Goal: Task Accomplishment & Management: Manage account settings

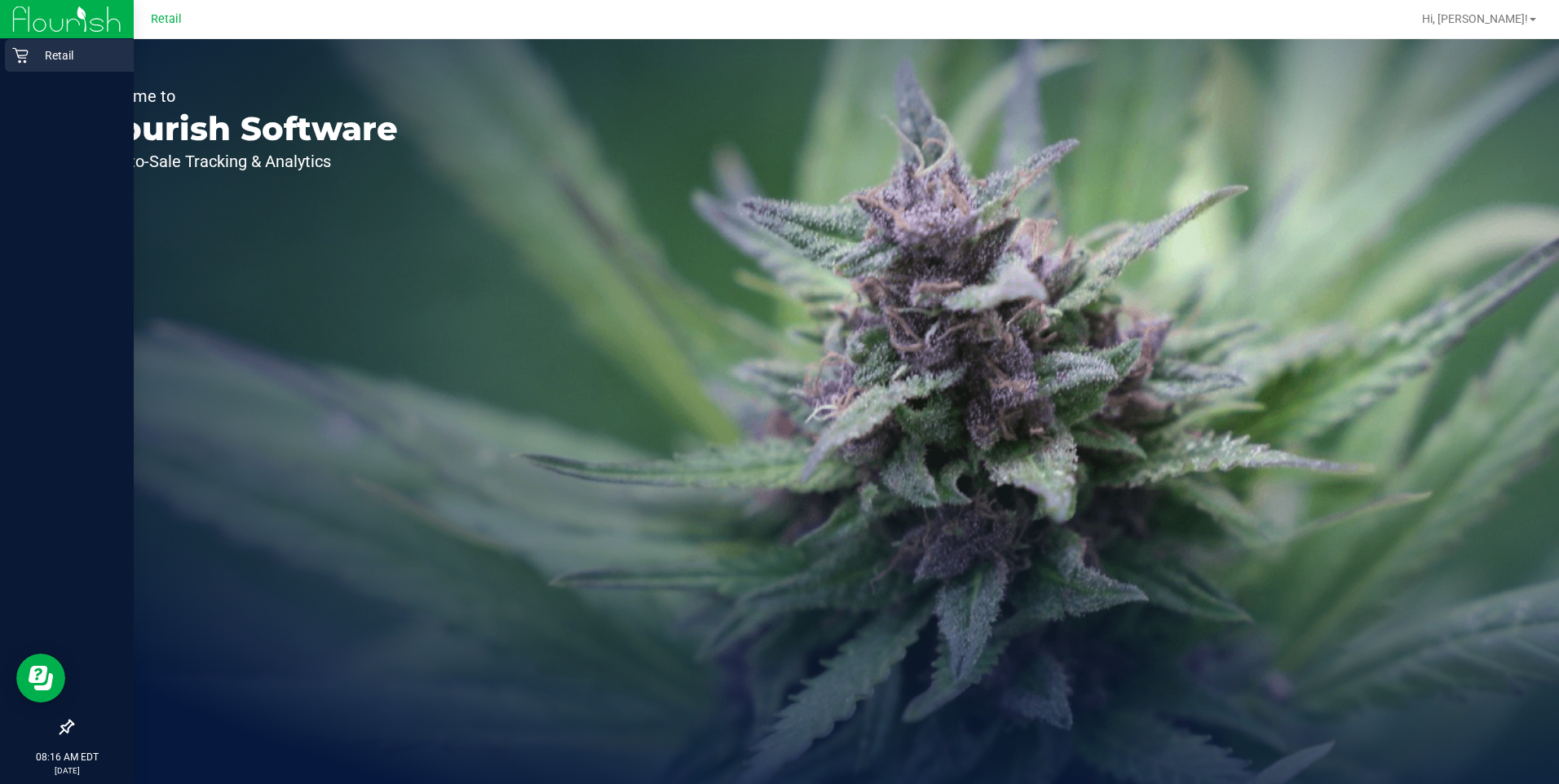
click at [68, 50] on p "Retail" at bounding box center [77, 55] width 97 height 19
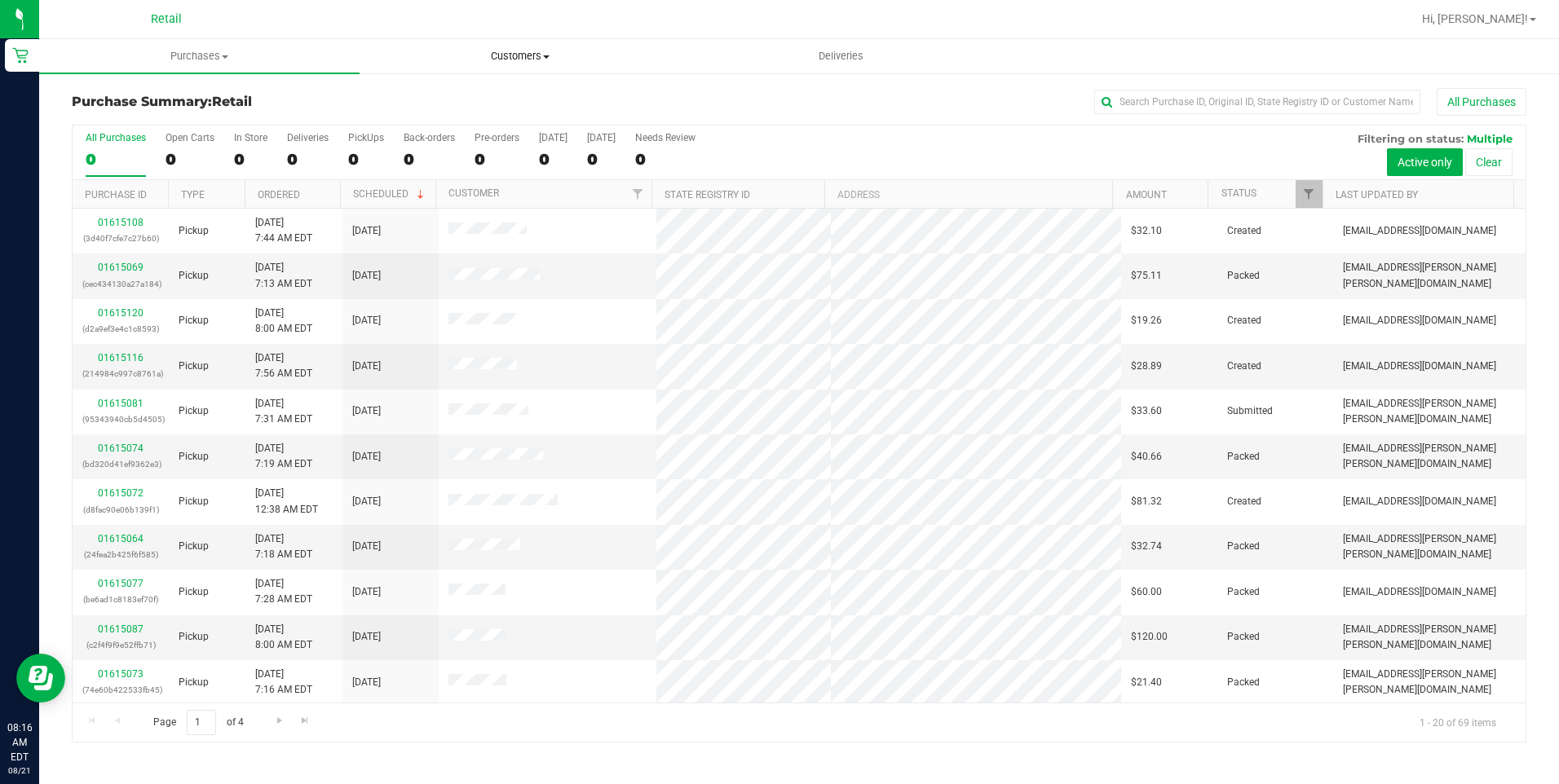
click at [551, 59] on span "Customers" at bounding box center [519, 55] width 319 height 14
click at [510, 101] on li "All customers" at bounding box center [519, 98] width 320 height 19
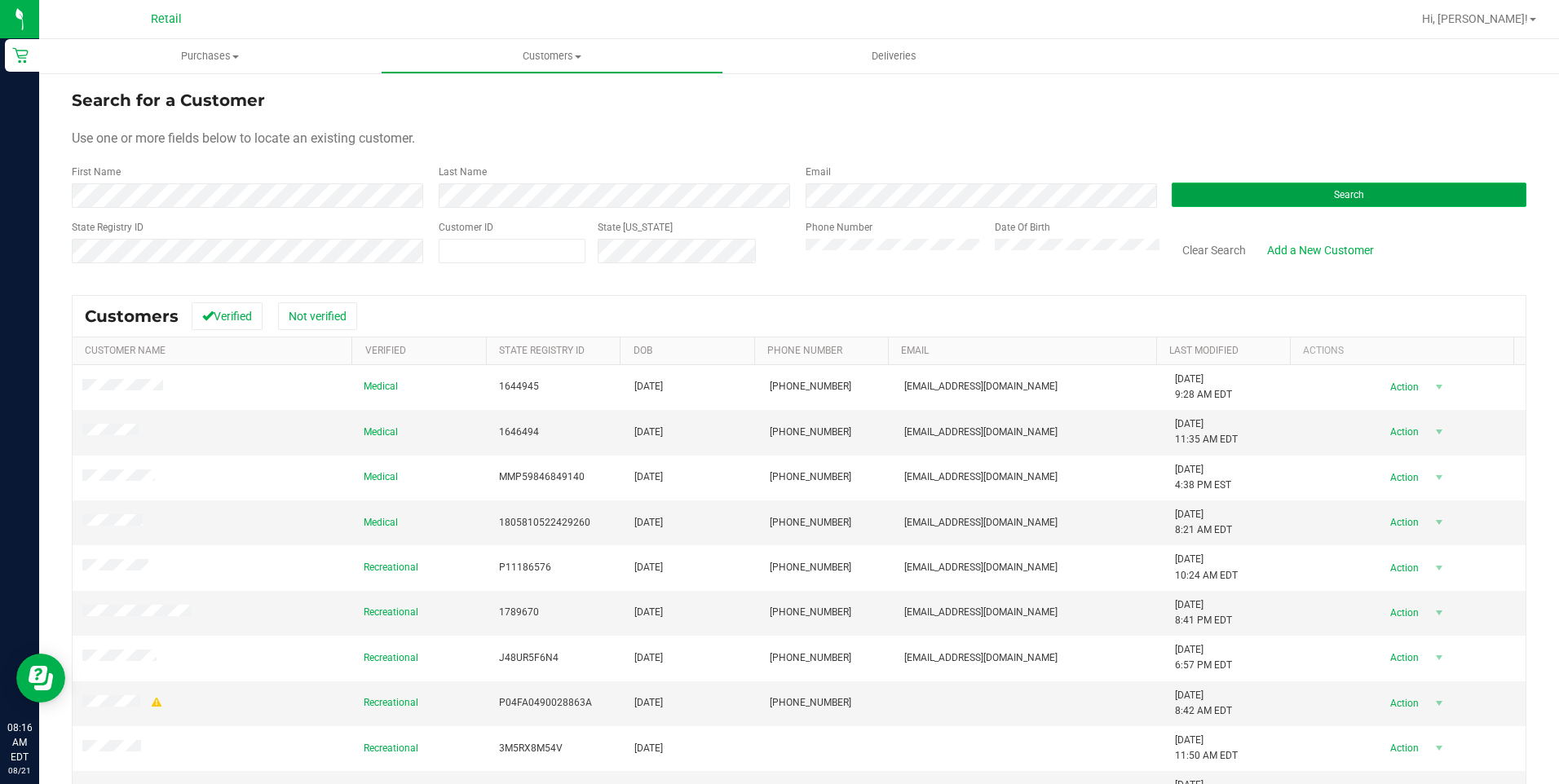
click at [1167, 197] on button "Search" at bounding box center [1349, 194] width 355 height 24
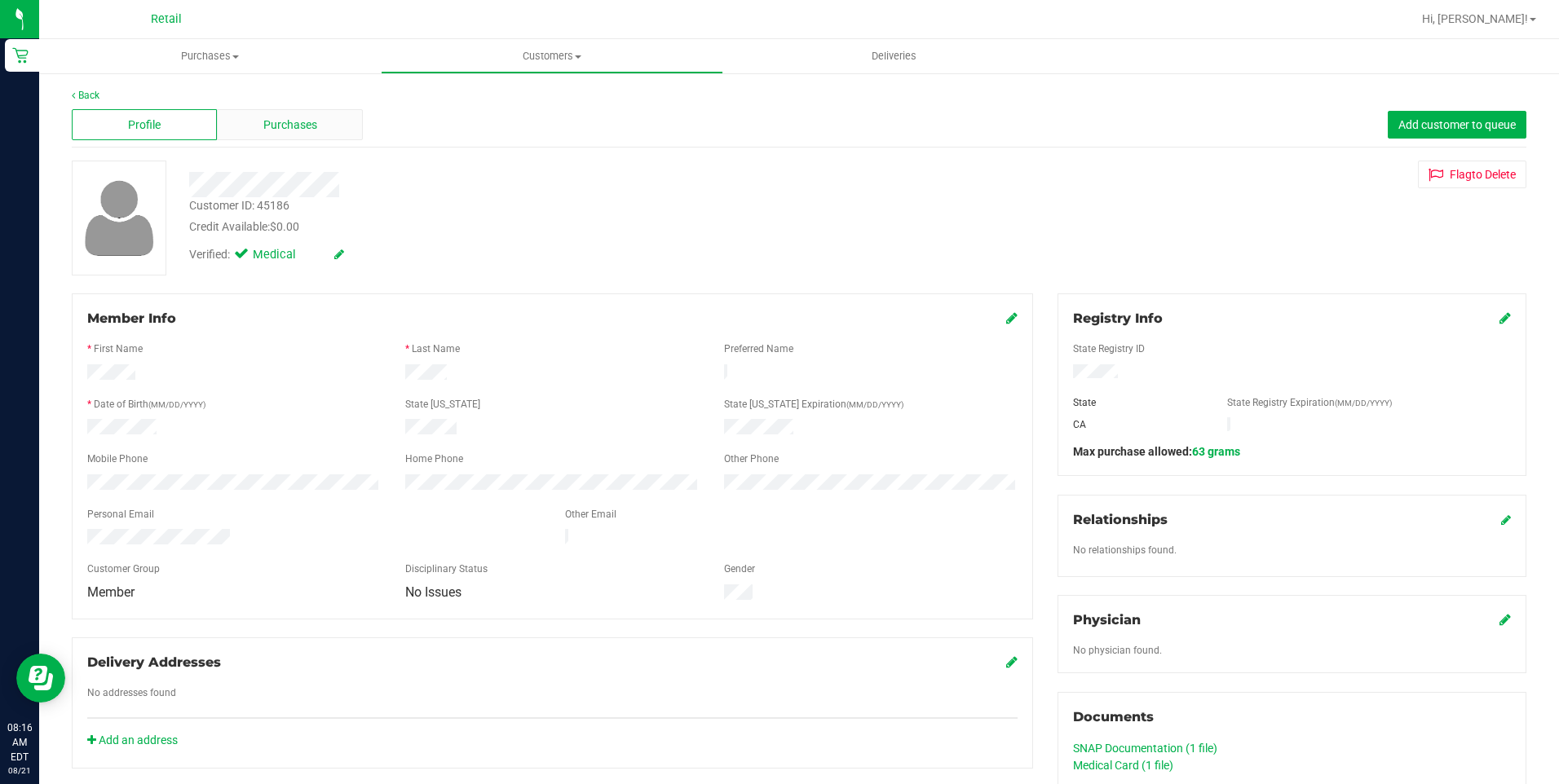
click at [292, 121] on span "Purchases" at bounding box center [290, 125] width 54 height 17
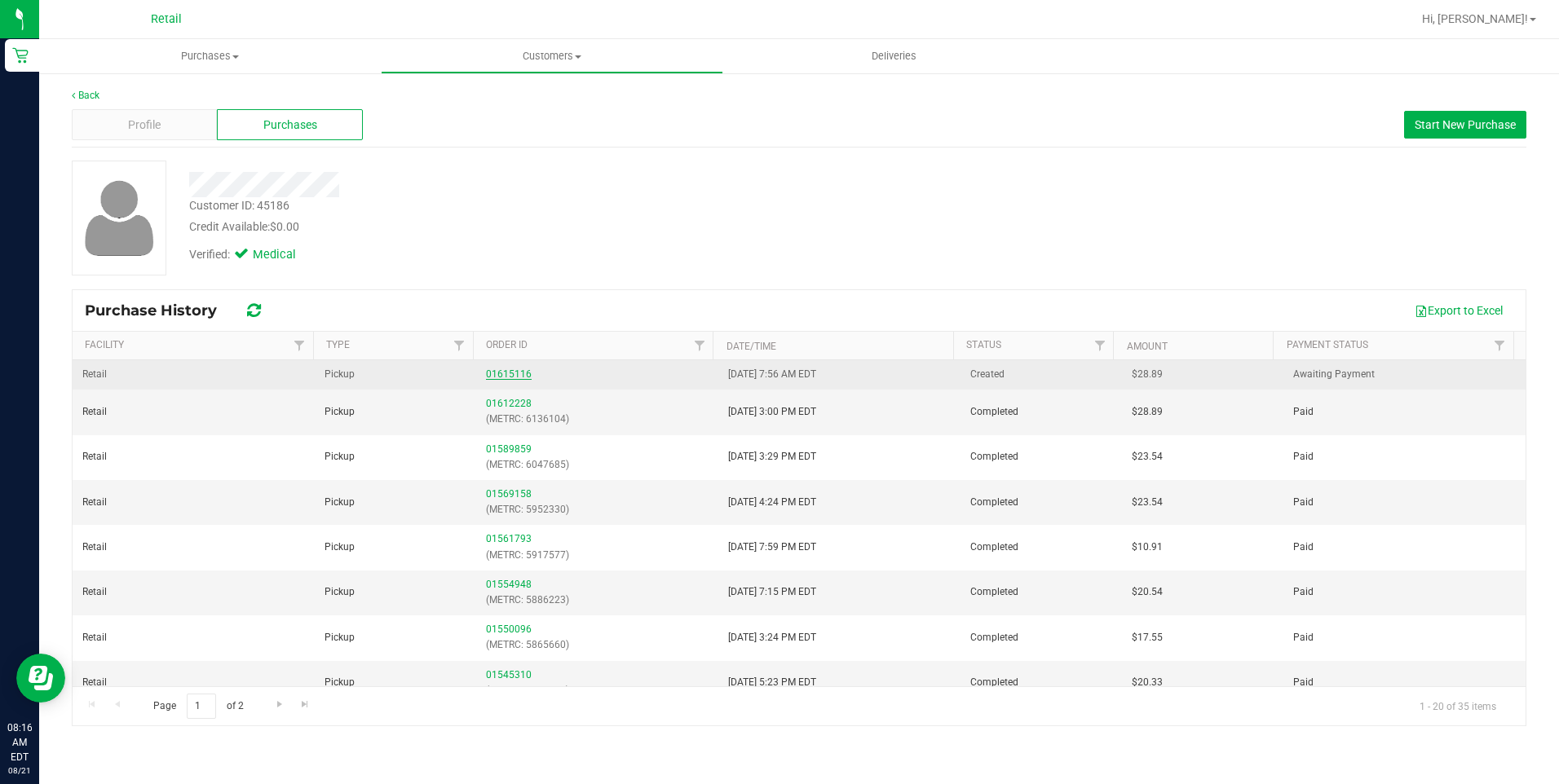
click at [523, 369] on link "01615116" at bounding box center [508, 374] width 45 height 12
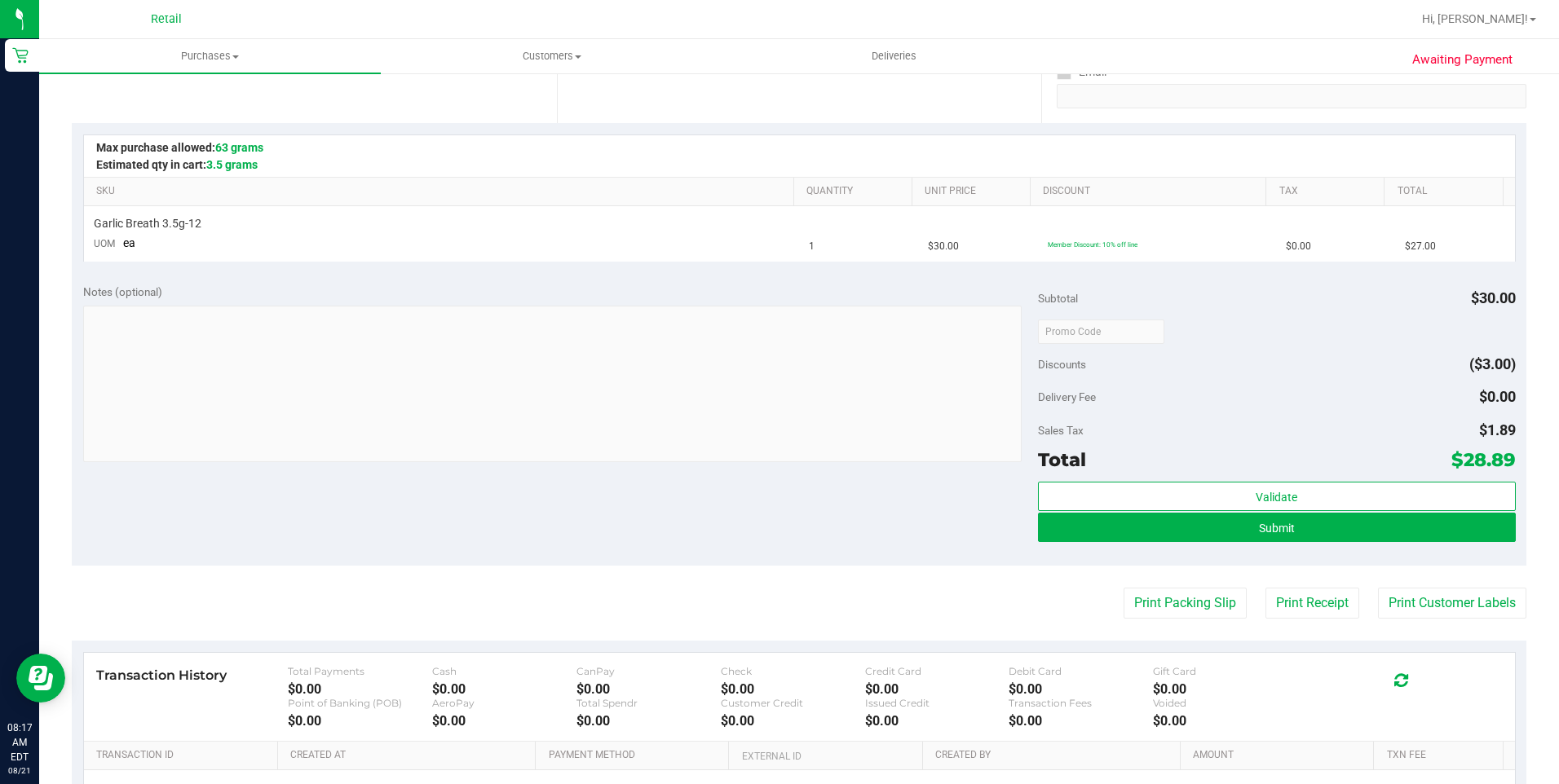
scroll to position [326, 0]
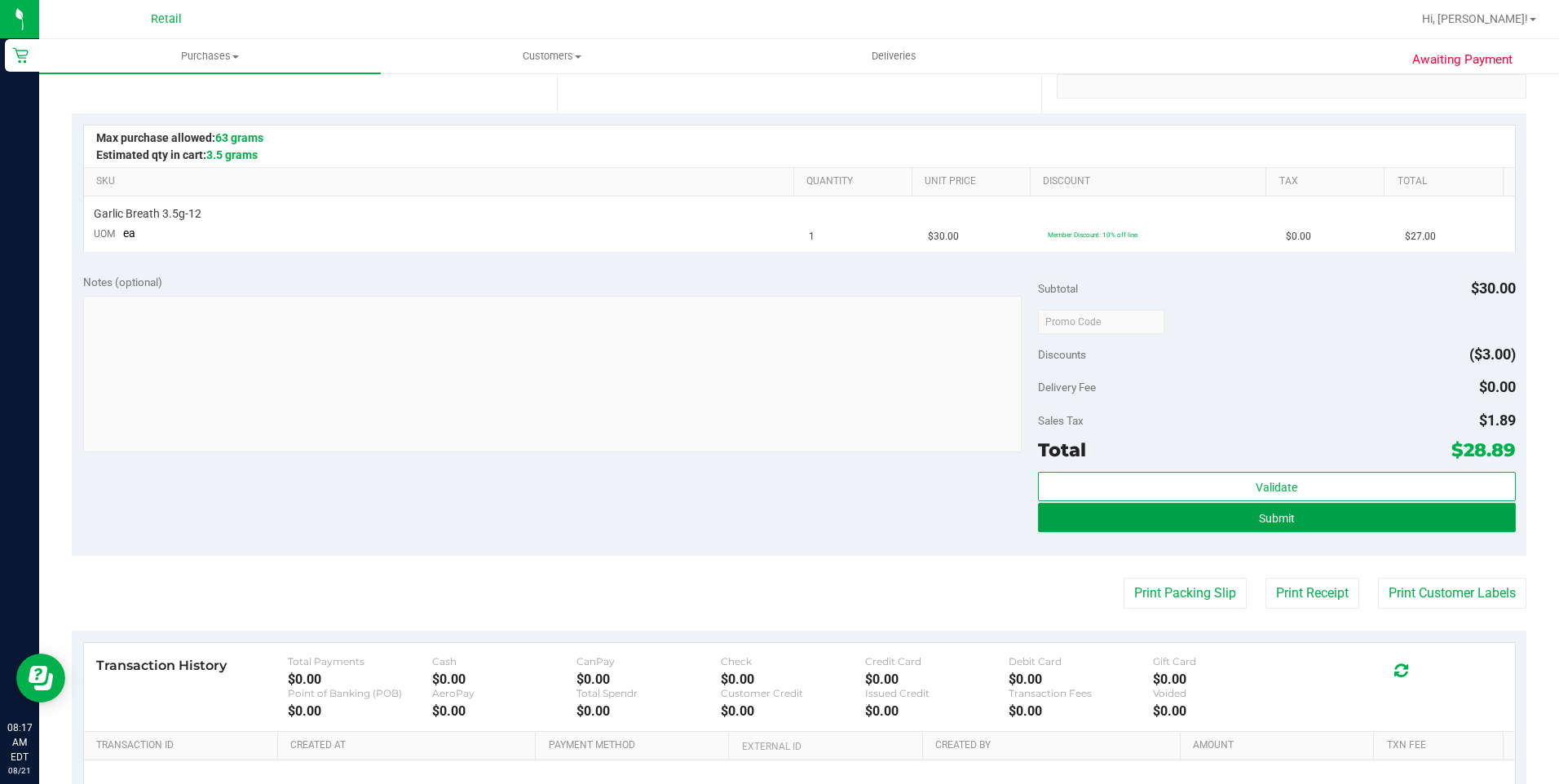
click at [1167, 507] on button "Submit" at bounding box center [1277, 517] width 477 height 29
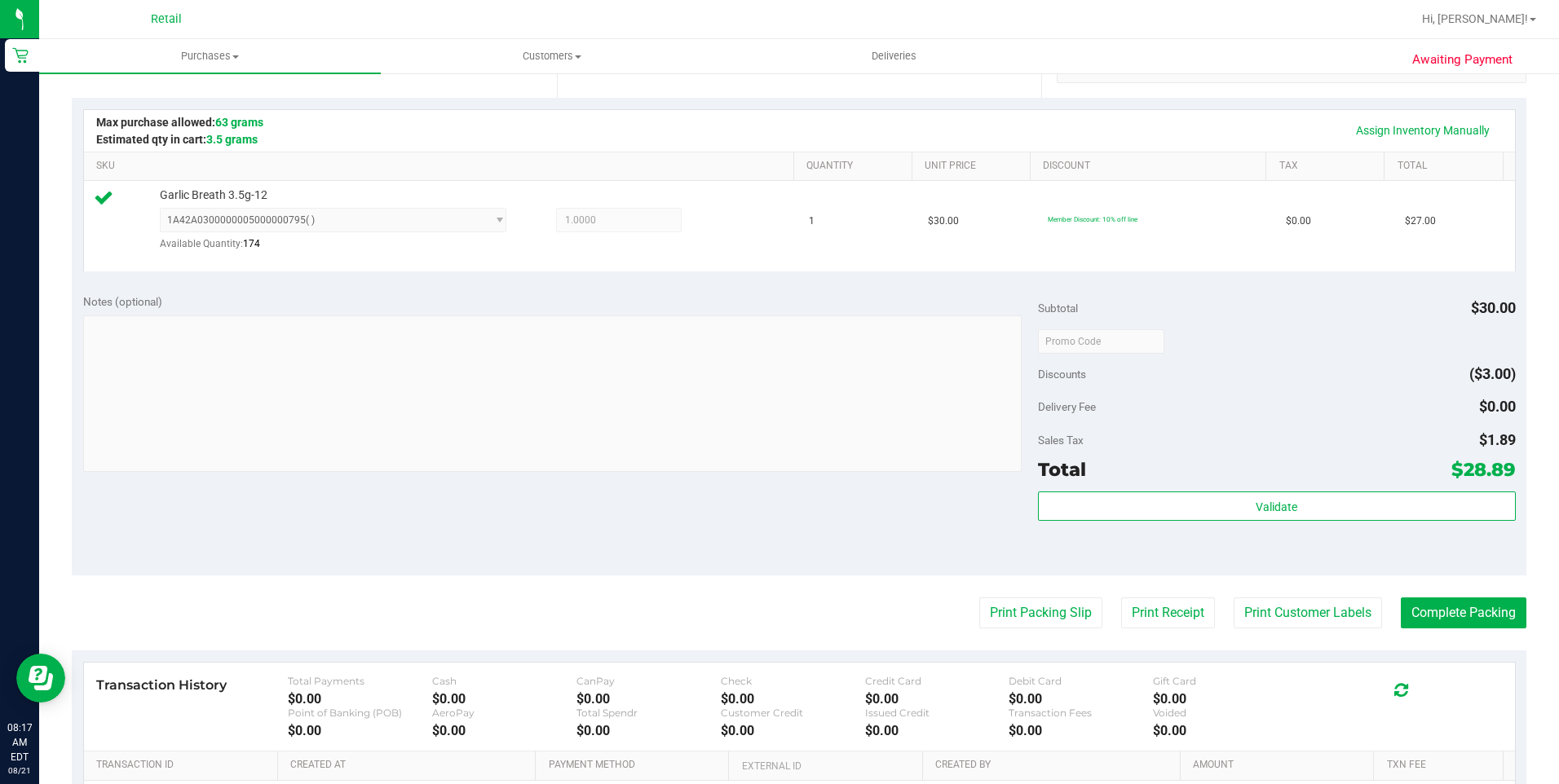
scroll to position [489, 0]
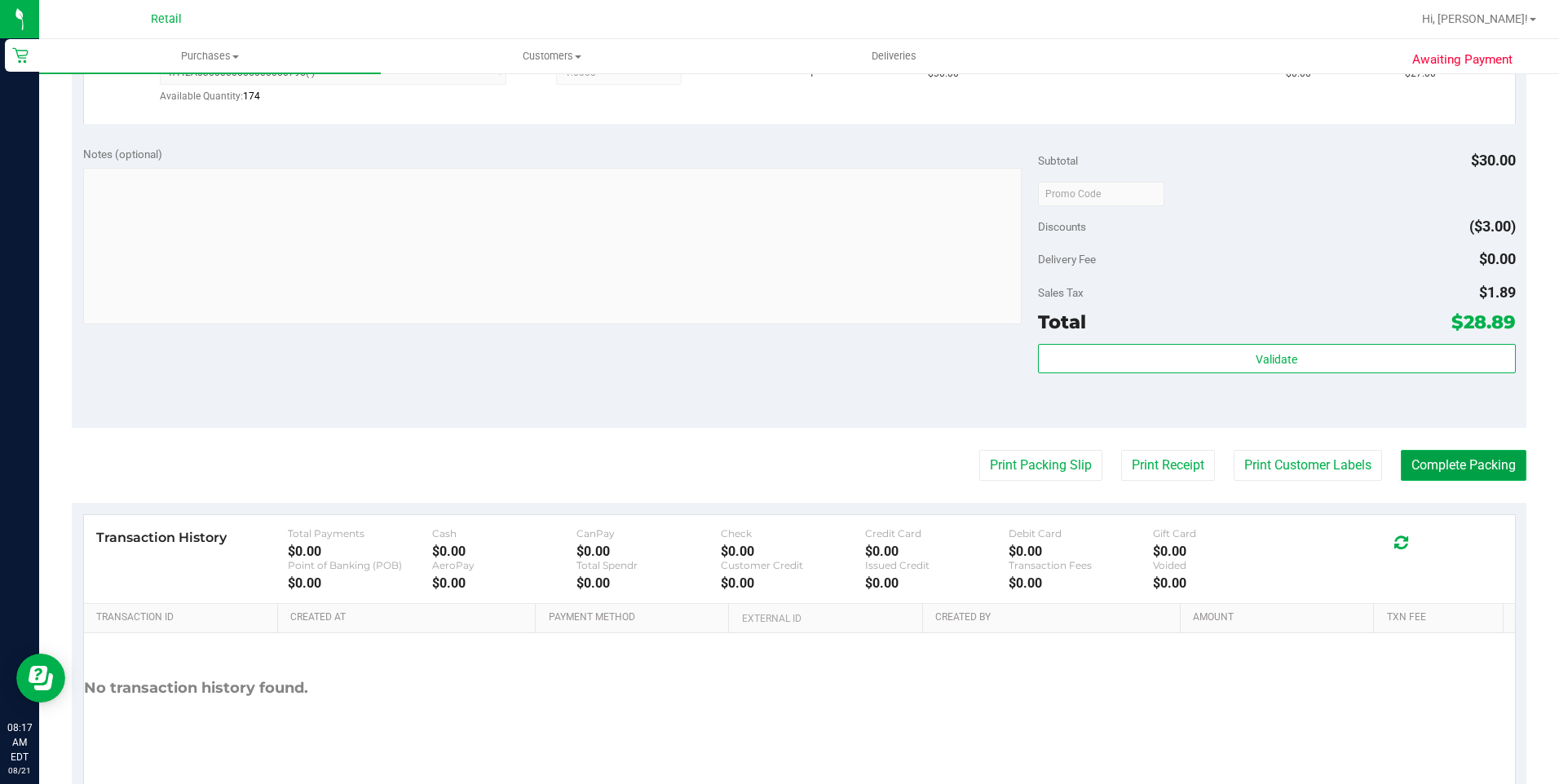
click at [1167, 476] on button "Complete Packing" at bounding box center [1462, 465] width 125 height 31
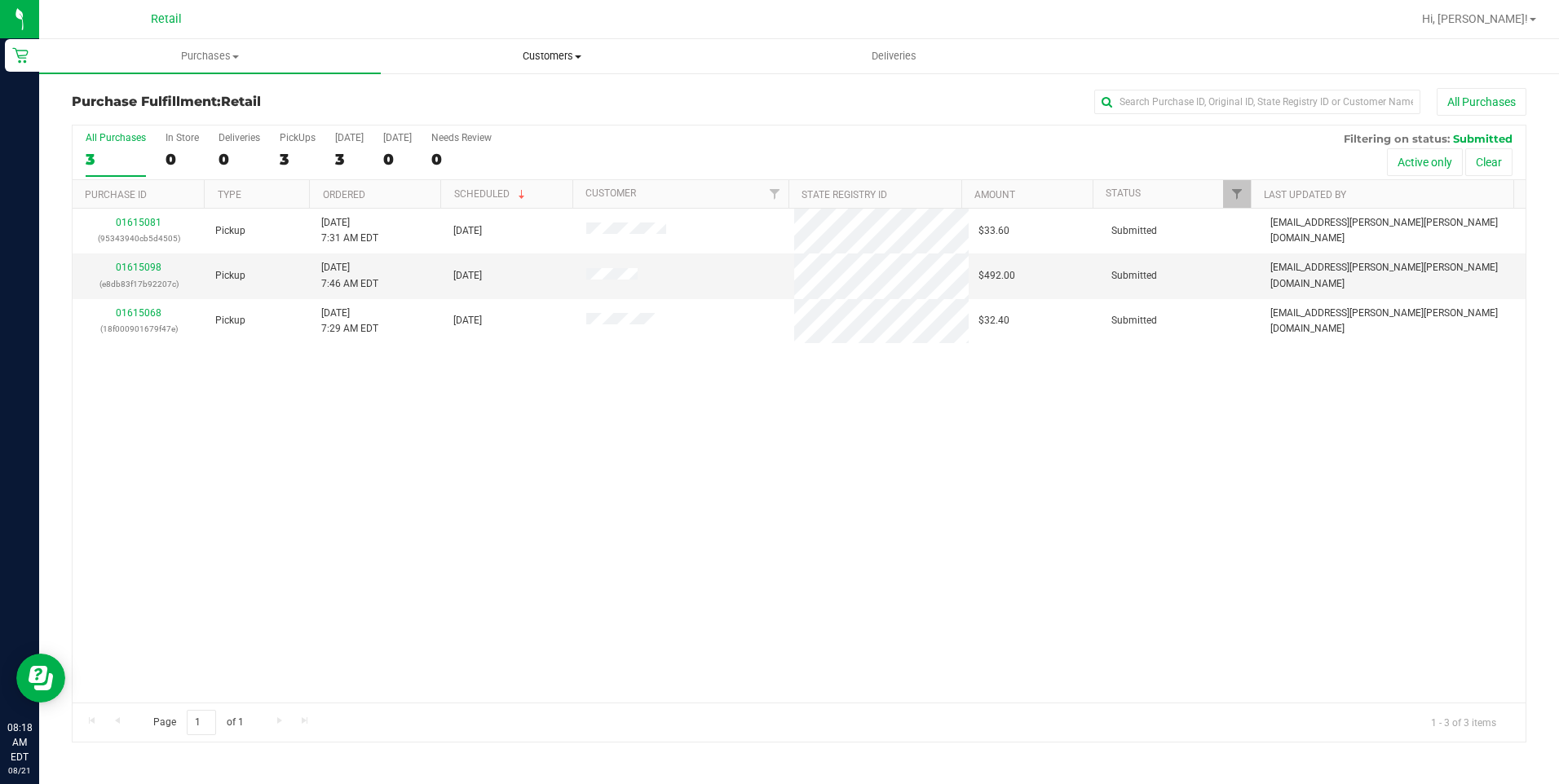
click at [575, 66] on uib-tab-heading "Customers All customers Add a new customer All physicians" at bounding box center [551, 56] width 340 height 33
click at [564, 91] on li "All customers" at bounding box center [551, 98] width 341 height 19
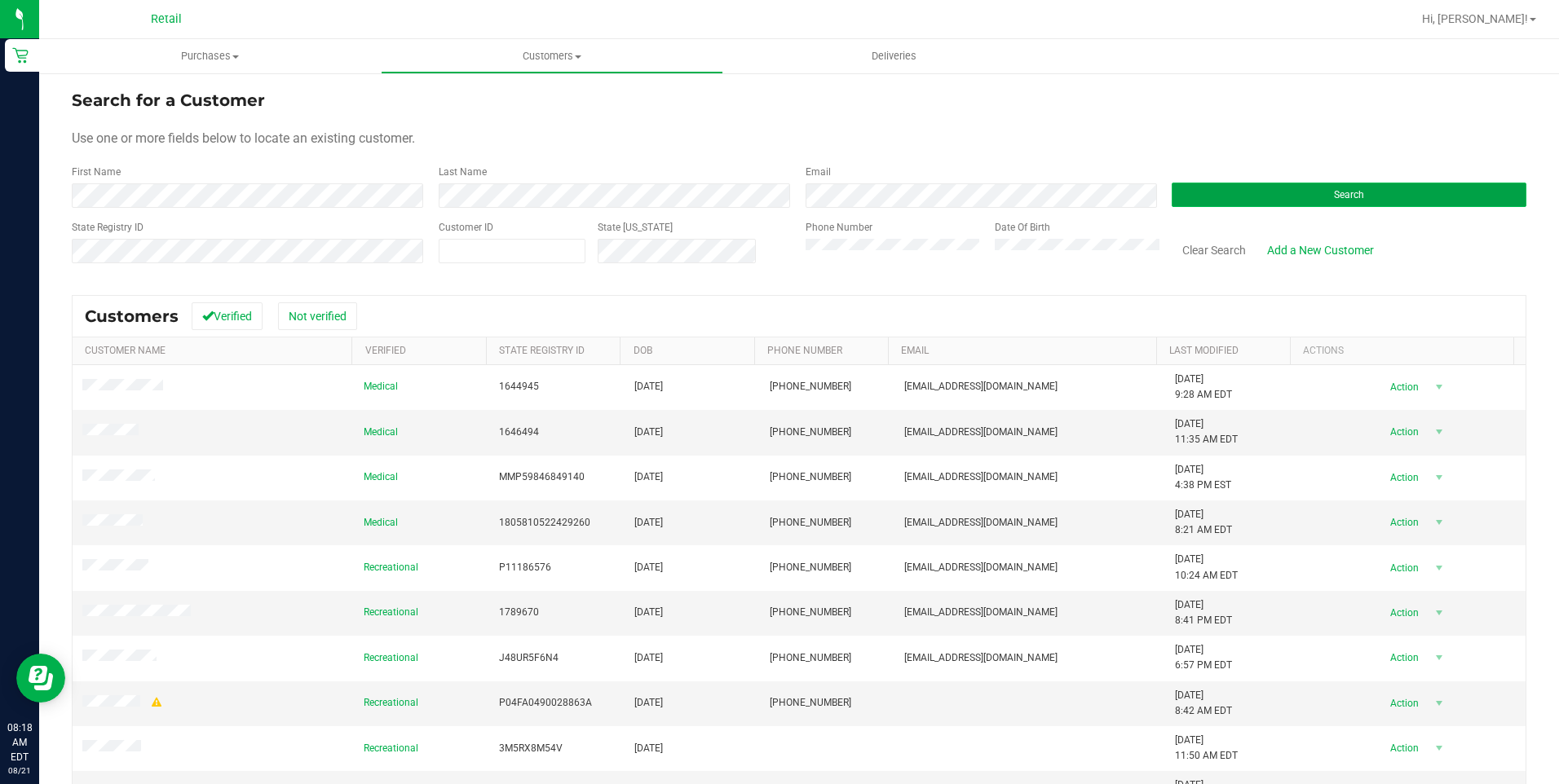
click at [1167, 193] on button "Search" at bounding box center [1349, 194] width 355 height 24
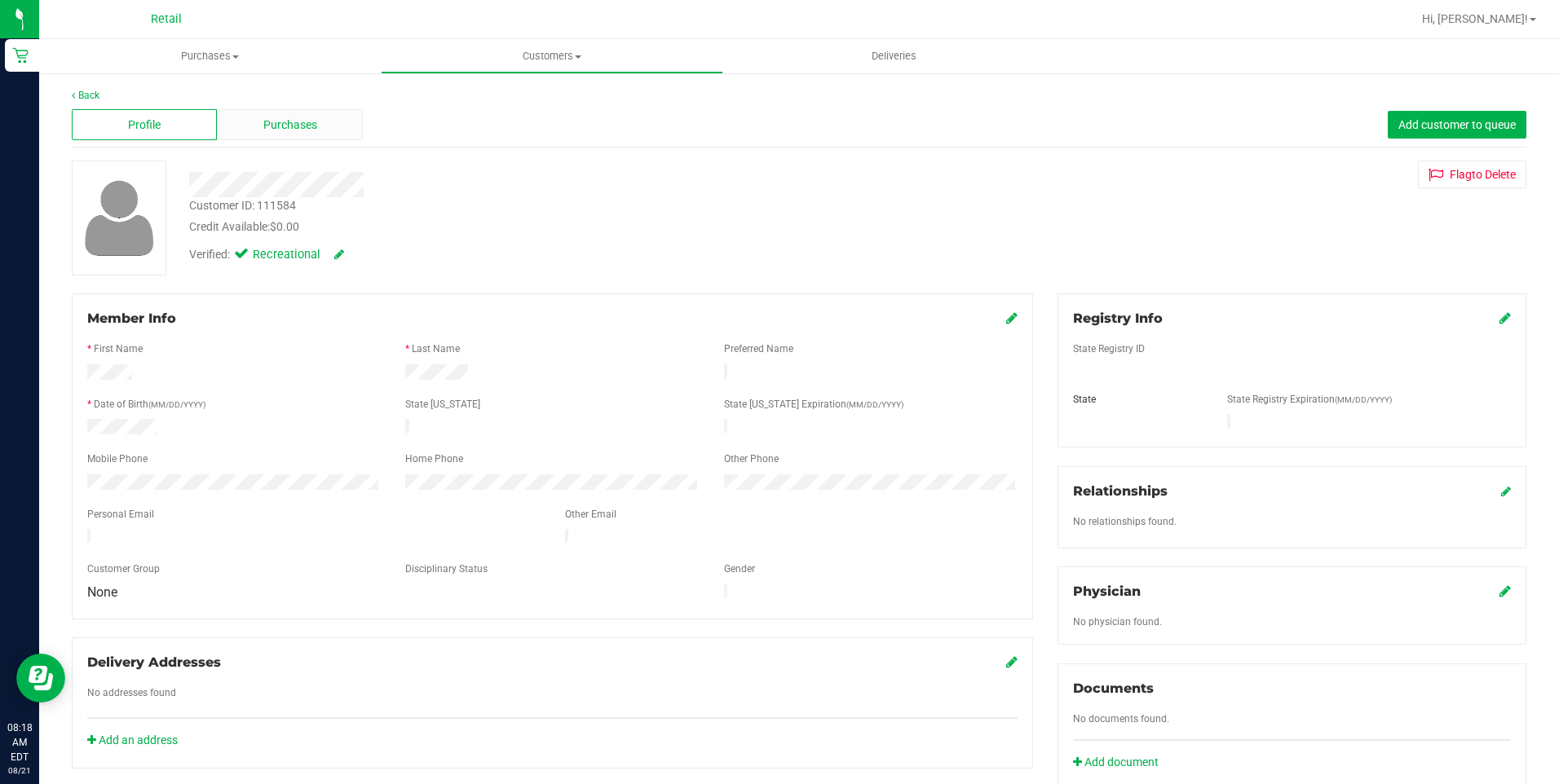
click at [324, 138] on div "Purchases" at bounding box center [289, 124] width 145 height 31
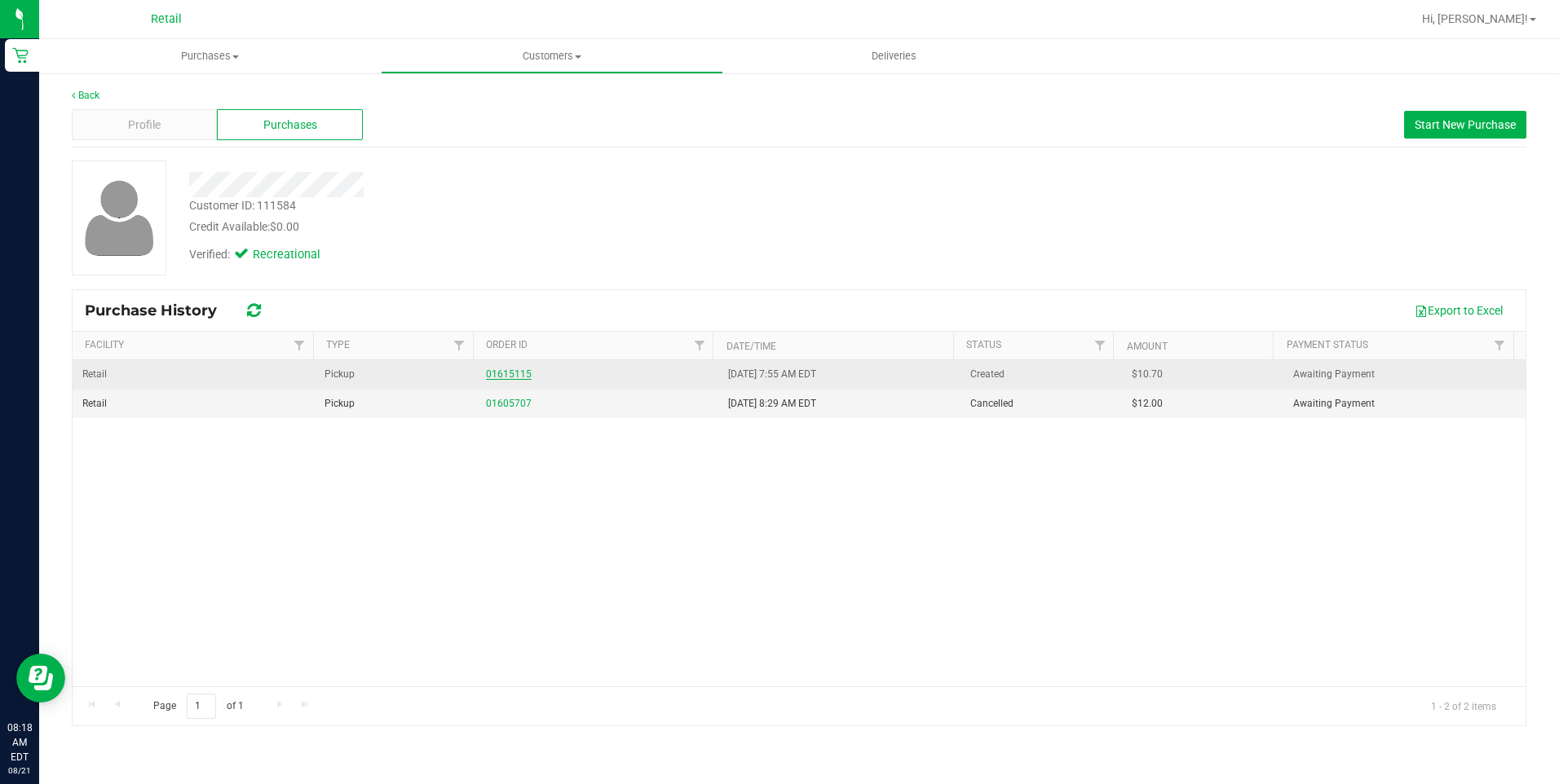
click at [526, 376] on link "01615115" at bounding box center [508, 374] width 45 height 12
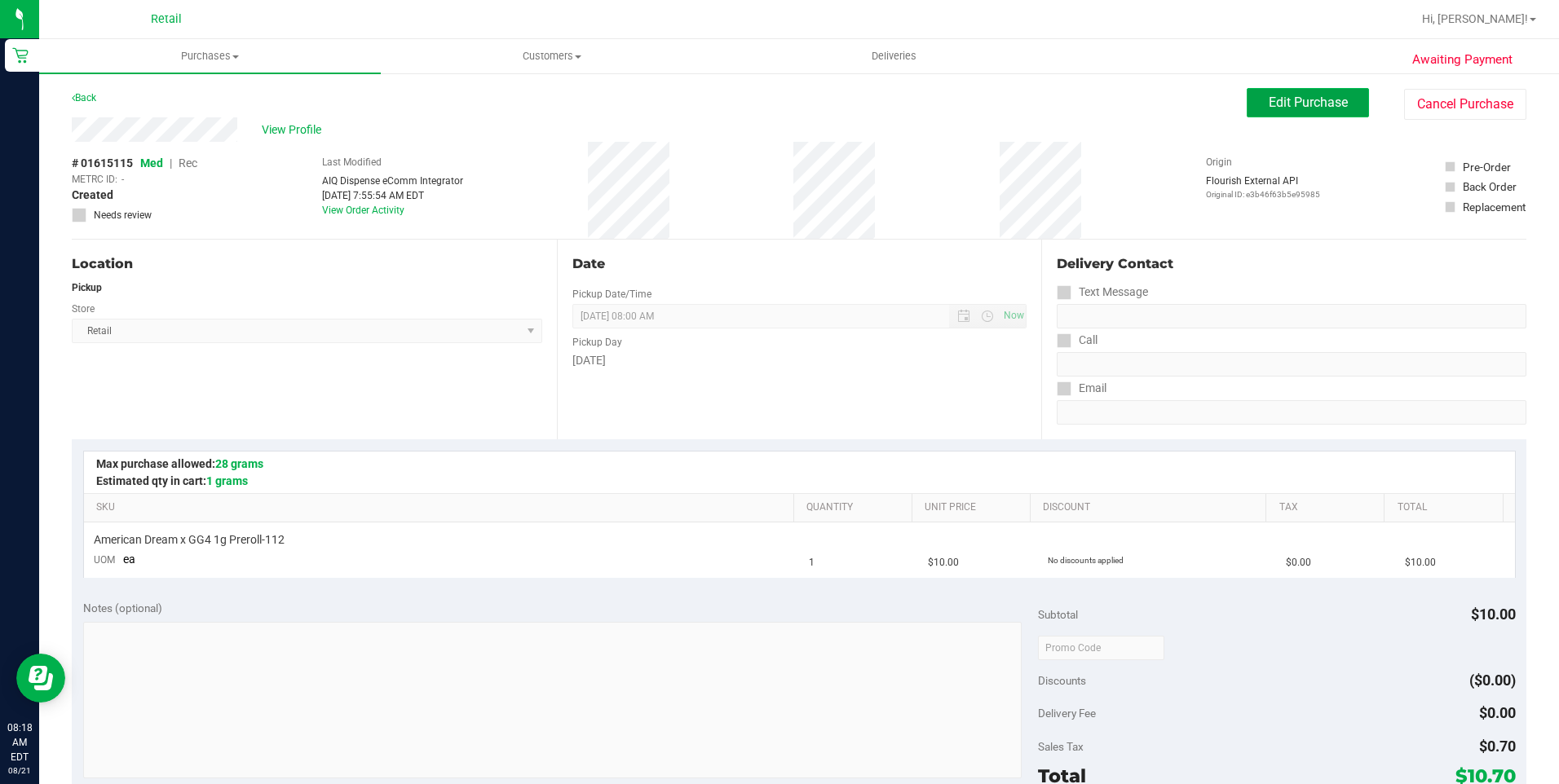
click at [1167, 105] on span "Edit Purchase" at bounding box center [1308, 103] width 79 height 15
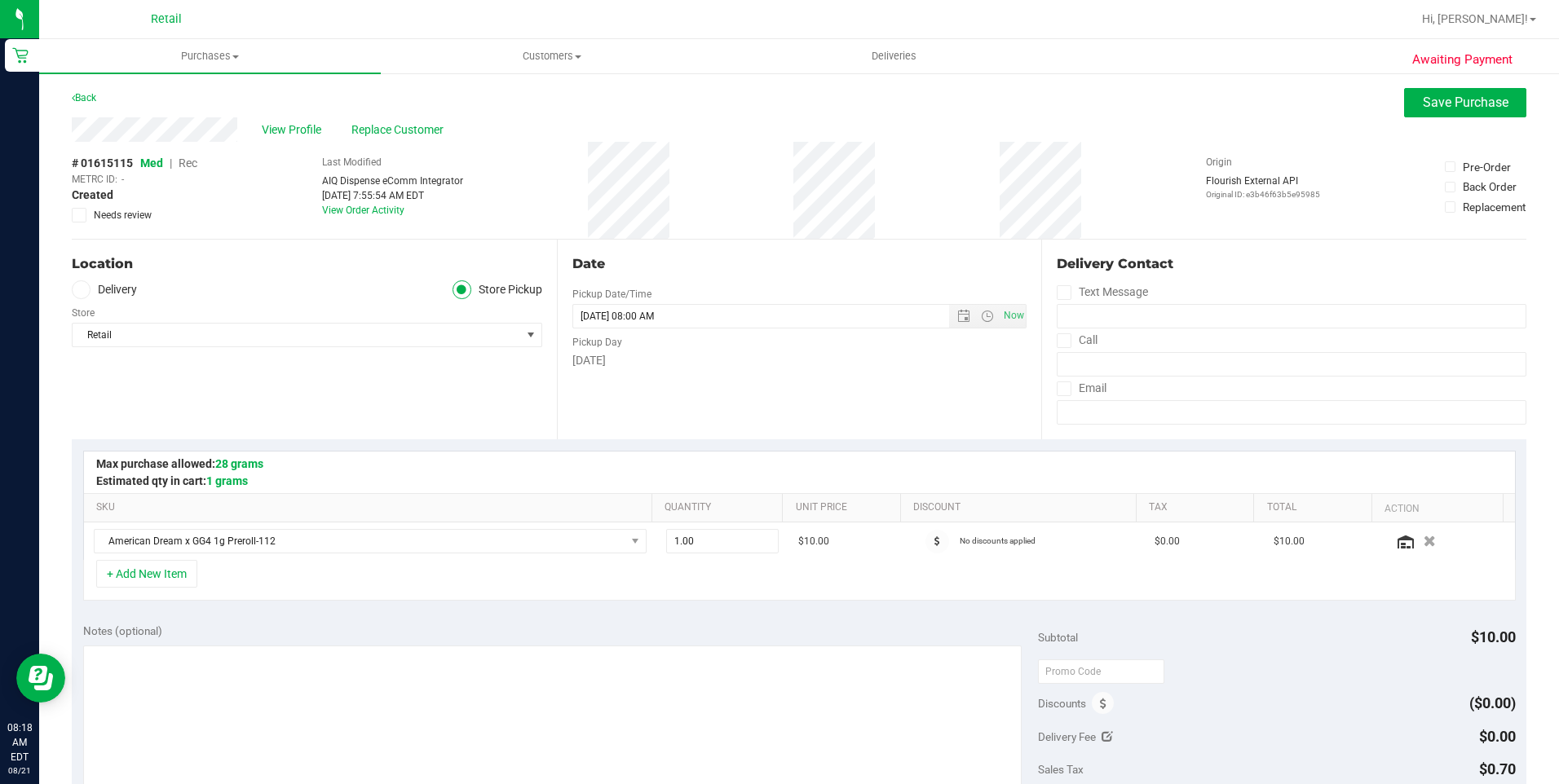
click at [196, 162] on span "Rec" at bounding box center [187, 163] width 18 height 13
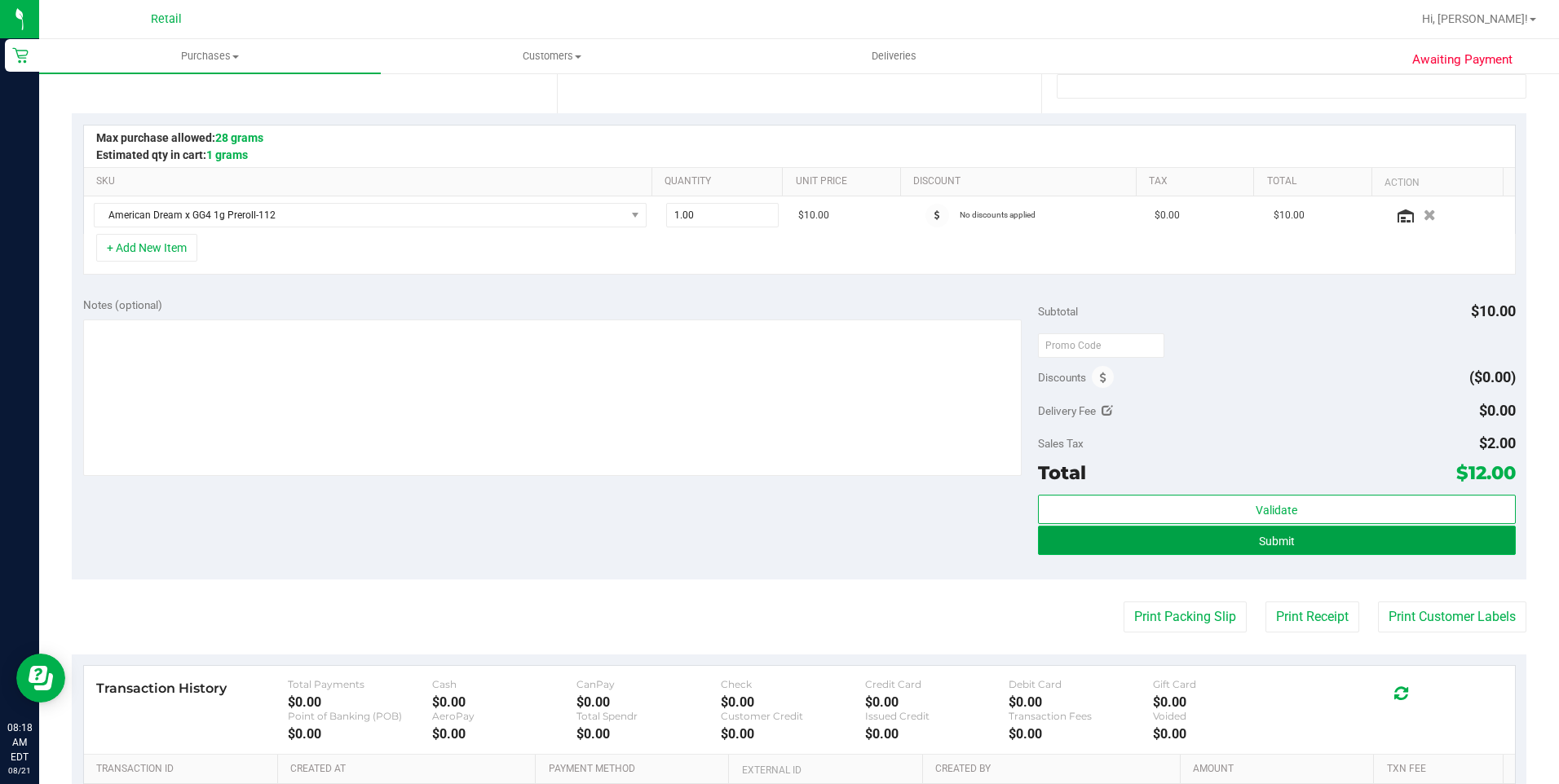
click at [1167, 529] on button "Submit" at bounding box center [1277, 540] width 477 height 29
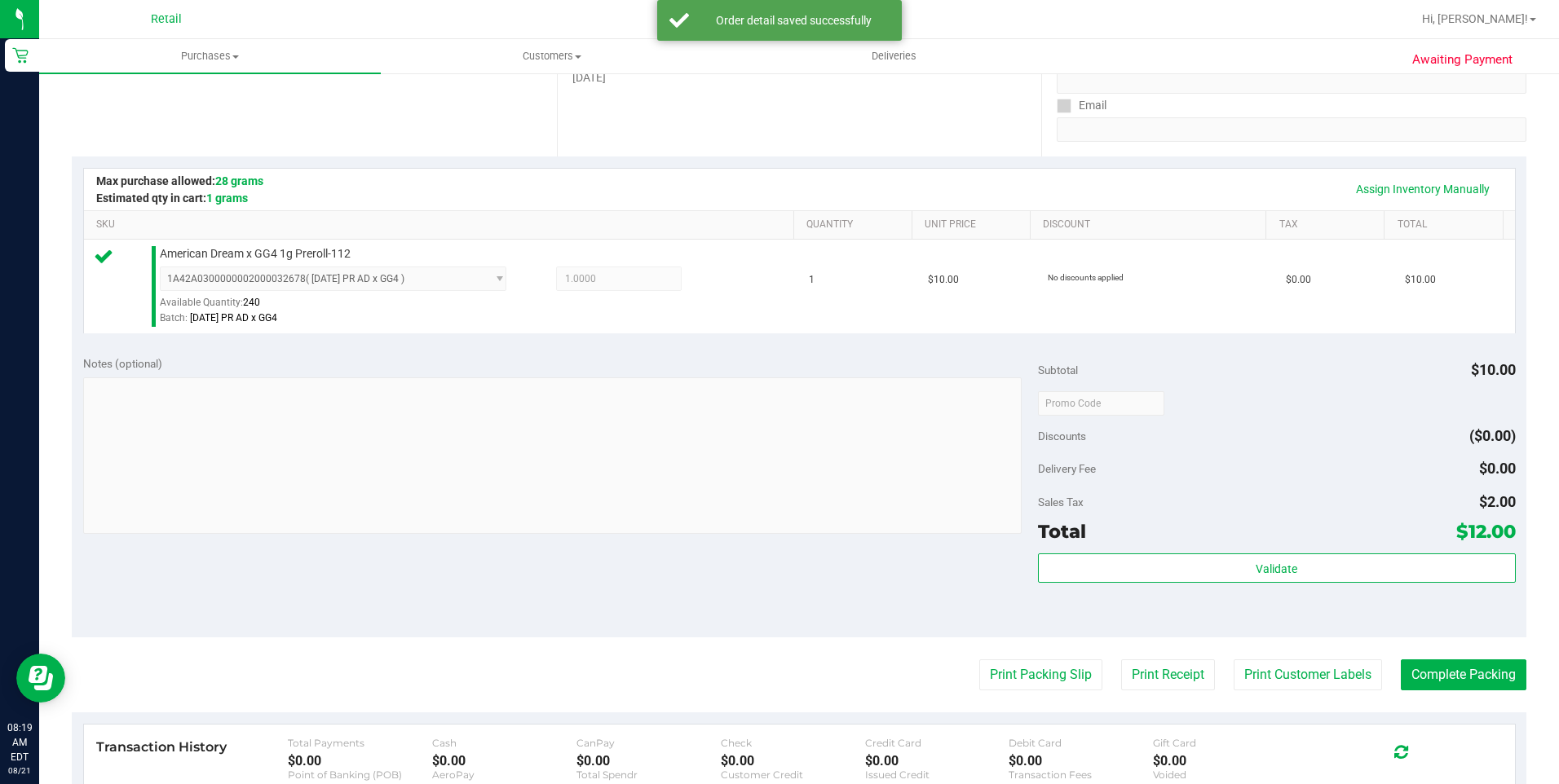
scroll to position [326, 0]
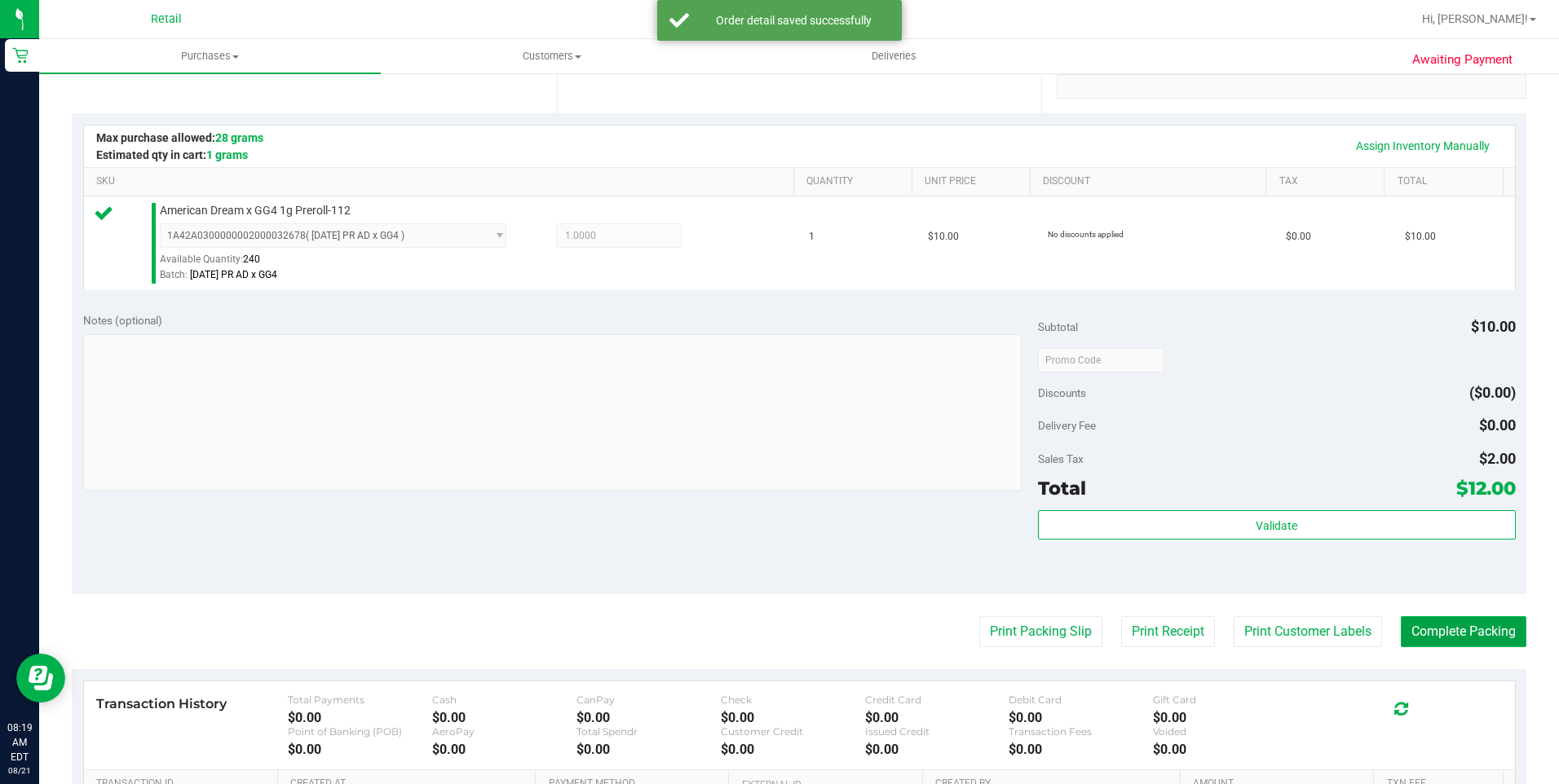
click at [1167, 637] on button "Complete Packing" at bounding box center [1462, 631] width 125 height 31
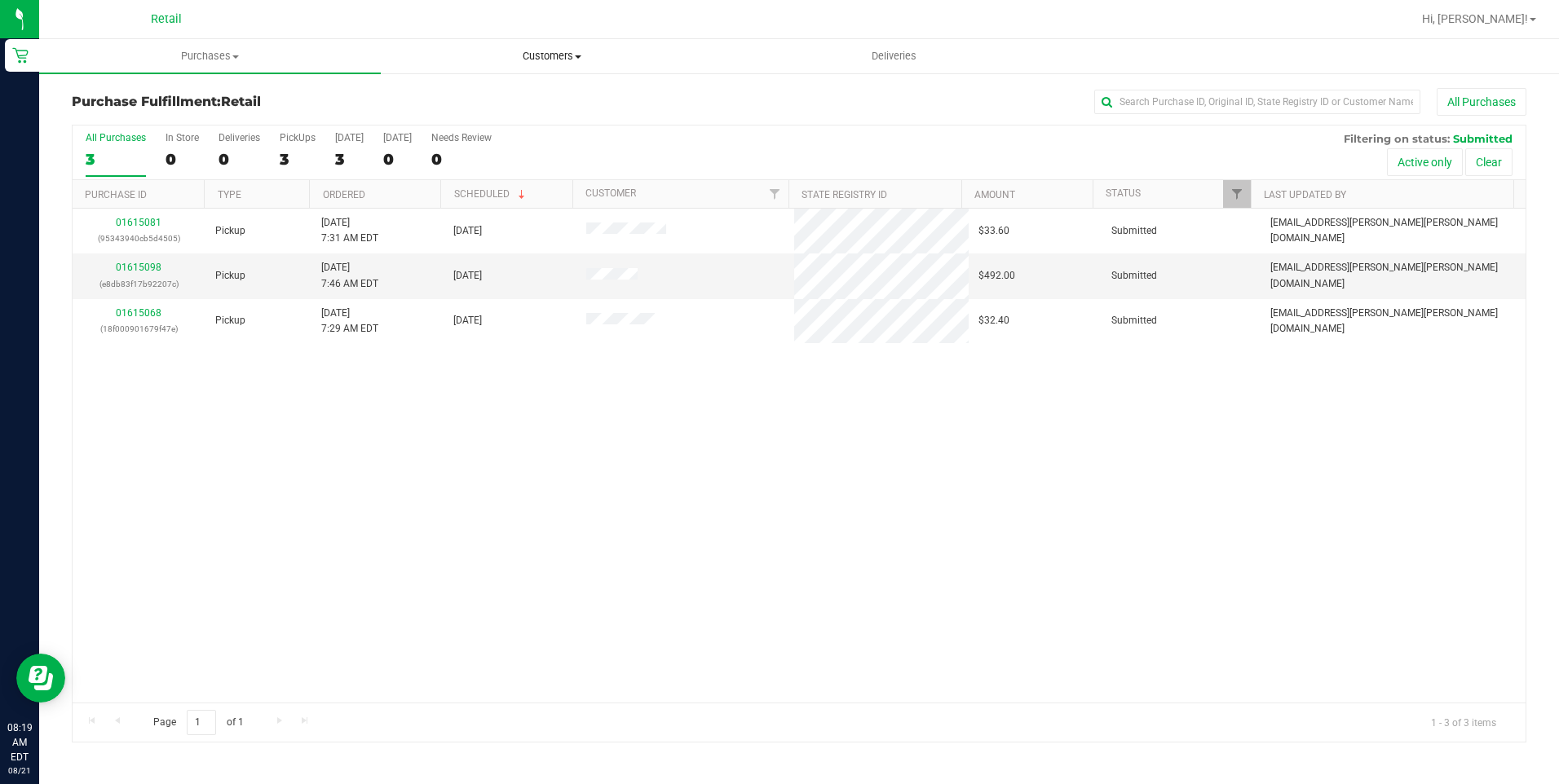
click at [541, 42] on uib-tab-heading "Customers All customers Add a new customer All physicians" at bounding box center [551, 56] width 340 height 33
click at [521, 102] on li "All customers" at bounding box center [551, 98] width 341 height 19
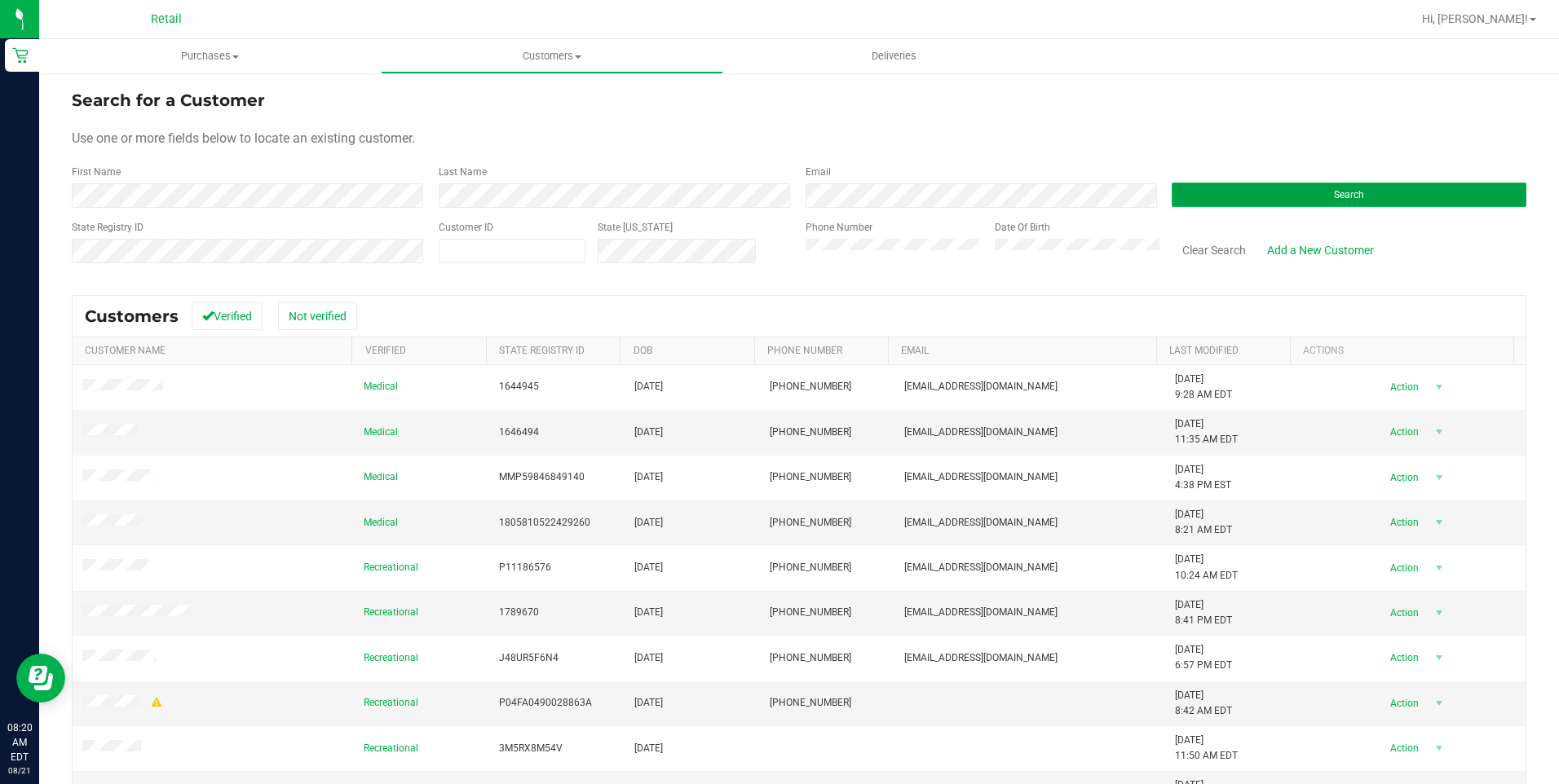
click at [1167, 182] on button "Search" at bounding box center [1349, 194] width 355 height 24
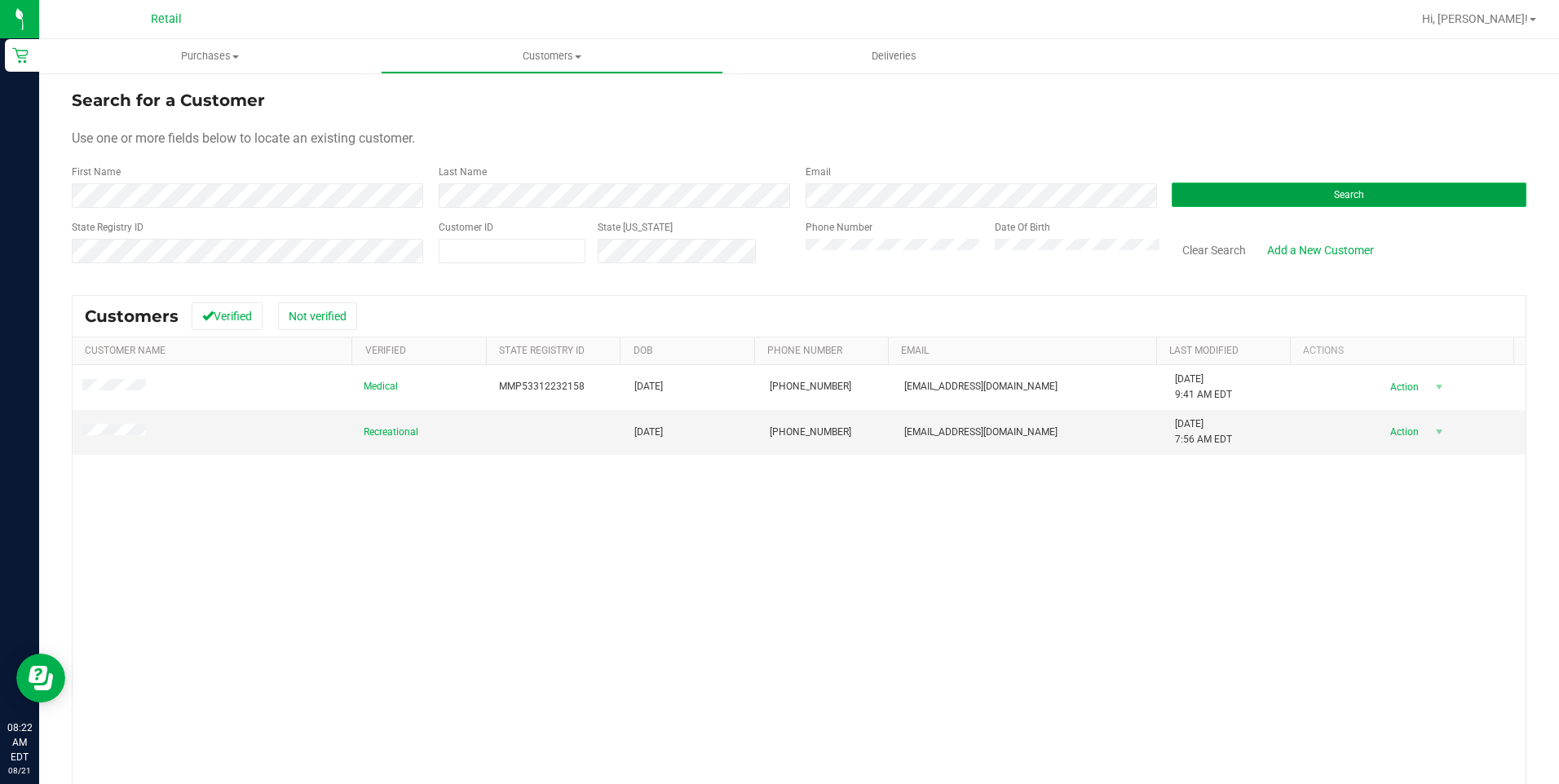
click at [1167, 187] on button "Search" at bounding box center [1349, 194] width 355 height 24
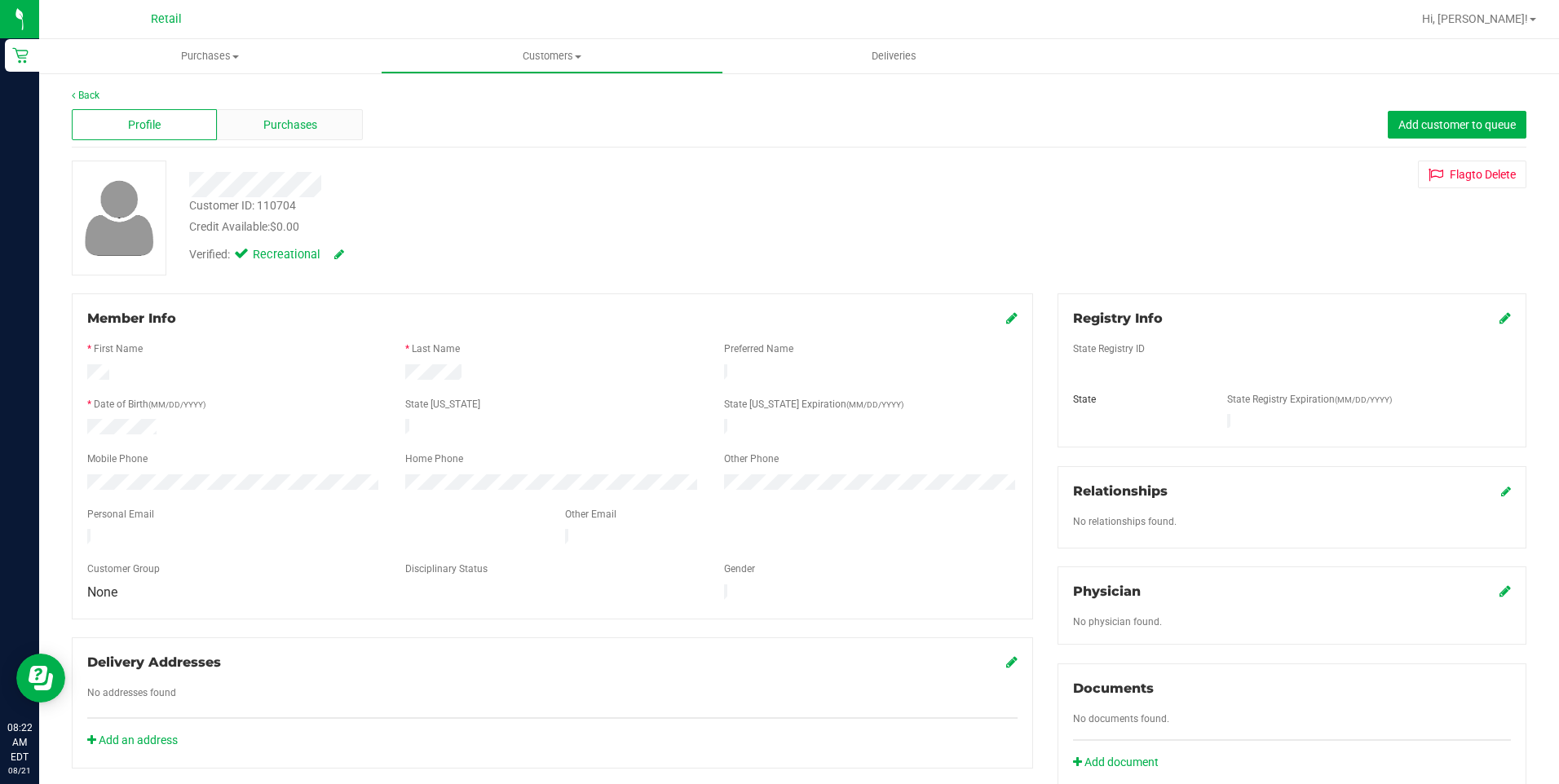
click at [325, 123] on div "Purchases" at bounding box center [289, 124] width 145 height 31
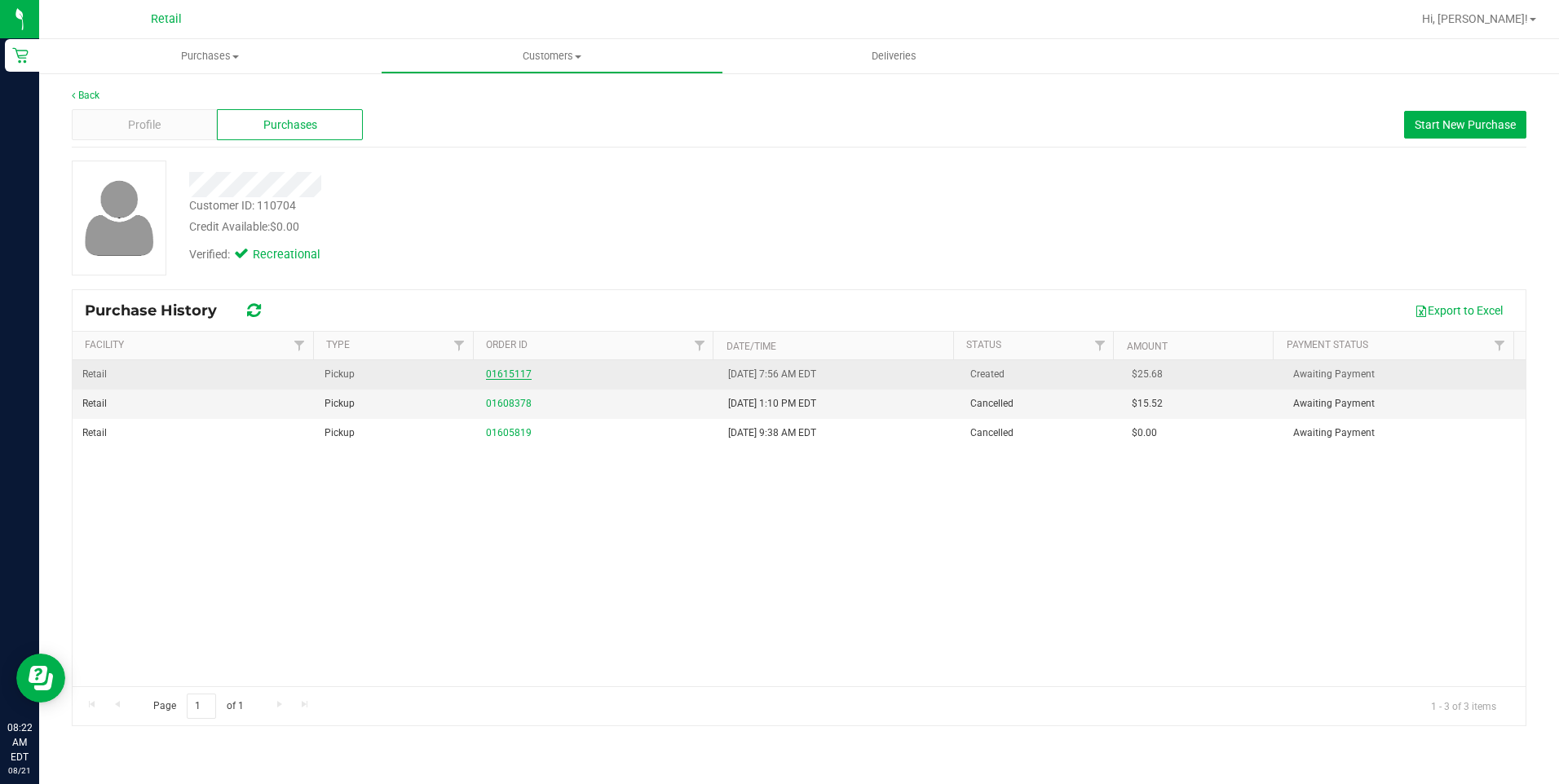
click at [514, 376] on link "01615117" at bounding box center [508, 374] width 45 height 12
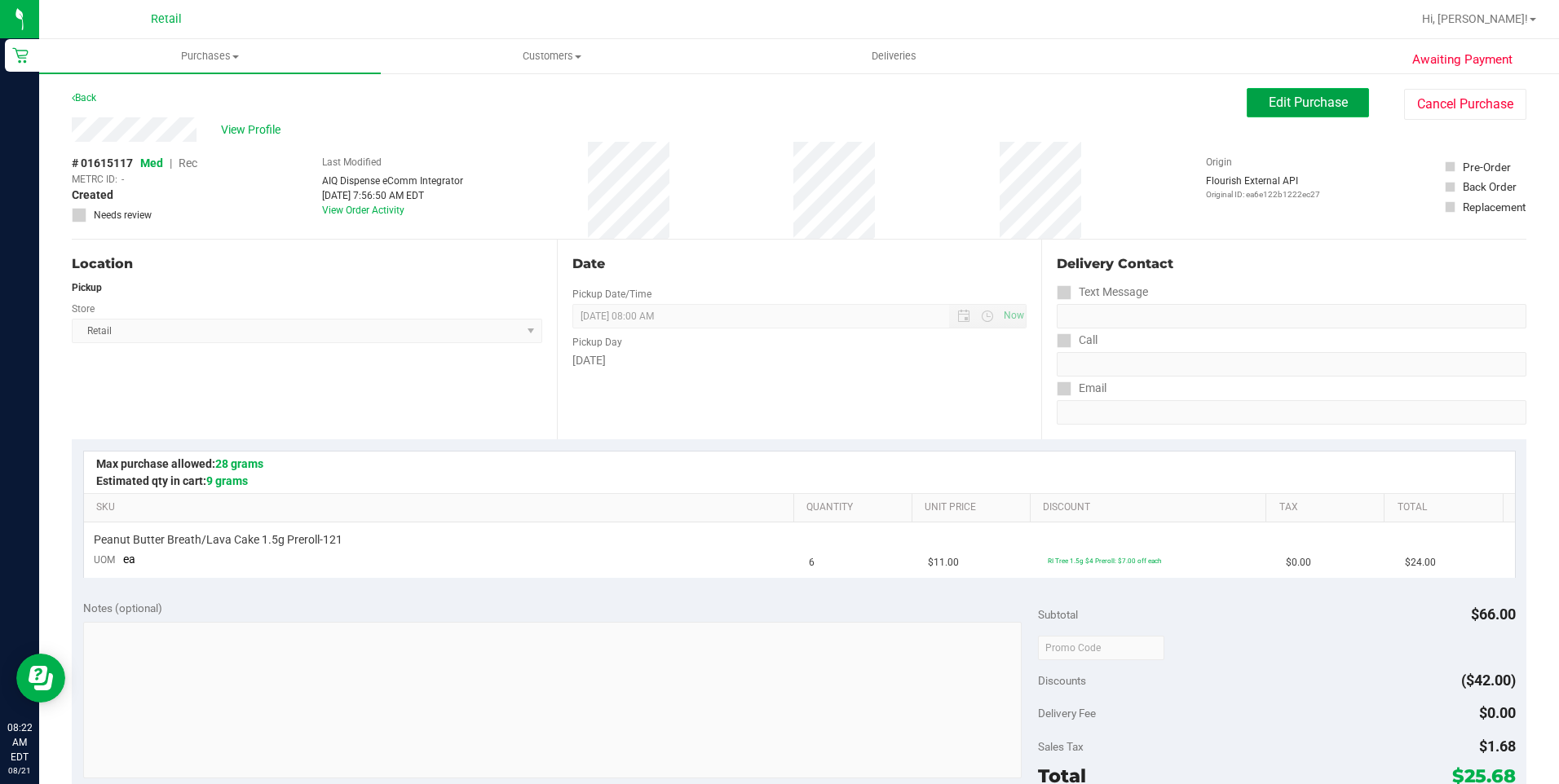
click at [1167, 95] on span "Edit Purchase" at bounding box center [1308, 103] width 79 height 15
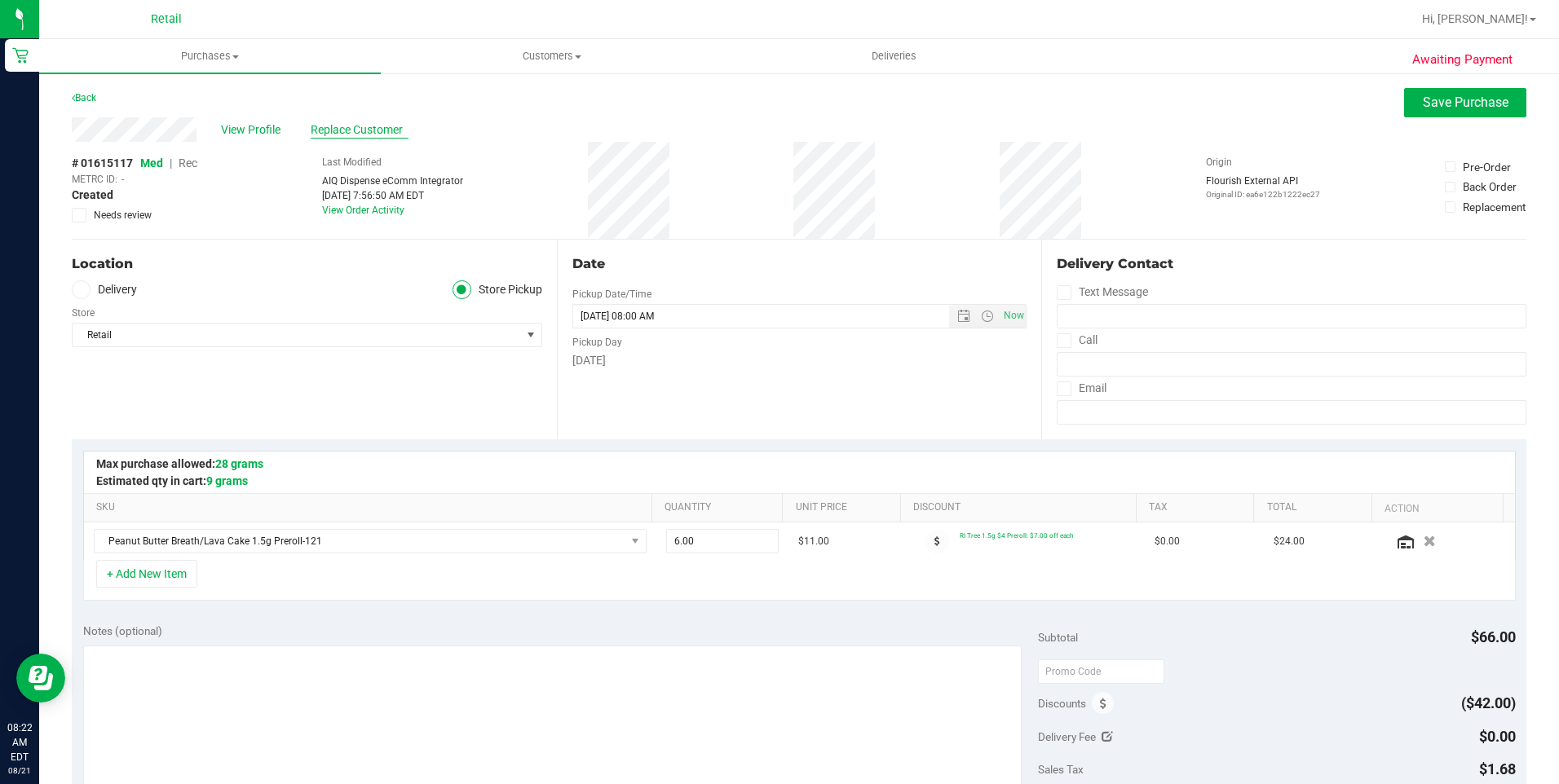
click at [376, 138] on span "Replace Customer" at bounding box center [360, 130] width 97 height 17
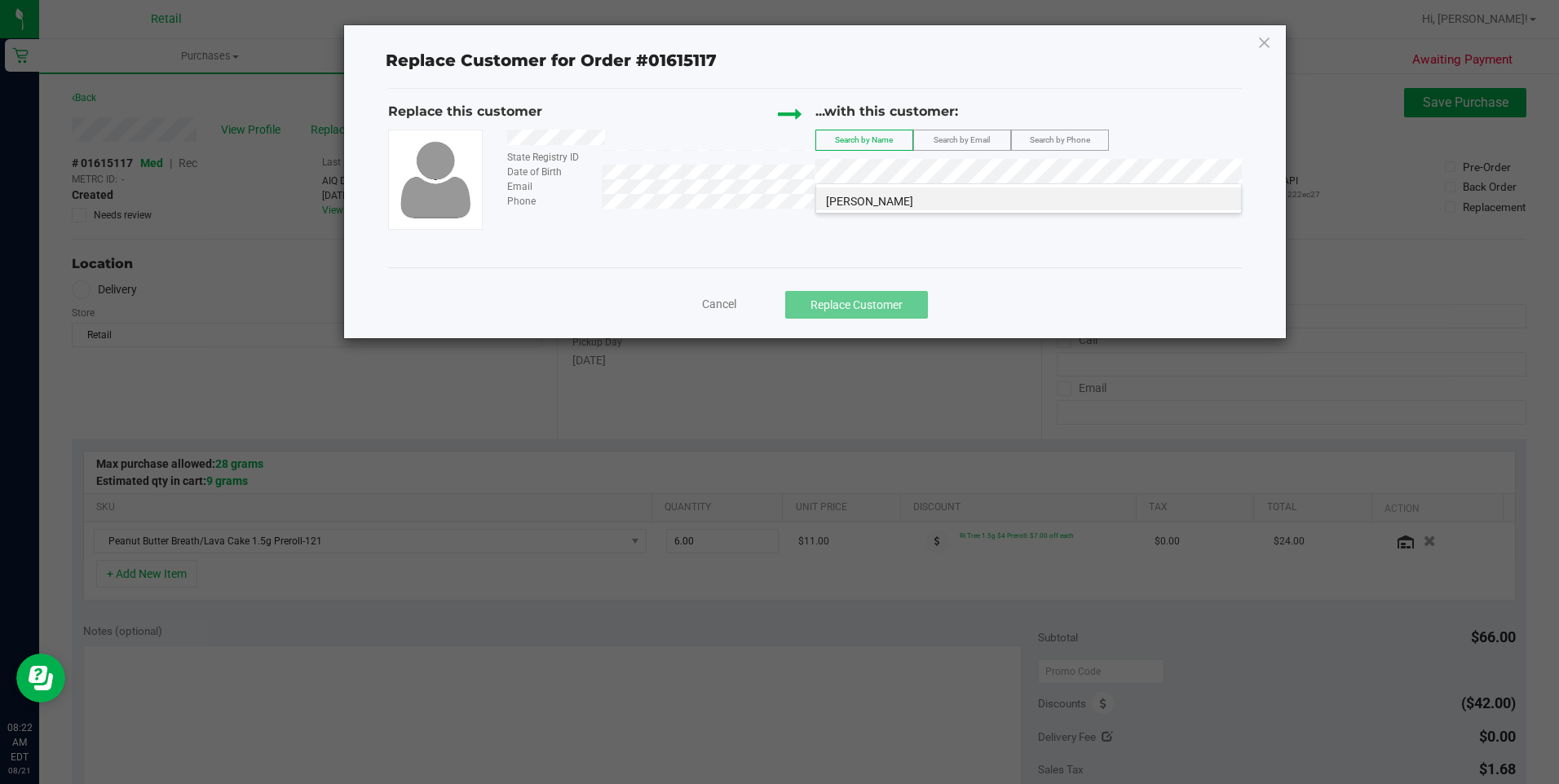
click at [880, 204] on span "Yuri Fatkulove" at bounding box center [870, 202] width 87 height 13
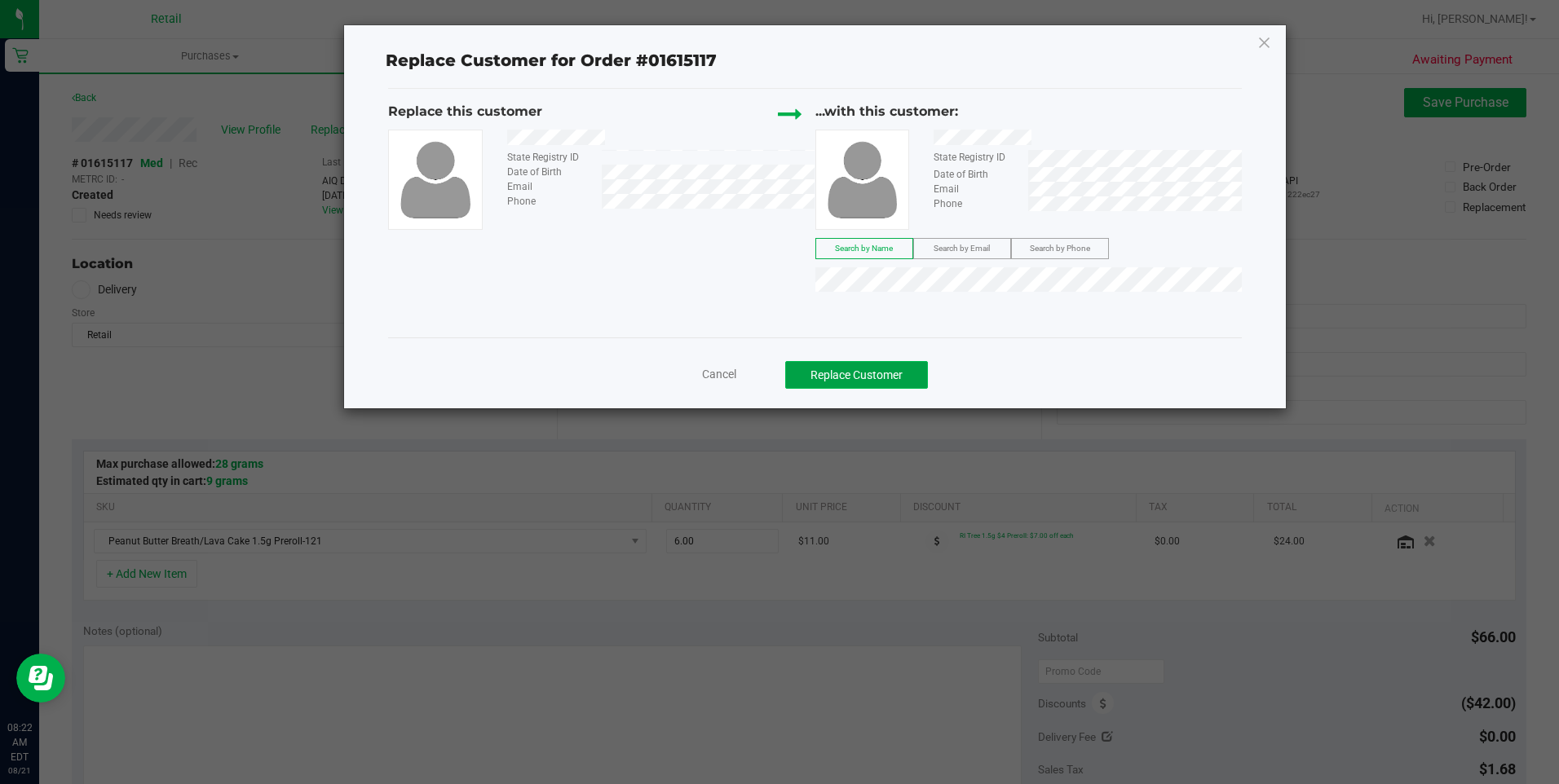
click at [873, 377] on button "Replace Customer" at bounding box center [856, 375] width 143 height 28
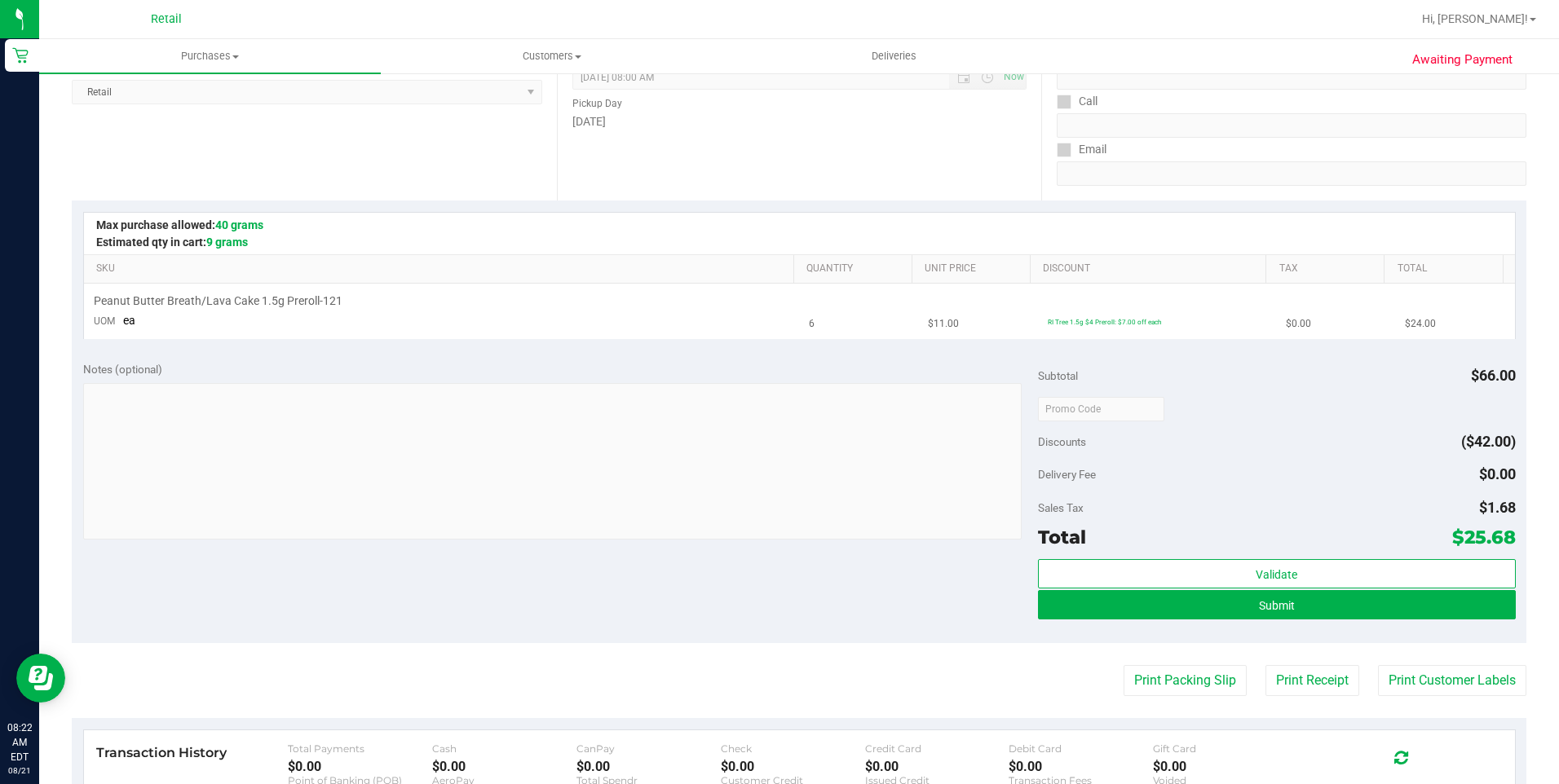
scroll to position [245, 0]
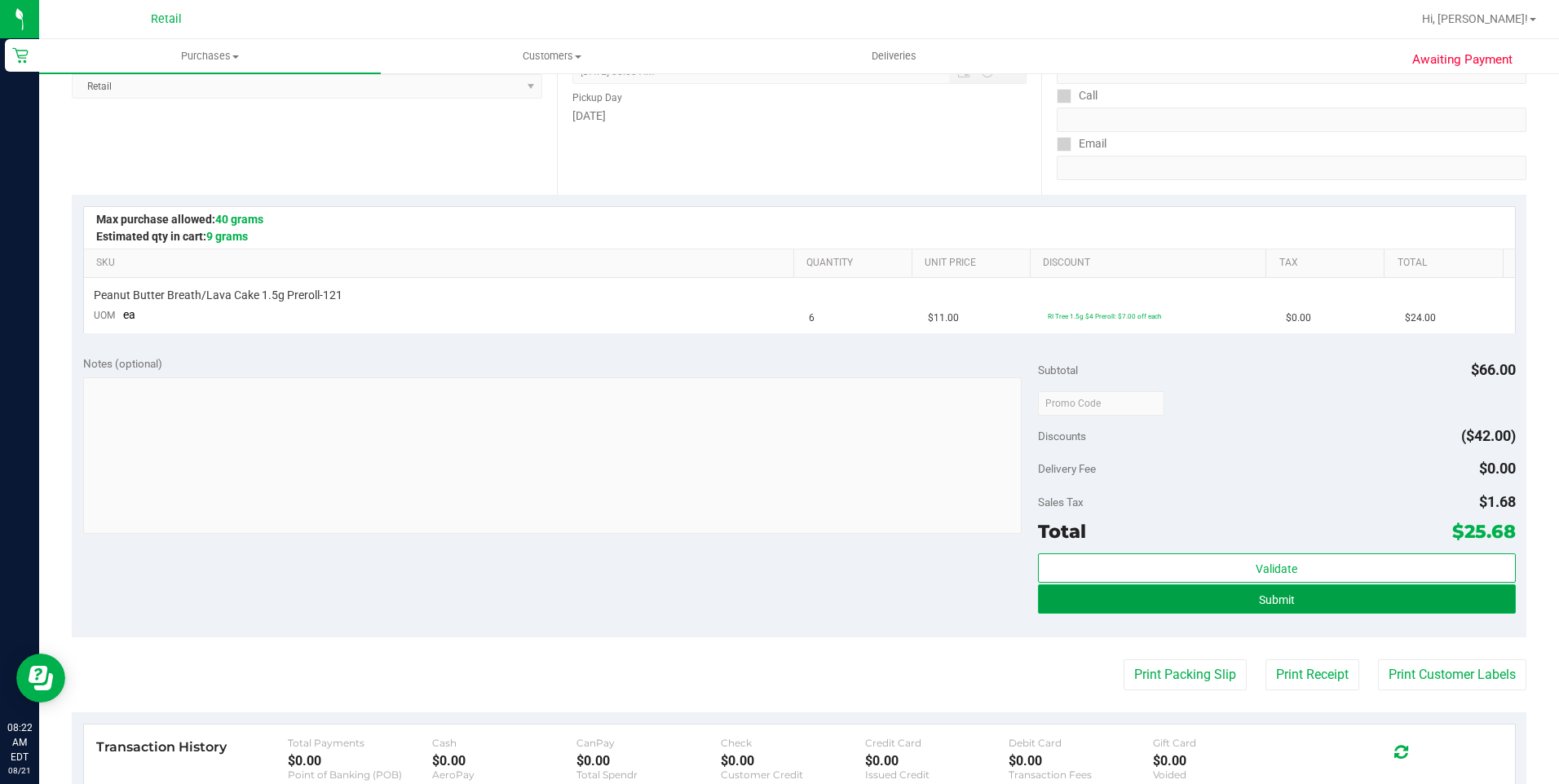
click at [1167, 595] on button "Submit" at bounding box center [1277, 598] width 477 height 29
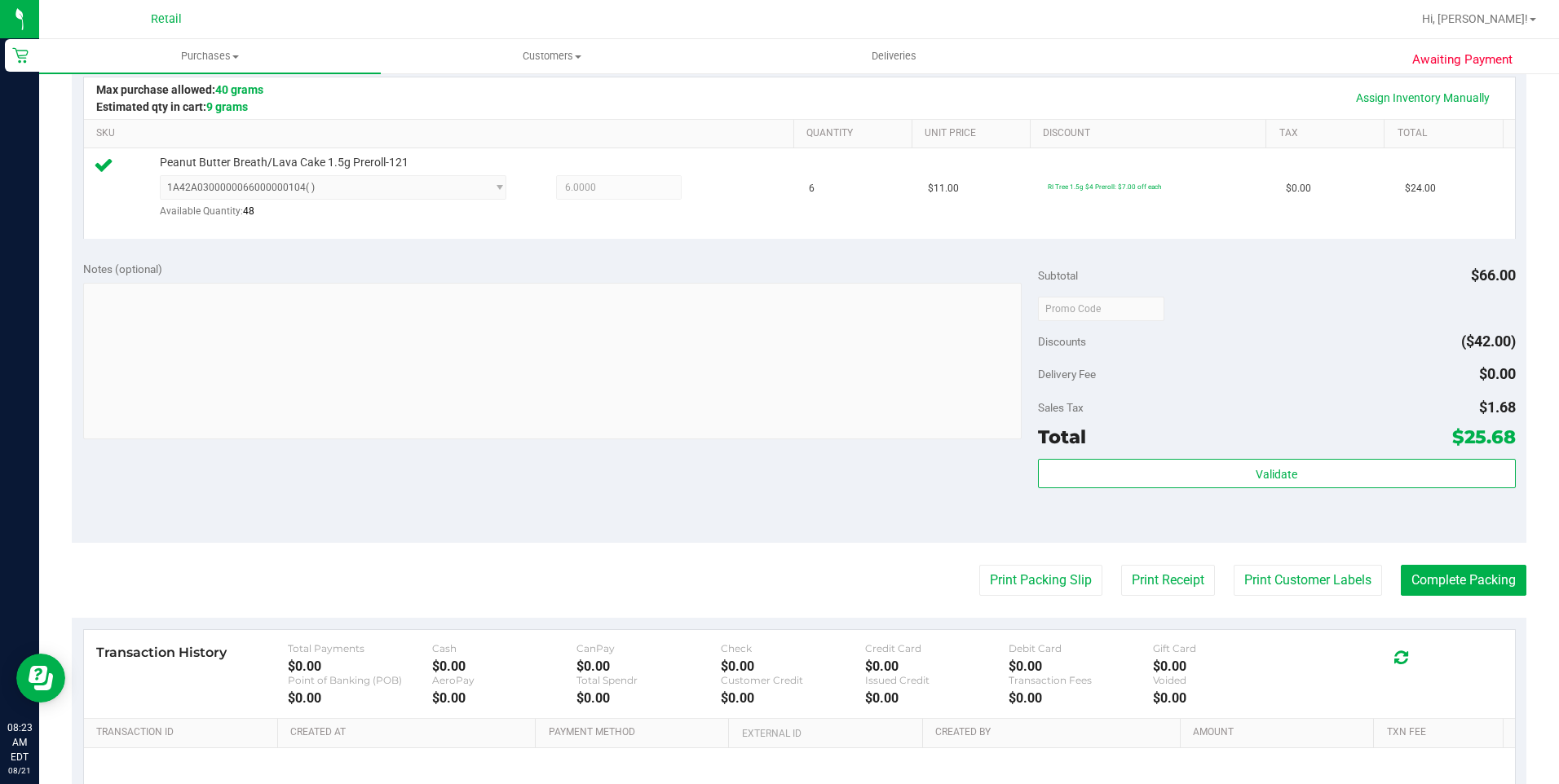
scroll to position [408, 0]
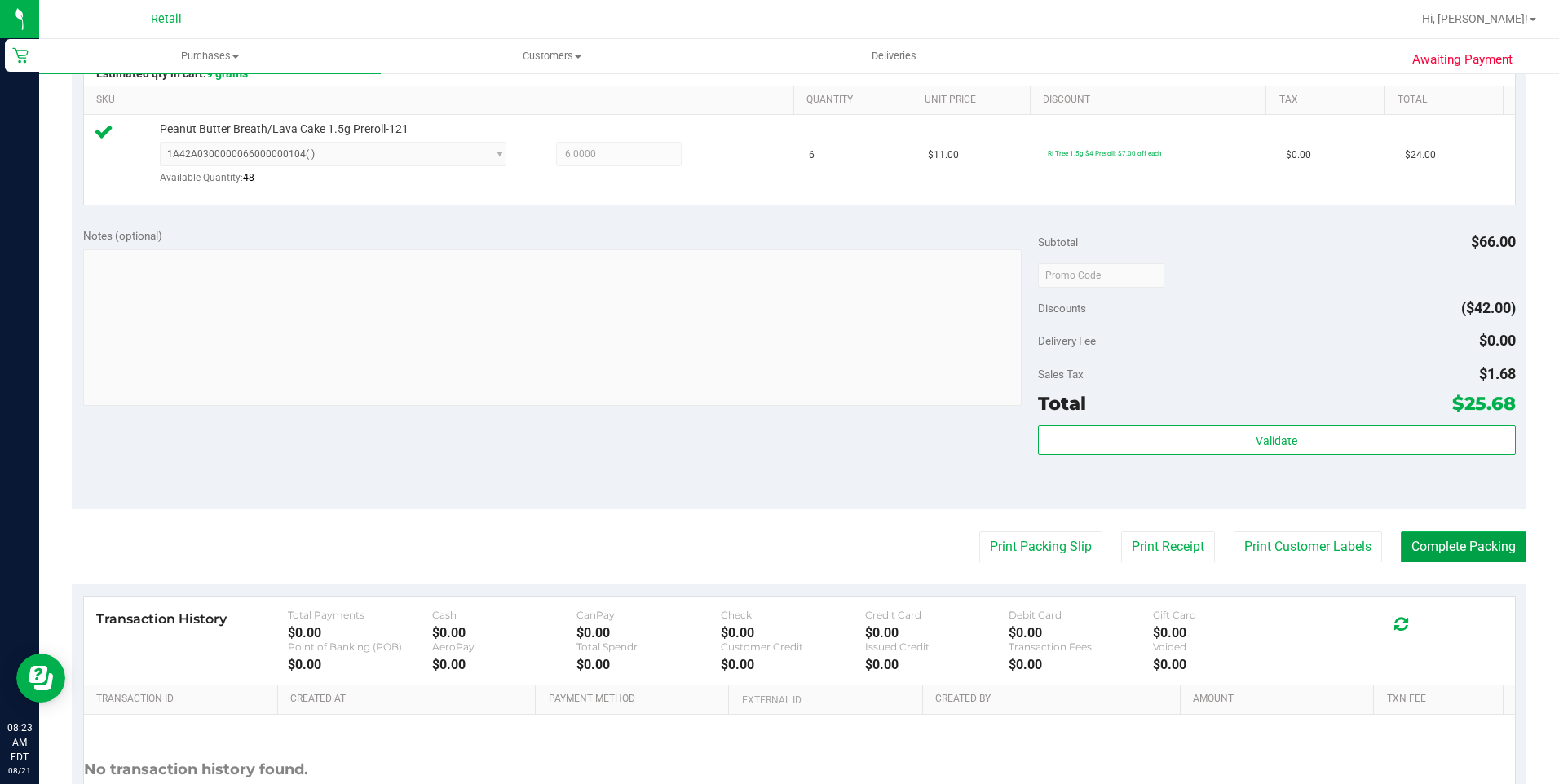
click at [1167, 555] on button "Complete Packing" at bounding box center [1462, 546] width 125 height 31
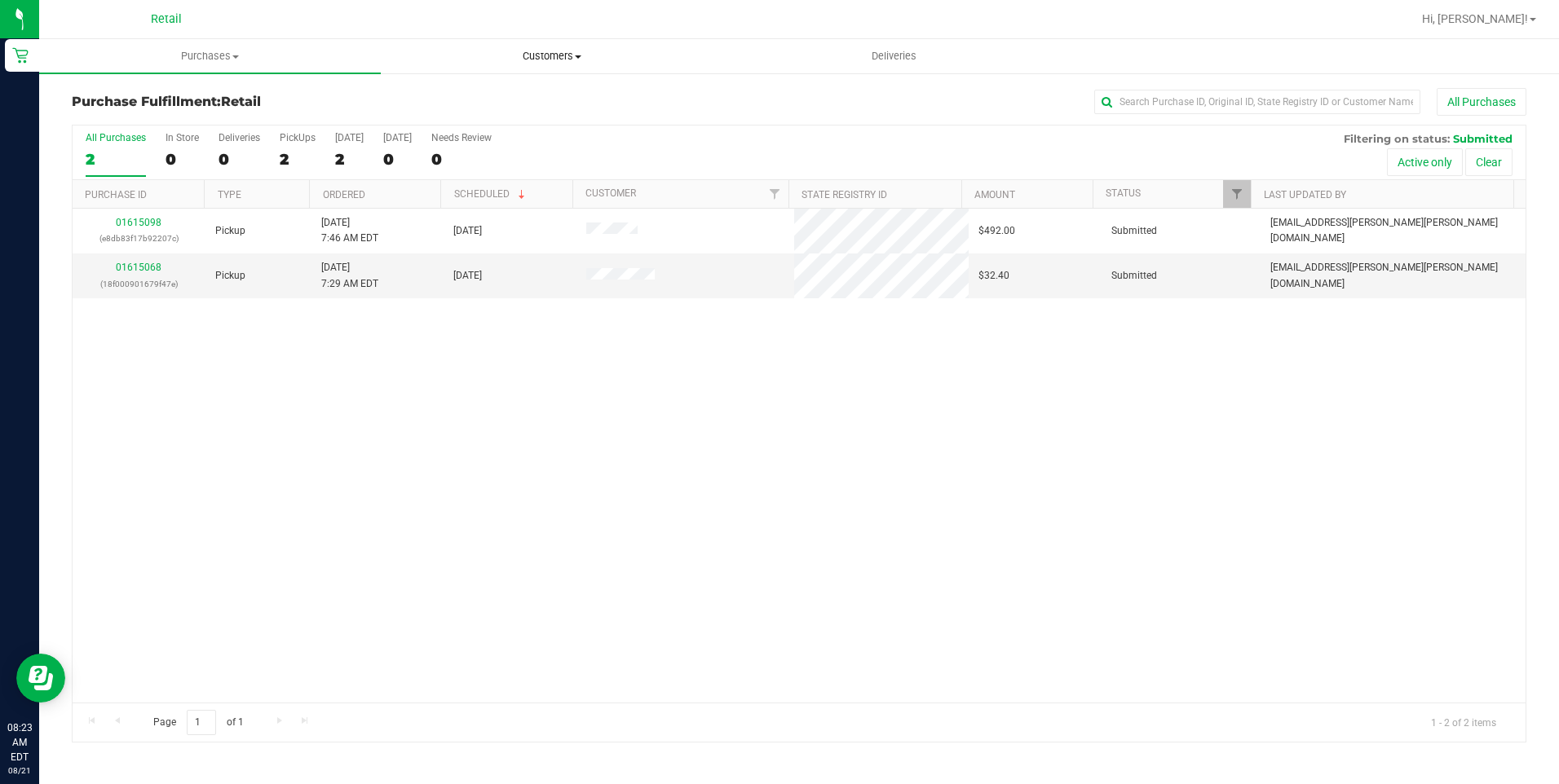
click at [536, 60] on span "Customers" at bounding box center [551, 55] width 340 height 14
click at [479, 92] on span "All customers" at bounding box center [440, 98] width 118 height 13
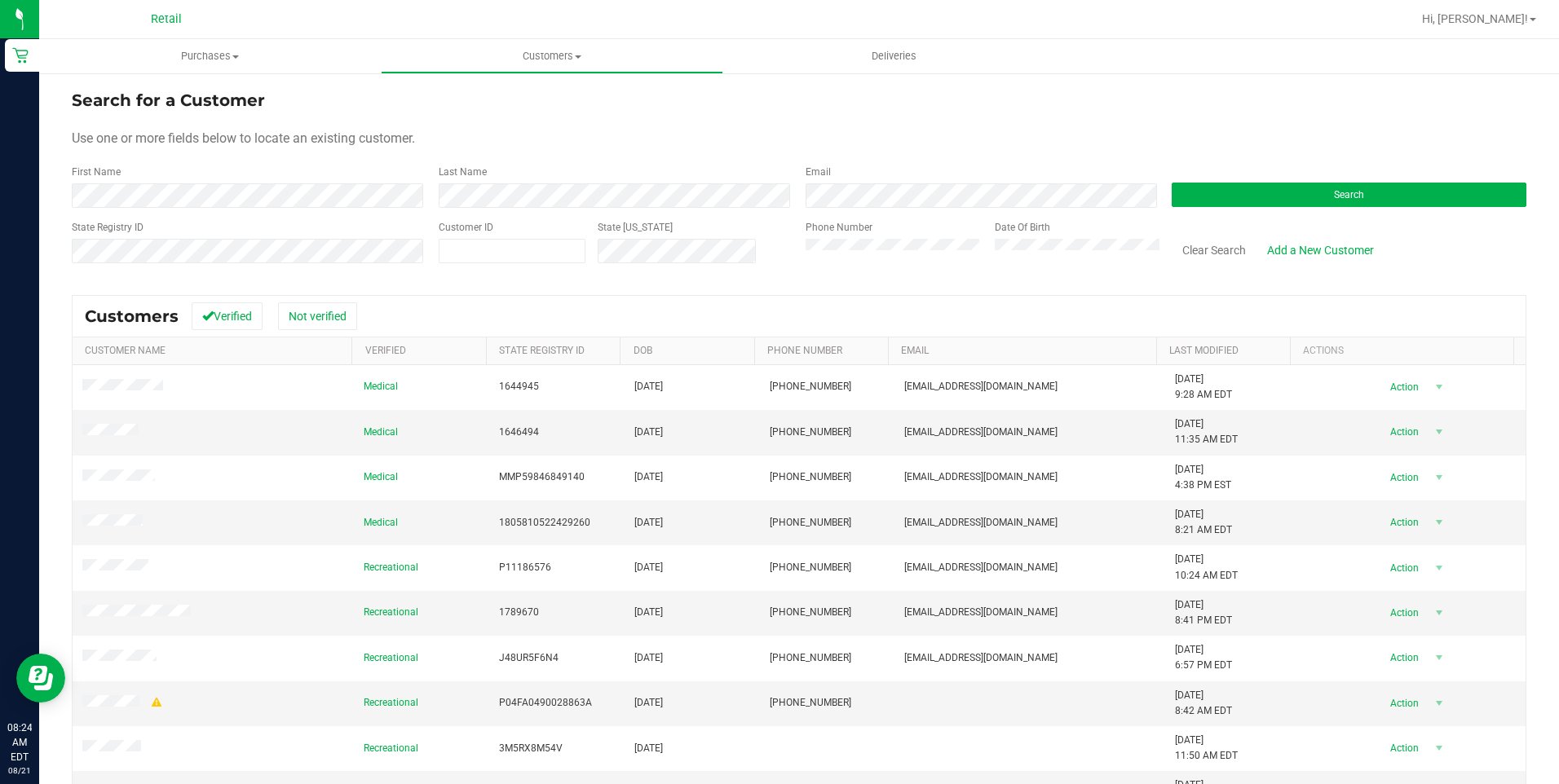
click at [1298, 182] on div "Search" at bounding box center [1342, 186] width 366 height 43
click at [1298, 185] on button "Search" at bounding box center [1349, 194] width 355 height 24
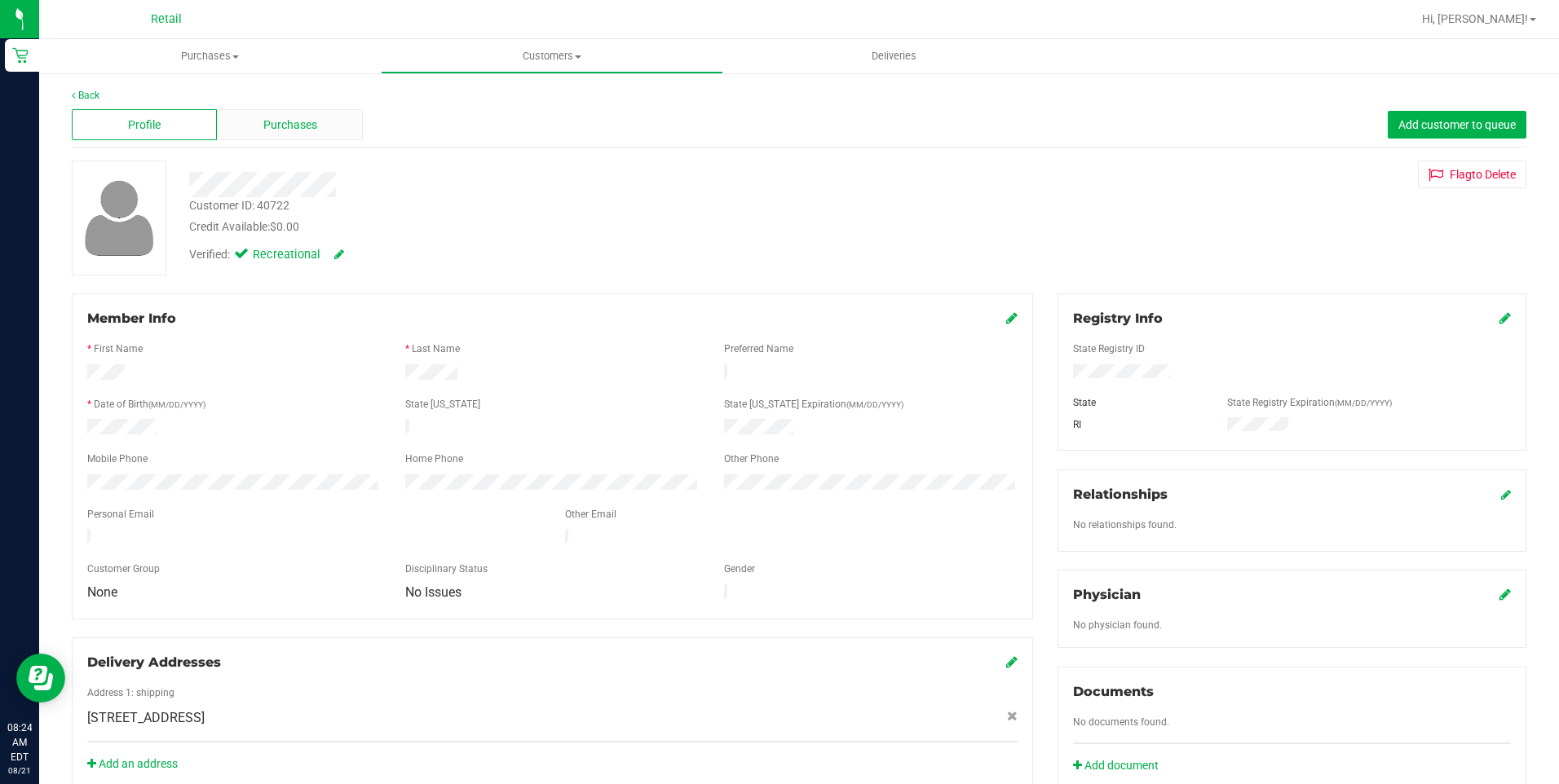
click at [293, 124] on span "Purchases" at bounding box center [290, 125] width 54 height 17
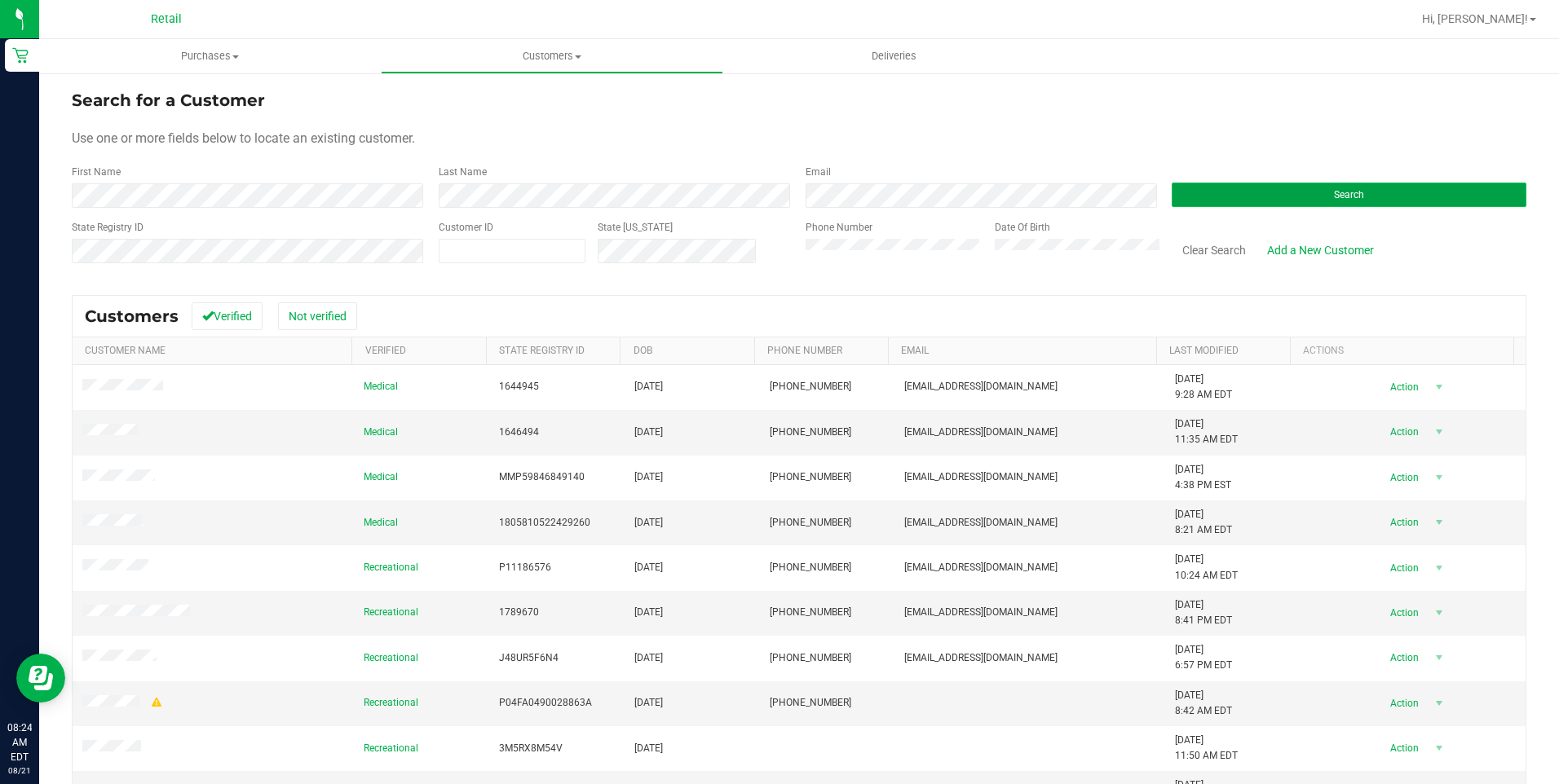
click at [1373, 191] on button "Search" at bounding box center [1349, 194] width 355 height 24
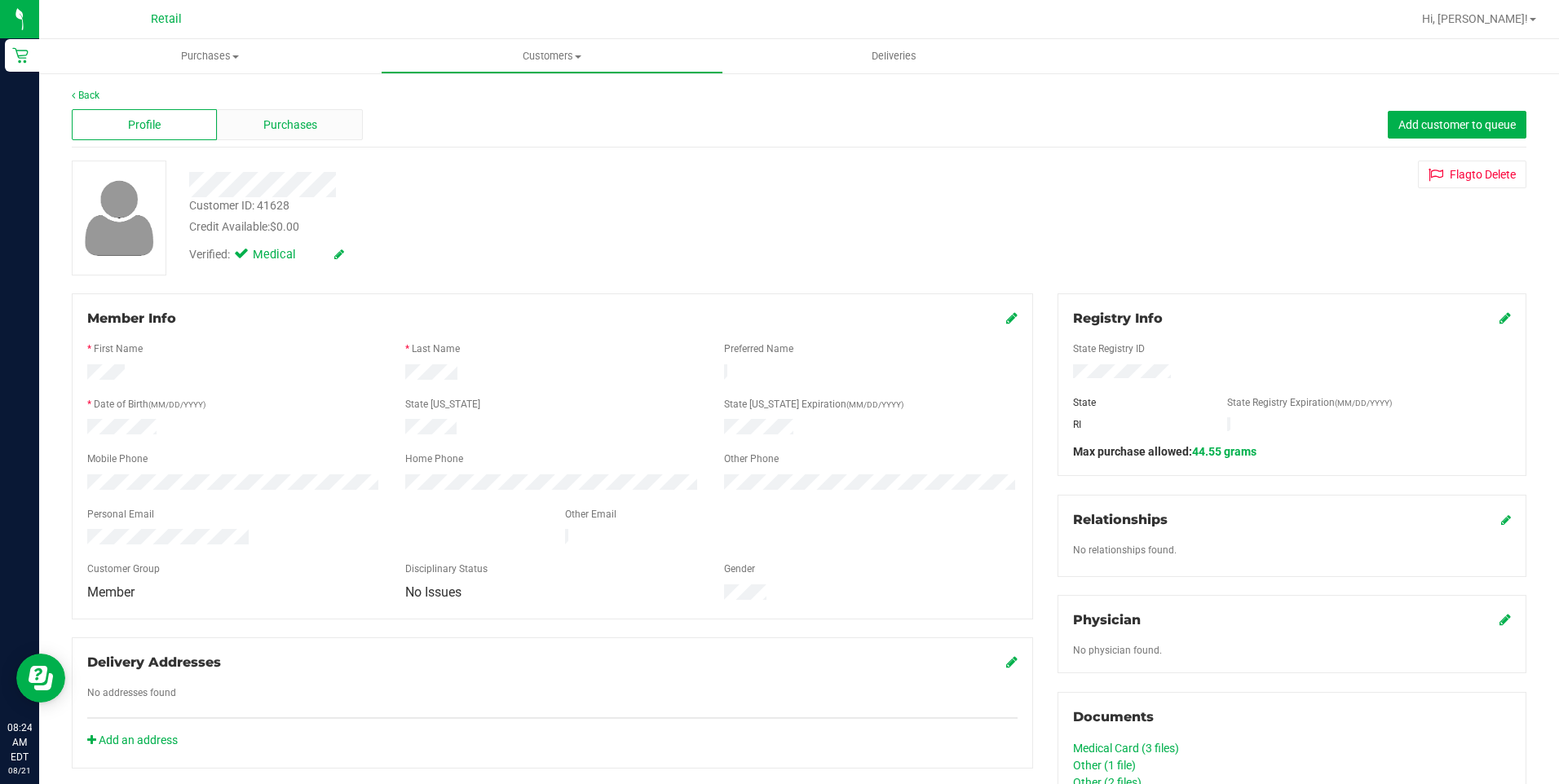
click at [325, 130] on div "Purchases" at bounding box center [289, 124] width 145 height 31
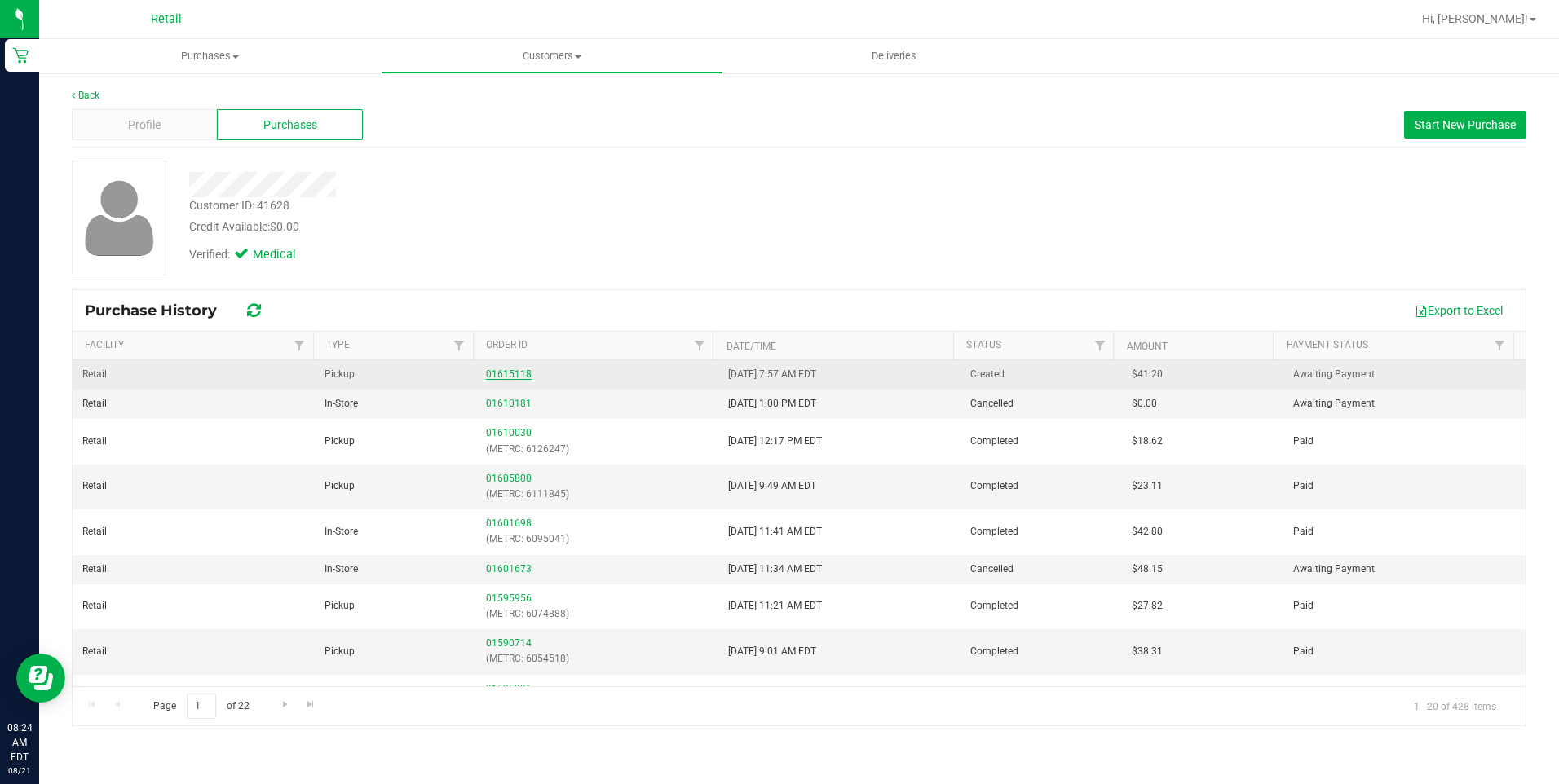
click at [509, 373] on link "01615118" at bounding box center [508, 374] width 45 height 12
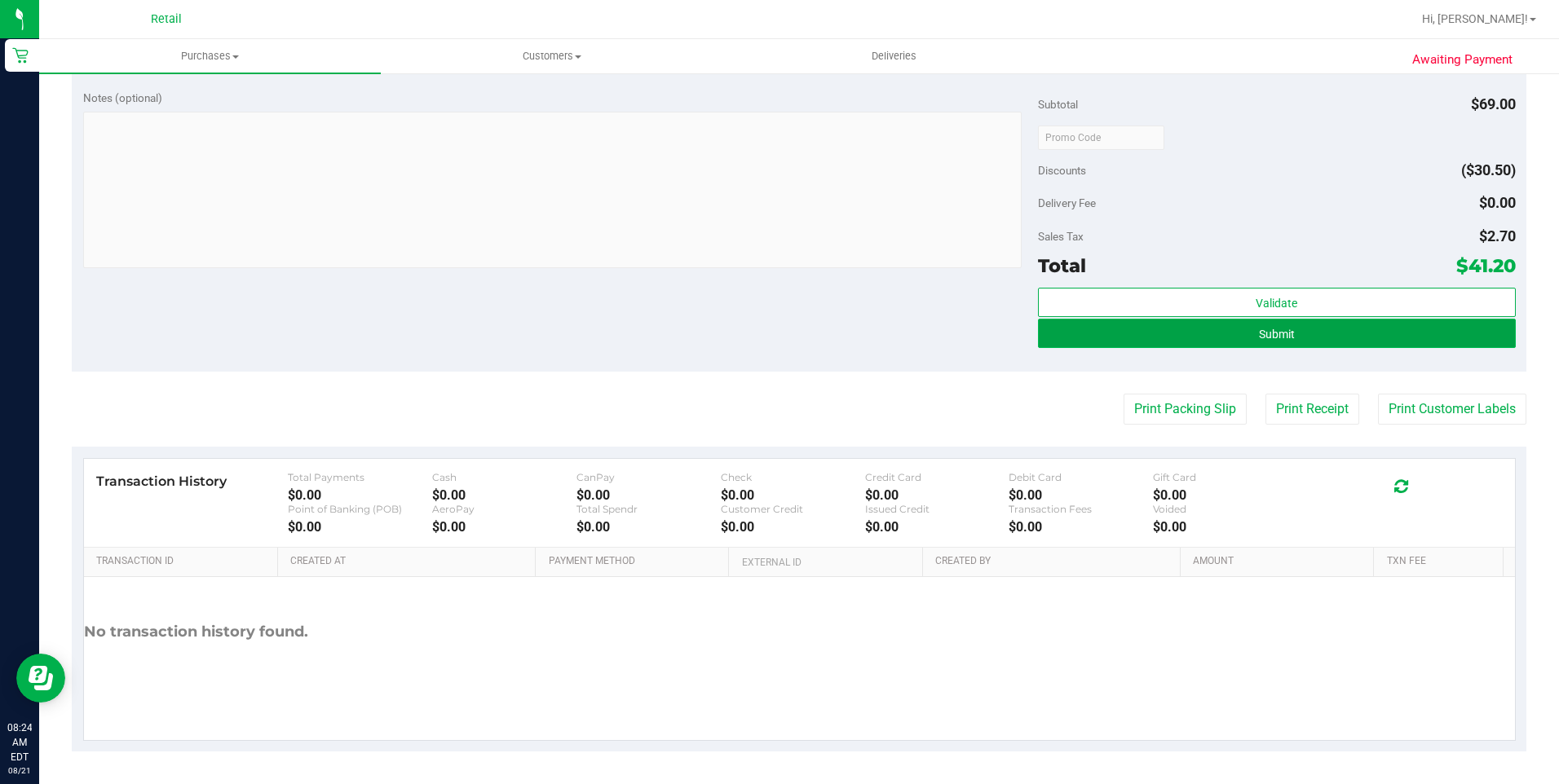
click at [1271, 340] on button "Submit" at bounding box center [1277, 333] width 477 height 29
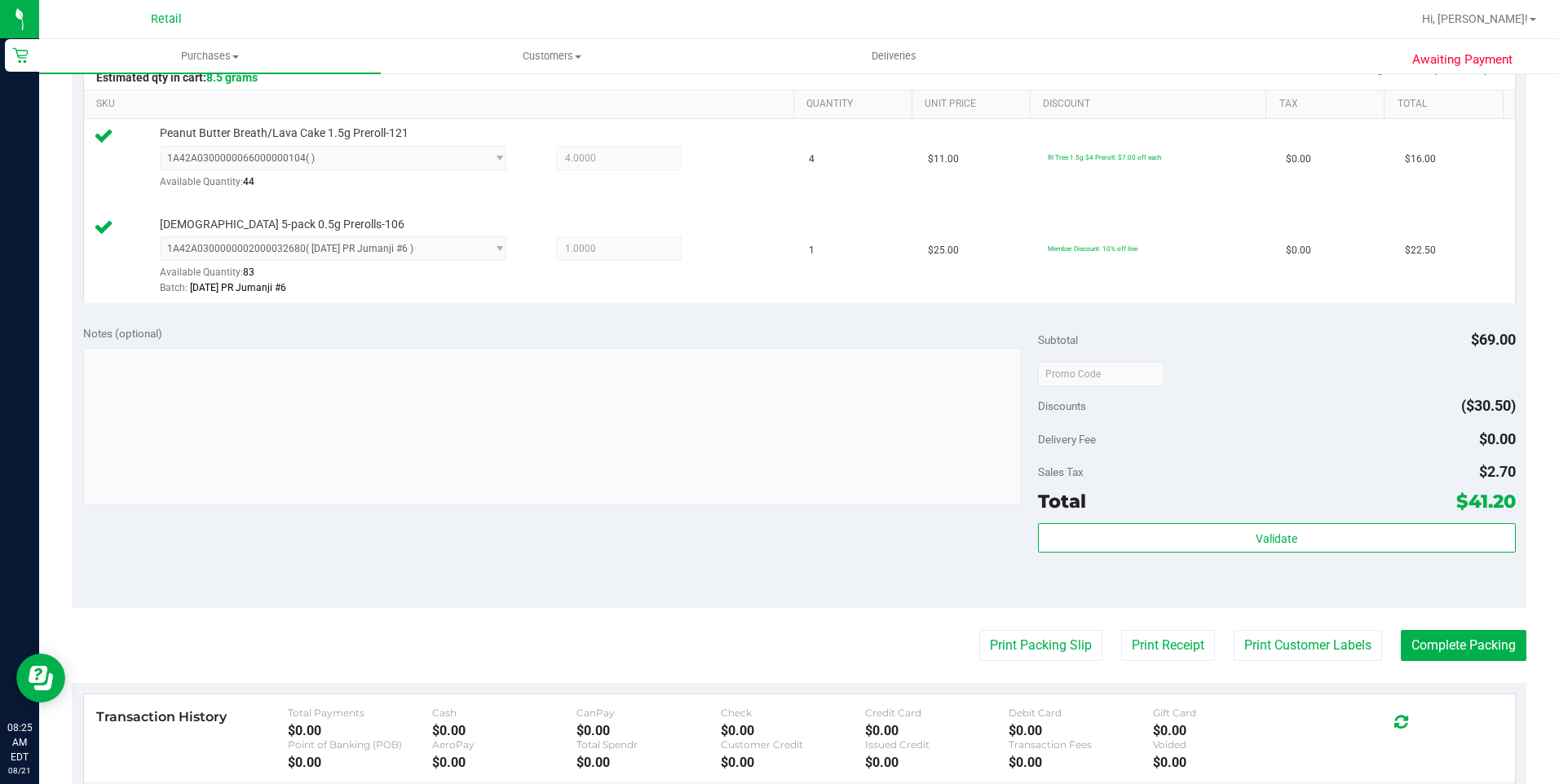
scroll to position [408, 0]
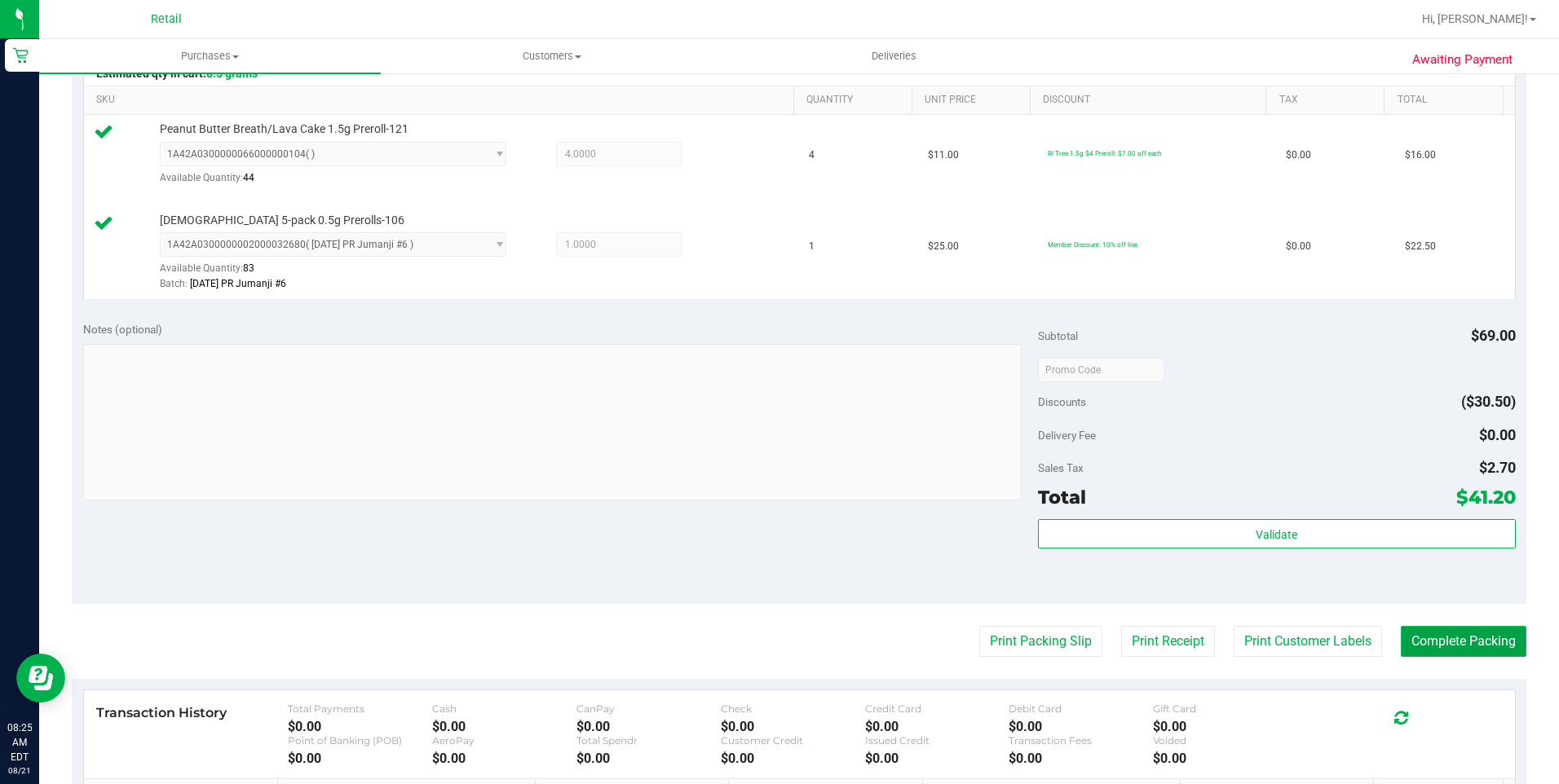
click at [1435, 638] on button "Complete Packing" at bounding box center [1462, 641] width 125 height 31
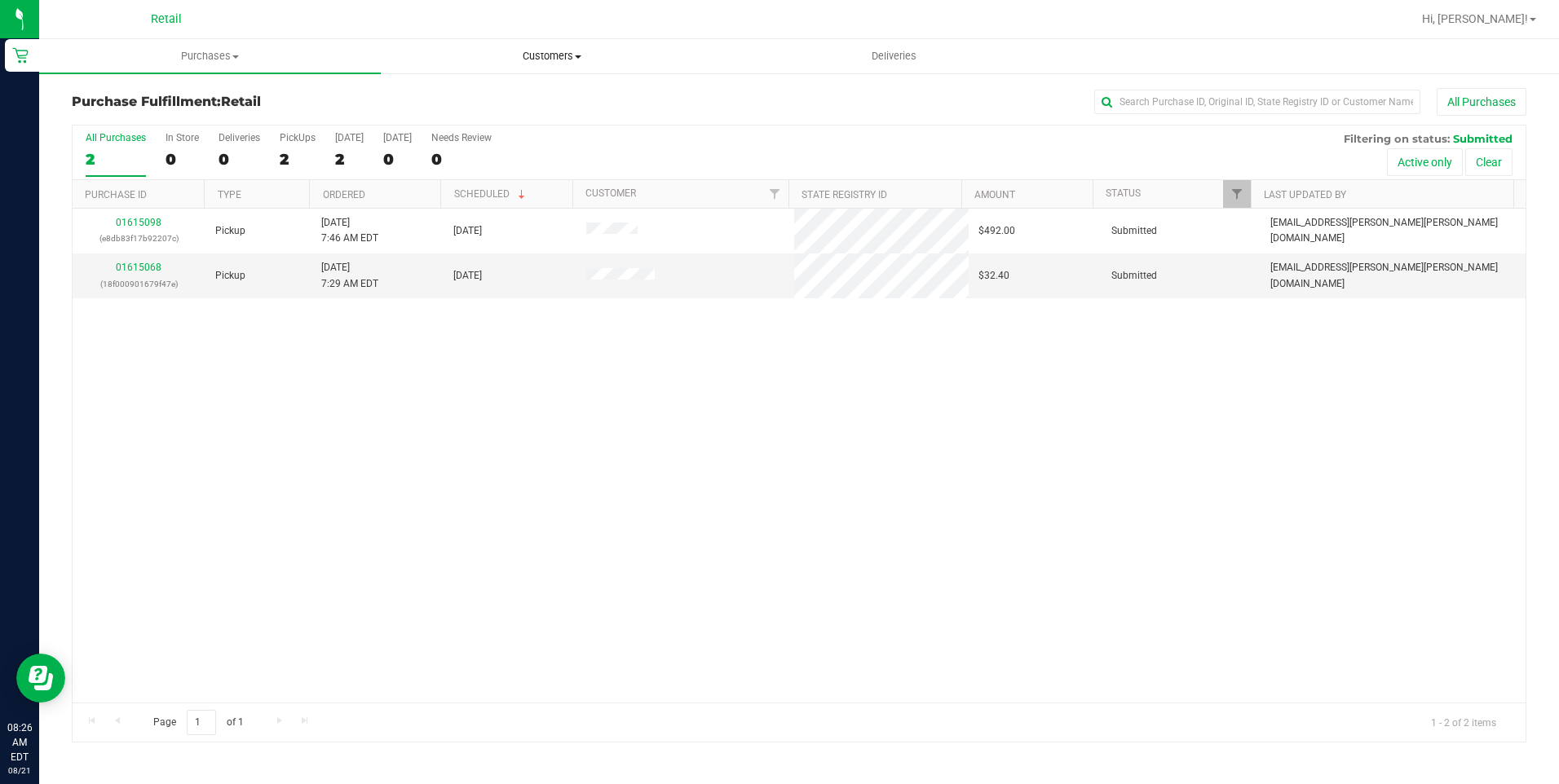
click at [598, 57] on span "Customers" at bounding box center [551, 55] width 340 height 14
click at [541, 103] on li "All customers" at bounding box center [551, 98] width 341 height 19
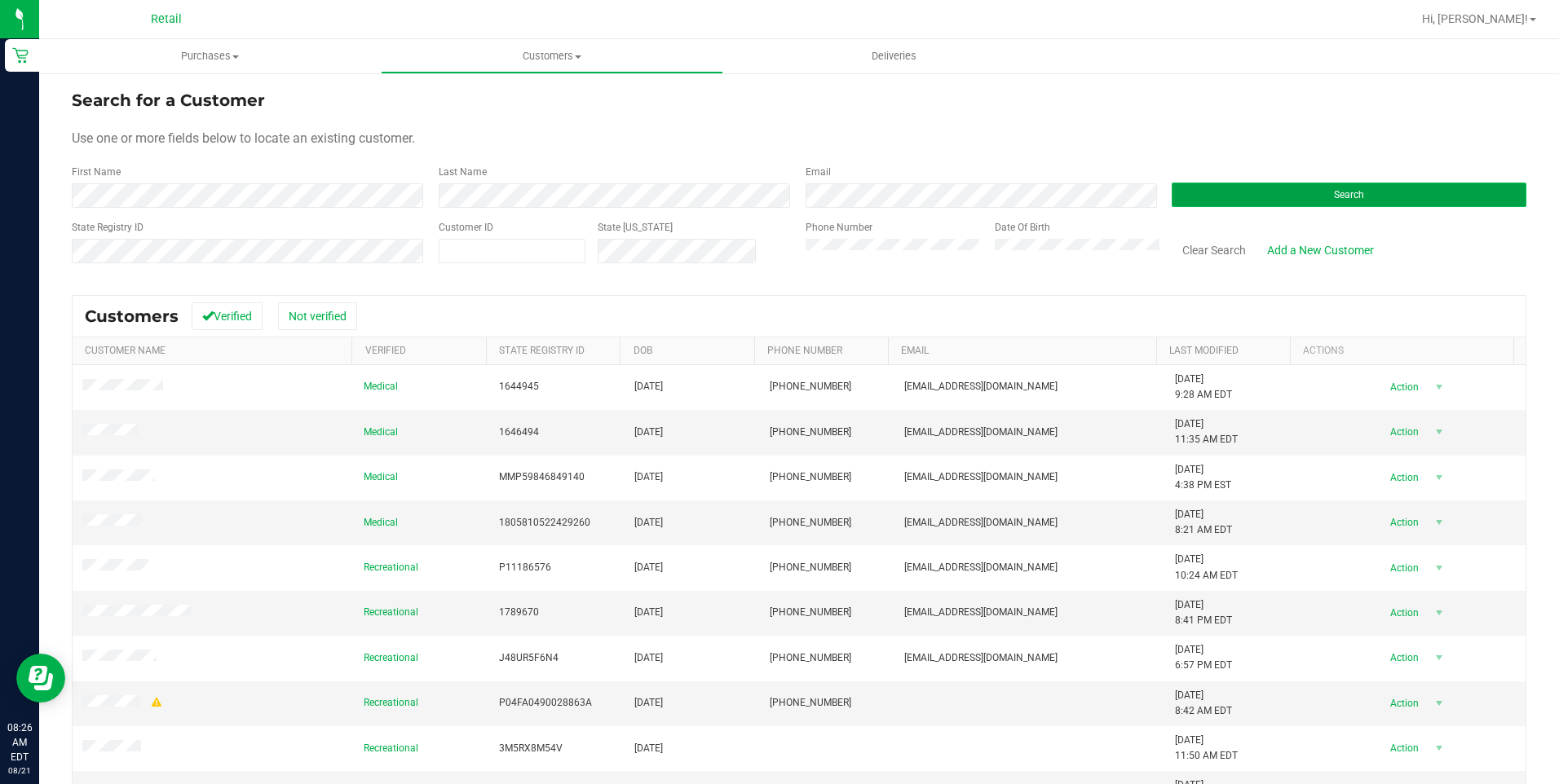
click at [1209, 194] on button "Search" at bounding box center [1349, 194] width 355 height 24
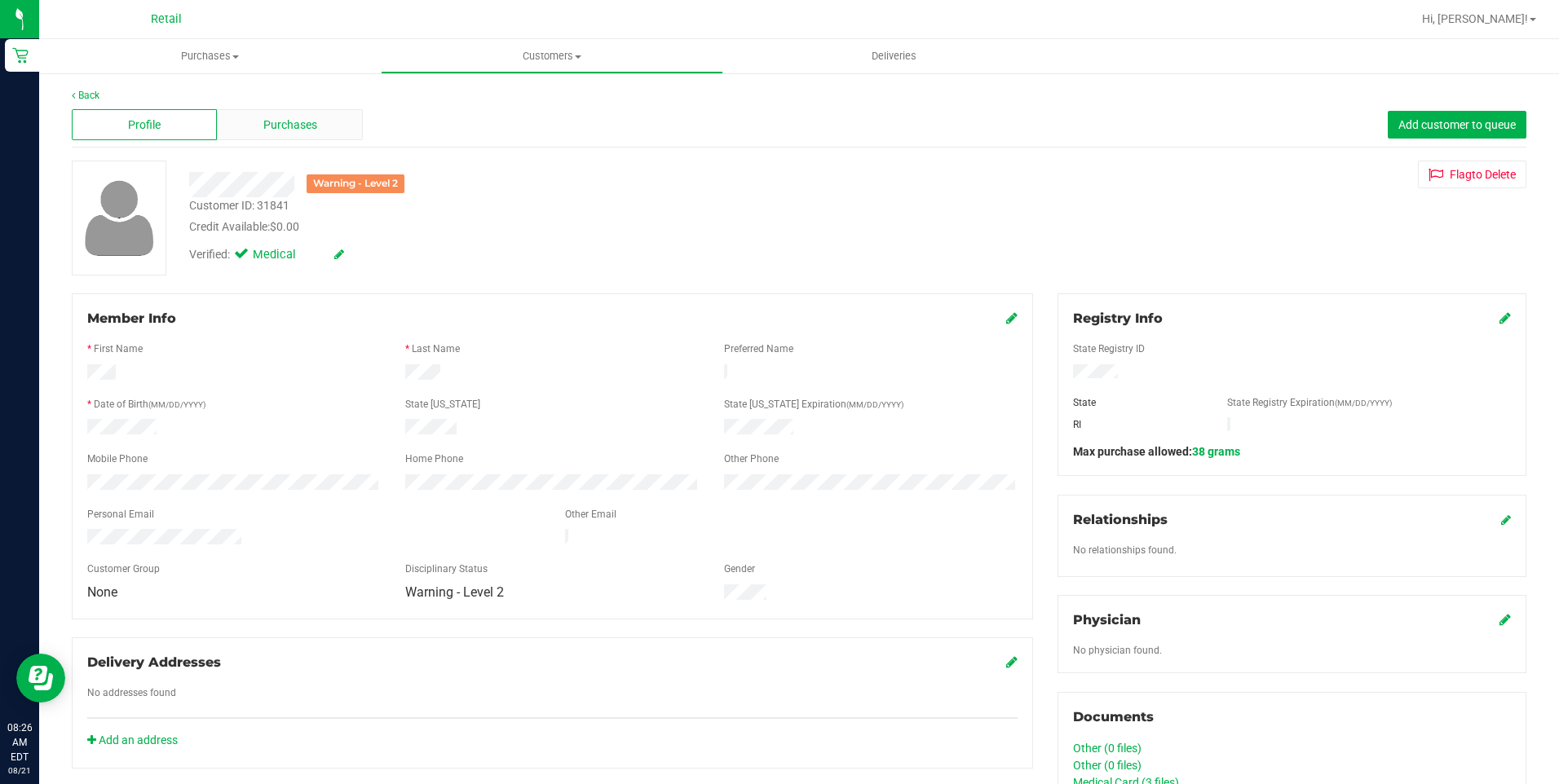
click at [311, 124] on span "Purchases" at bounding box center [290, 125] width 54 height 17
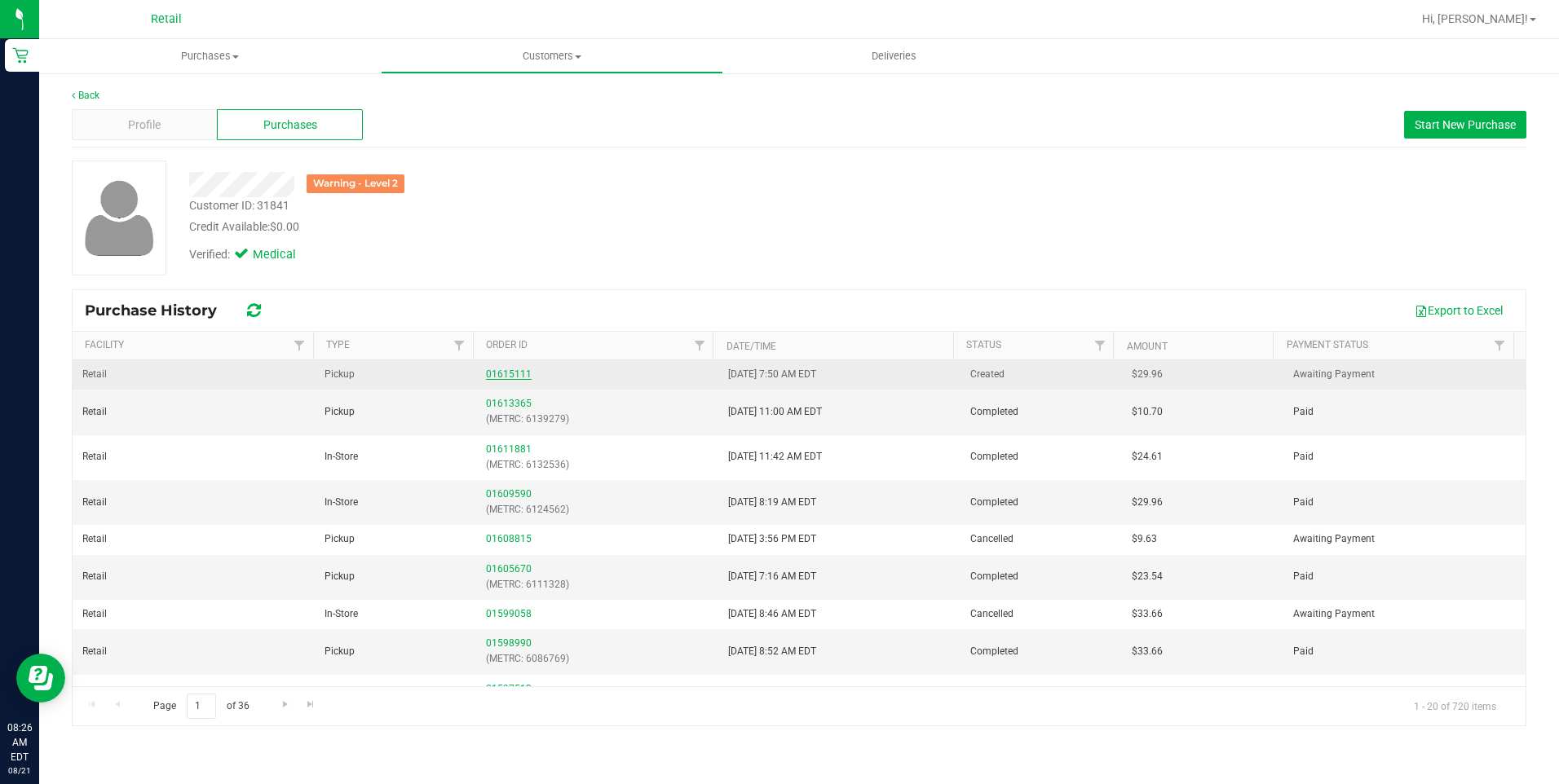
click at [514, 371] on link "01615111" at bounding box center [508, 374] width 45 height 12
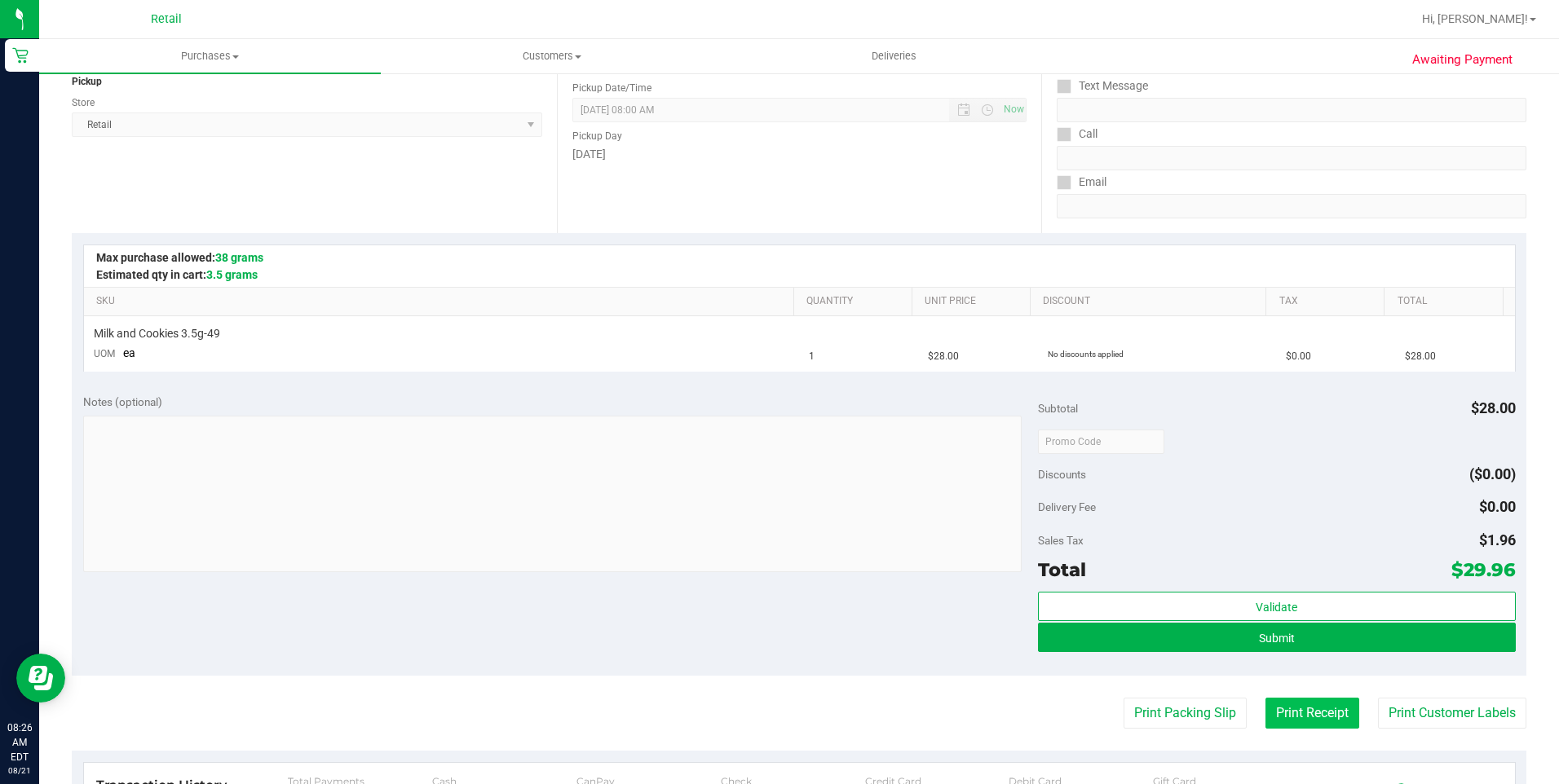
scroll to position [326, 0]
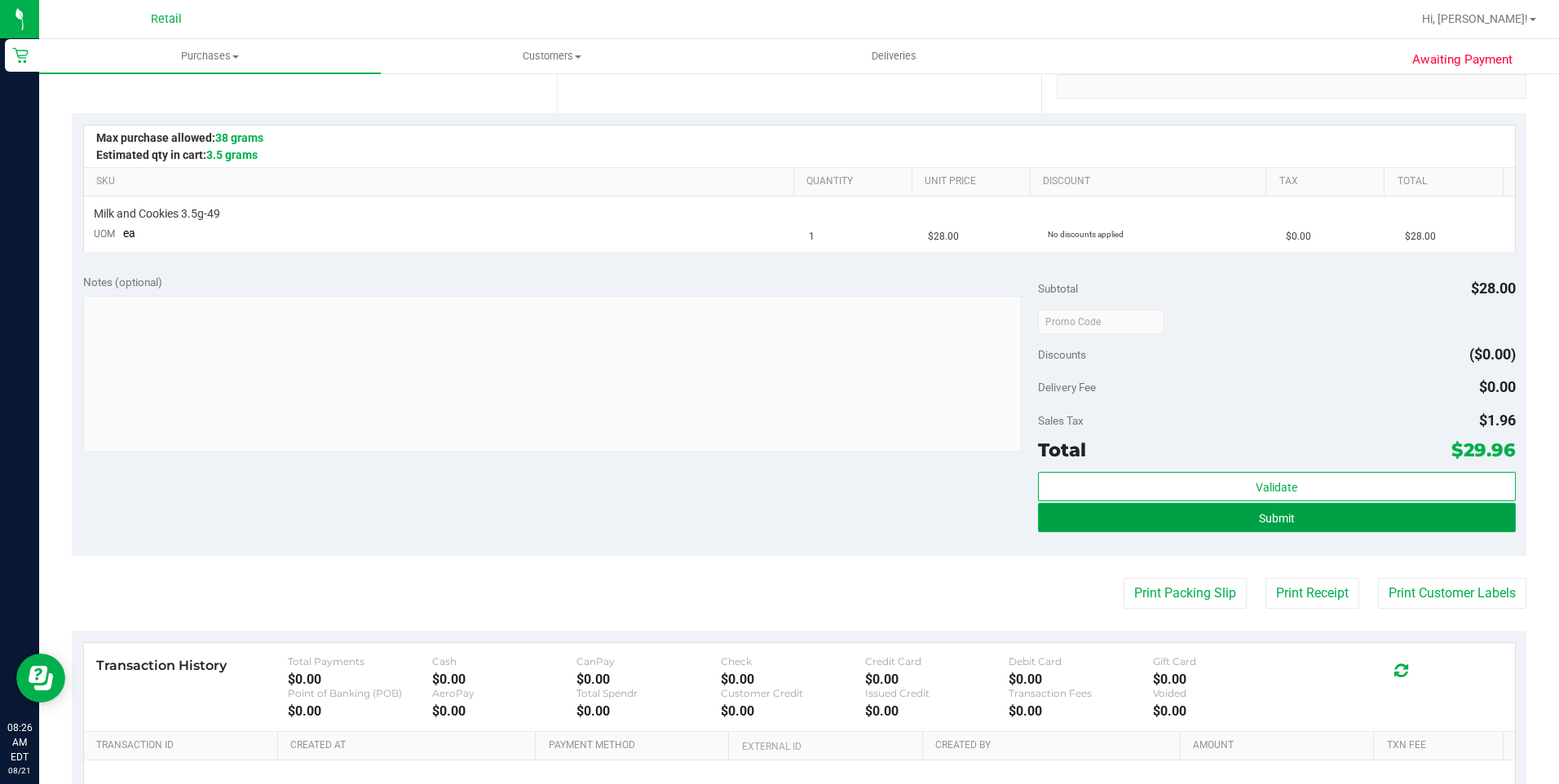
click at [1338, 525] on button "Submit" at bounding box center [1277, 517] width 477 height 29
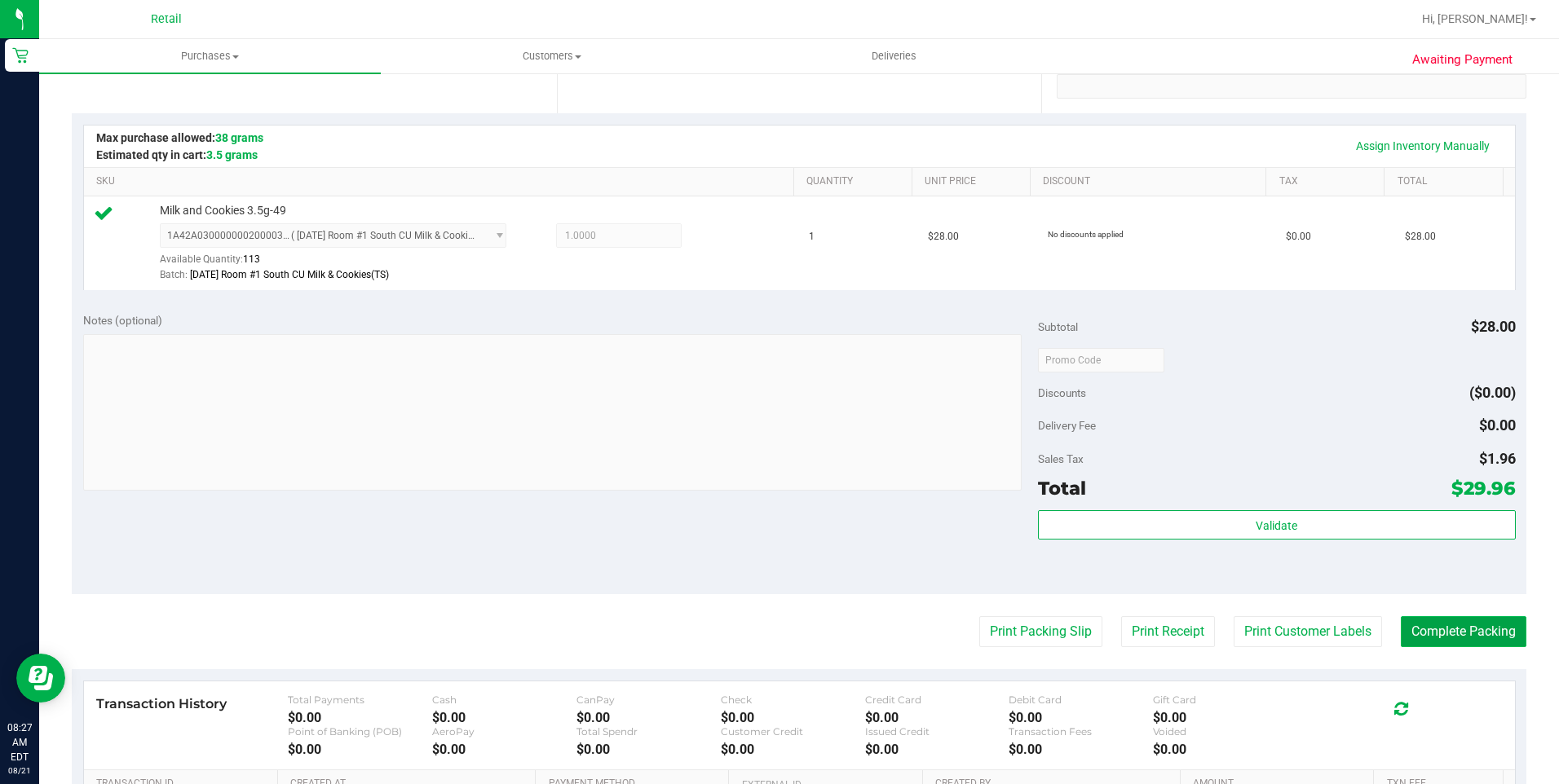
click at [1446, 637] on button "Complete Packing" at bounding box center [1462, 631] width 125 height 31
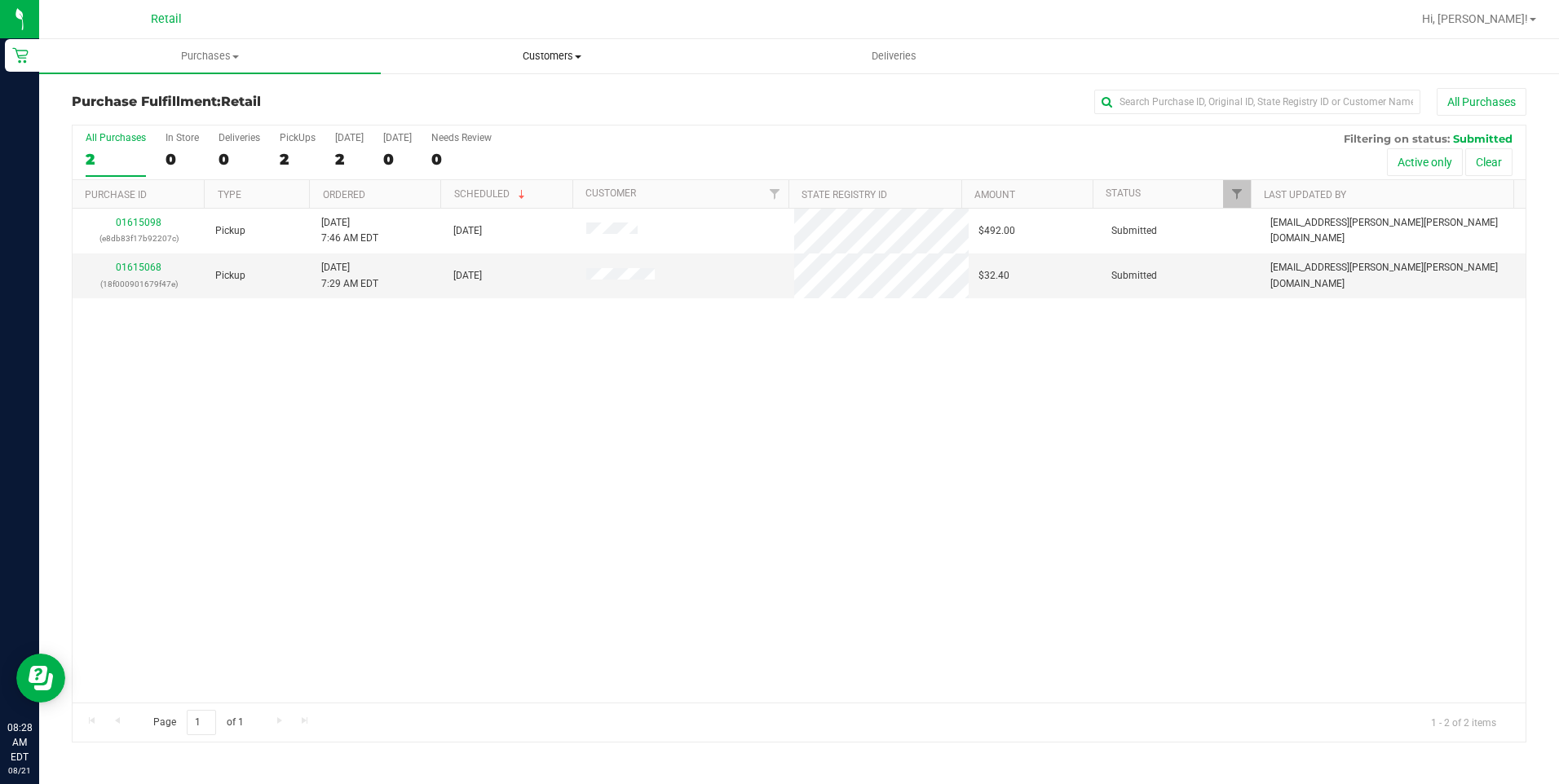
click at [537, 50] on span "Customers" at bounding box center [551, 55] width 340 height 14
click at [472, 102] on span "All customers" at bounding box center [440, 98] width 118 height 13
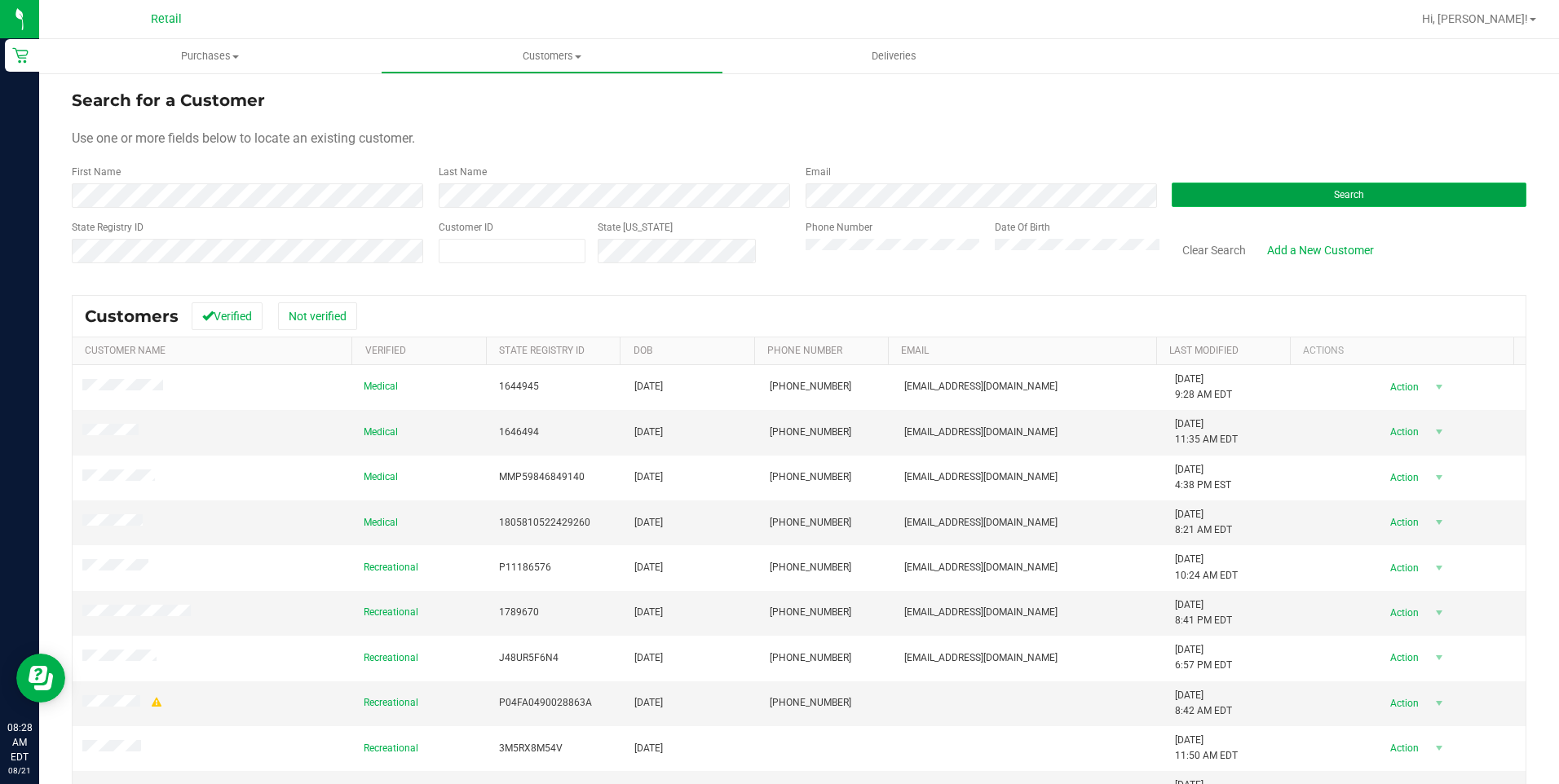
click at [1246, 206] on button "Search" at bounding box center [1349, 194] width 355 height 24
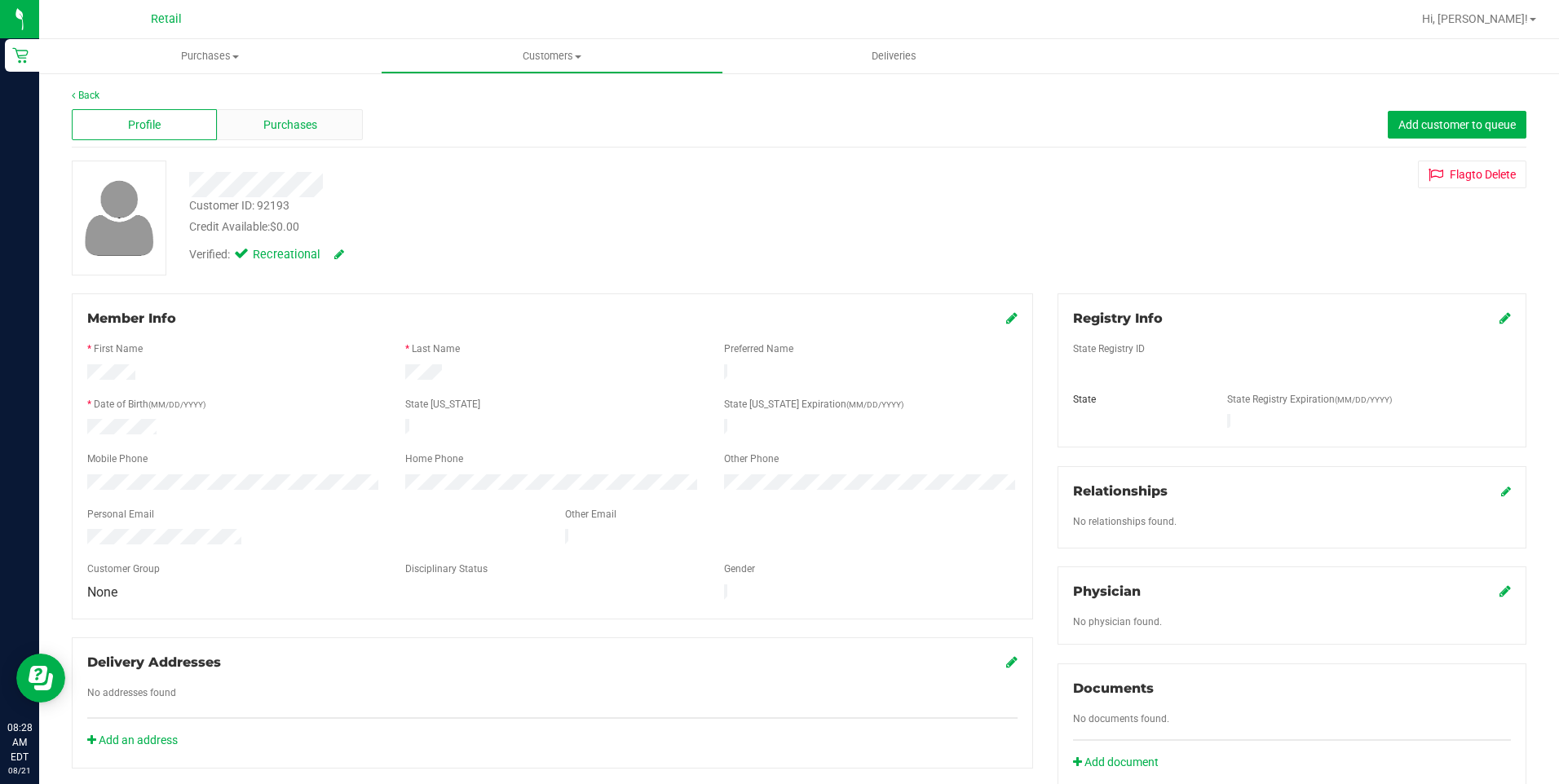
click at [315, 131] on div "Purchases" at bounding box center [289, 124] width 145 height 31
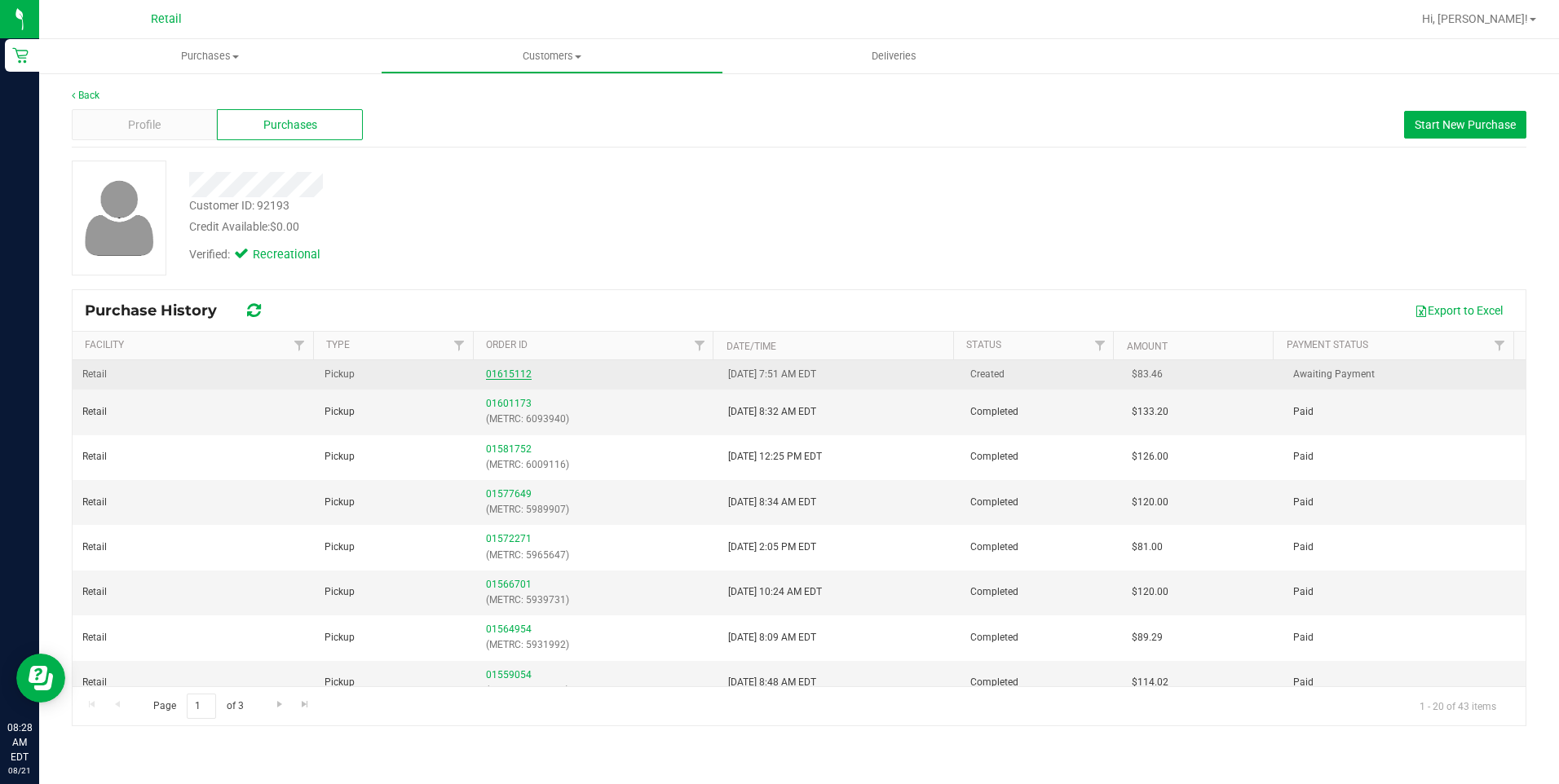
click at [510, 376] on link "01615112" at bounding box center [508, 374] width 45 height 12
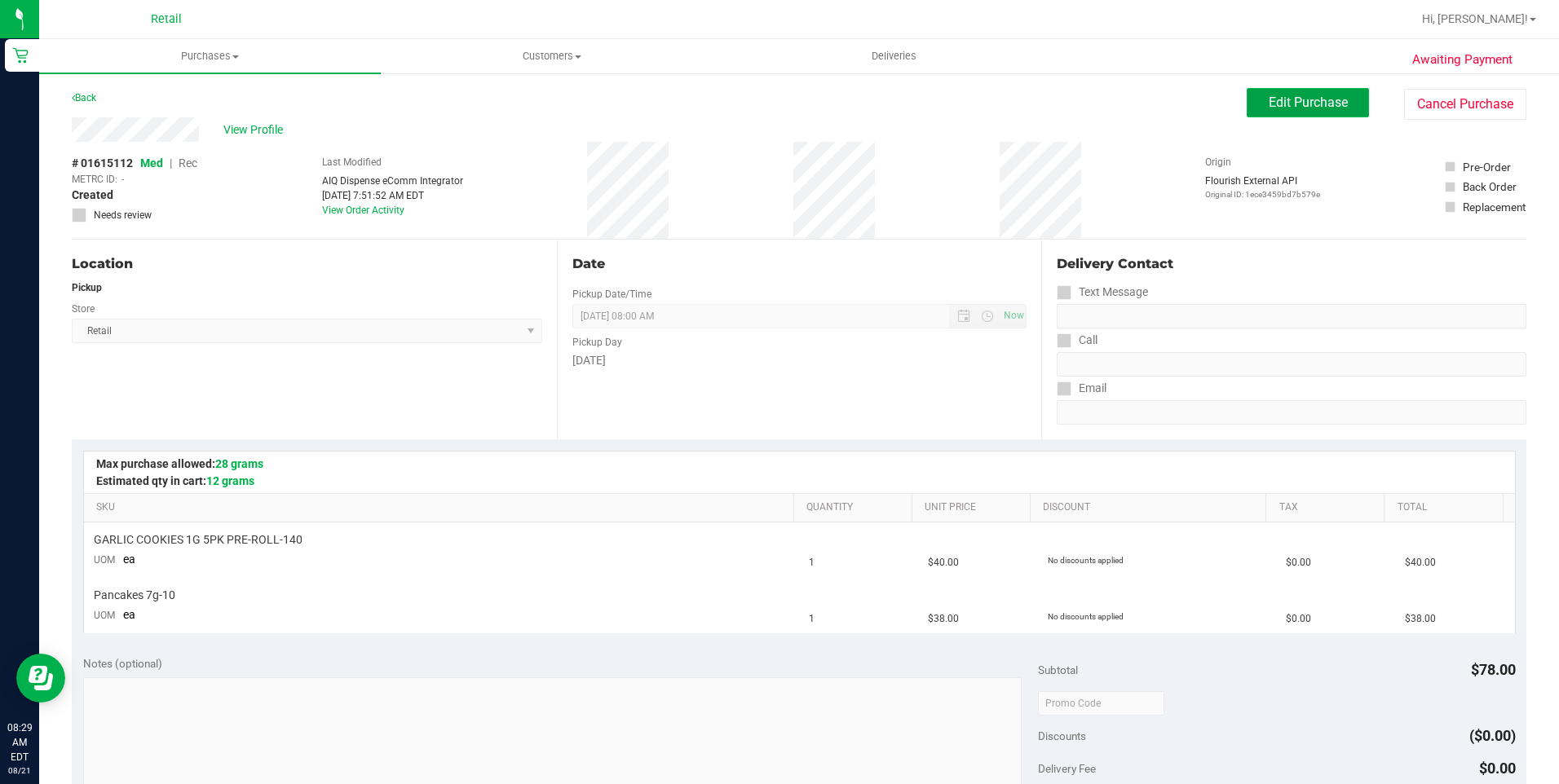
click at [1297, 92] on button "Edit Purchase" at bounding box center [1307, 103] width 122 height 29
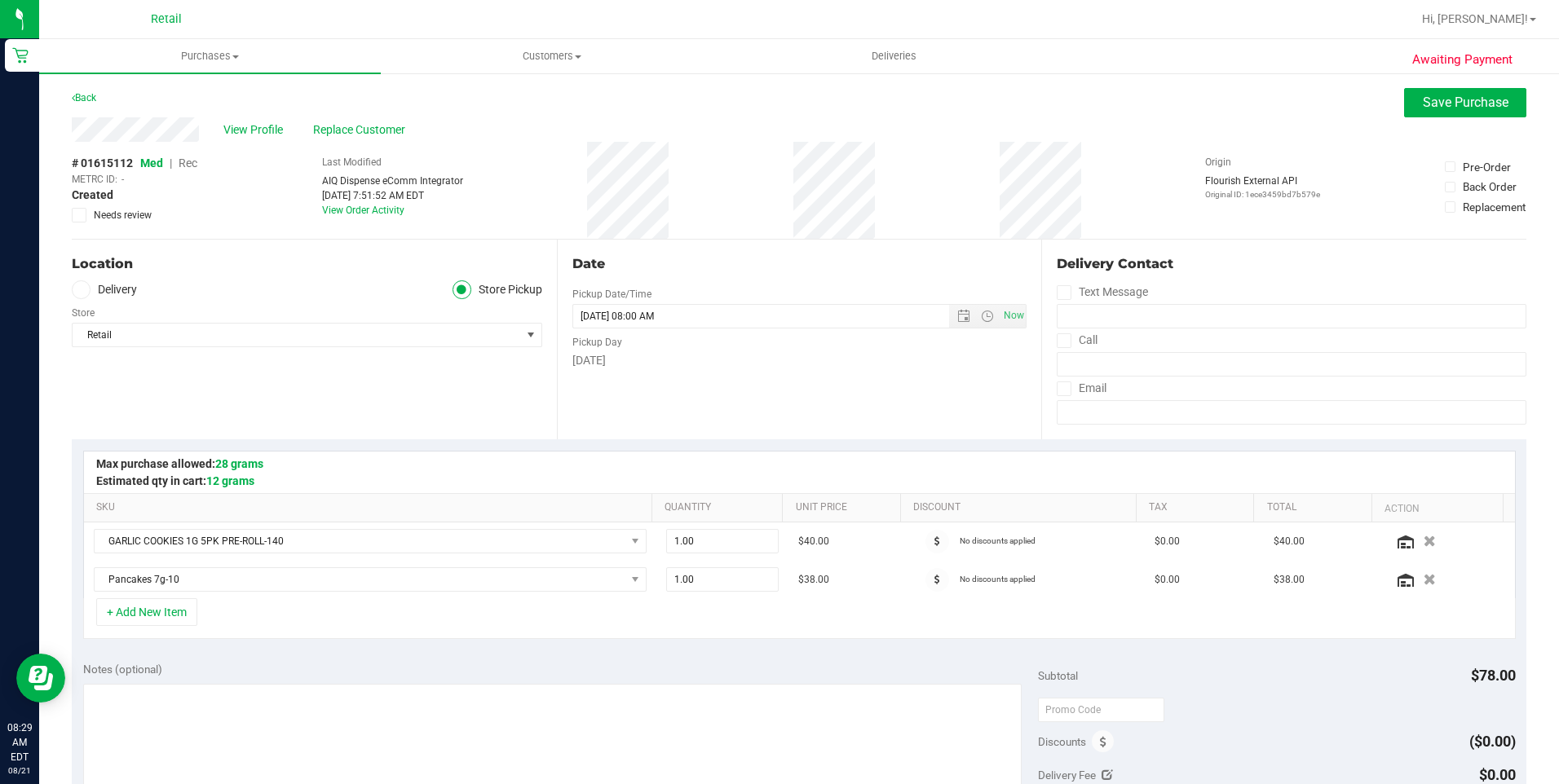
click at [194, 170] on span "Rec" at bounding box center [187, 163] width 18 height 13
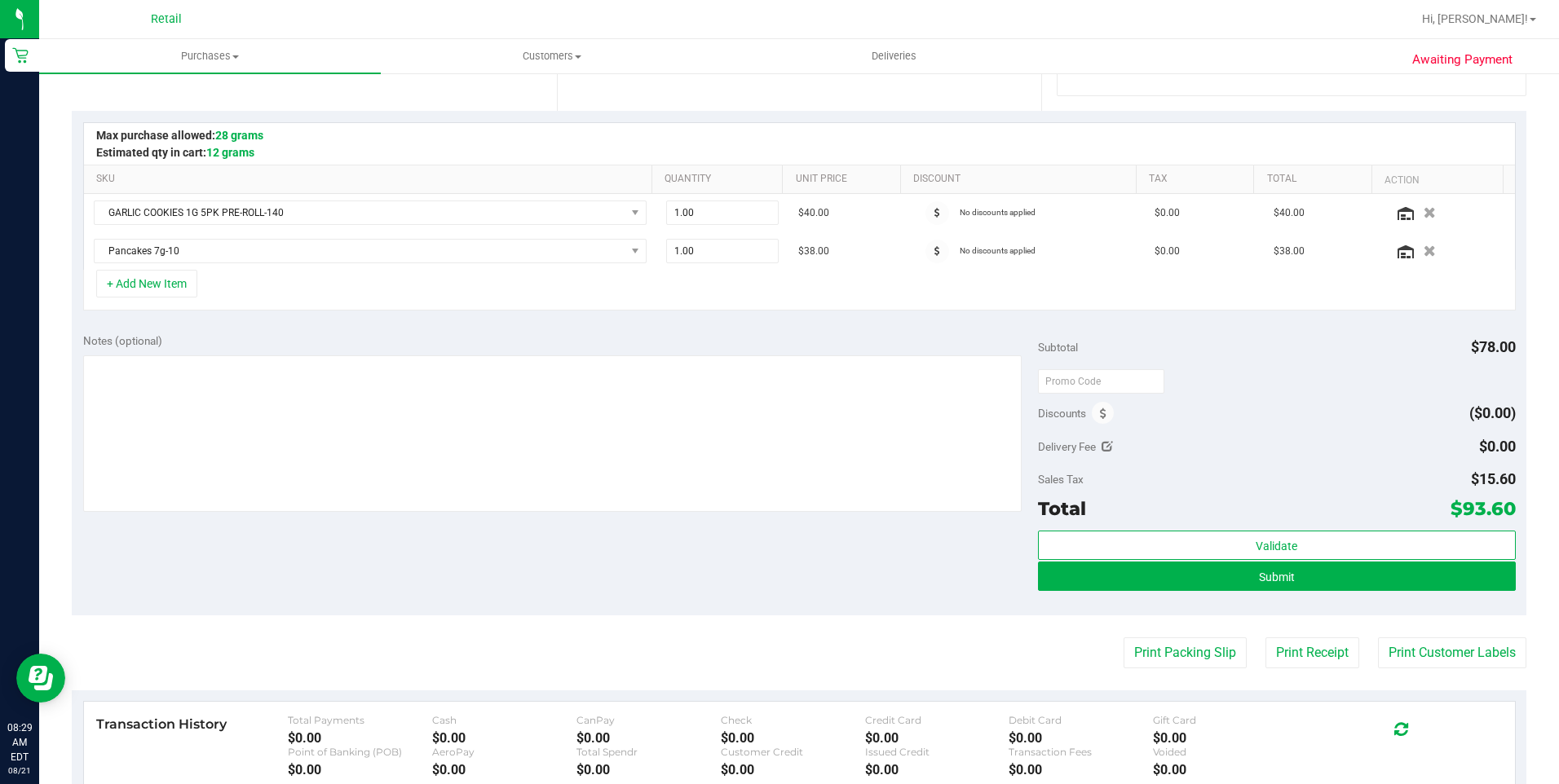
scroll to position [408, 0]
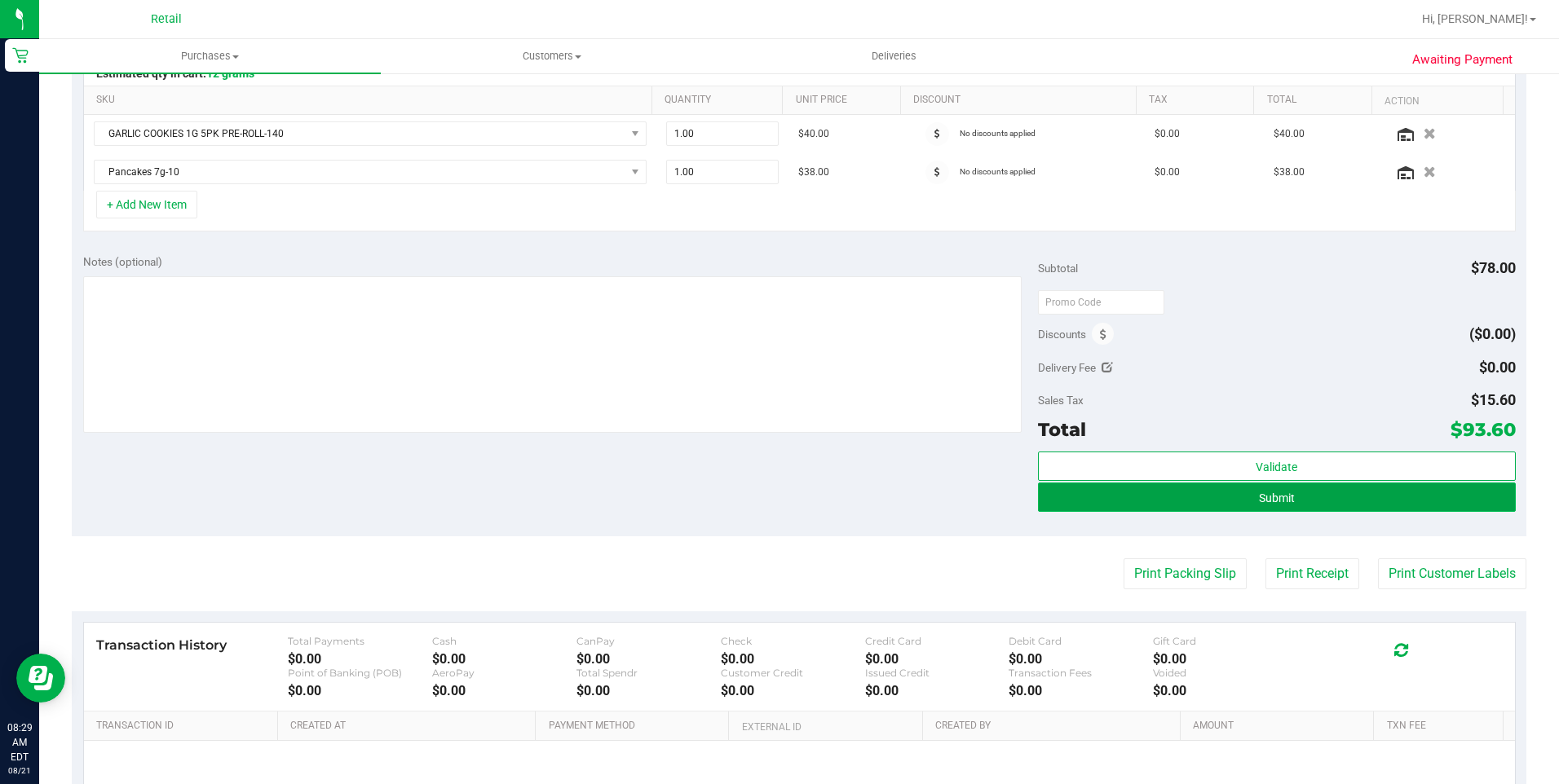
click at [1140, 503] on button "Submit" at bounding box center [1277, 497] width 477 height 29
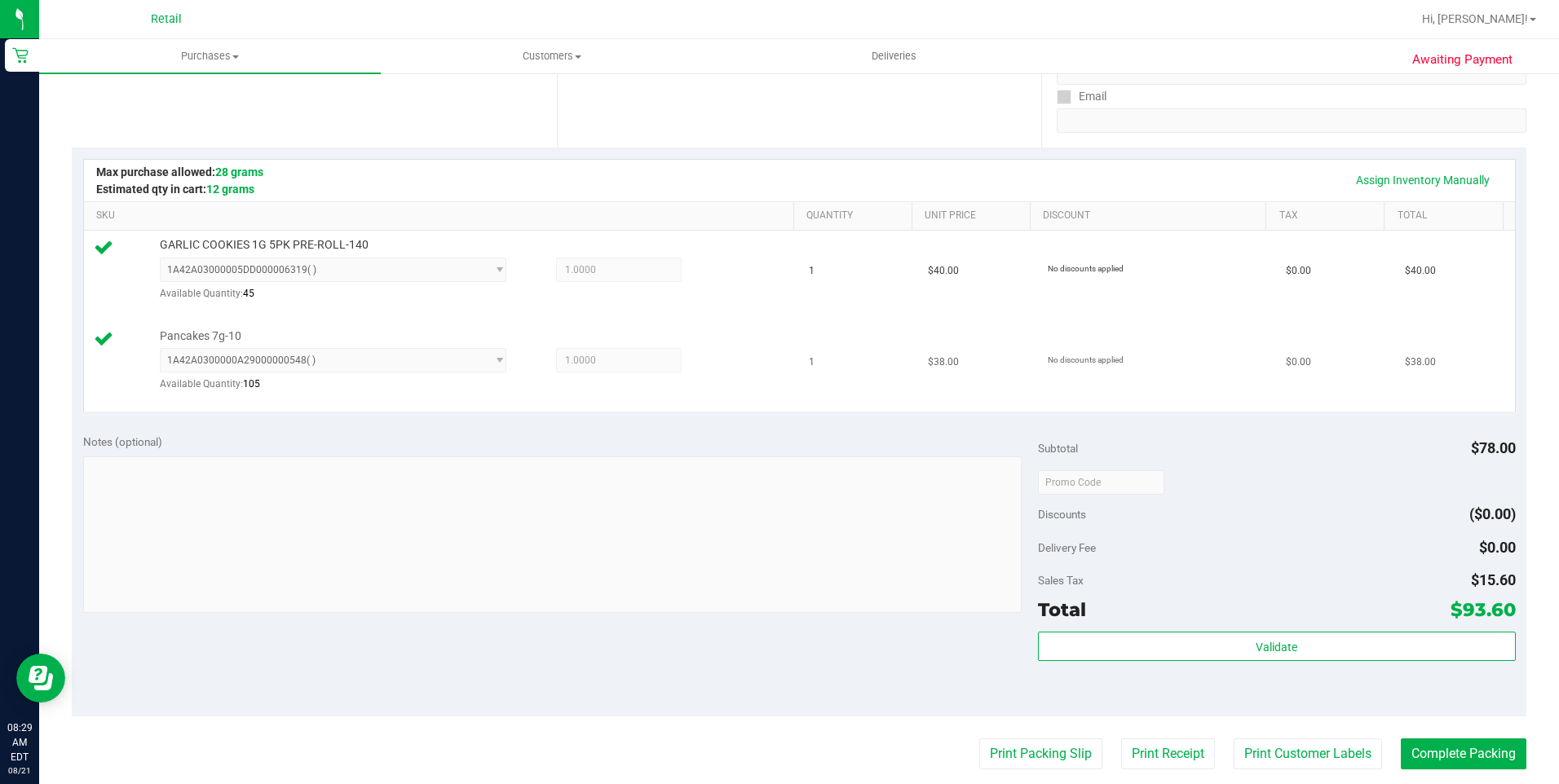
scroll to position [326, 0]
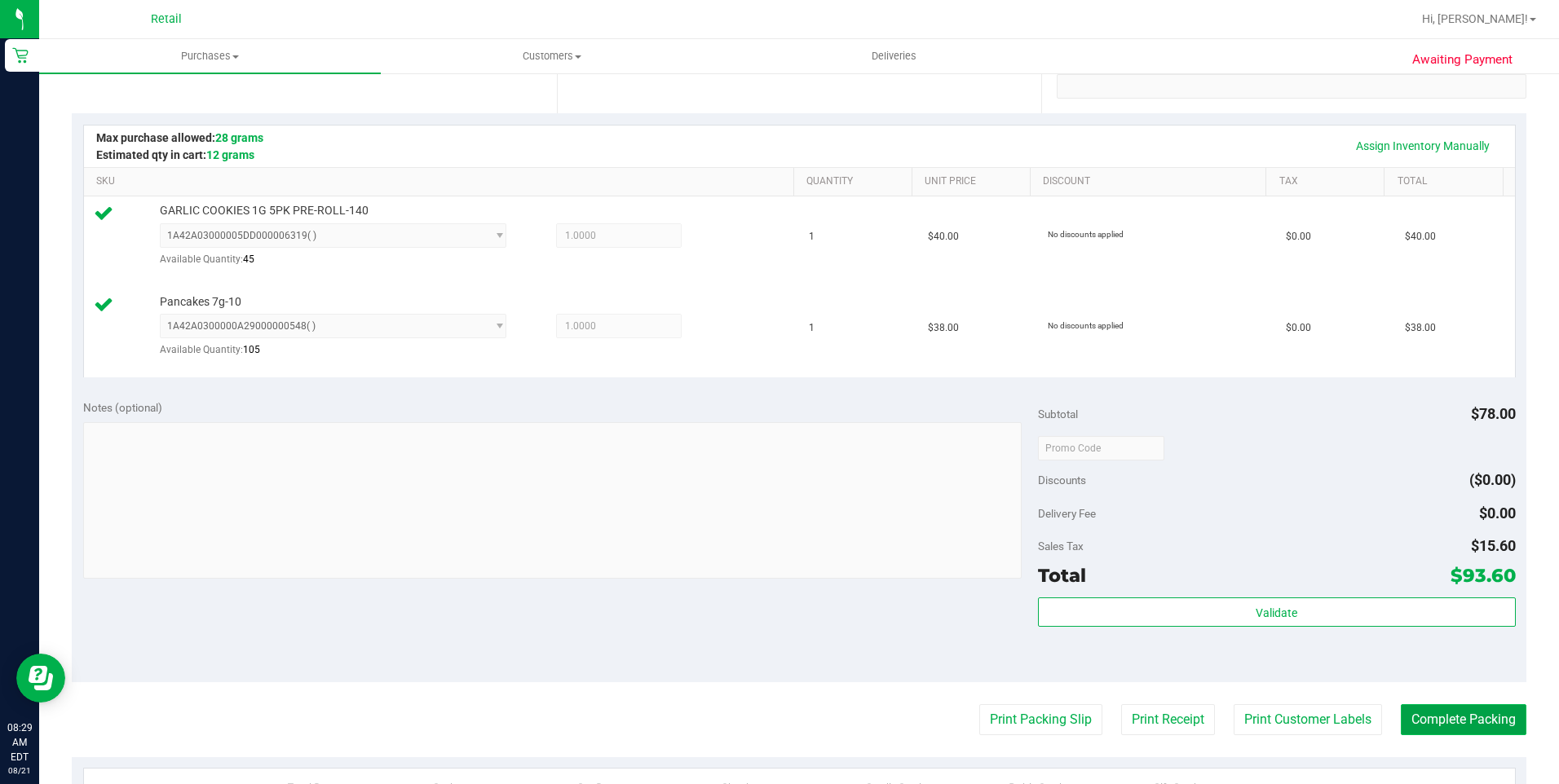
click at [1438, 724] on button "Complete Packing" at bounding box center [1462, 719] width 125 height 31
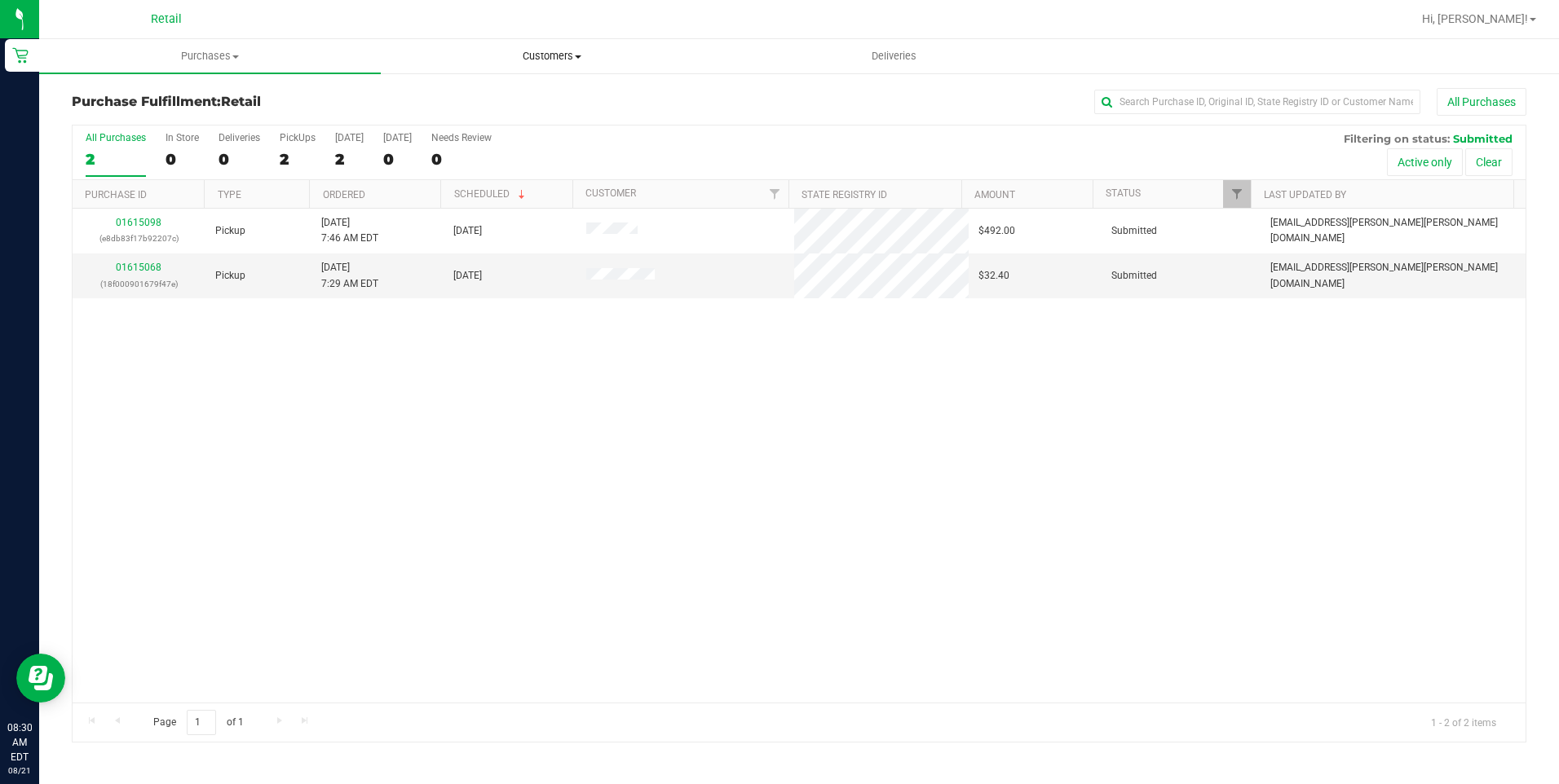
click at [554, 56] on span "Customers" at bounding box center [551, 55] width 340 height 14
click at [542, 95] on li "All customers" at bounding box center [551, 98] width 341 height 19
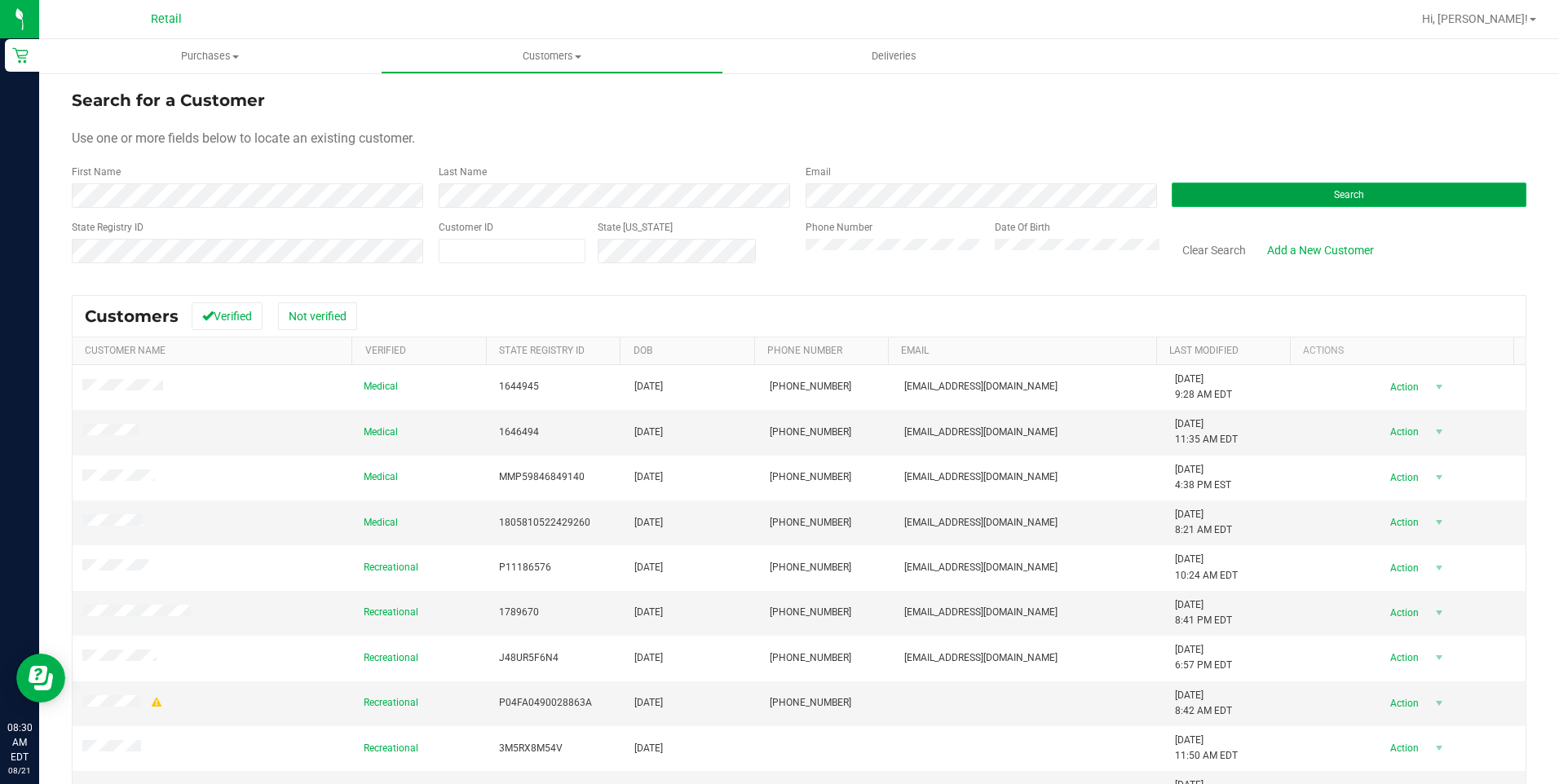
click at [1300, 206] on button "Search" at bounding box center [1349, 194] width 355 height 24
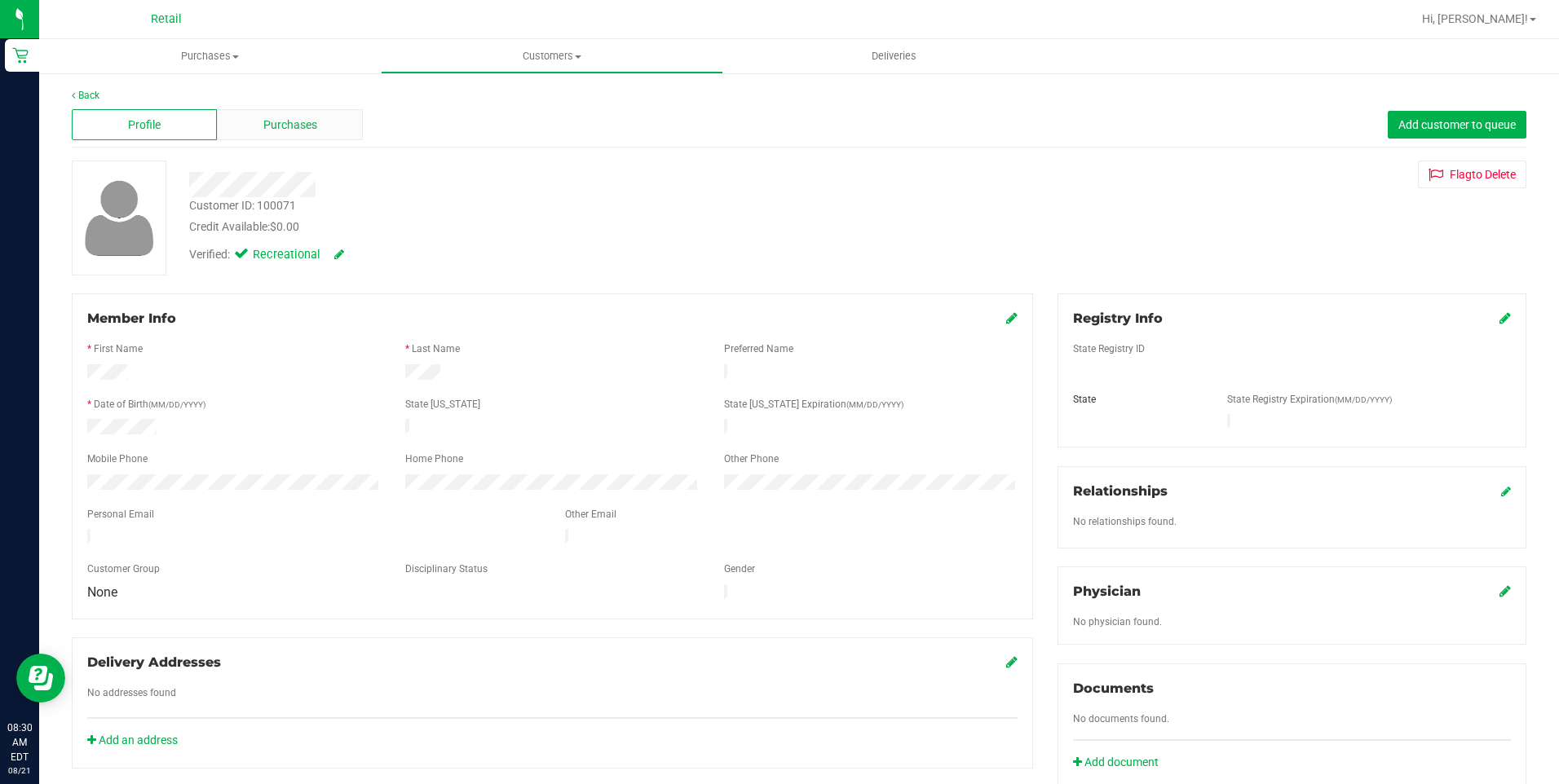
click at [289, 117] on span "Purchases" at bounding box center [290, 125] width 54 height 17
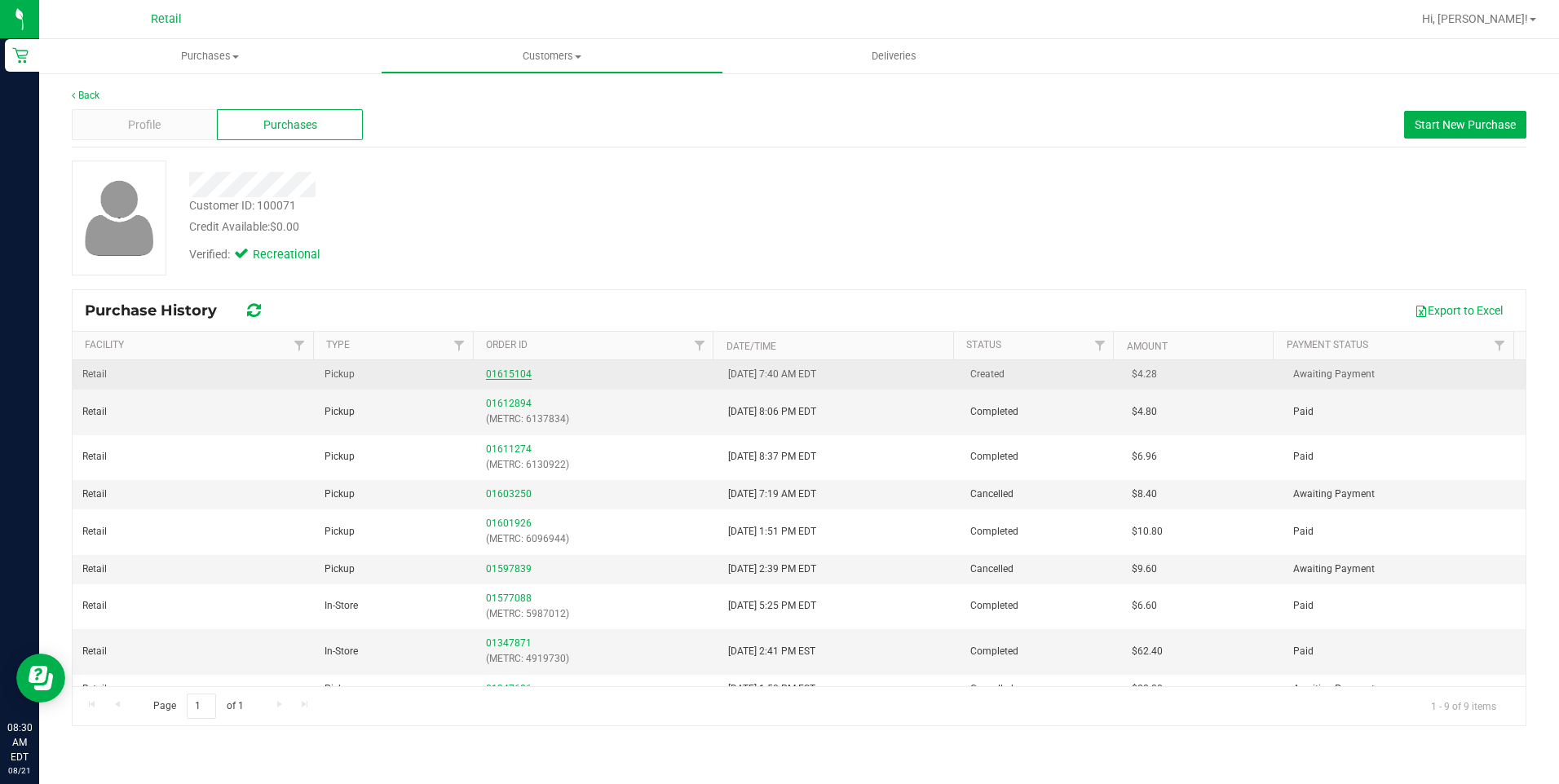
click at [492, 373] on link "01615104" at bounding box center [508, 374] width 45 height 12
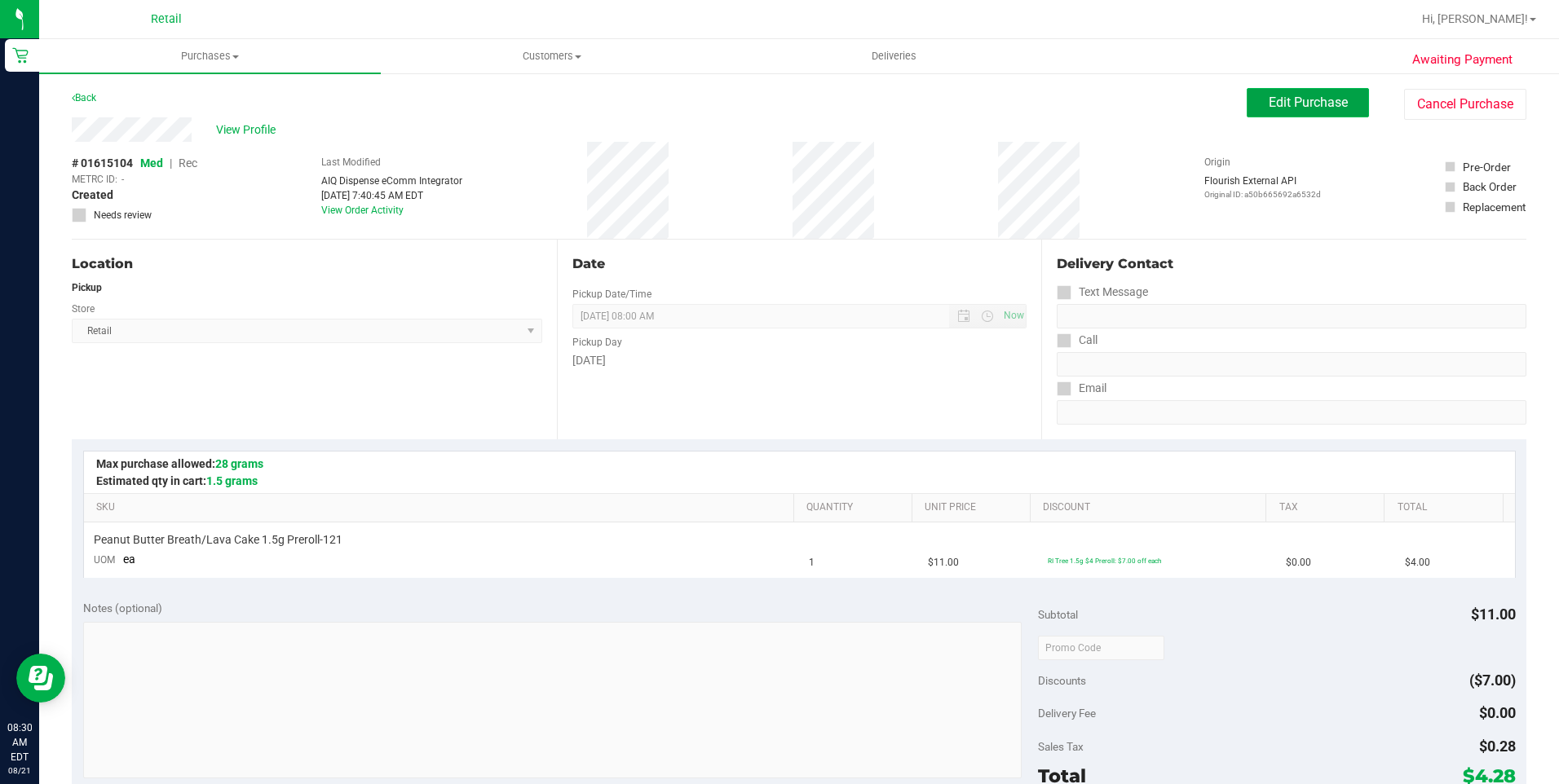
click at [1268, 104] on span "Edit Purchase" at bounding box center [1308, 103] width 79 height 15
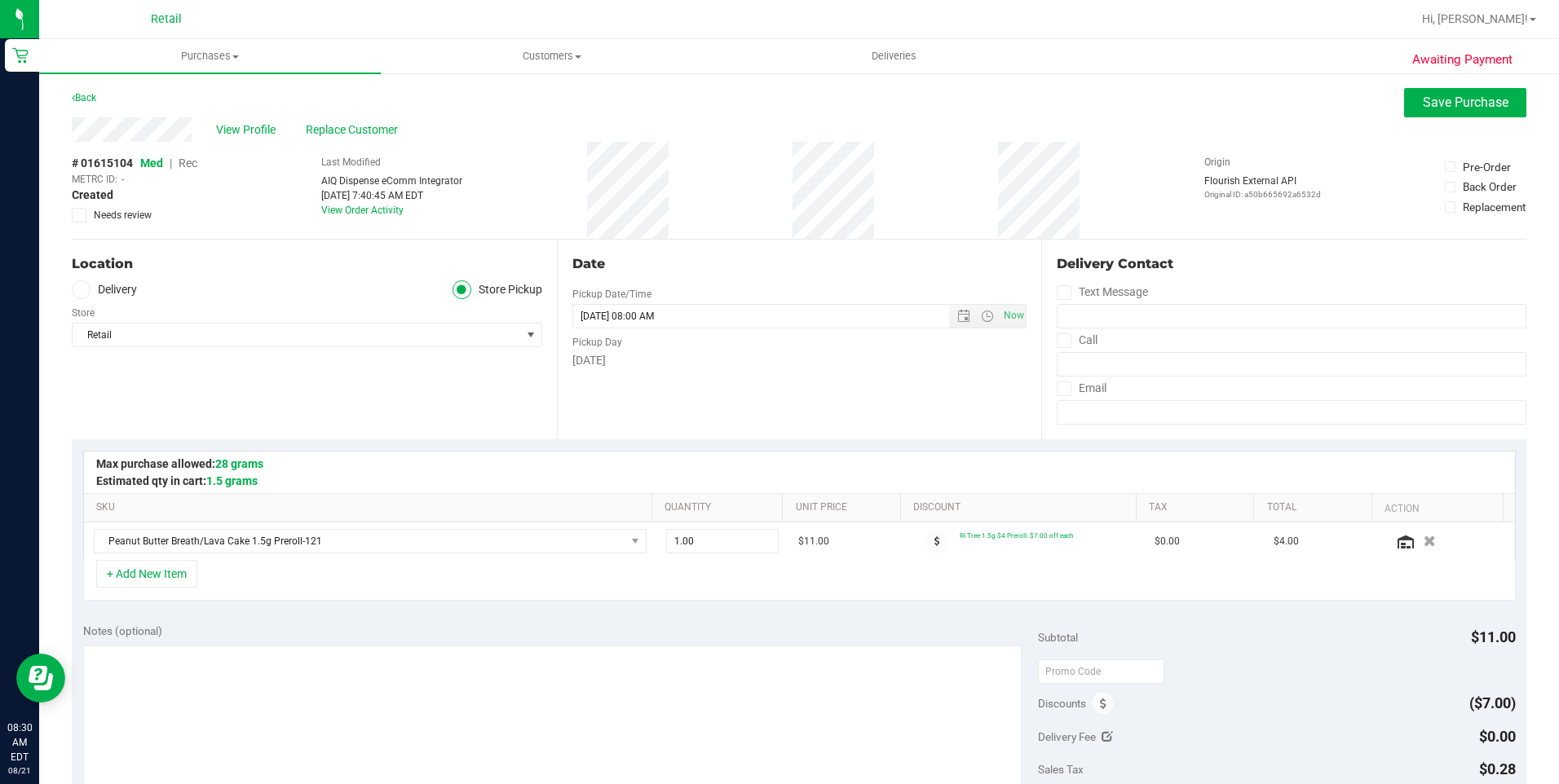
click at [196, 162] on span "Rec" at bounding box center [187, 163] width 18 height 13
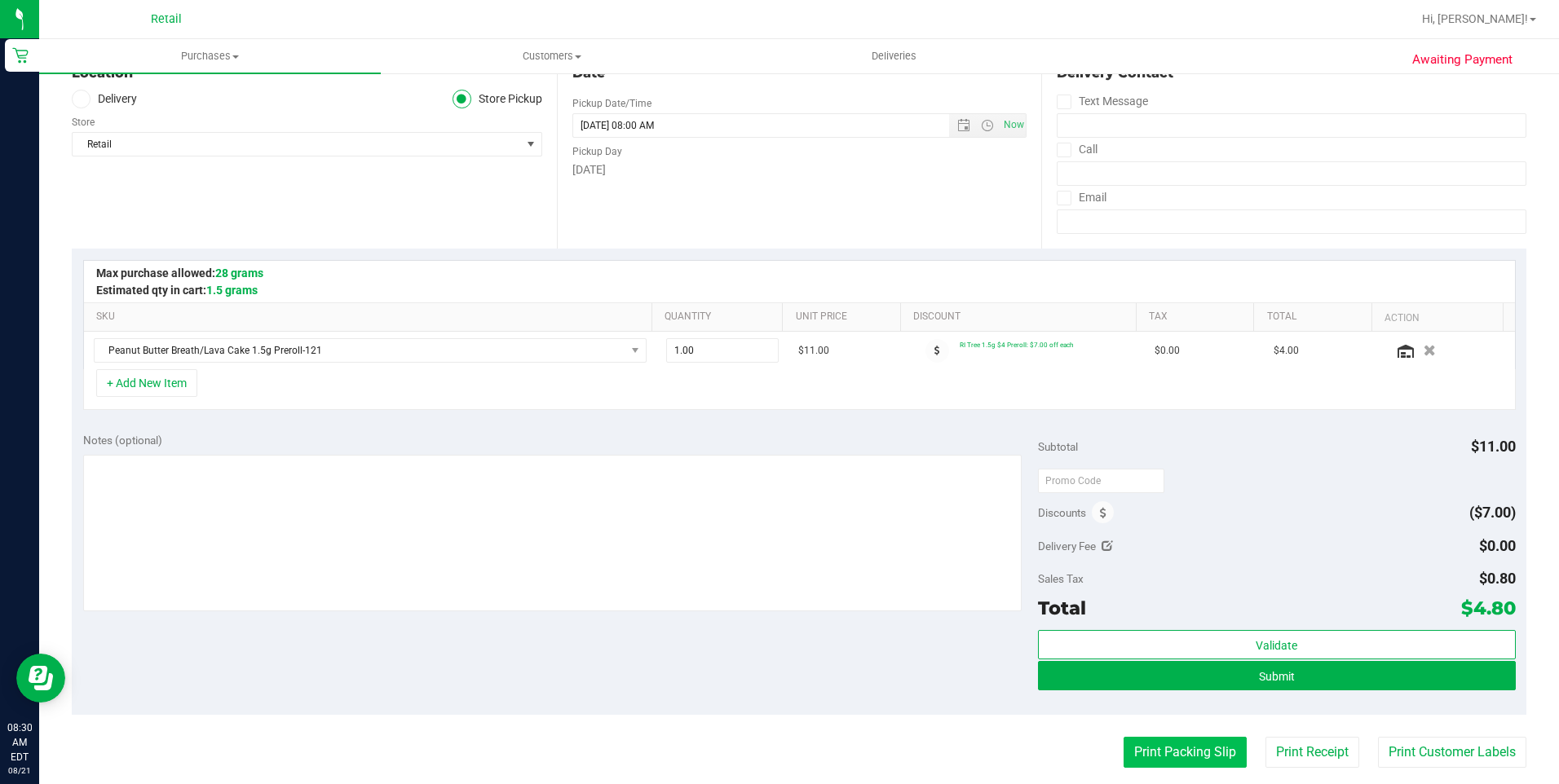
scroll to position [408, 0]
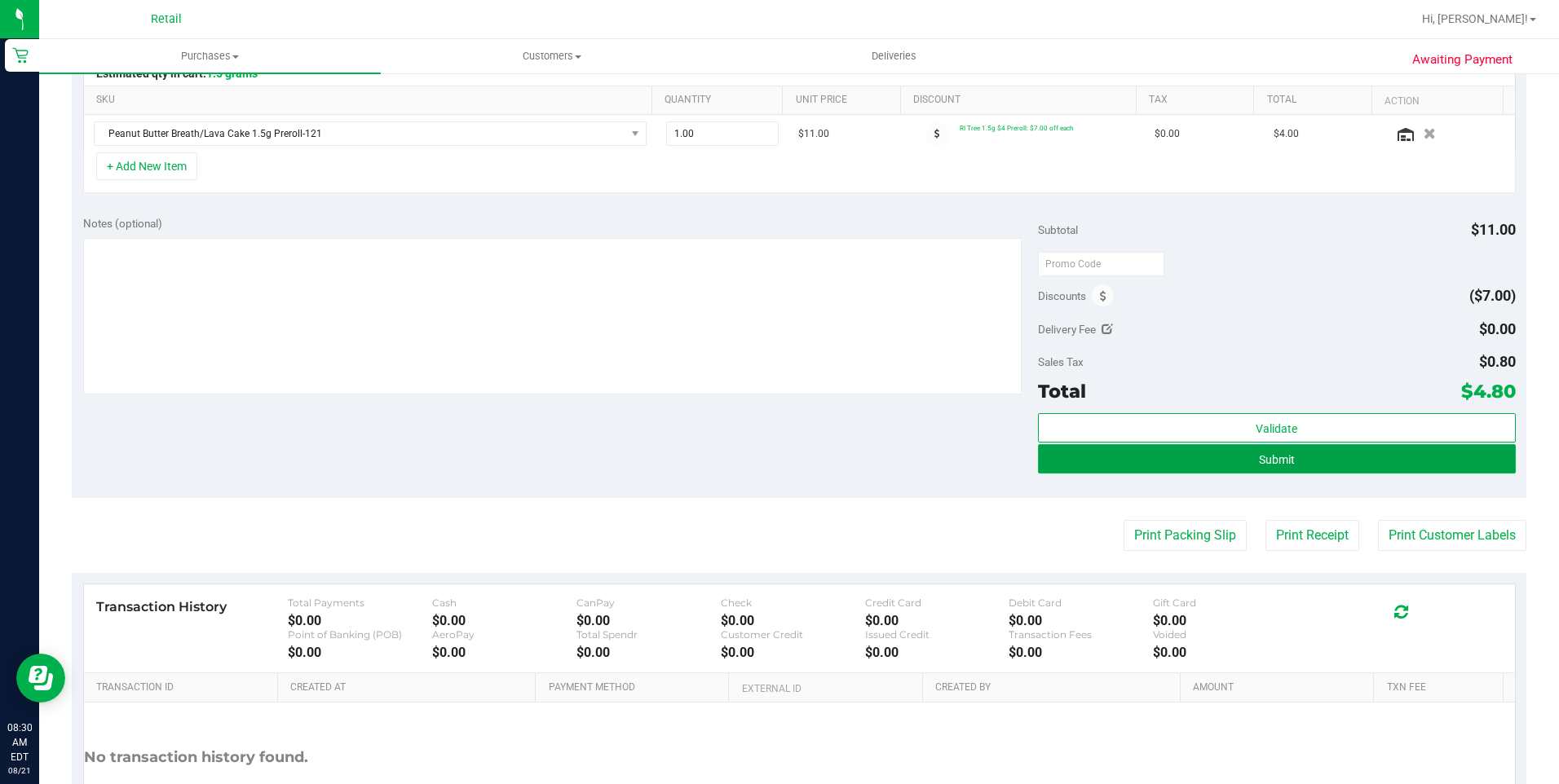
click at [1289, 451] on button "Submit" at bounding box center [1277, 459] width 477 height 29
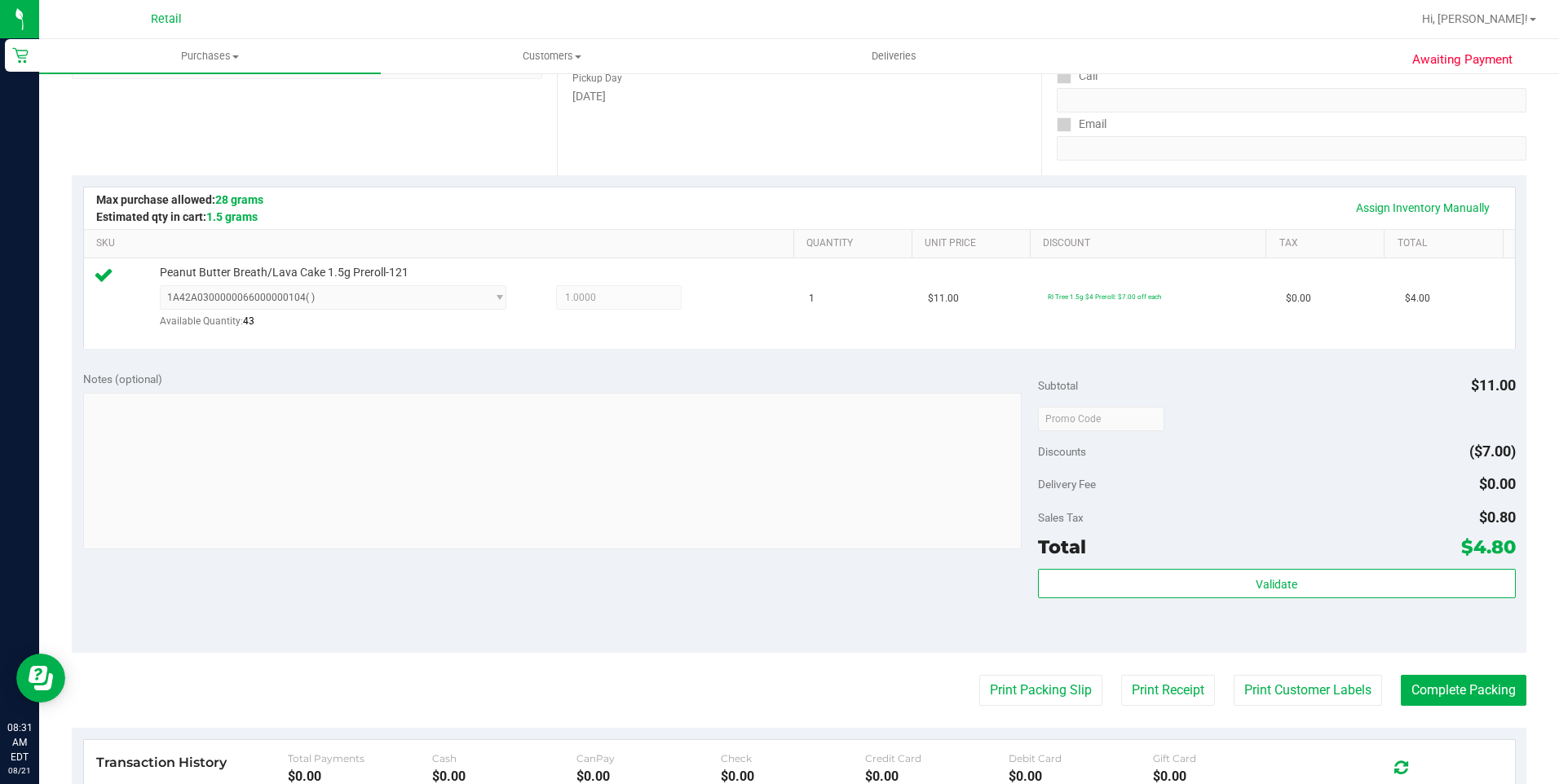
scroll to position [326, 0]
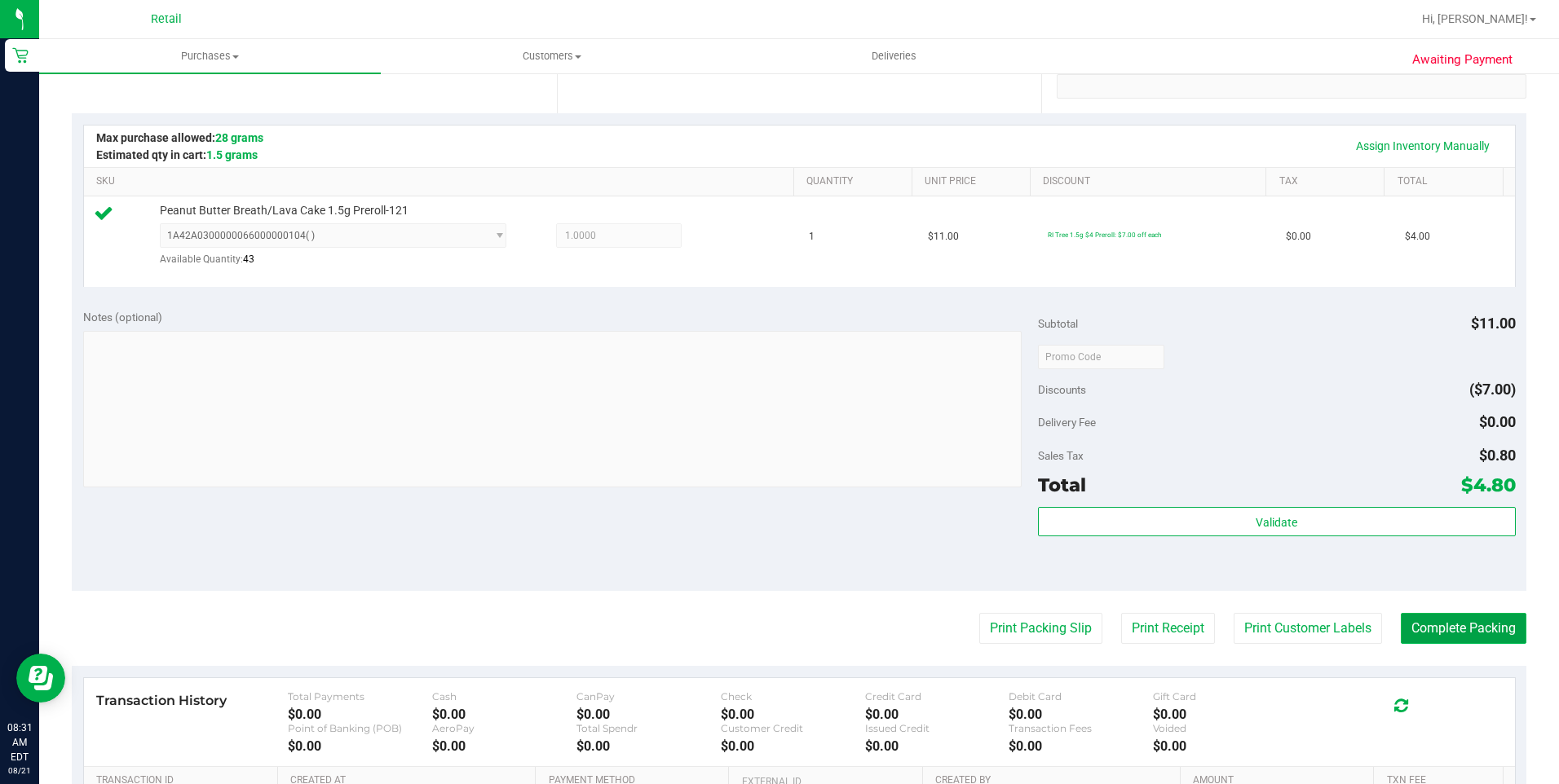
click at [1482, 626] on button "Complete Packing" at bounding box center [1462, 628] width 125 height 31
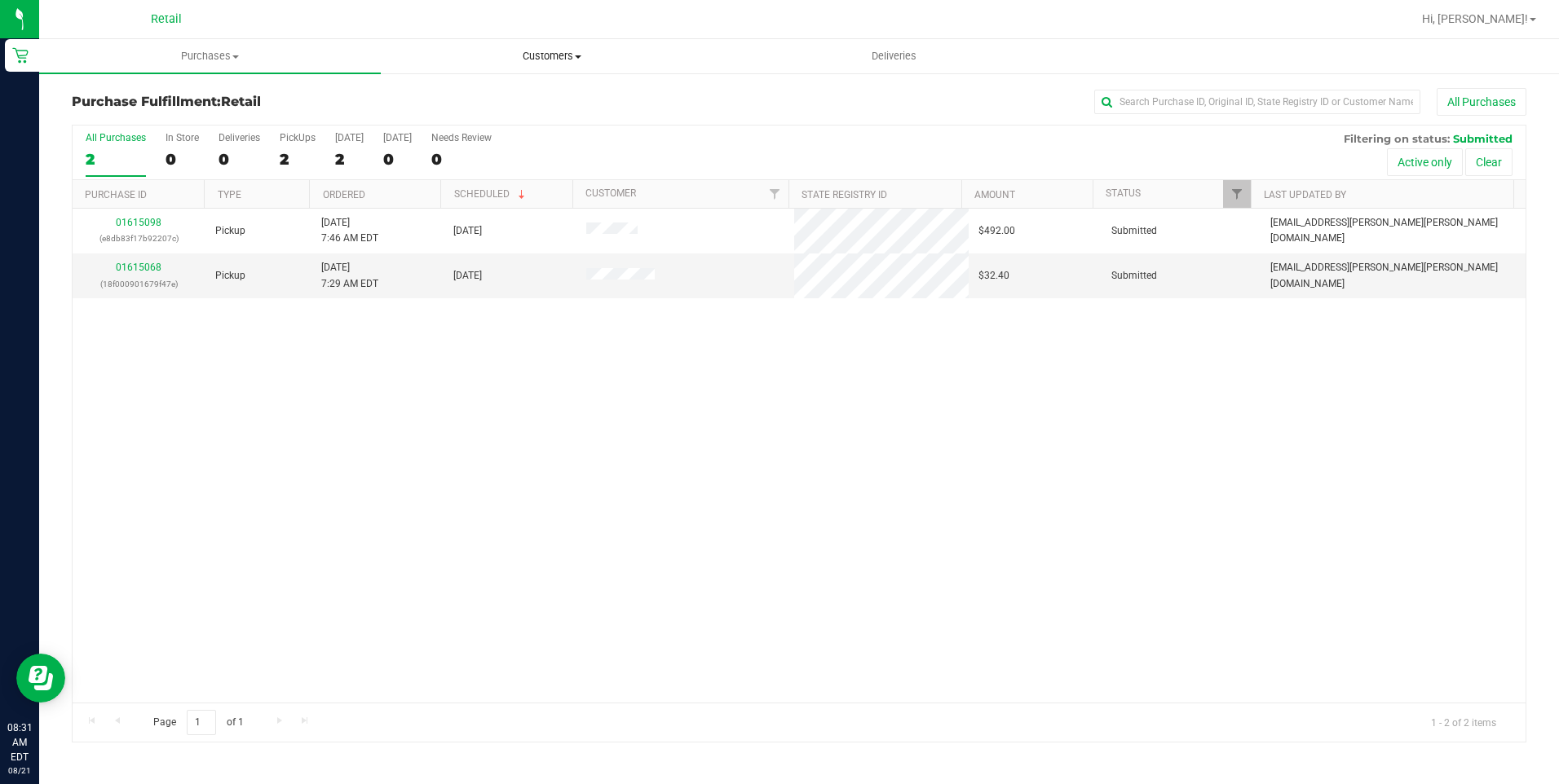
click at [582, 66] on uib-tab-heading "Customers All customers Add a new customer All physicians" at bounding box center [551, 56] width 340 height 33
click at [559, 95] on li "All customers" at bounding box center [551, 98] width 341 height 19
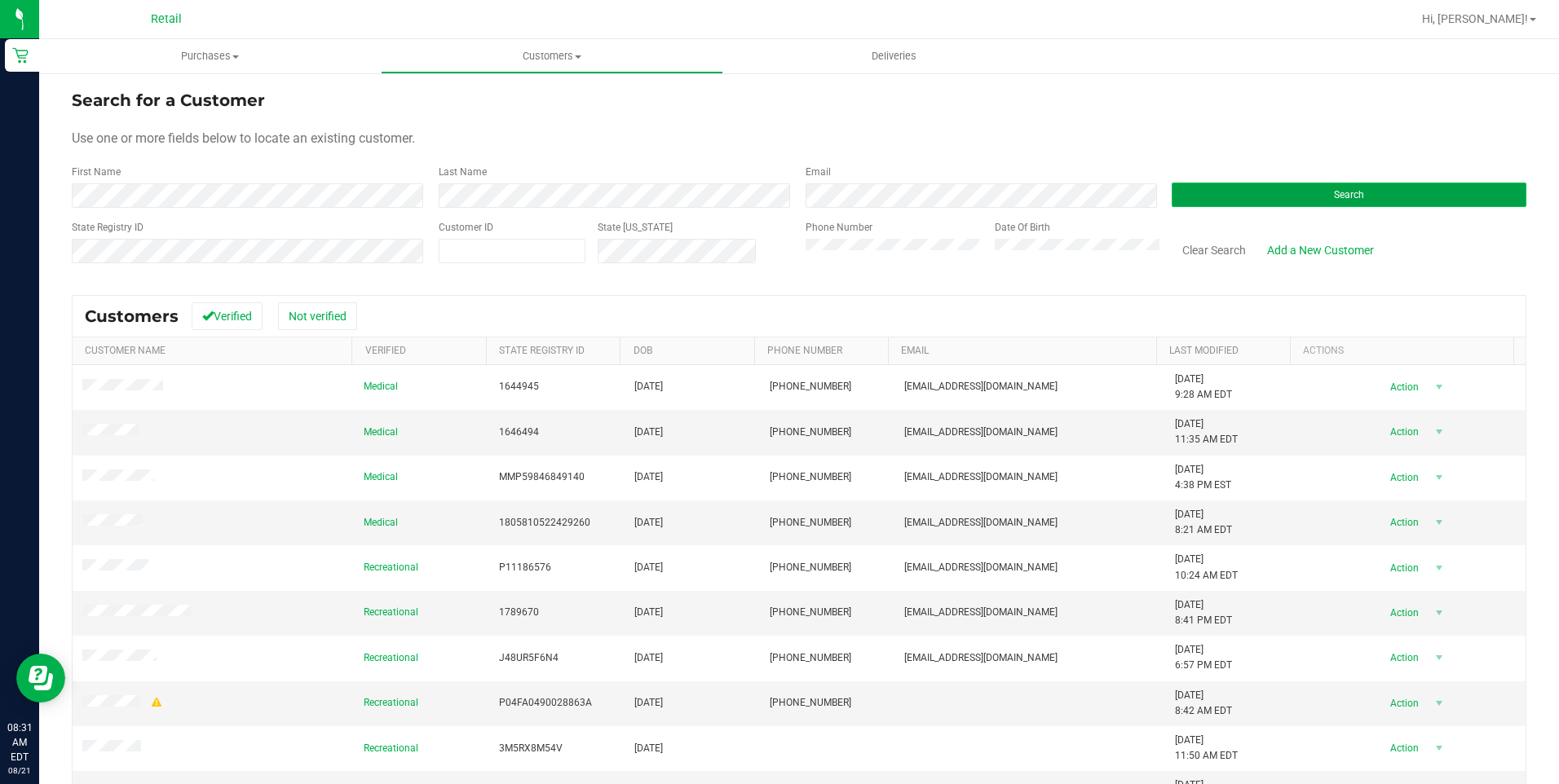
click at [1334, 192] on span "Search" at bounding box center [1349, 195] width 30 height 12
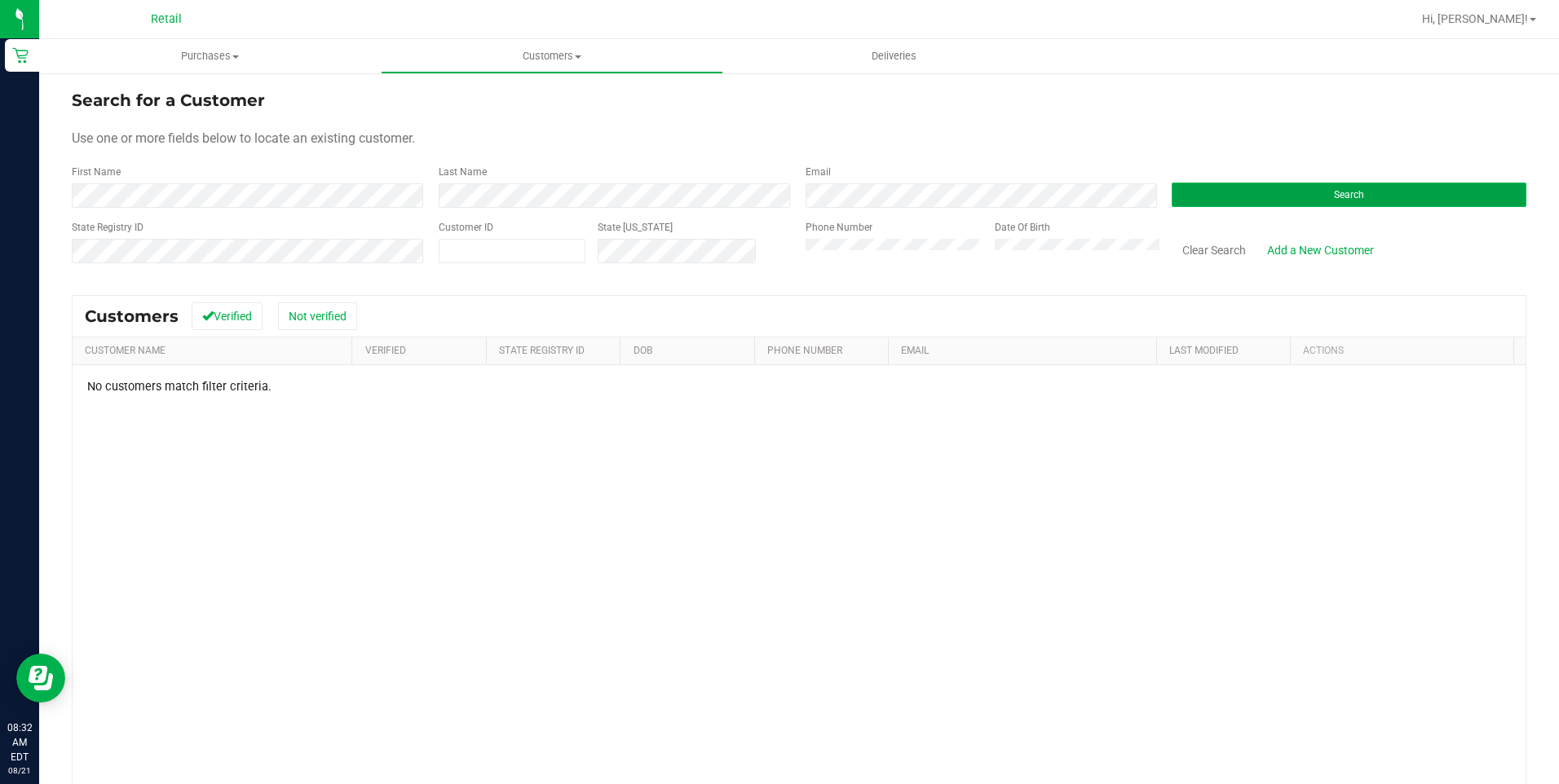
click at [1334, 199] on span "Search" at bounding box center [1349, 195] width 30 height 12
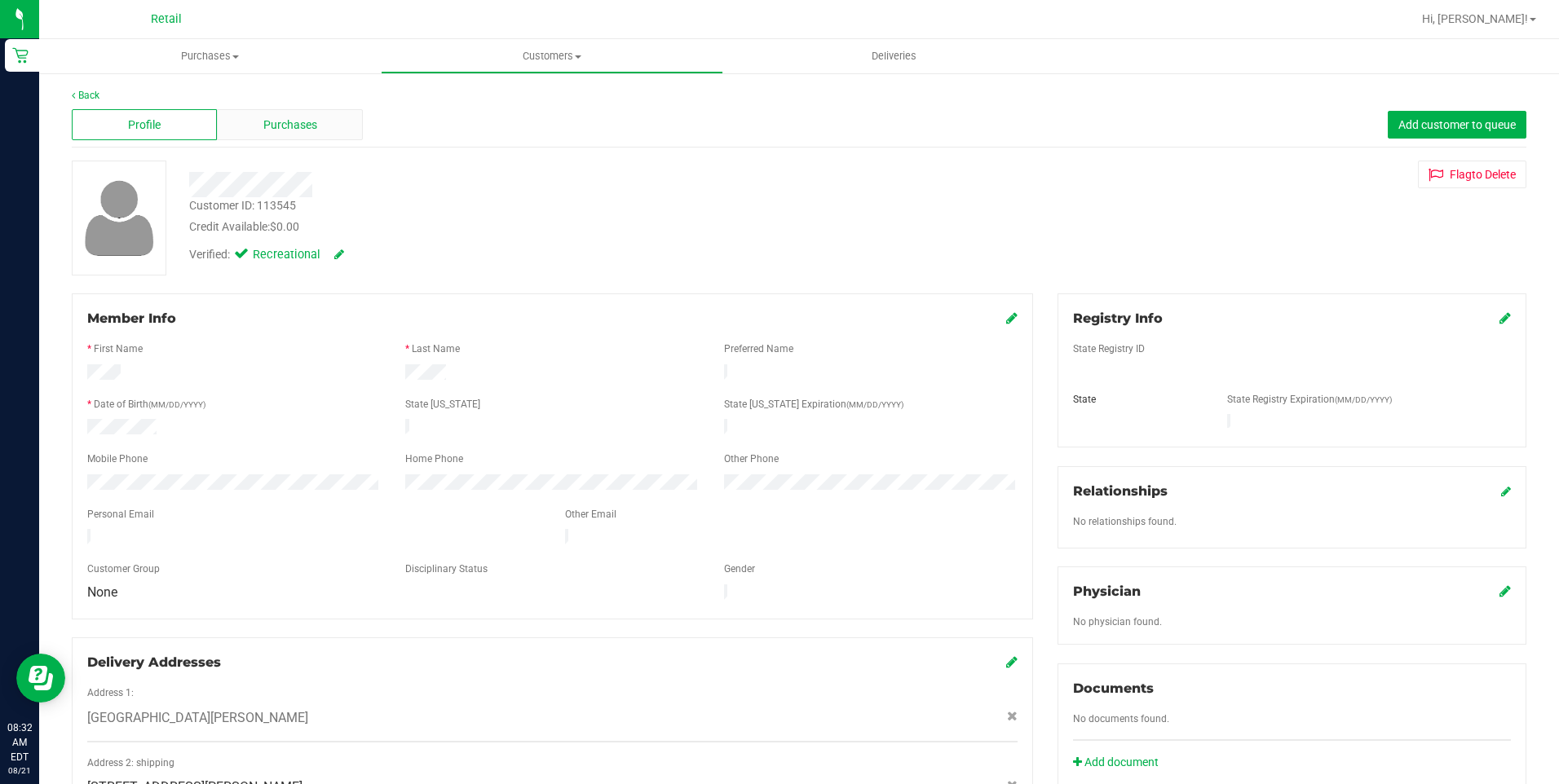
click at [278, 115] on div "Purchases" at bounding box center [289, 124] width 145 height 31
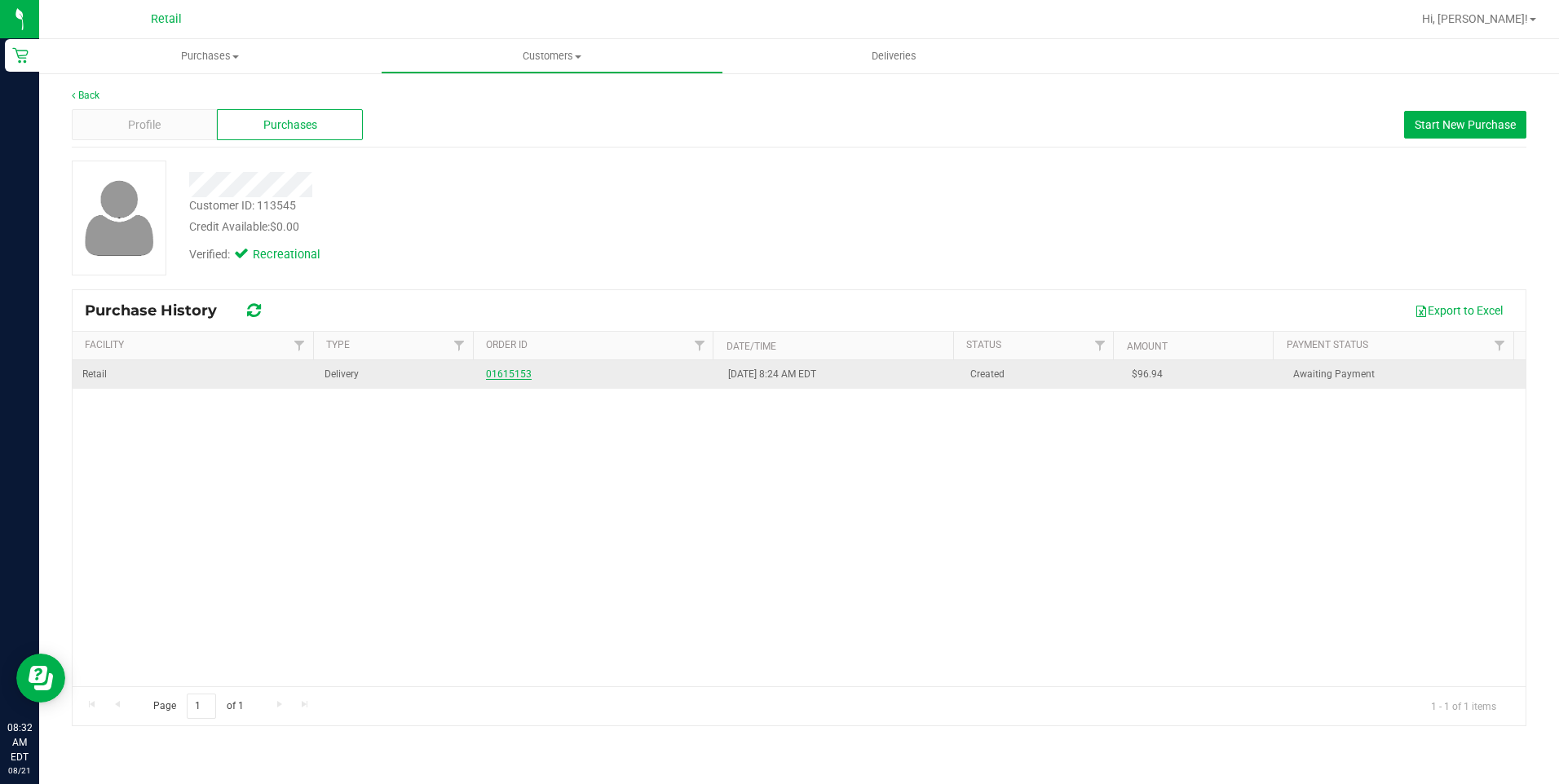
click at [504, 376] on link "01615153" at bounding box center [508, 374] width 45 height 12
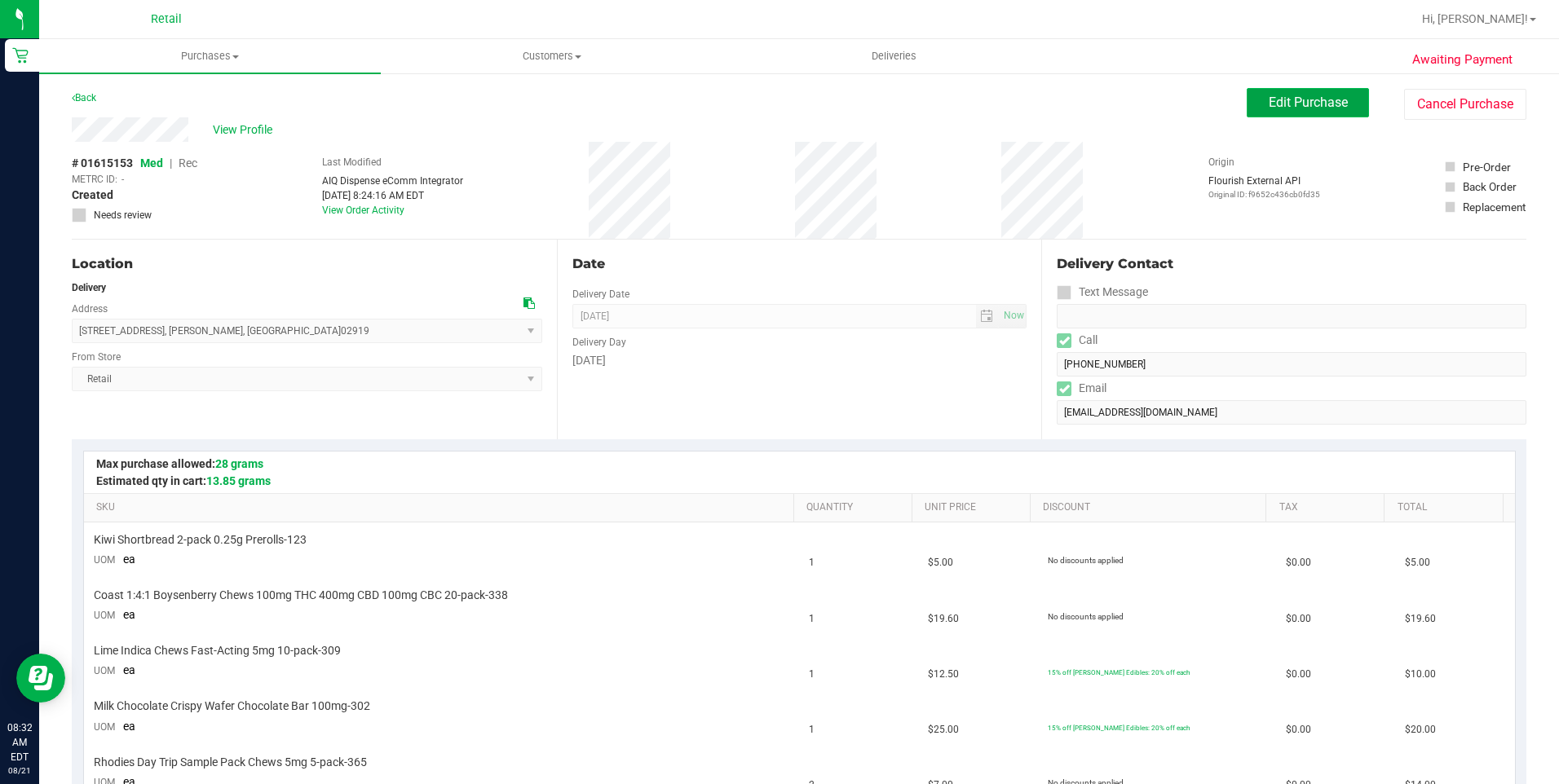
click at [1293, 109] on span "Edit Purchase" at bounding box center [1308, 103] width 79 height 15
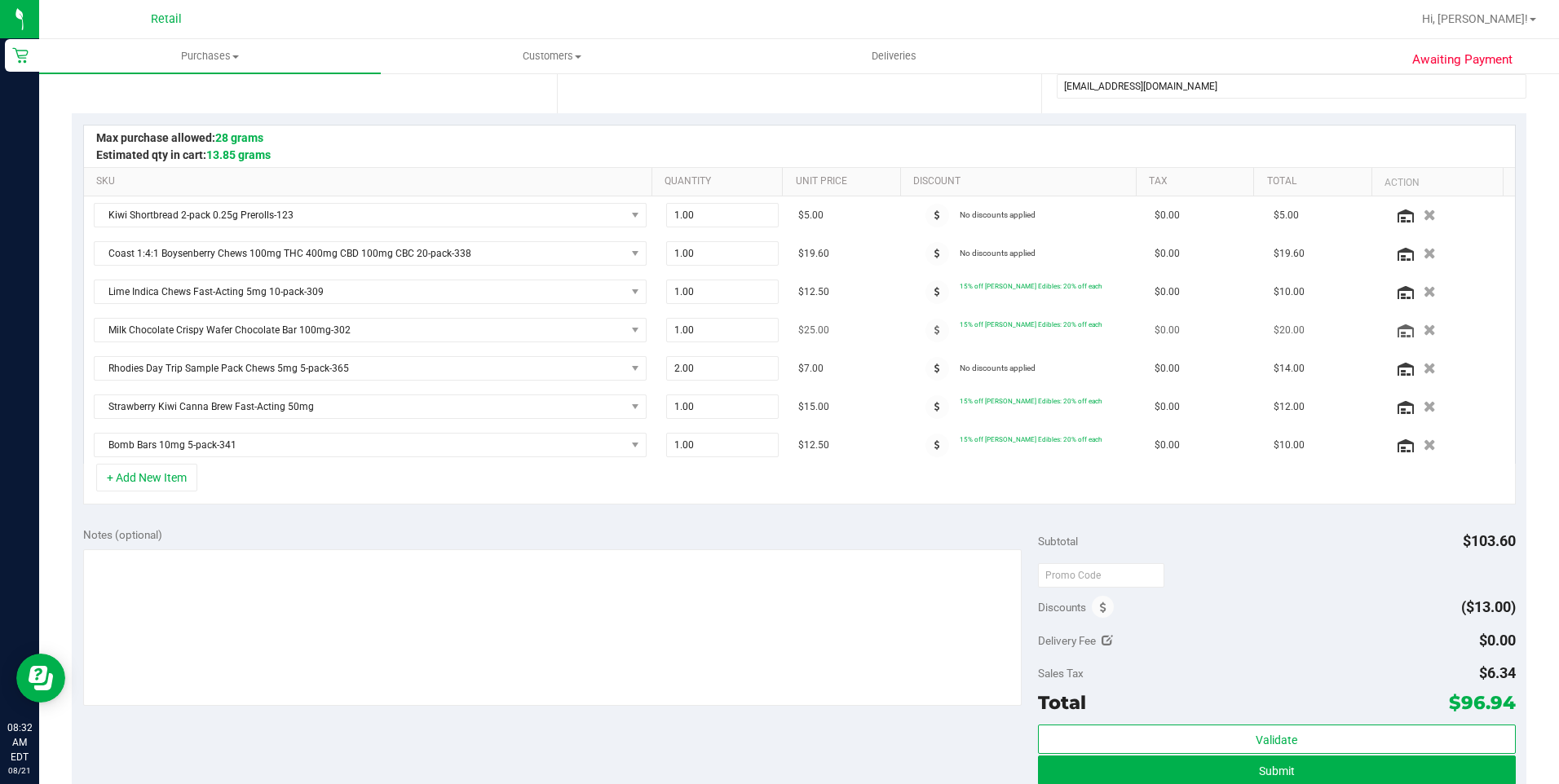
scroll to position [408, 0]
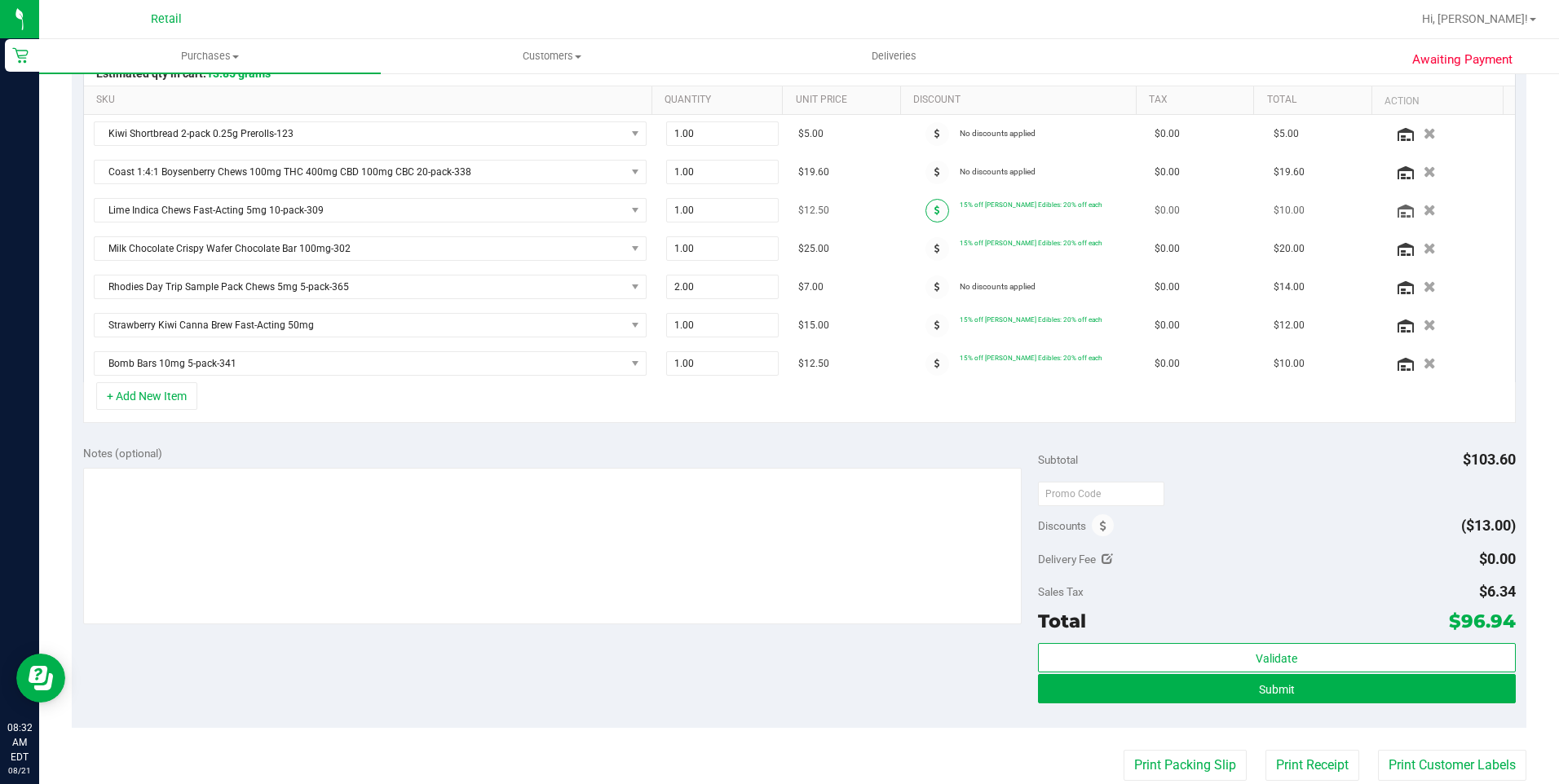
click at [925, 217] on span at bounding box center [937, 211] width 24 height 24
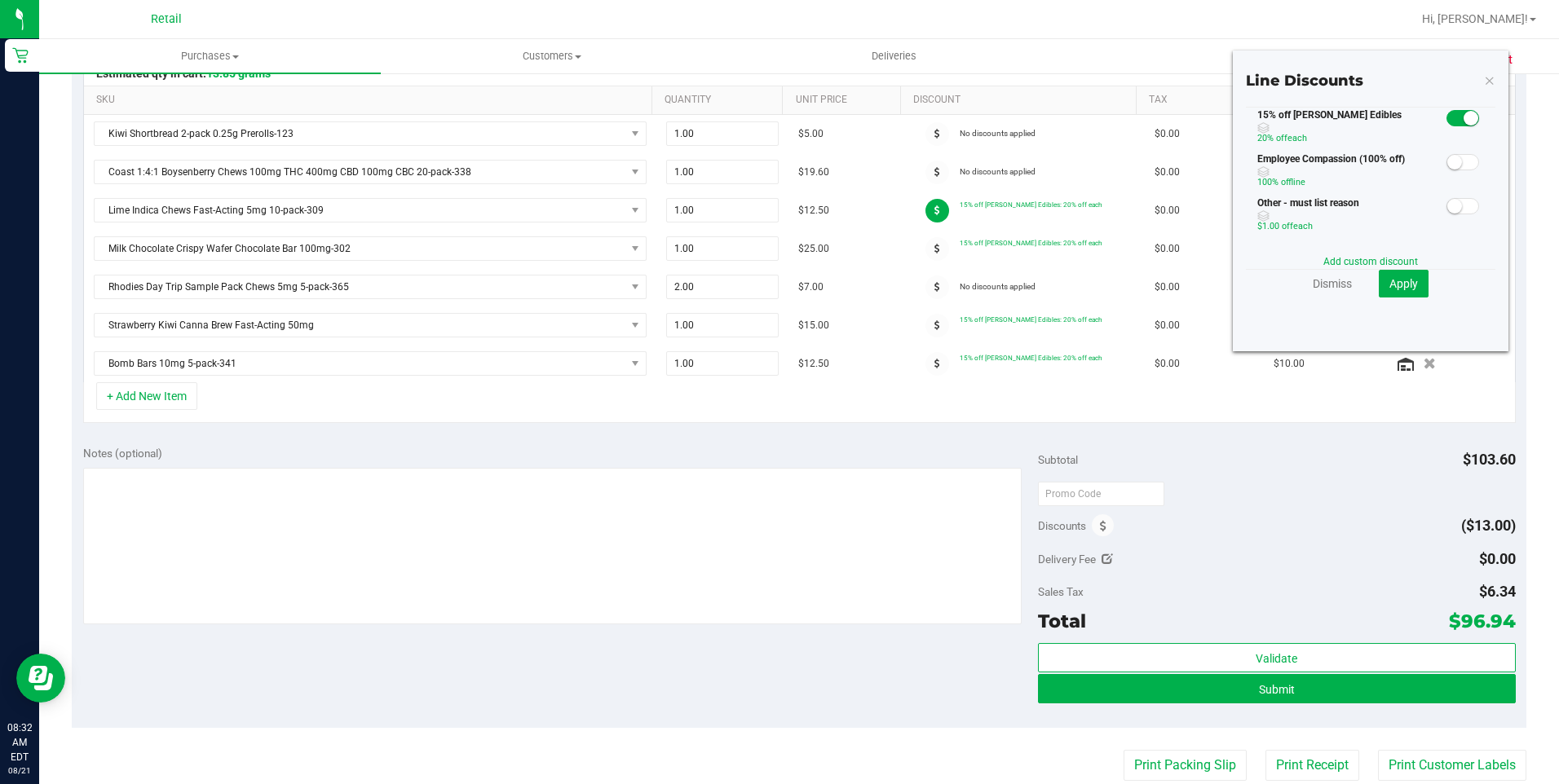
click at [1446, 124] on span at bounding box center [1462, 118] width 33 height 16
click at [1396, 285] on span "Apply" at bounding box center [1404, 284] width 29 height 13
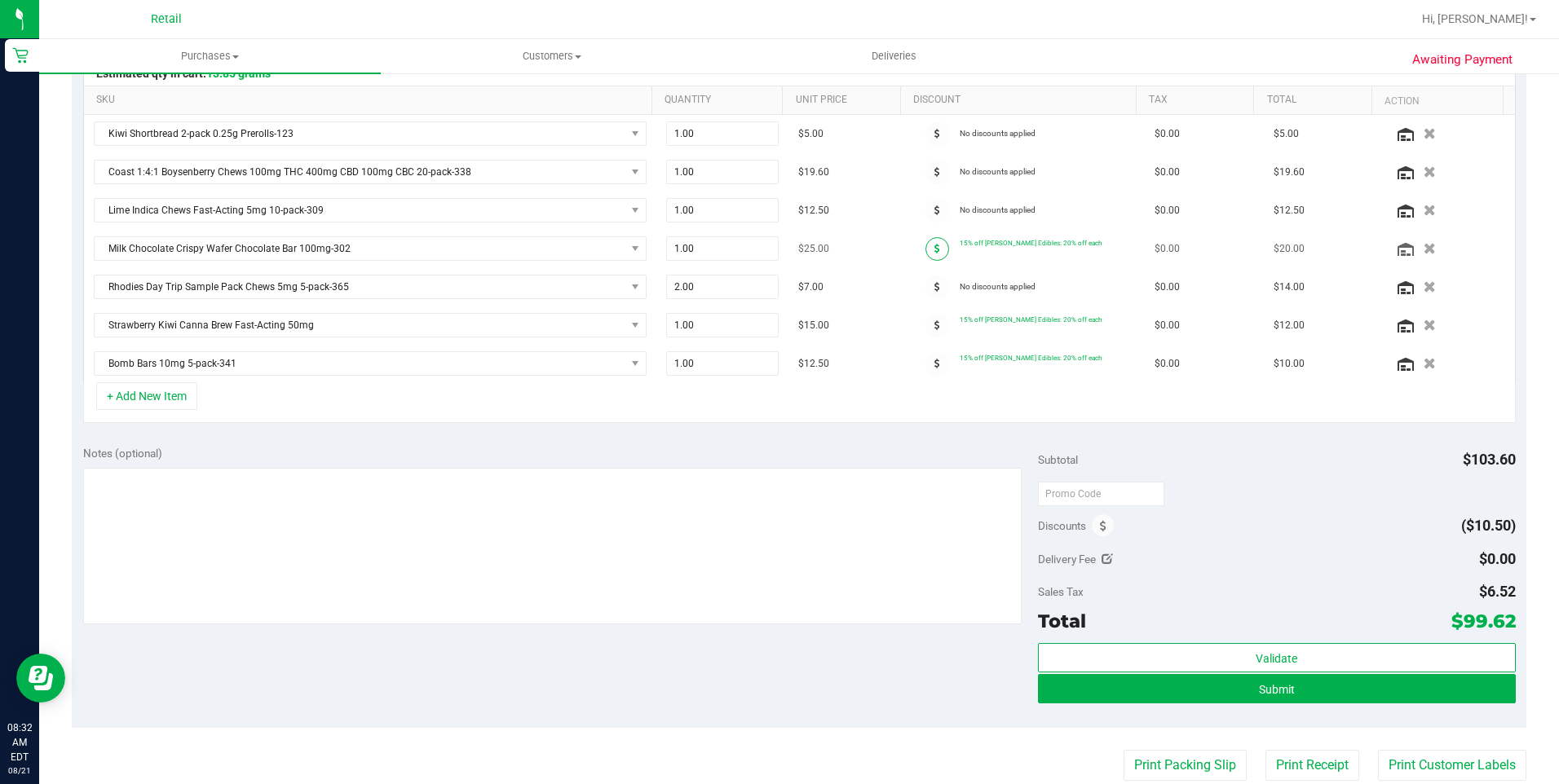
click at [935, 246] on icon at bounding box center [937, 249] width 6 height 10
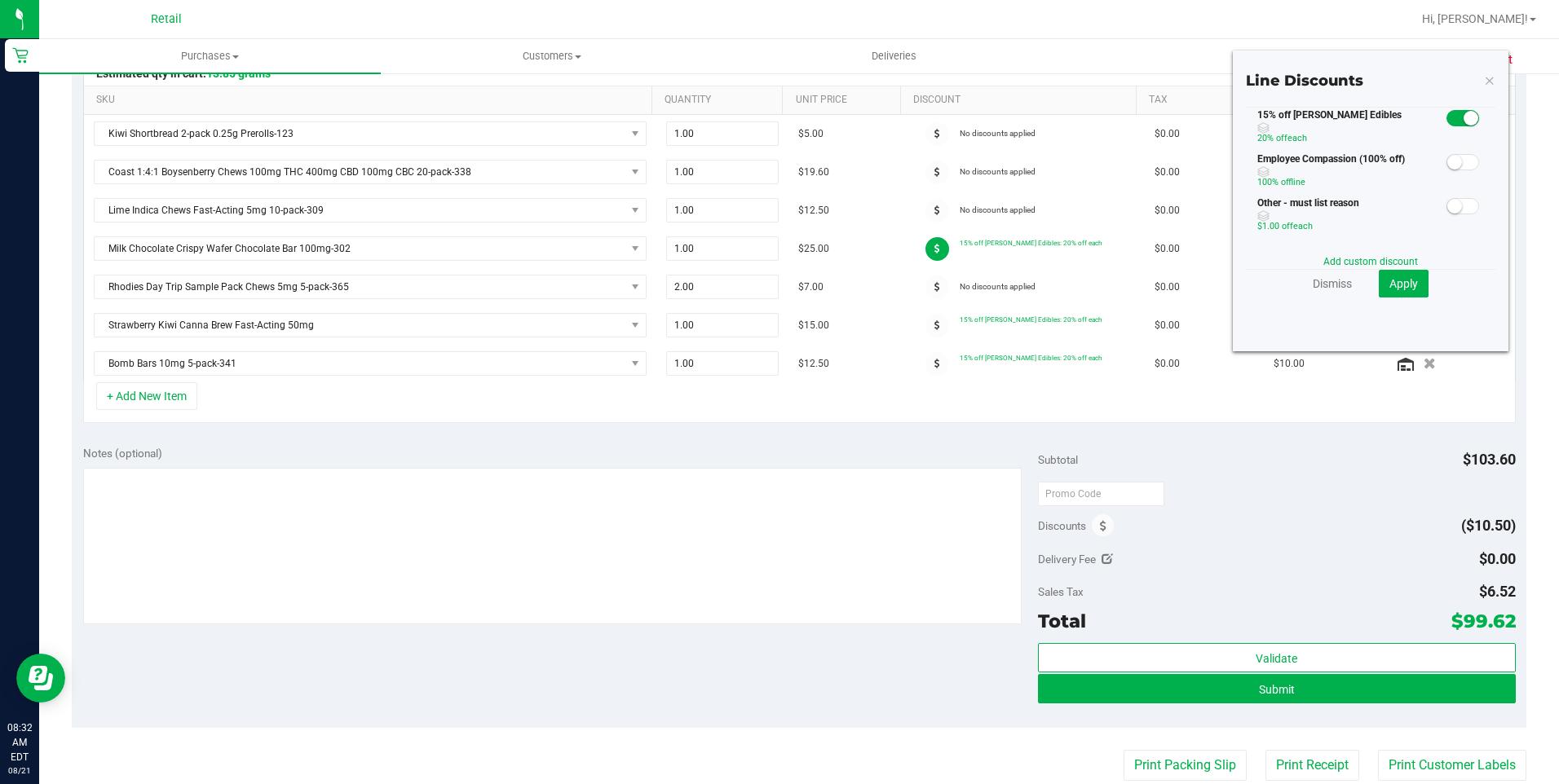
click at [1446, 121] on span at bounding box center [1462, 118] width 33 height 16
click at [1389, 282] on span "Apply" at bounding box center [1404, 284] width 29 height 13
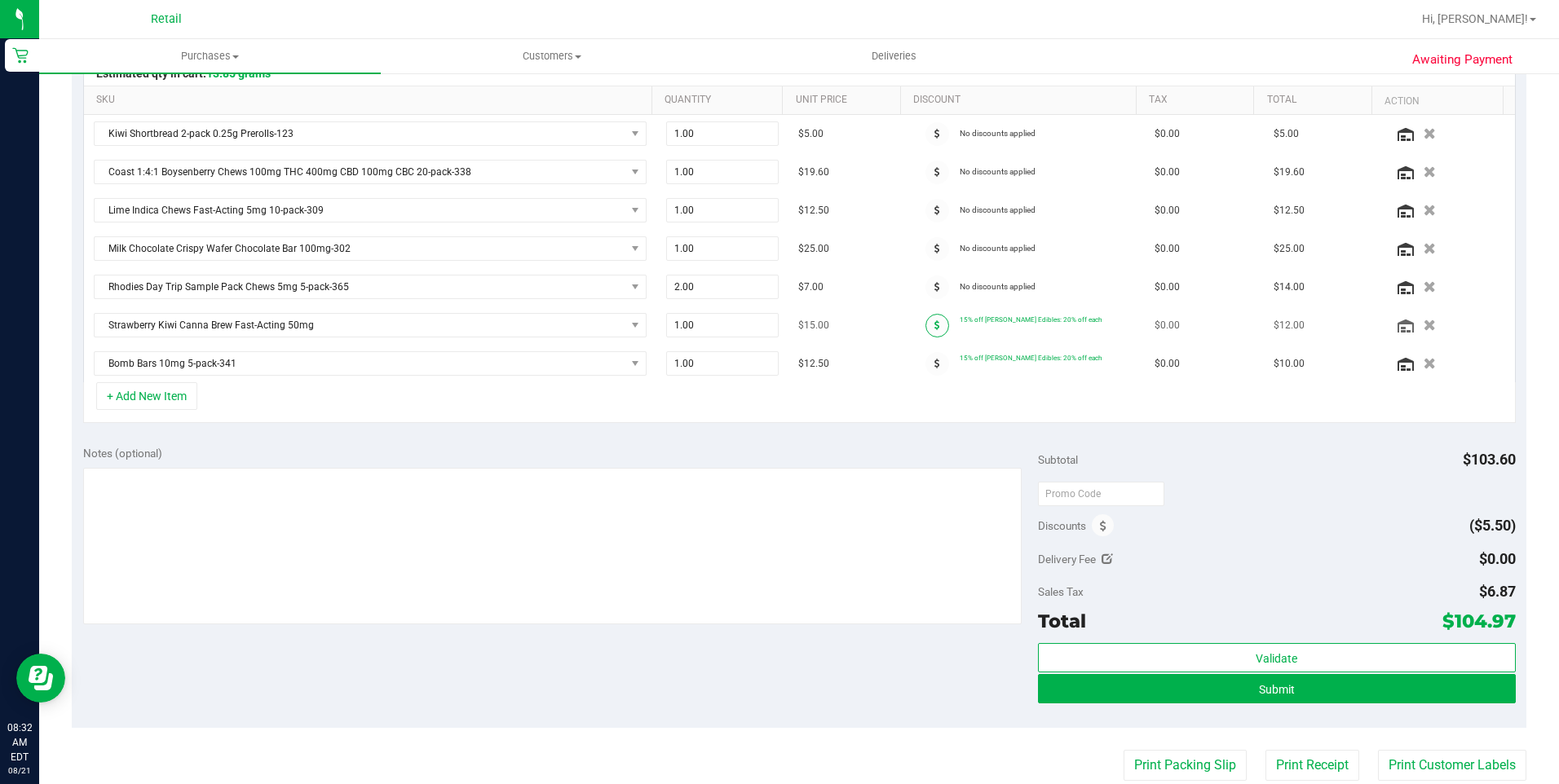
click at [935, 326] on icon at bounding box center [937, 325] width 6 height 10
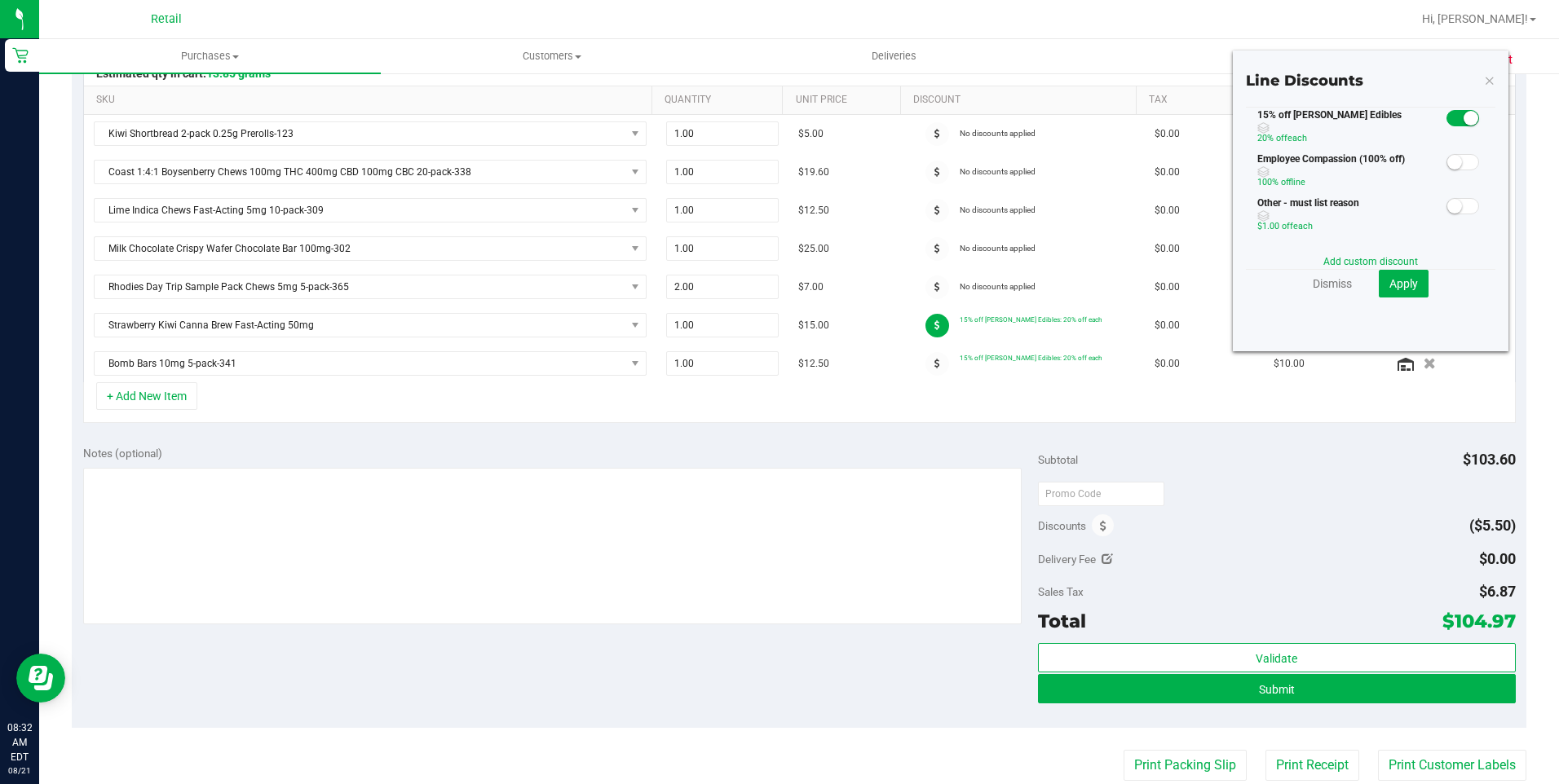
click at [1446, 114] on span at bounding box center [1462, 118] width 33 height 16
click at [1394, 281] on span "Apply" at bounding box center [1404, 284] width 29 height 13
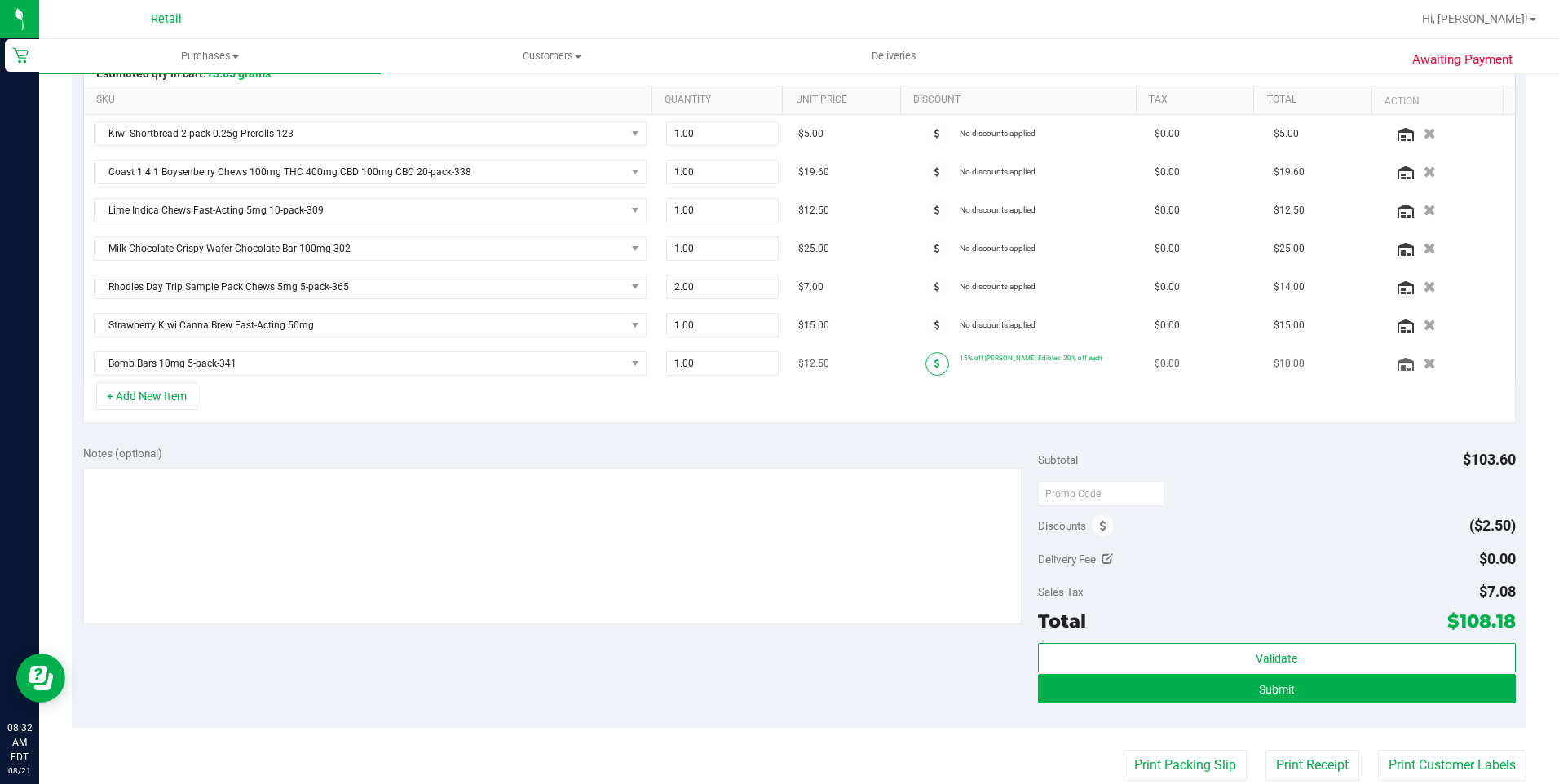
click at [930, 366] on span at bounding box center [937, 364] width 24 height 24
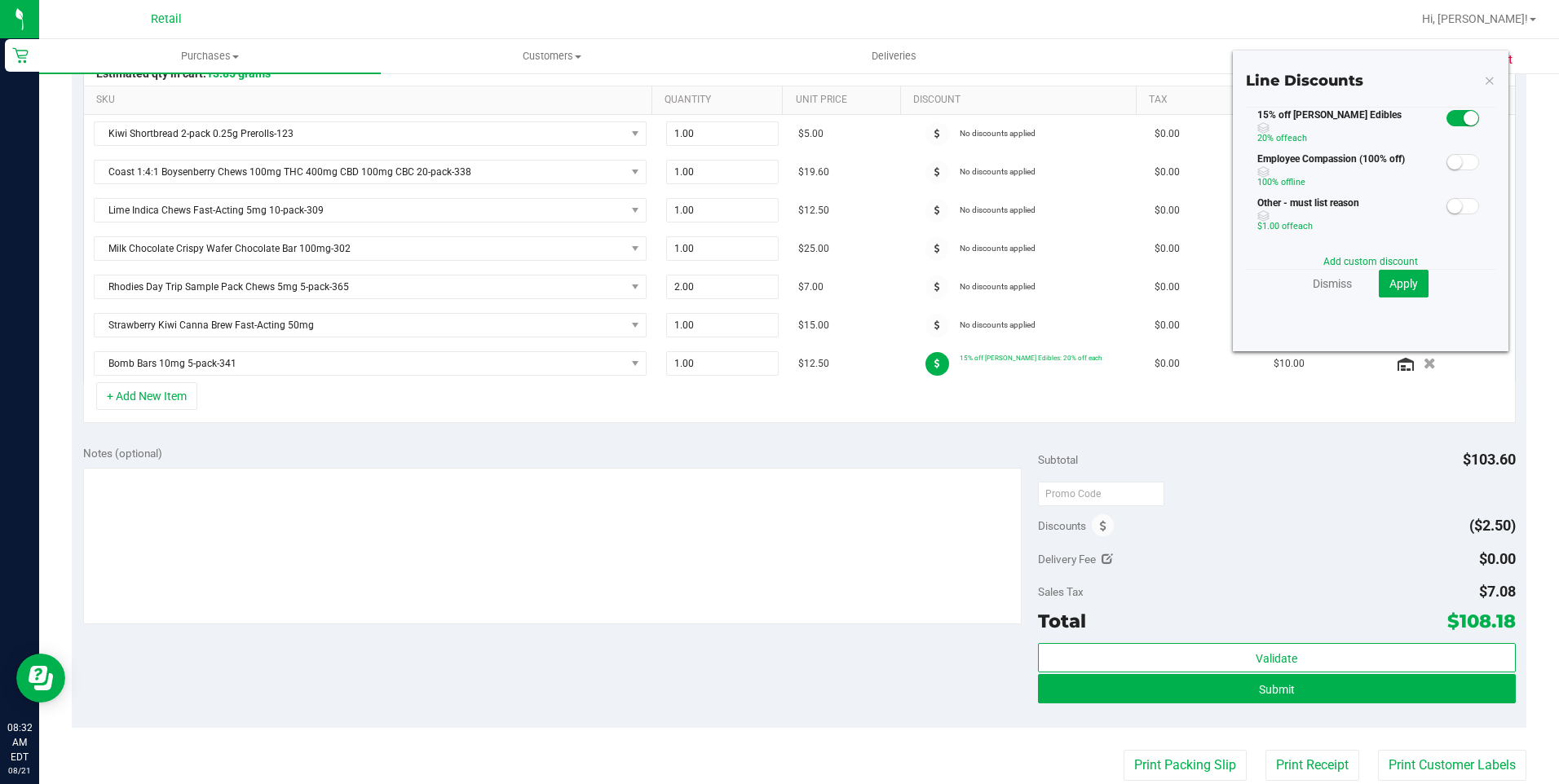
click at [1446, 124] on span at bounding box center [1462, 118] width 33 height 16
click at [1394, 289] on span "Apply" at bounding box center [1404, 284] width 29 height 13
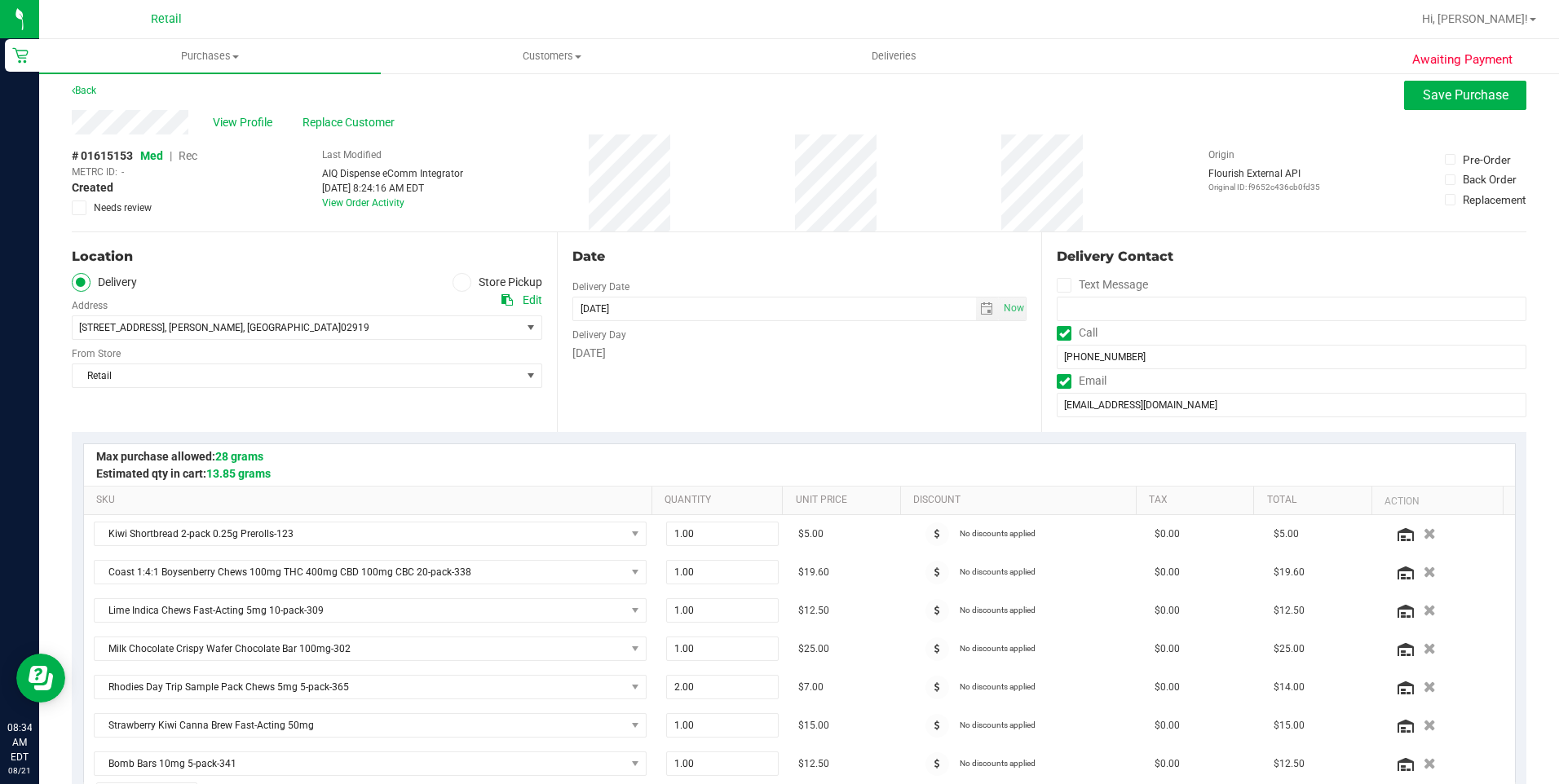
scroll to position [0, 0]
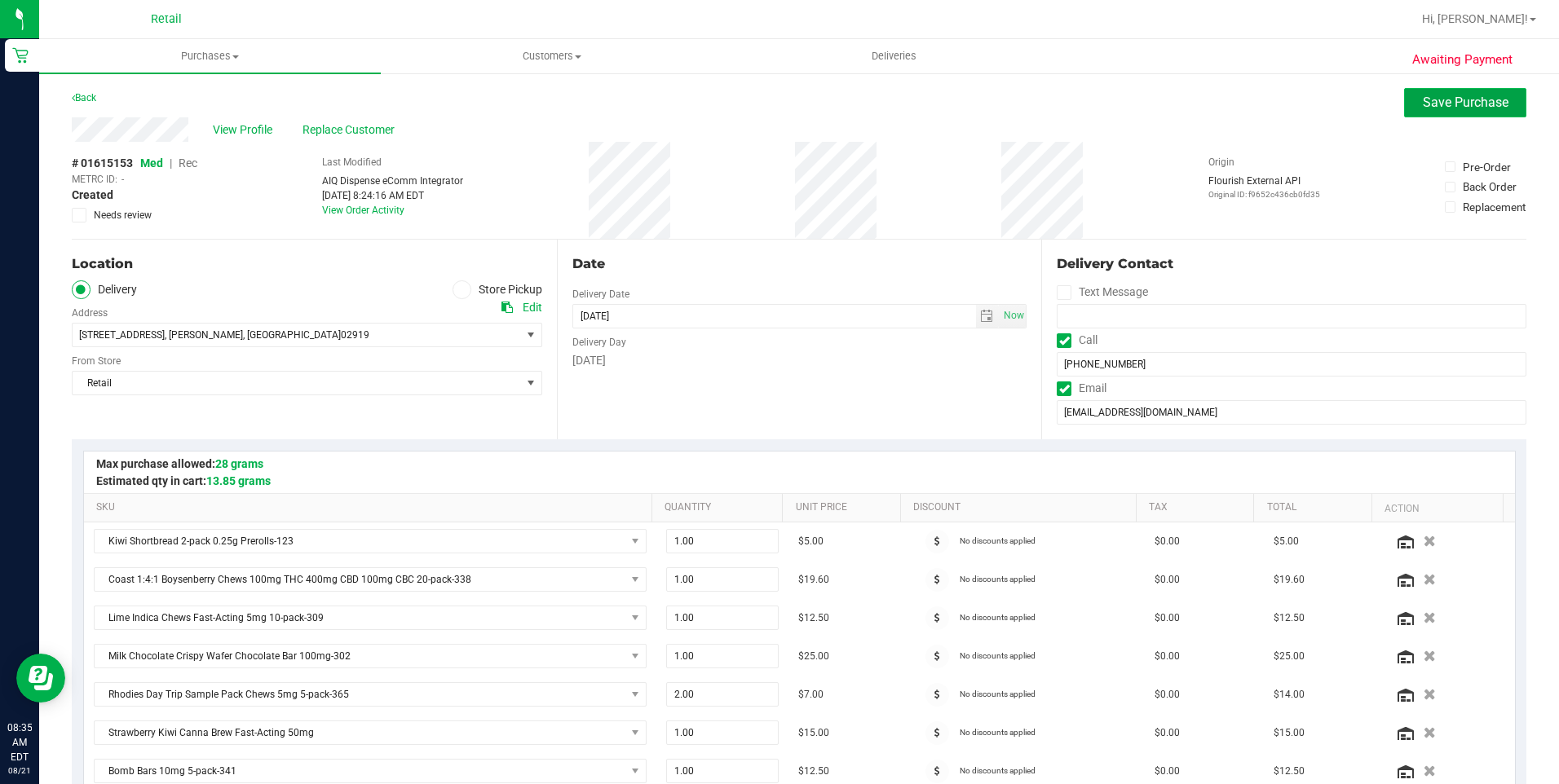
click at [1453, 105] on span "Save Purchase" at bounding box center [1466, 103] width 86 height 15
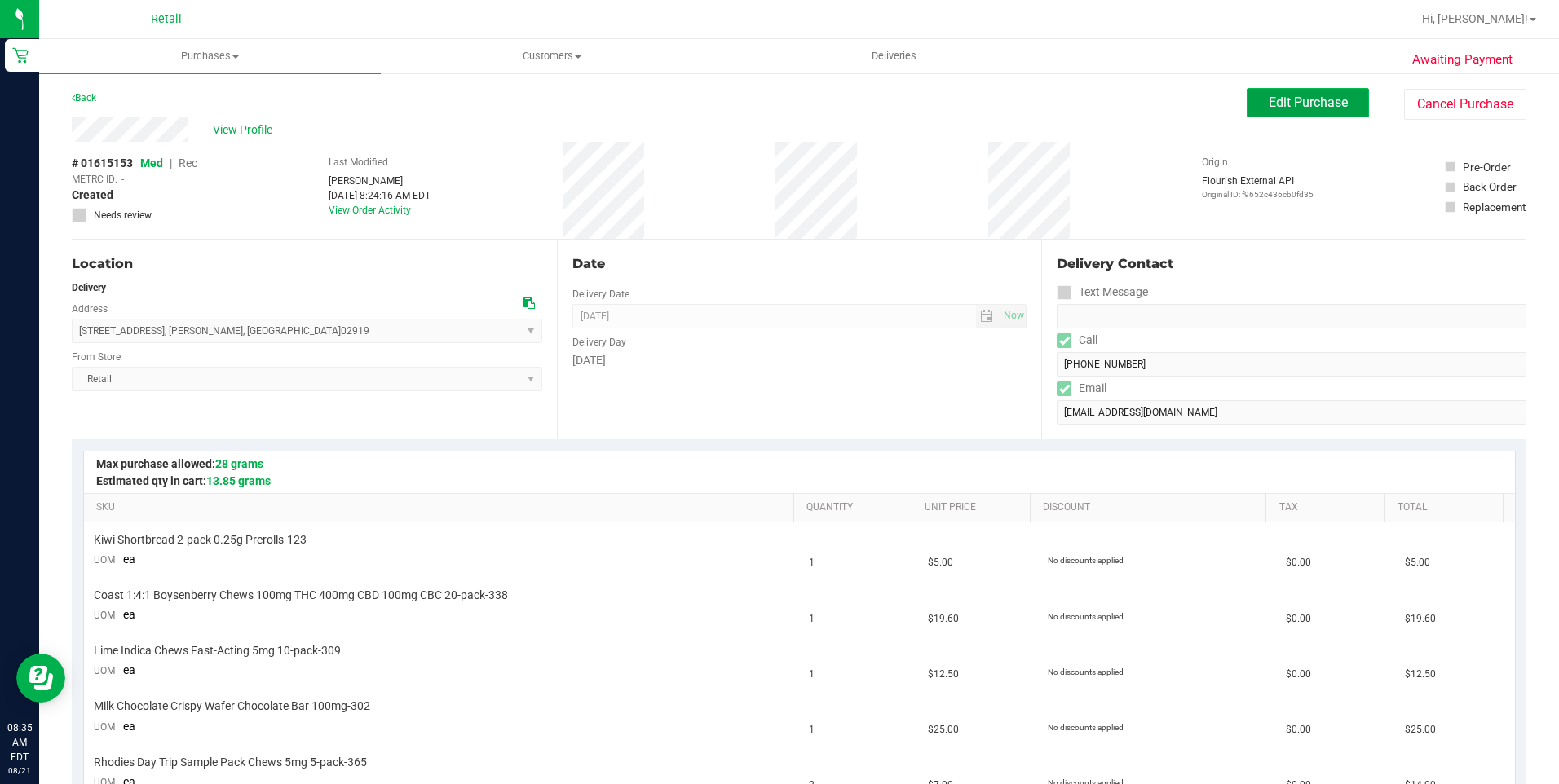
click at [1296, 93] on button "Edit Purchase" at bounding box center [1307, 103] width 122 height 29
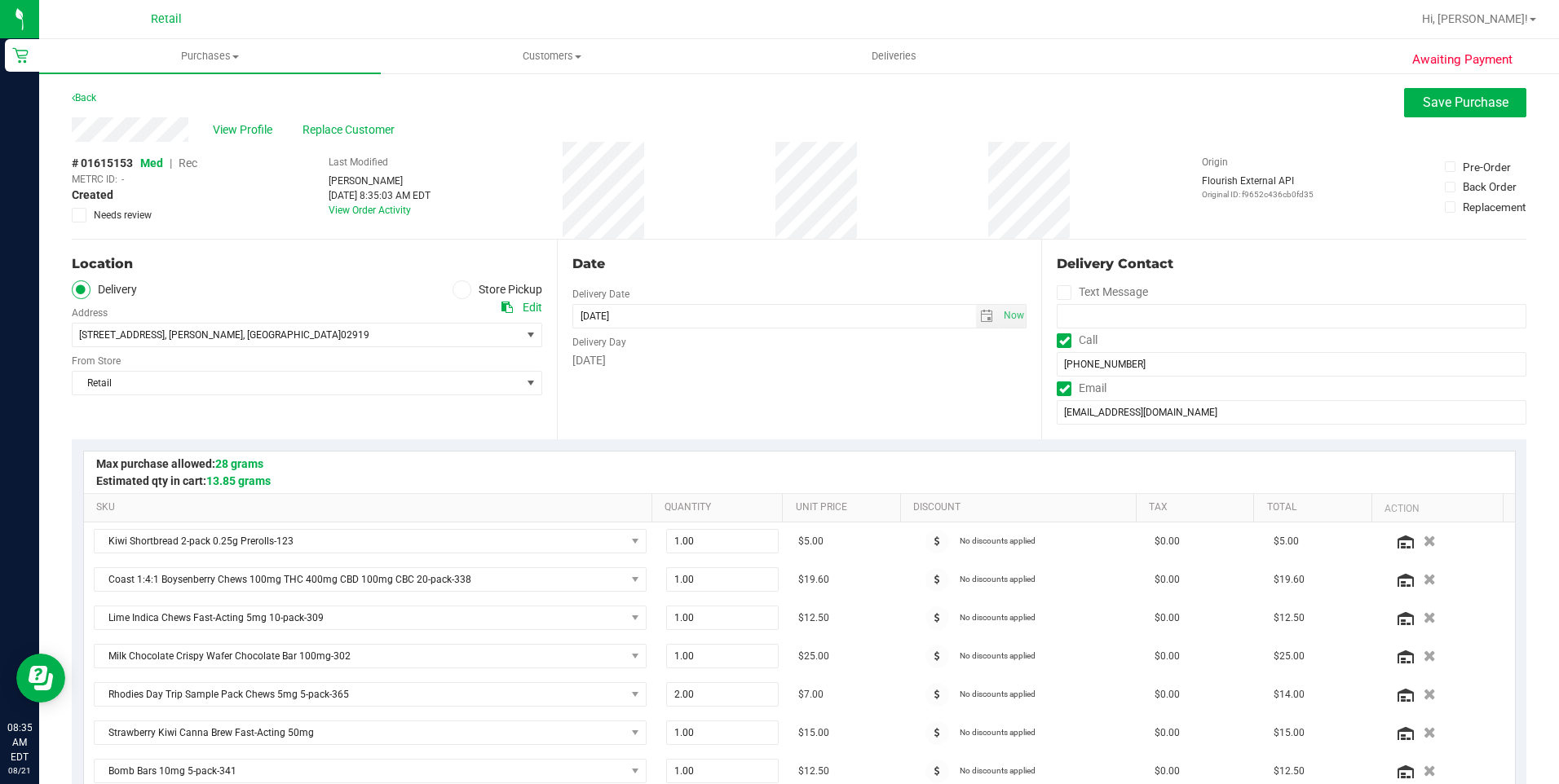
click at [193, 163] on span "Rec" at bounding box center [187, 163] width 18 height 13
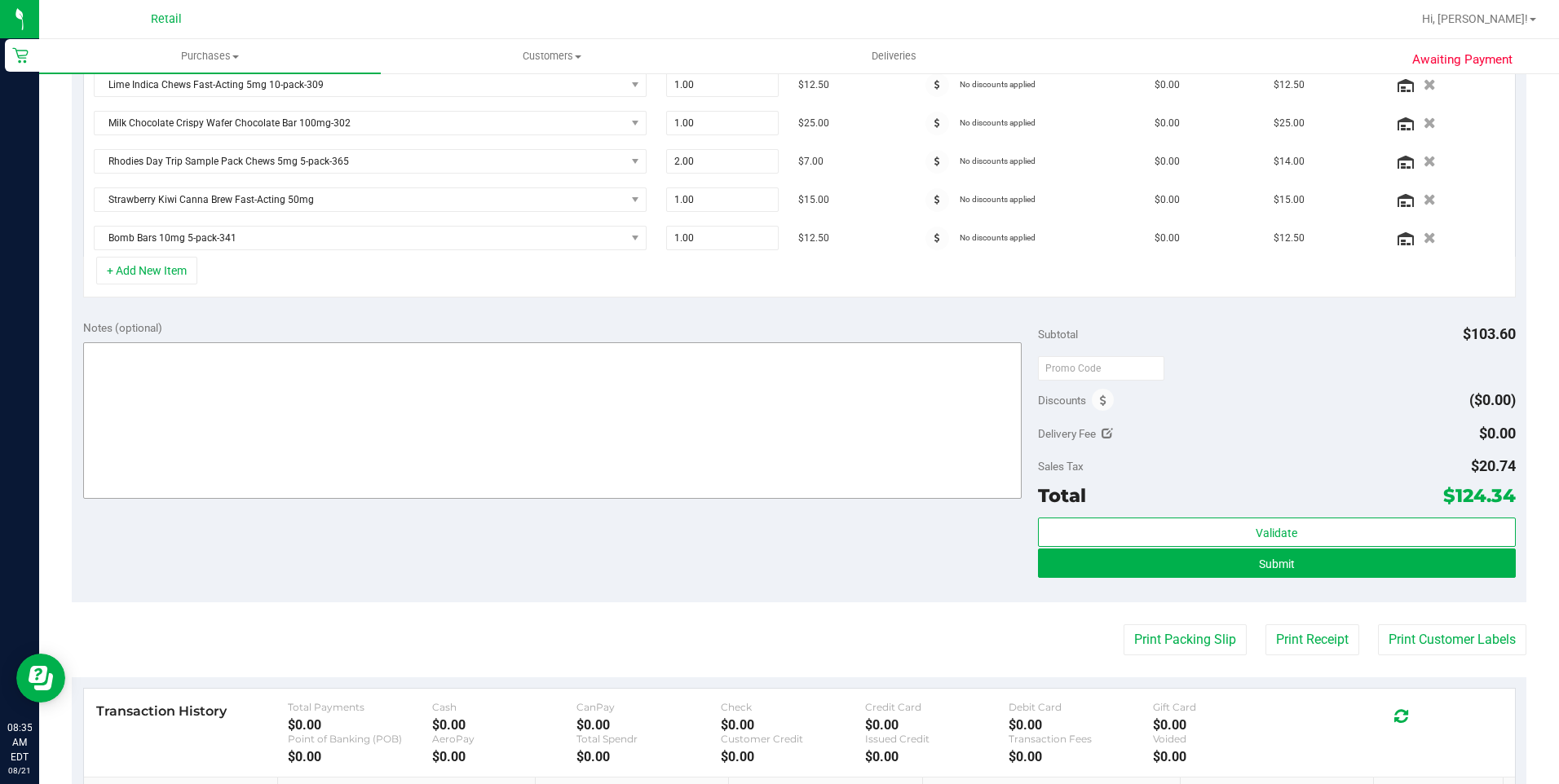
scroll to position [571, 0]
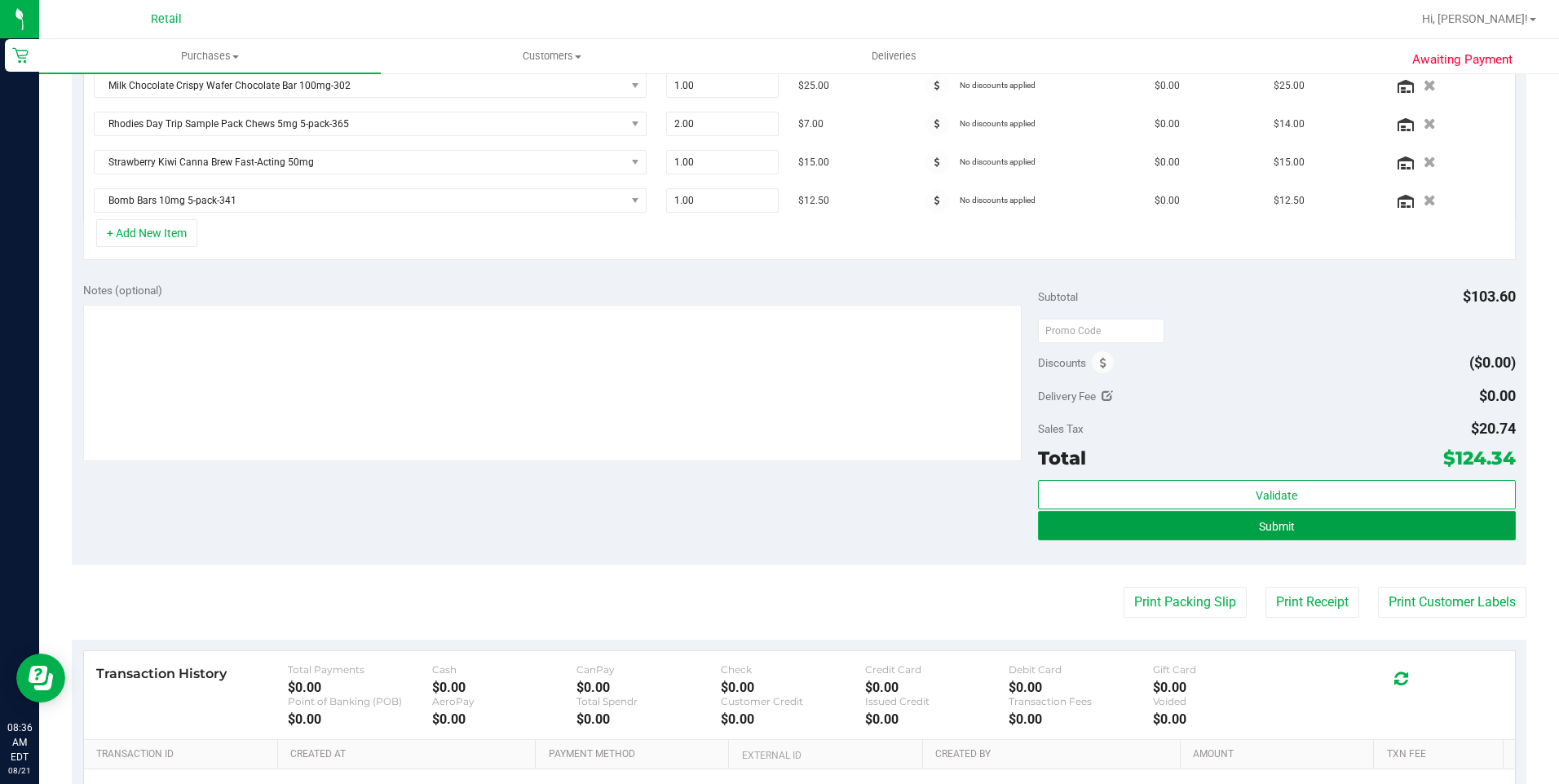
click at [1298, 529] on button "Submit" at bounding box center [1277, 525] width 477 height 29
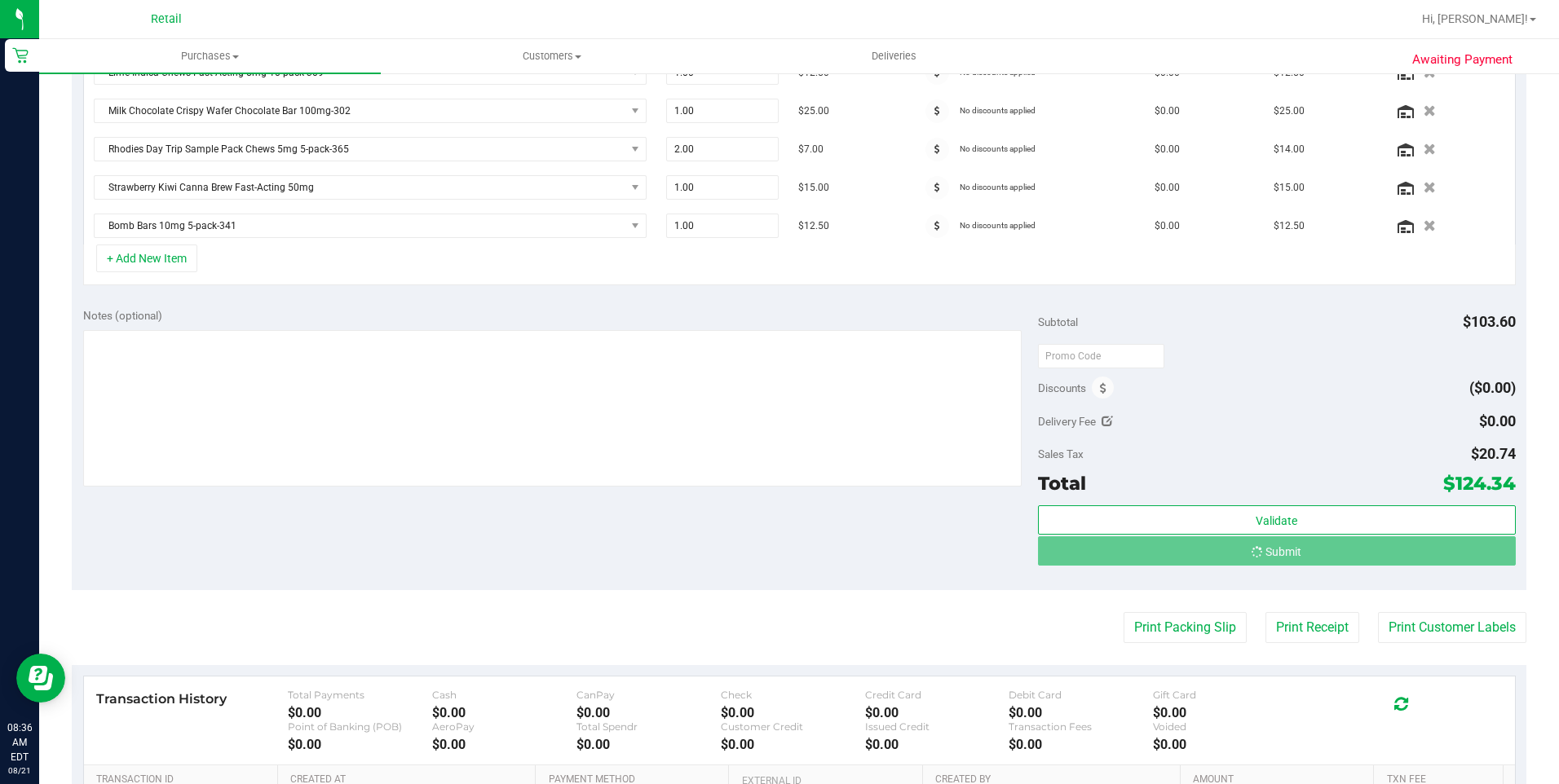
scroll to position [520, 0]
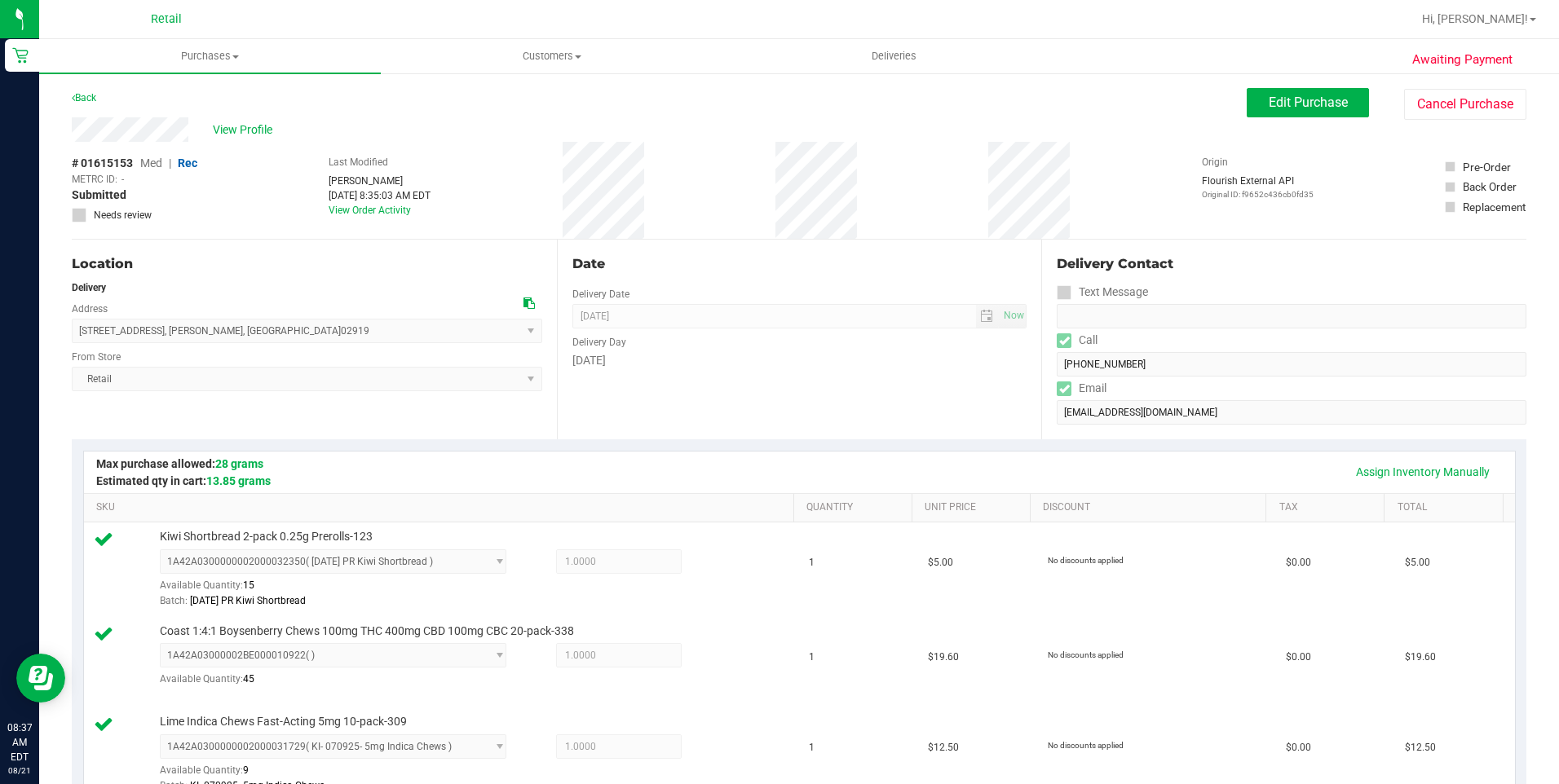
drag, startPoint x: 70, startPoint y: 132, endPoint x: 192, endPoint y: 140, distance: 122.3
drag, startPoint x: 82, startPoint y: 334, endPoint x: 276, endPoint y: 339, distance: 194.1
click at [276, 339] on span "[STREET_ADDRESS] , [GEOGRAPHIC_DATA] , [GEOGRAPHIC_DATA] 02919 Select address […" at bounding box center [307, 330] width 471 height 24
copy span "[STREET_ADDRESS][PERSON_NAME]"
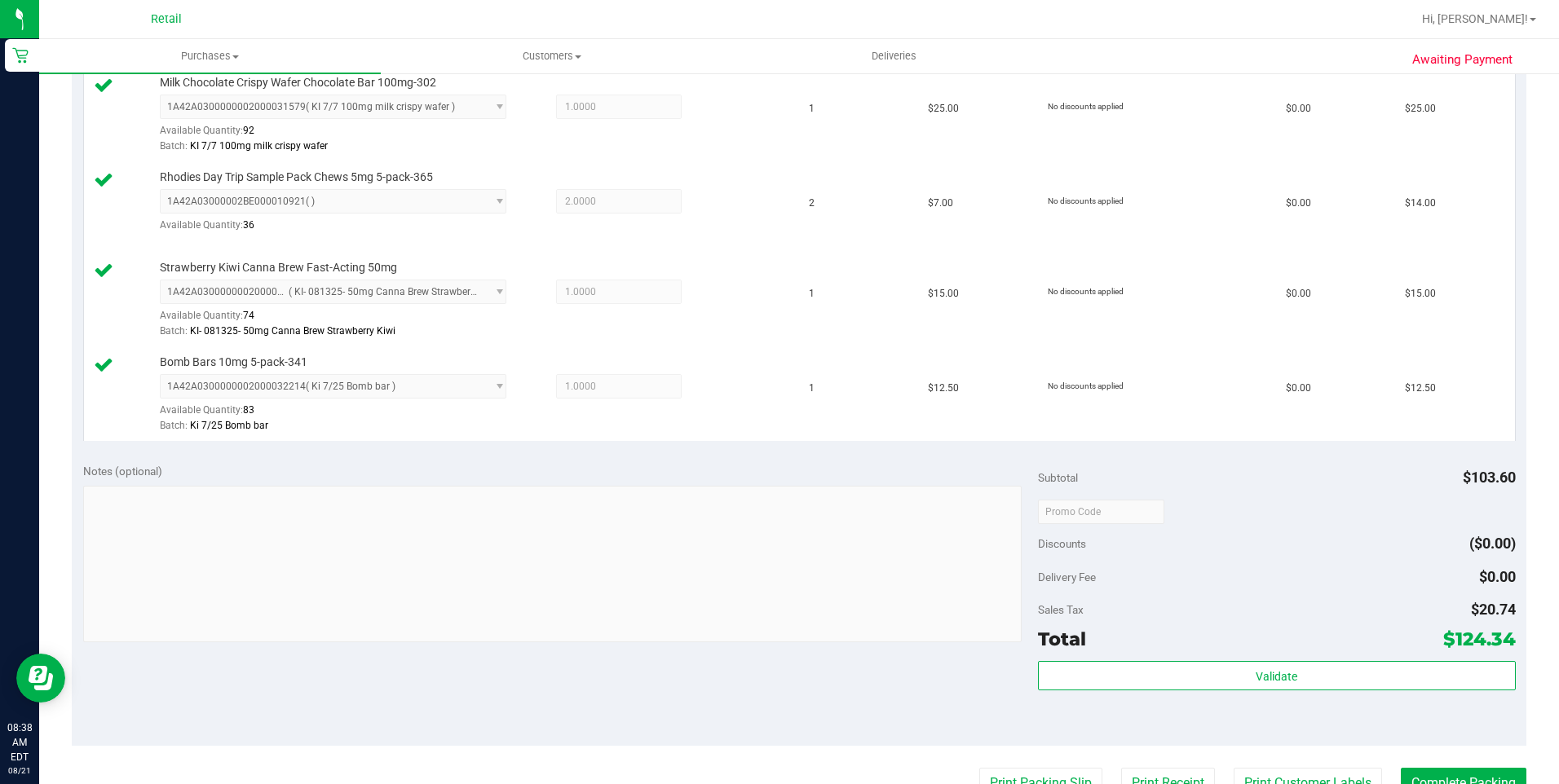
scroll to position [897, 0]
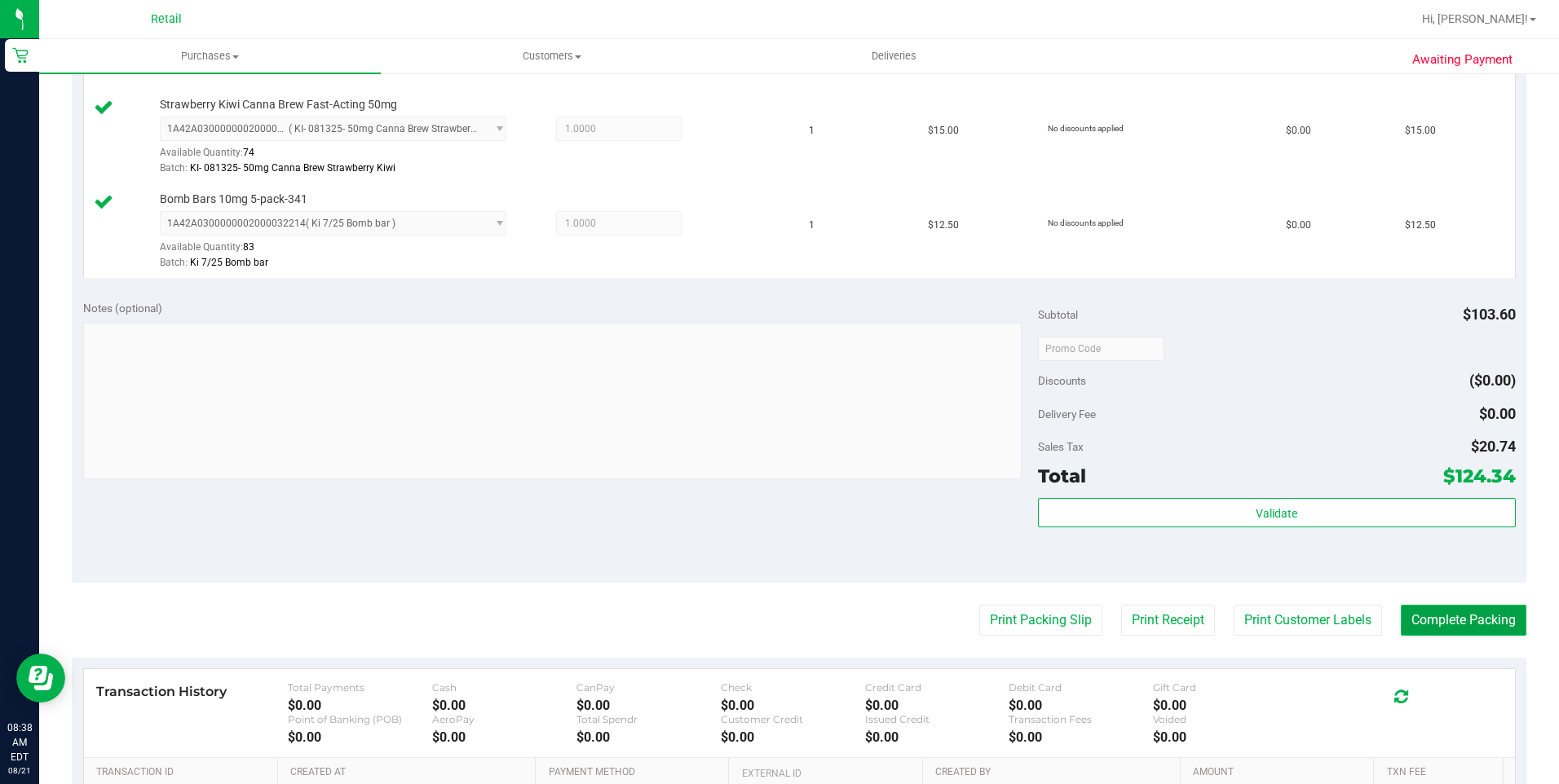
click at [1419, 617] on button "Complete Packing" at bounding box center [1462, 620] width 125 height 31
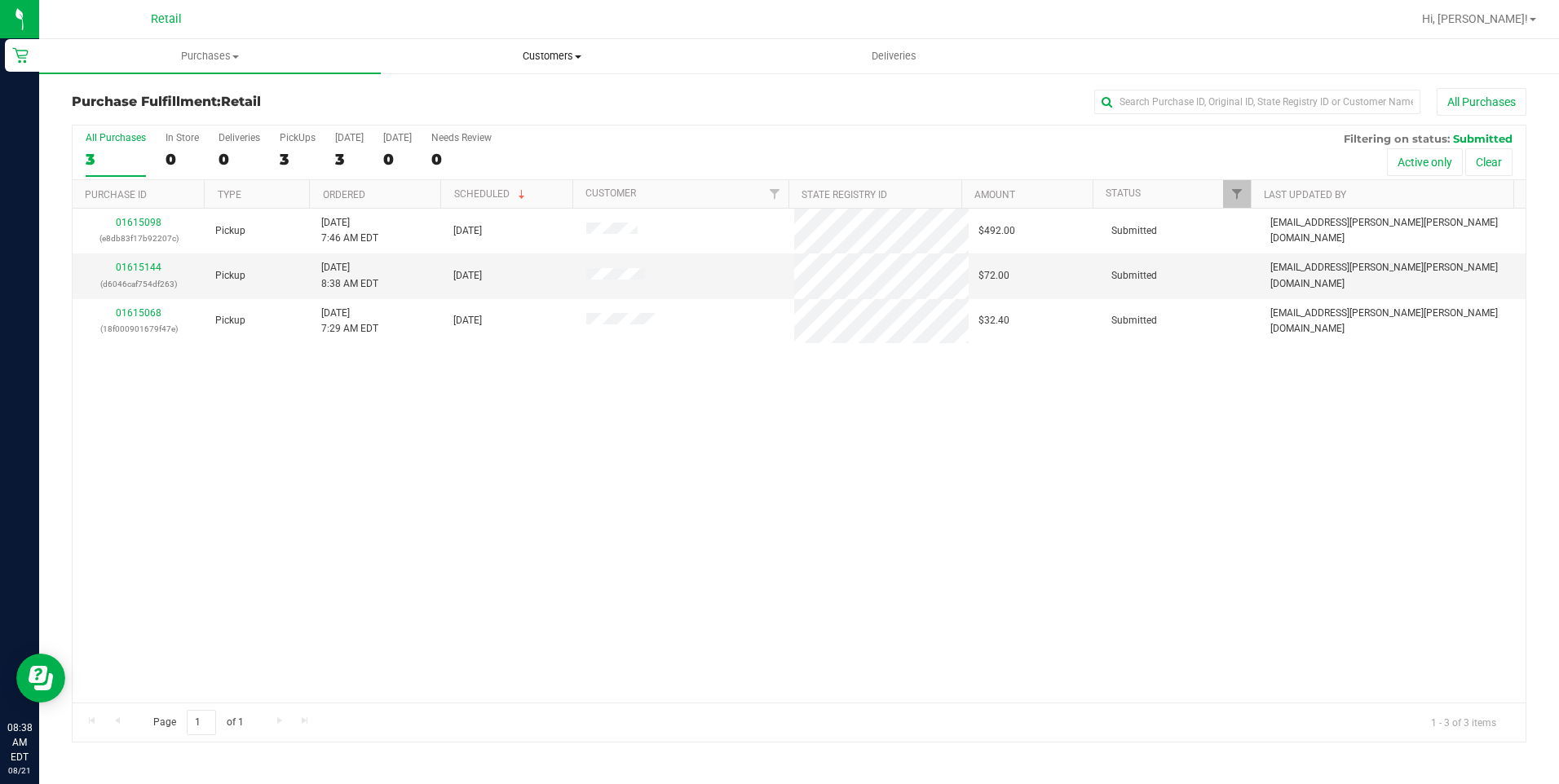
click at [556, 59] on span "Customers" at bounding box center [551, 55] width 340 height 14
click at [543, 98] on li "All customers" at bounding box center [551, 98] width 341 height 19
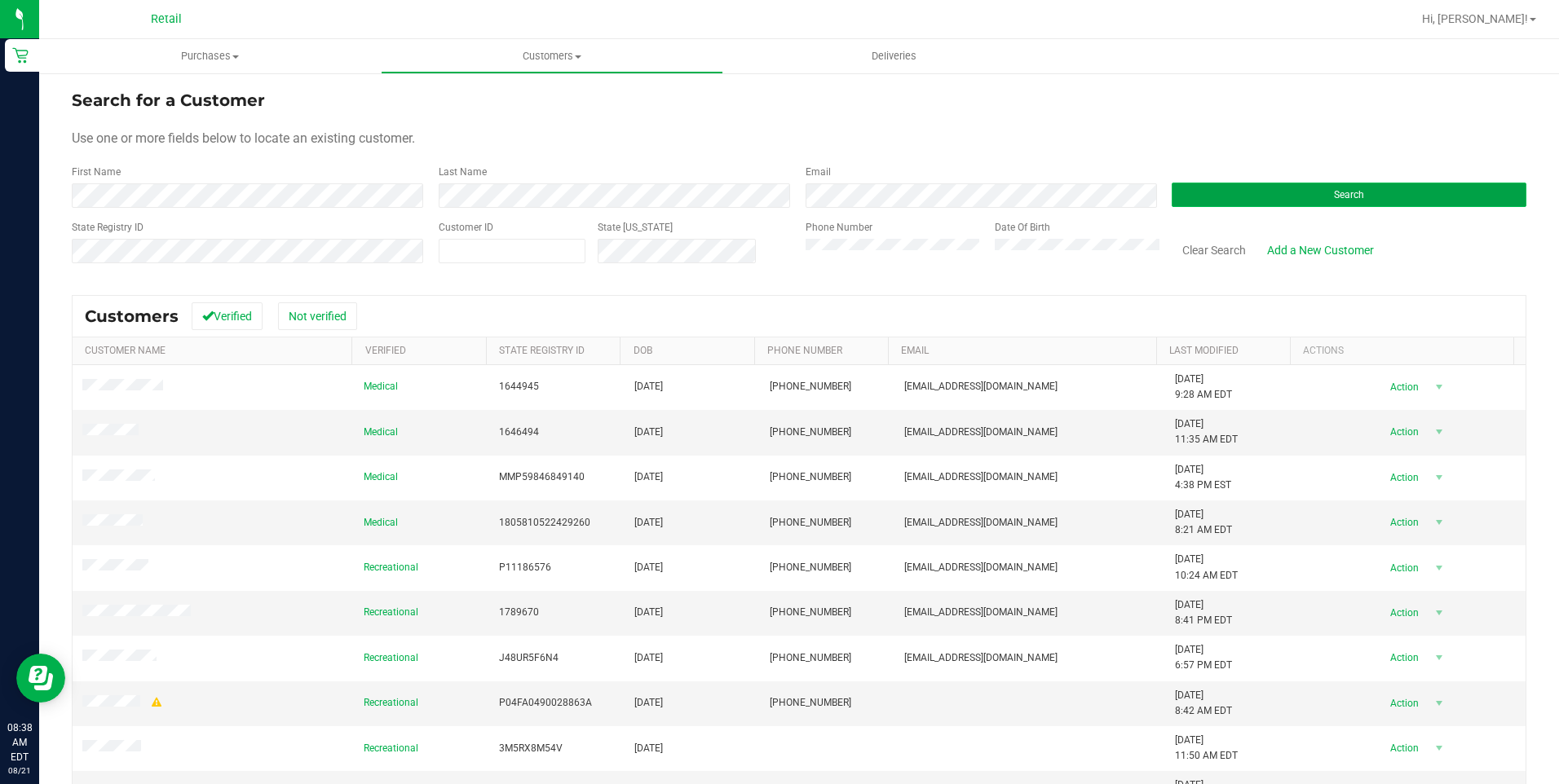
click at [1388, 194] on button "Search" at bounding box center [1349, 194] width 355 height 24
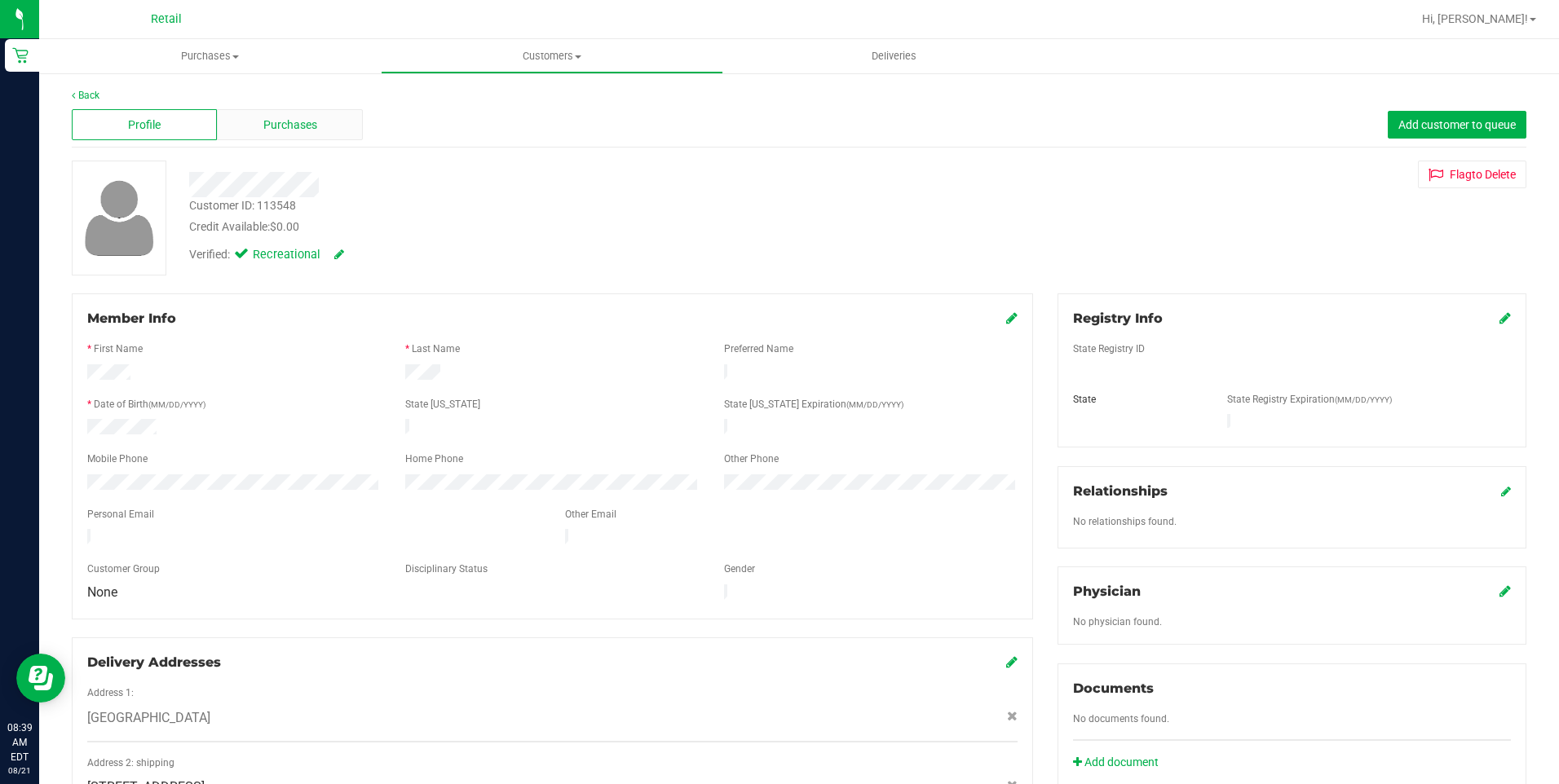
click at [326, 133] on div "Purchases" at bounding box center [289, 124] width 145 height 31
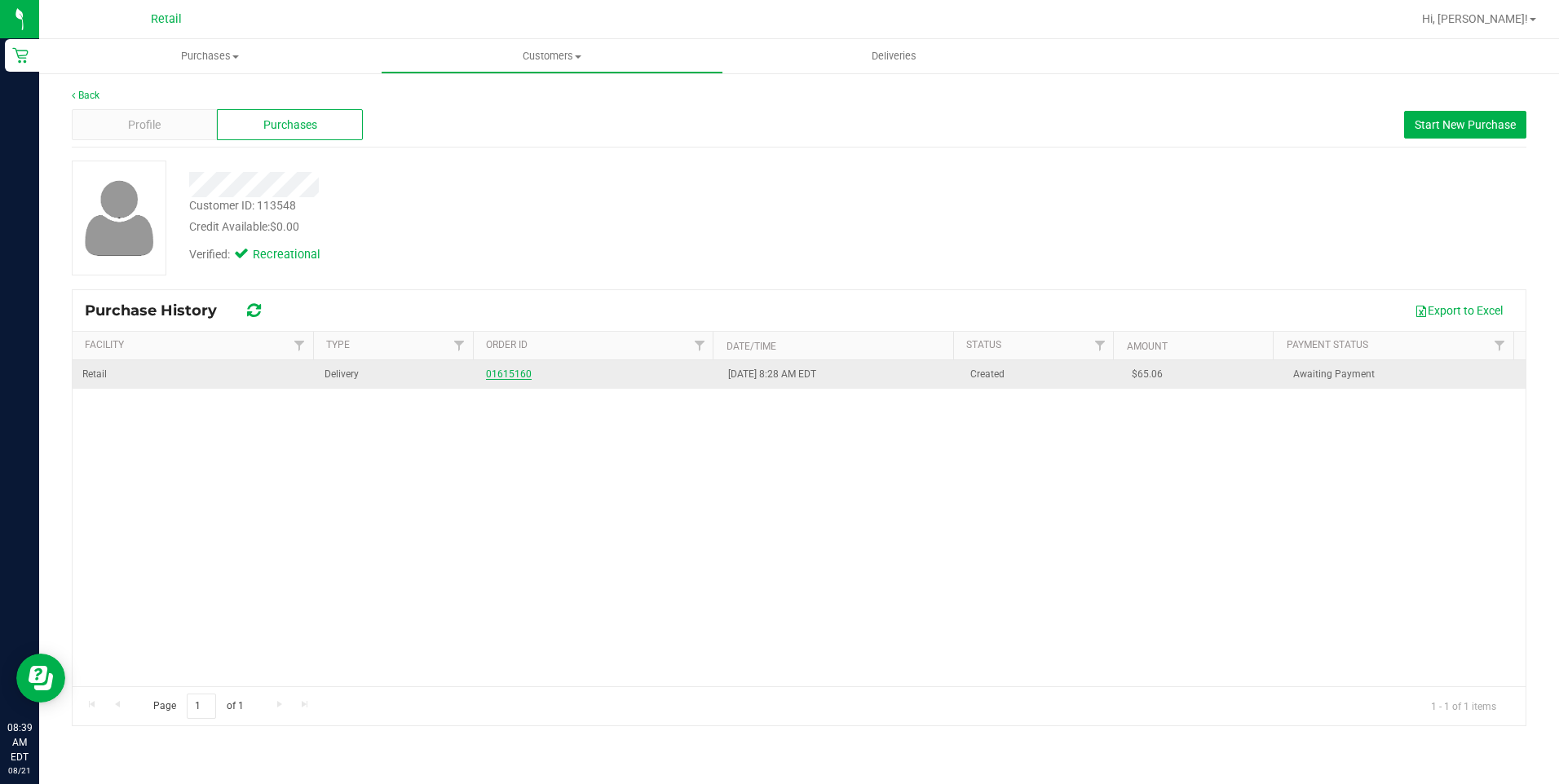
click at [500, 375] on link "01615160" at bounding box center [508, 374] width 45 height 12
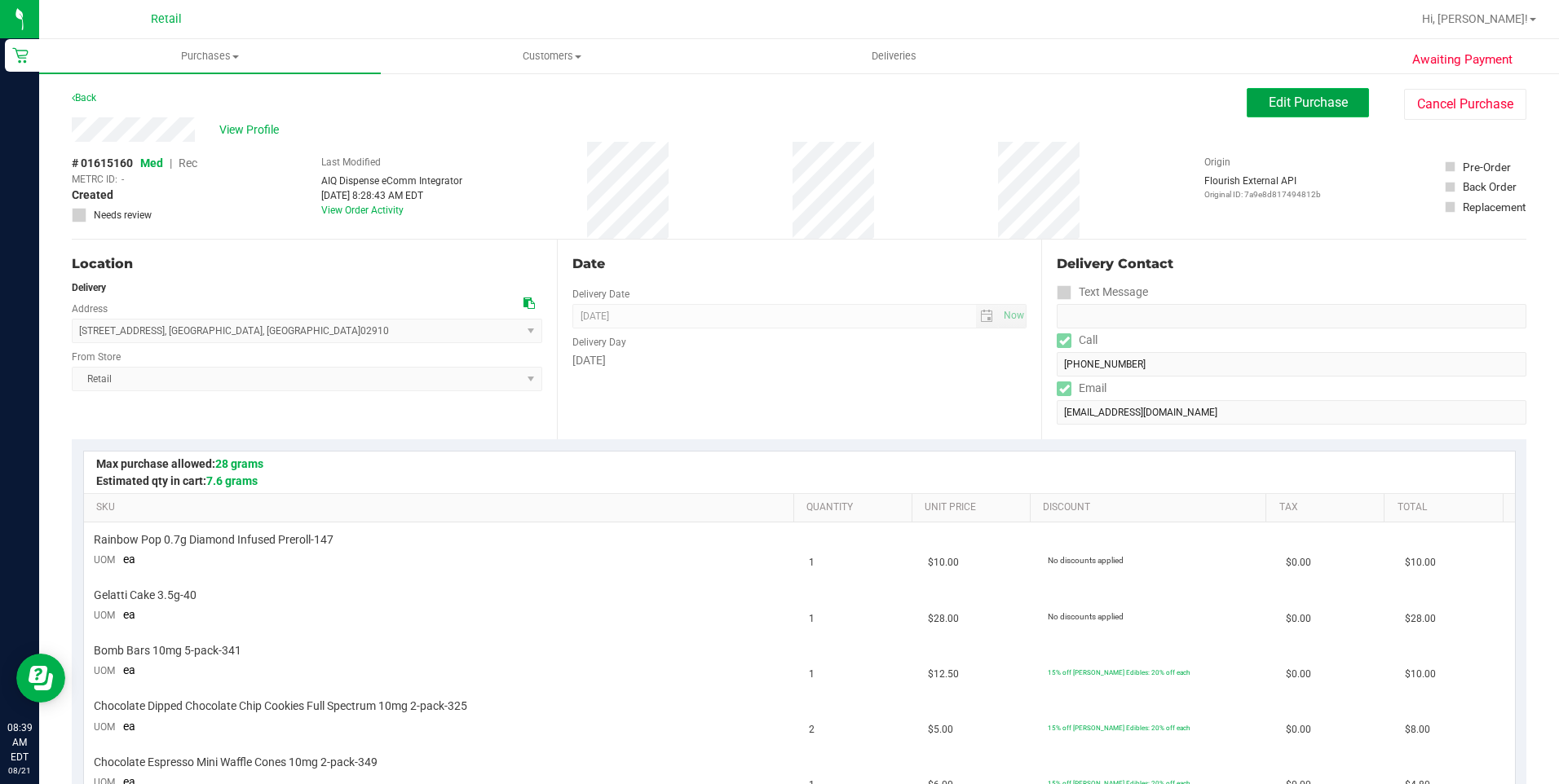
click at [1277, 109] on button "Edit Purchase" at bounding box center [1307, 103] width 122 height 29
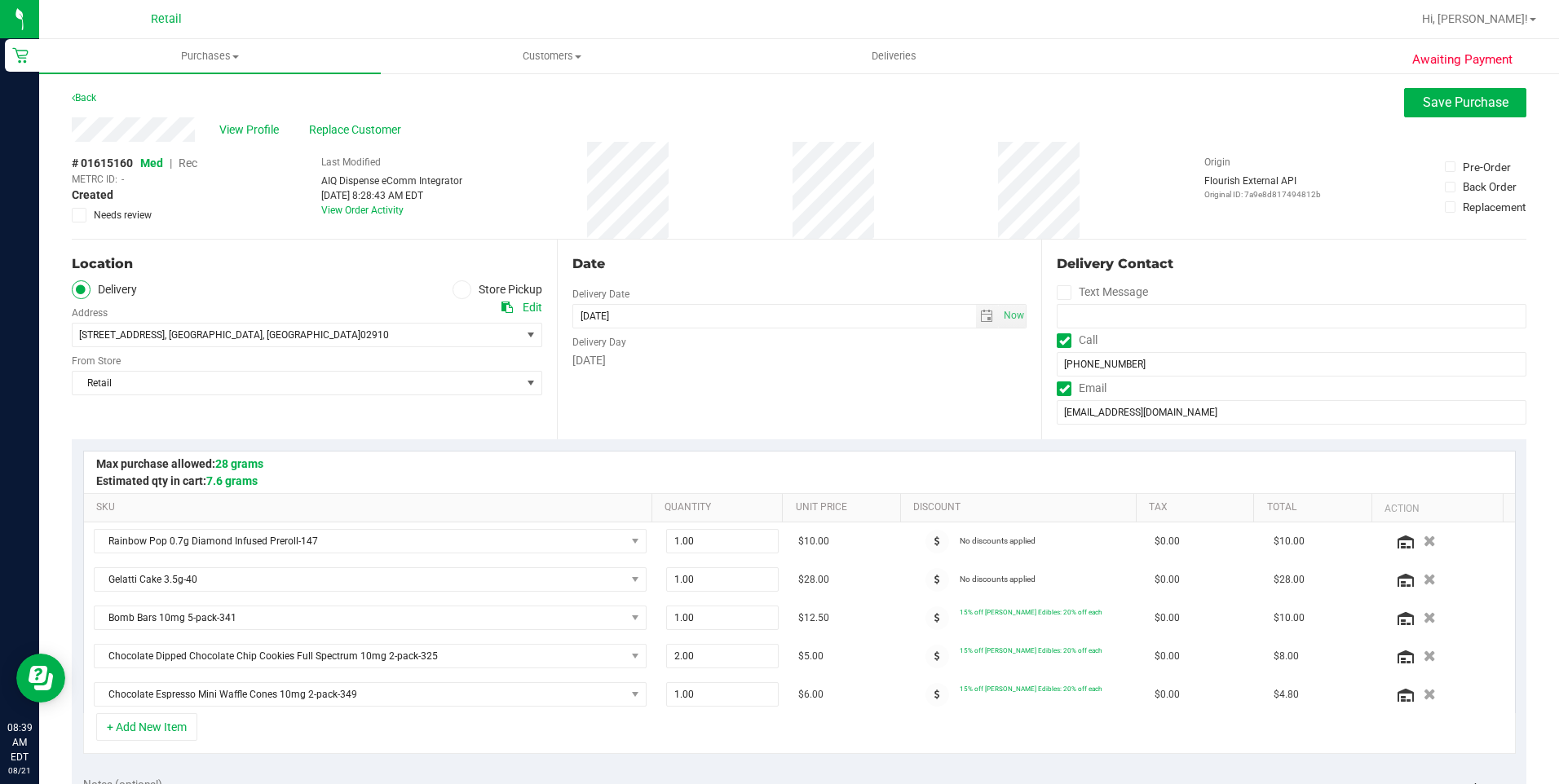
click at [193, 165] on span "Rec" at bounding box center [187, 163] width 18 height 13
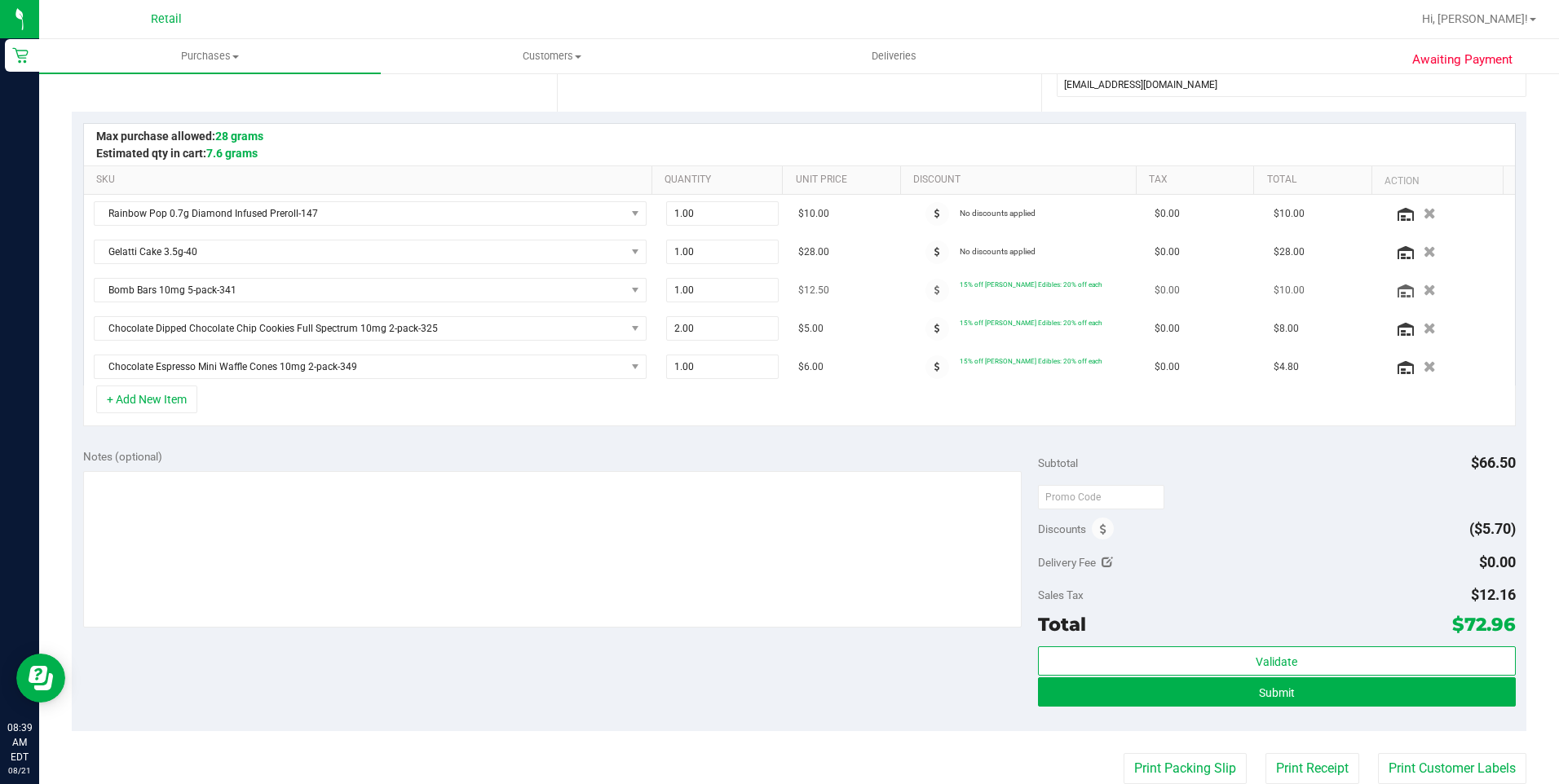
scroll to position [326, 0]
click at [935, 291] on icon at bounding box center [937, 292] width 6 height 10
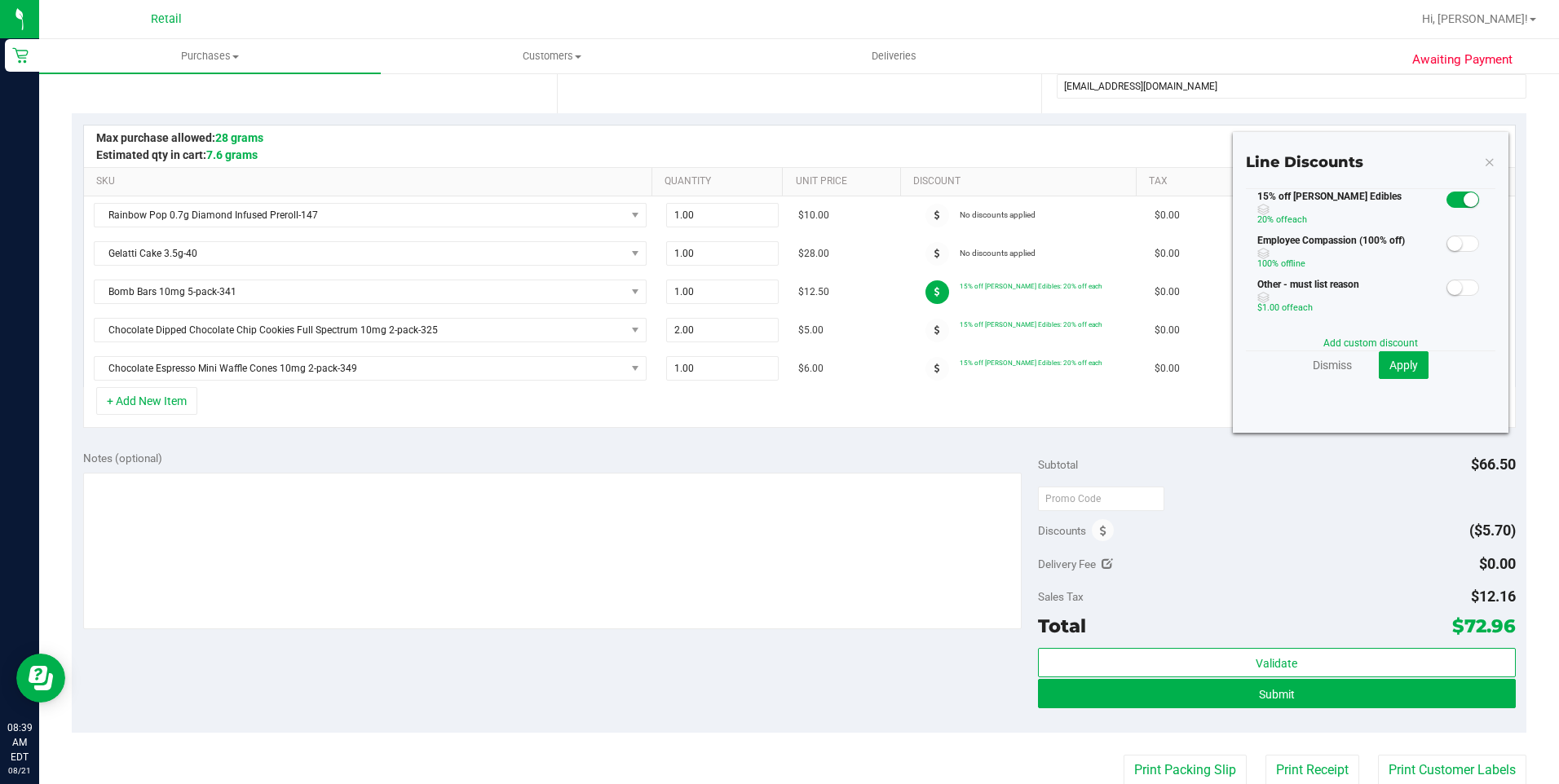
click at [1446, 198] on span at bounding box center [1462, 199] width 33 height 16
click at [1399, 359] on span "Apply" at bounding box center [1404, 366] width 29 height 13
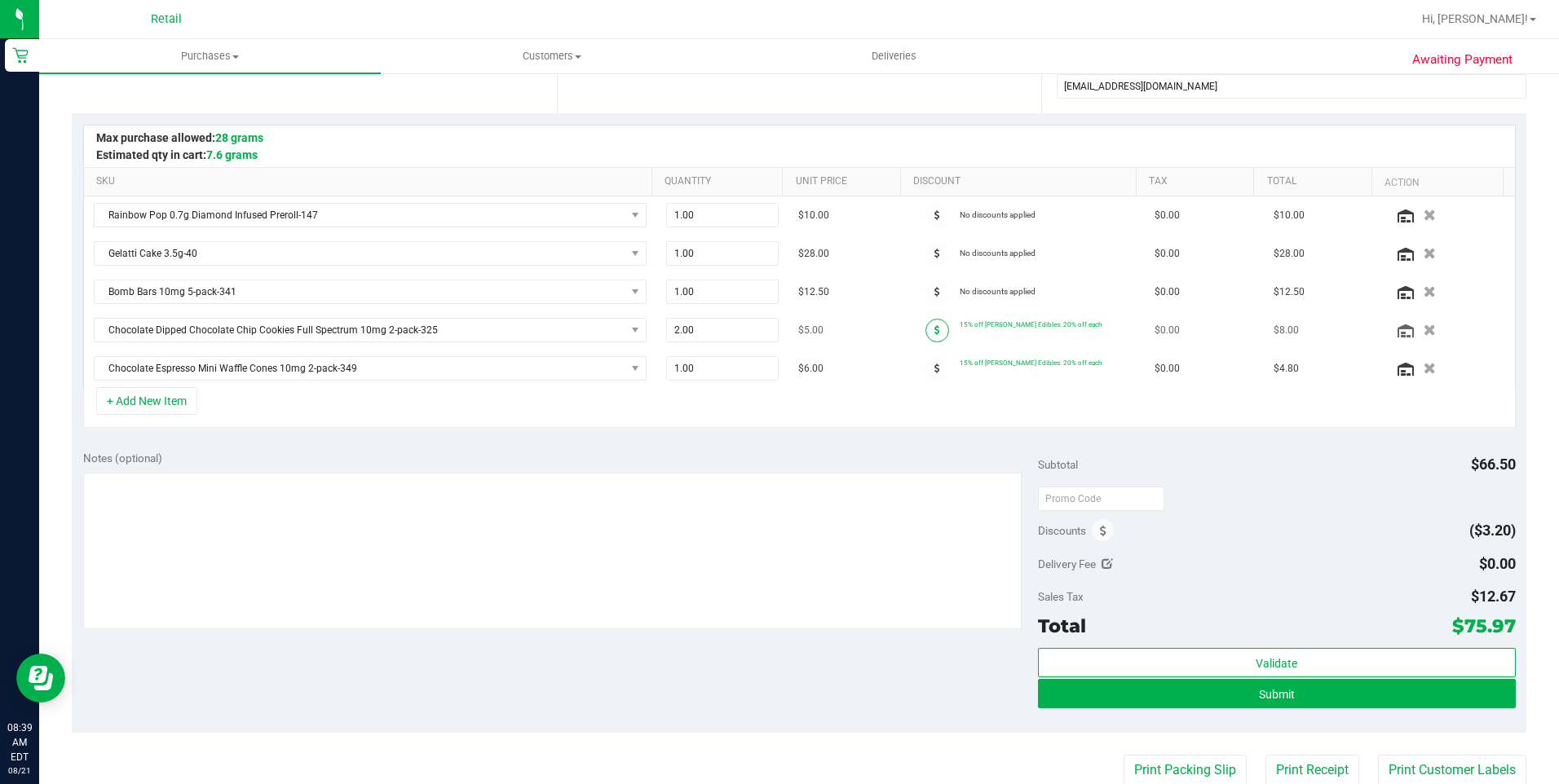
click at [935, 326] on icon at bounding box center [937, 330] width 6 height 10
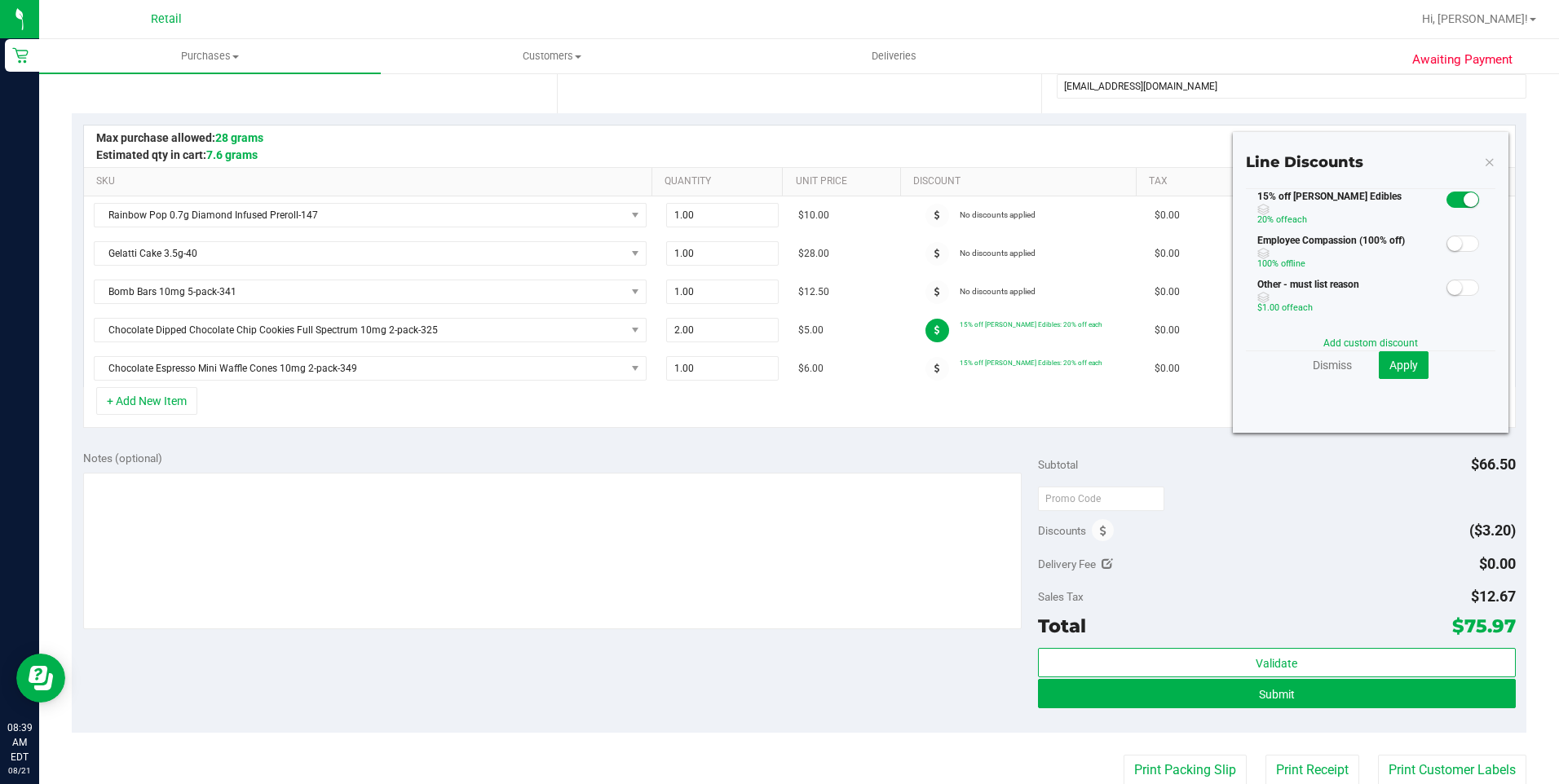
click at [1446, 203] on span at bounding box center [1462, 199] width 33 height 16
click at [1398, 353] on button "Apply" at bounding box center [1403, 365] width 50 height 28
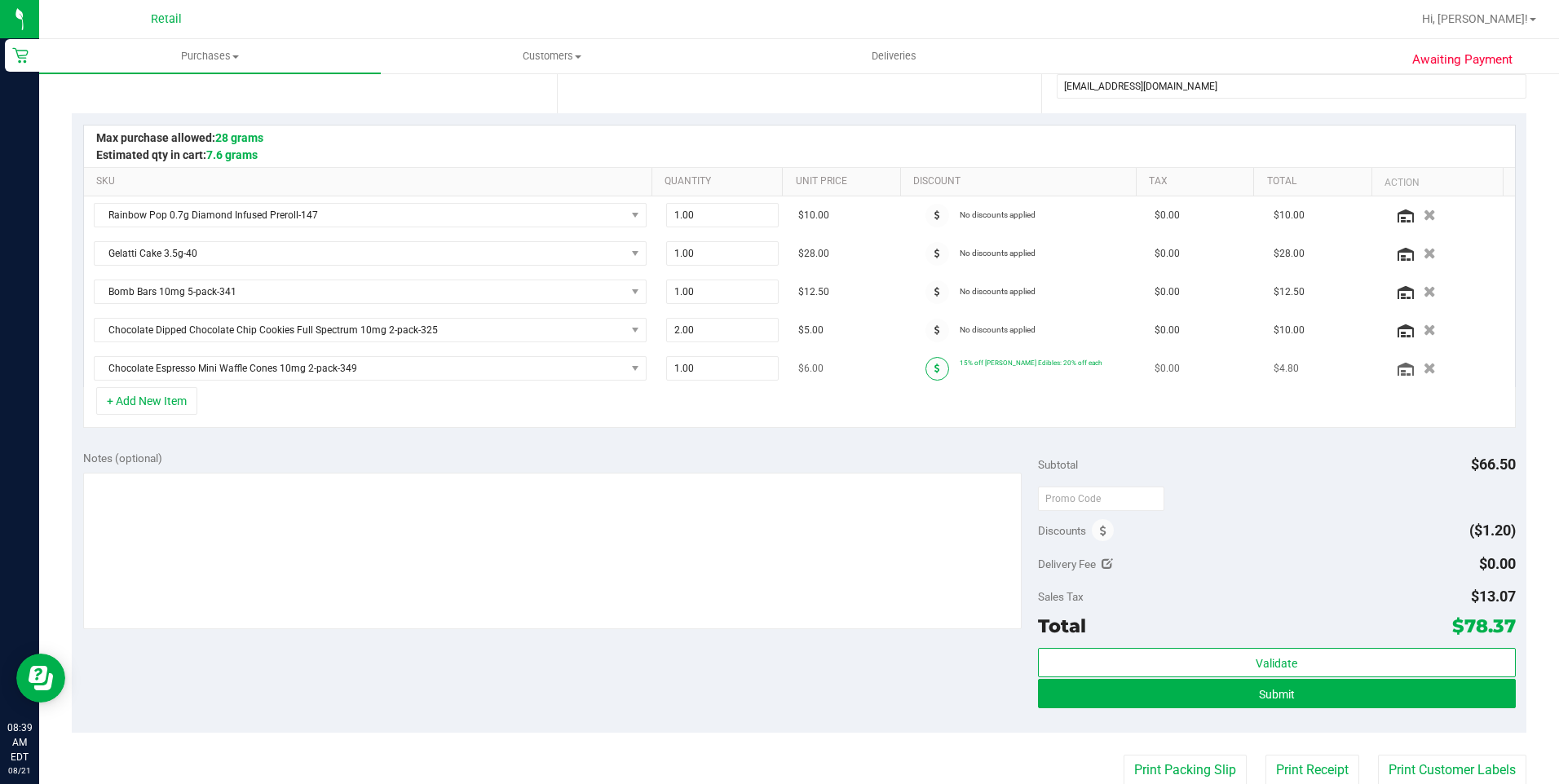
click at [928, 370] on span at bounding box center [937, 369] width 24 height 24
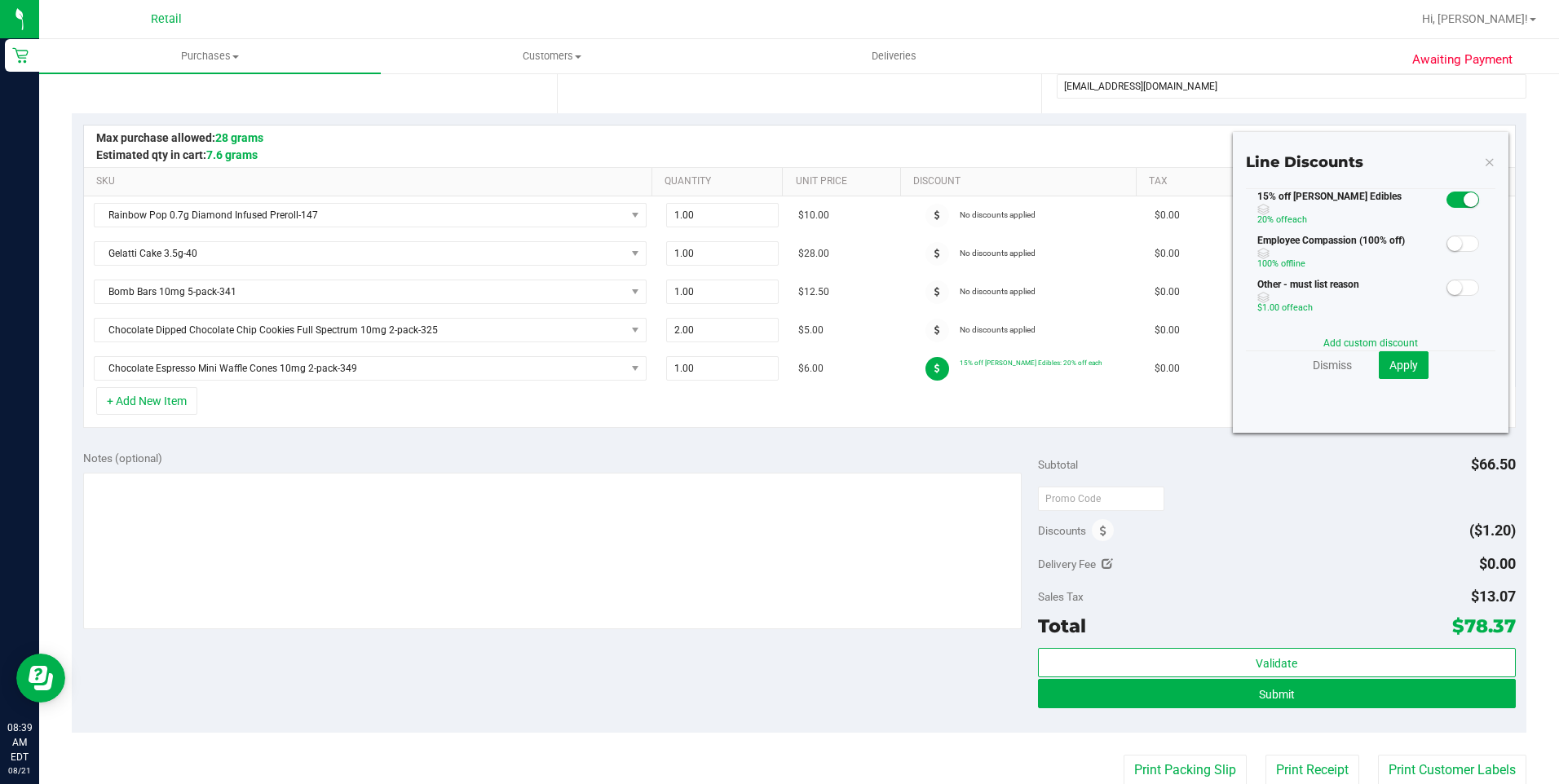
click at [1446, 194] on span at bounding box center [1462, 199] width 33 height 16
click at [1389, 366] on span "Apply" at bounding box center [1404, 366] width 29 height 13
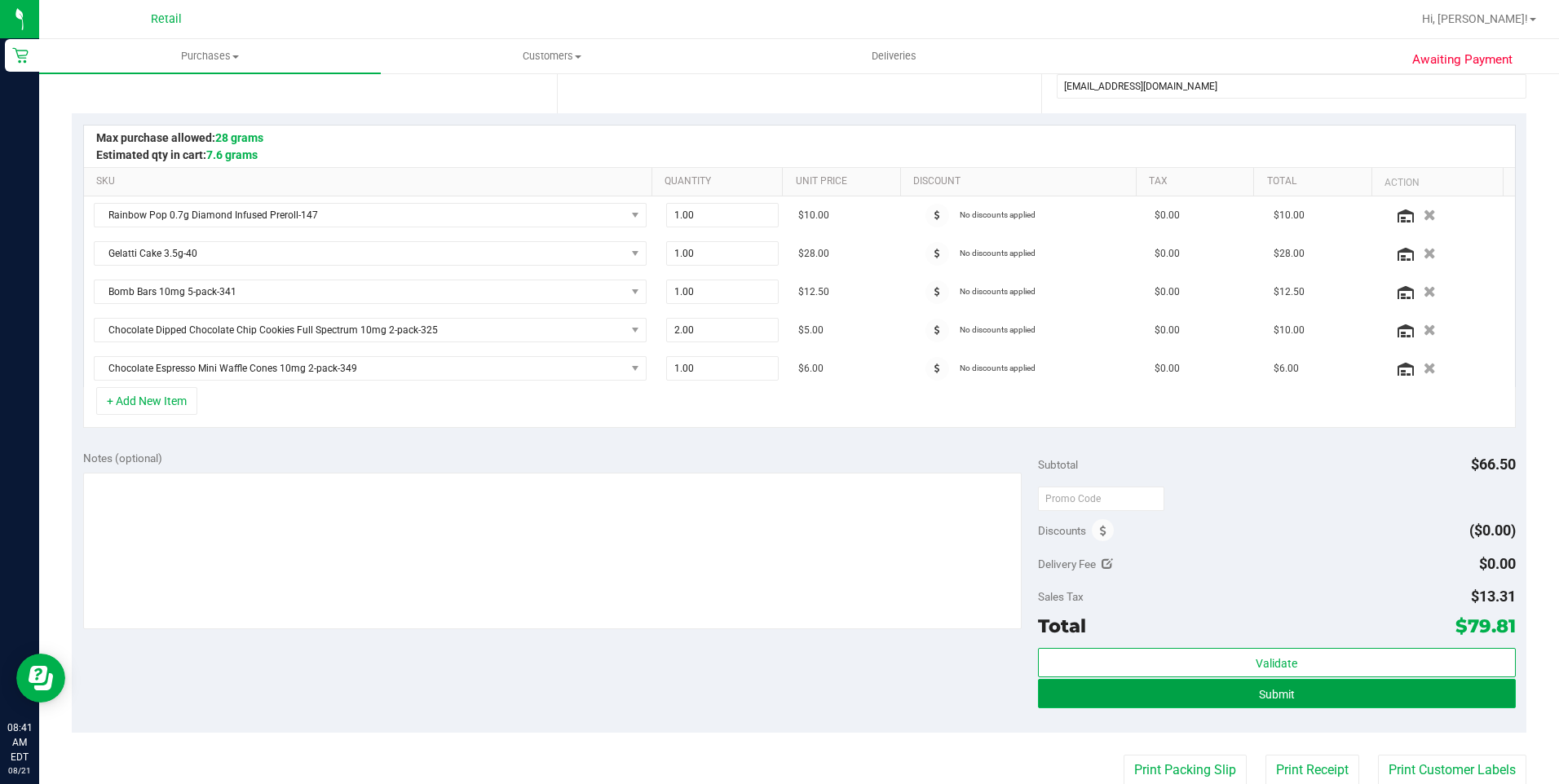
click at [1237, 693] on button "Submit" at bounding box center [1277, 693] width 477 height 29
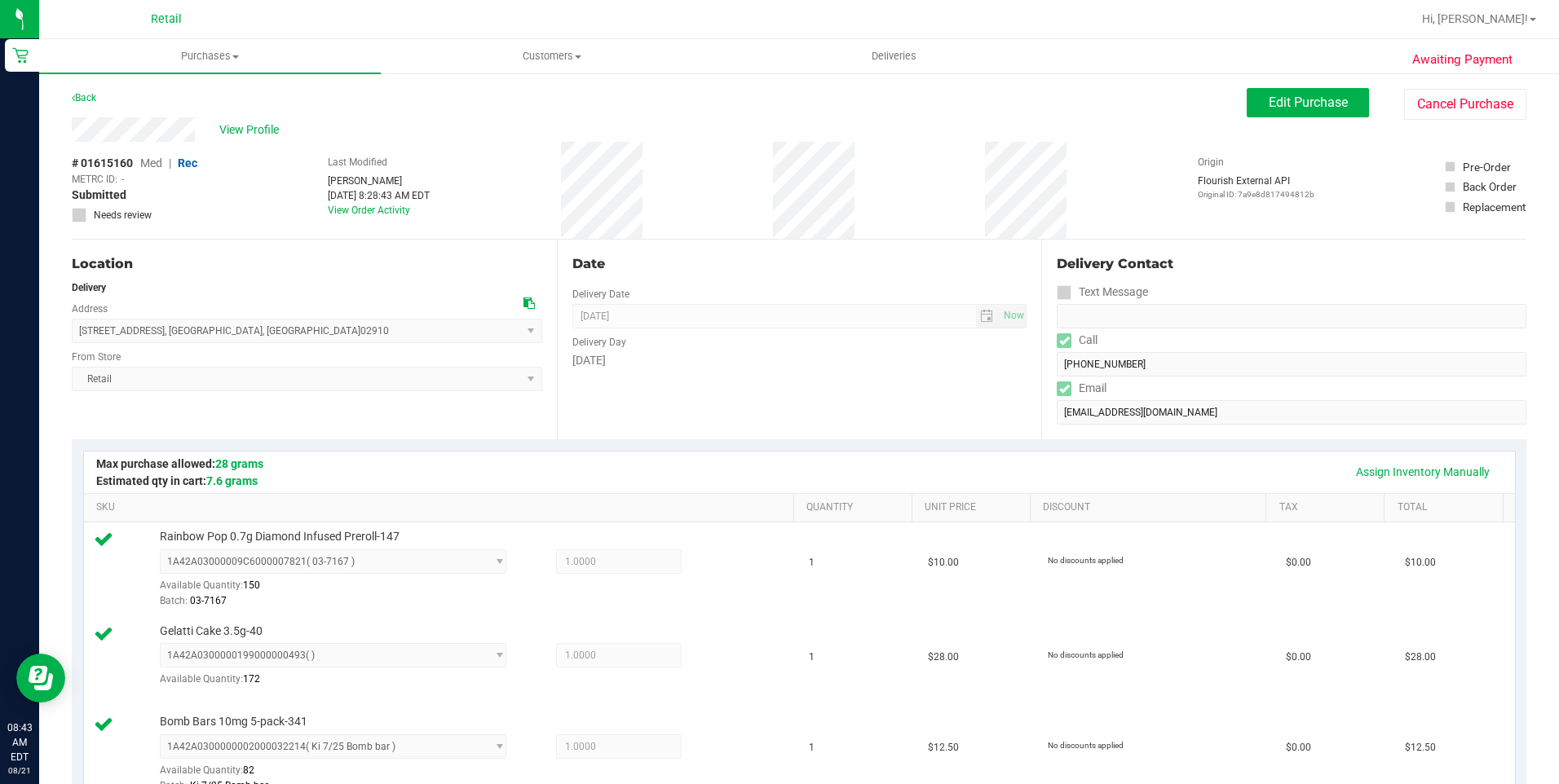
drag, startPoint x: 67, startPoint y: 129, endPoint x: 200, endPoint y: 121, distance: 133.2
drag, startPoint x: 78, startPoint y: 334, endPoint x: 250, endPoint y: 339, distance: 172.1
click at [250, 339] on span "[STREET_ADDRESS] , [GEOGRAPHIC_DATA] , [GEOGRAPHIC_DATA] 02910 Select address […" at bounding box center [307, 330] width 471 height 24
copy span "[STREET_ADDRESS]"
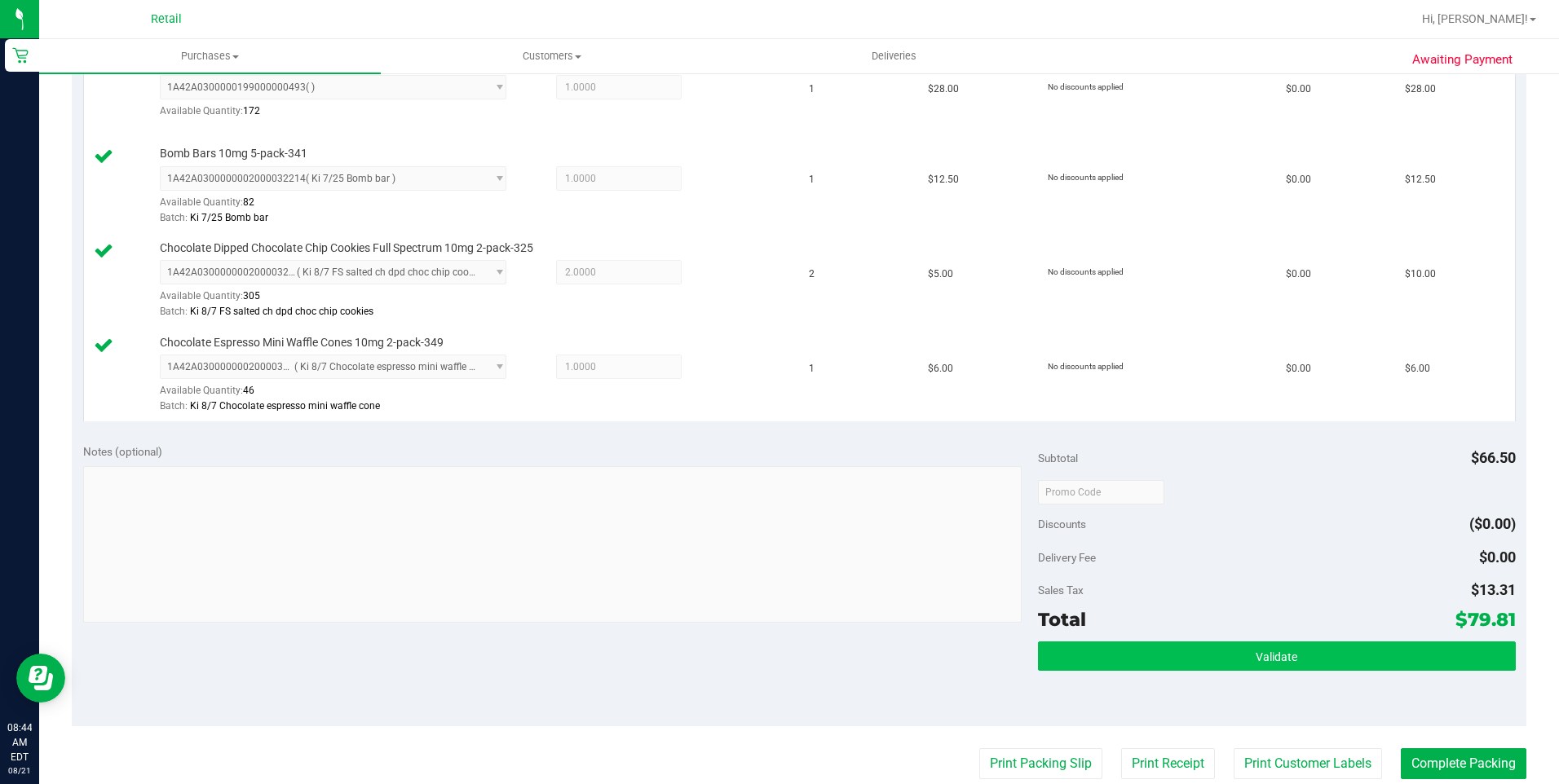
scroll to position [571, 0]
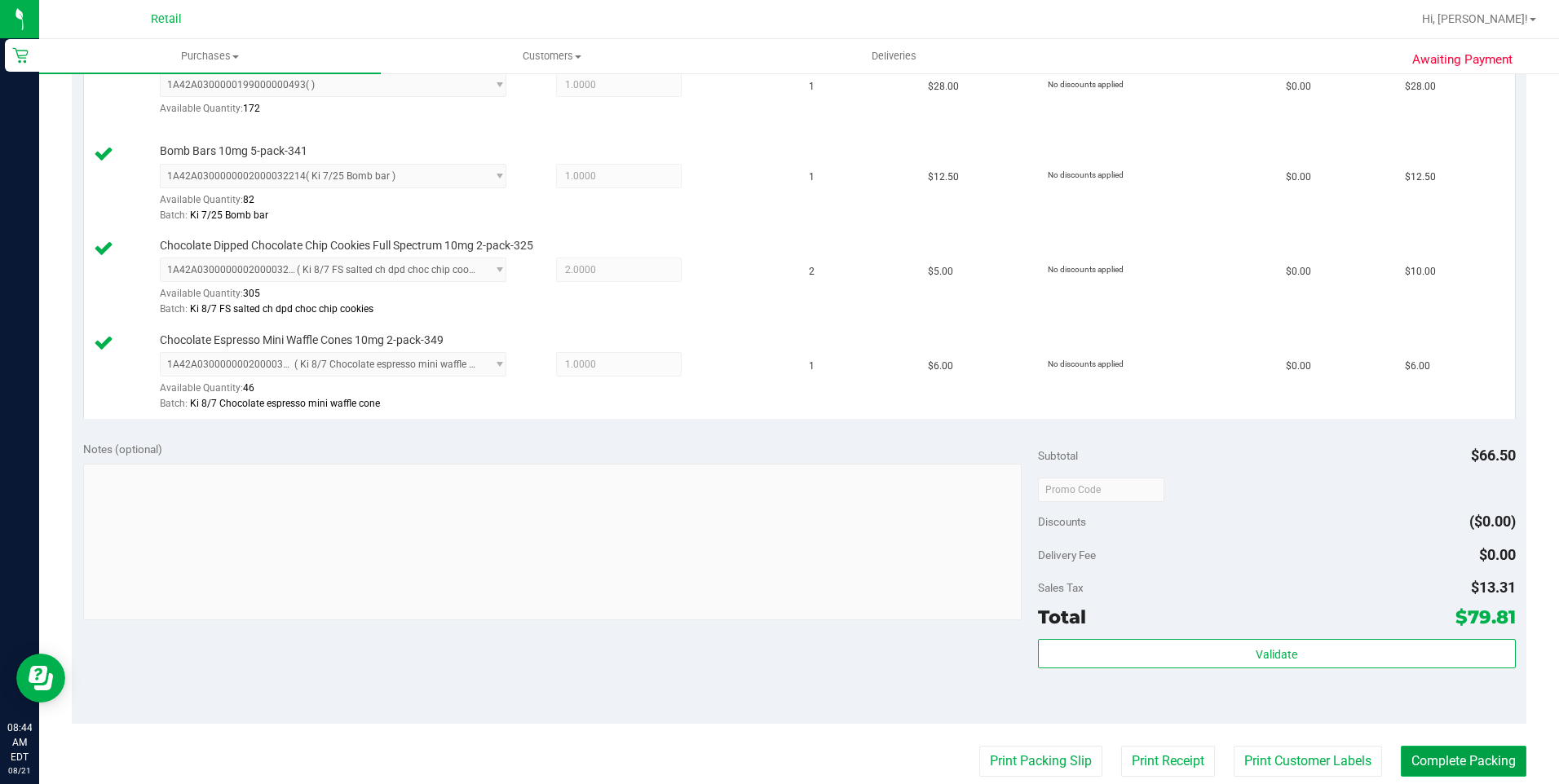
click at [1442, 762] on button "Complete Packing" at bounding box center [1462, 760] width 125 height 31
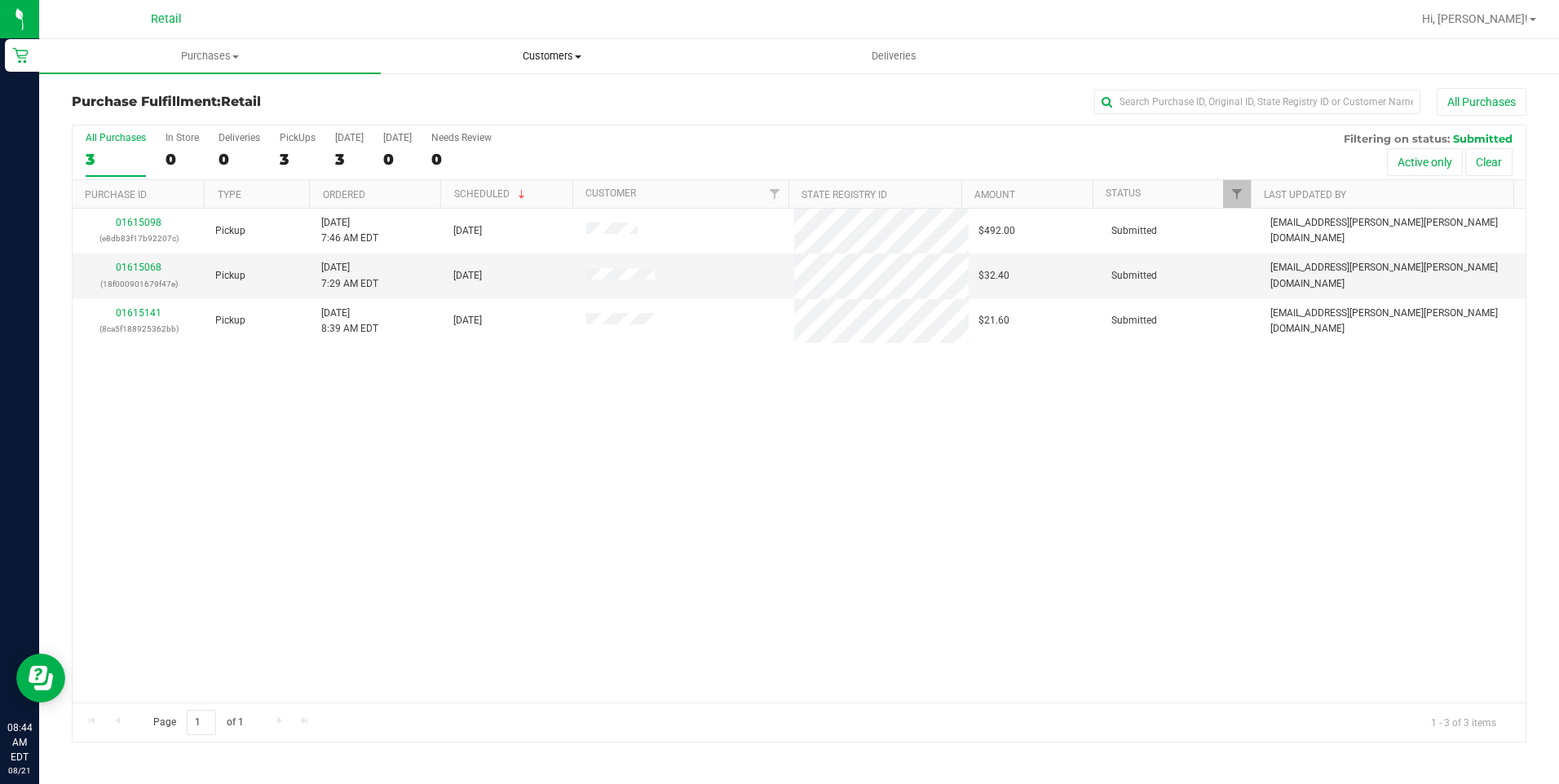
click at [562, 52] on span "Customers" at bounding box center [551, 55] width 340 height 14
click at [524, 92] on li "All customers" at bounding box center [551, 98] width 341 height 19
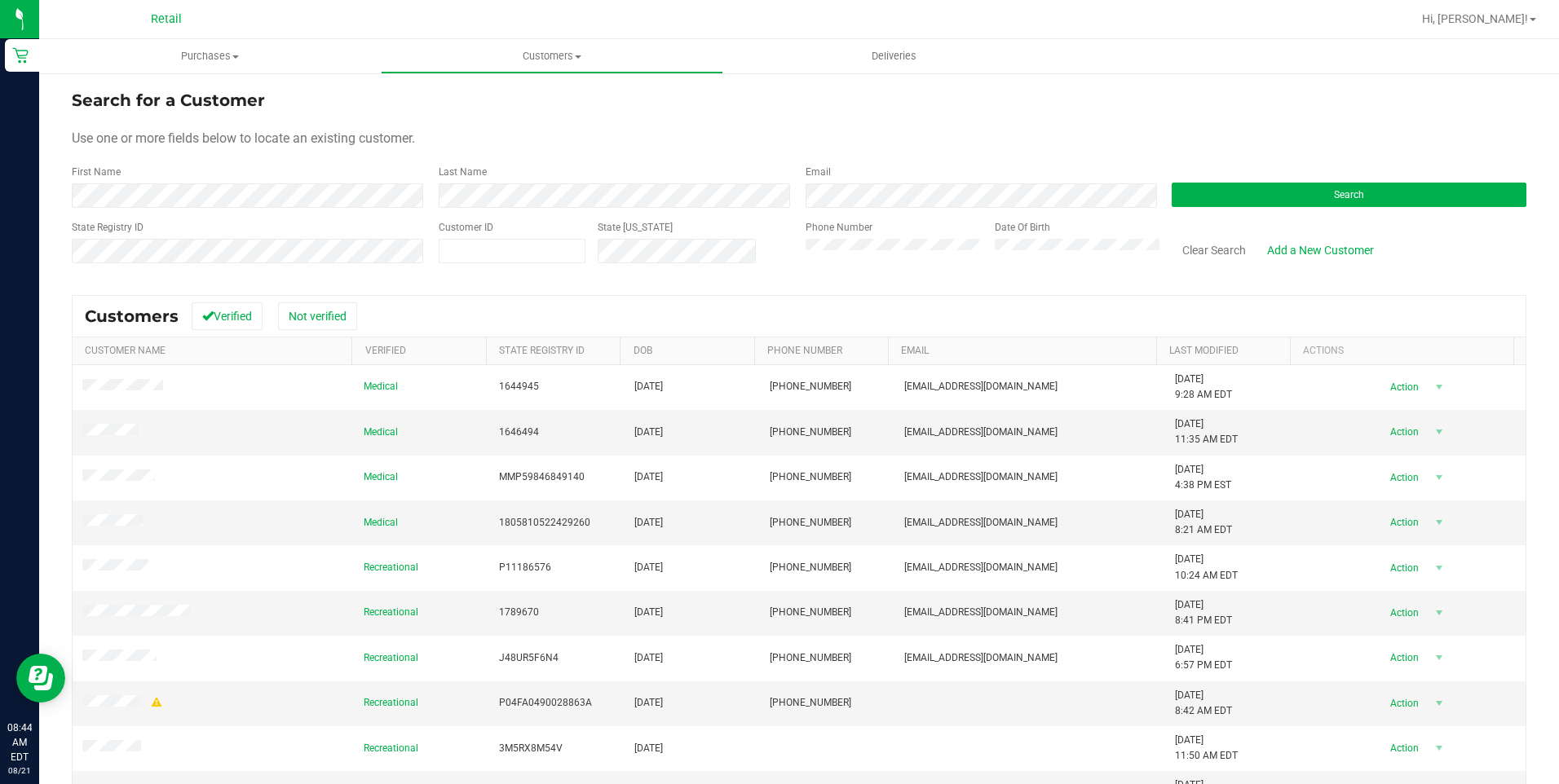
click at [1233, 179] on div "Search" at bounding box center [1342, 186] width 366 height 43
click at [1226, 191] on button "Search" at bounding box center [1349, 194] width 355 height 24
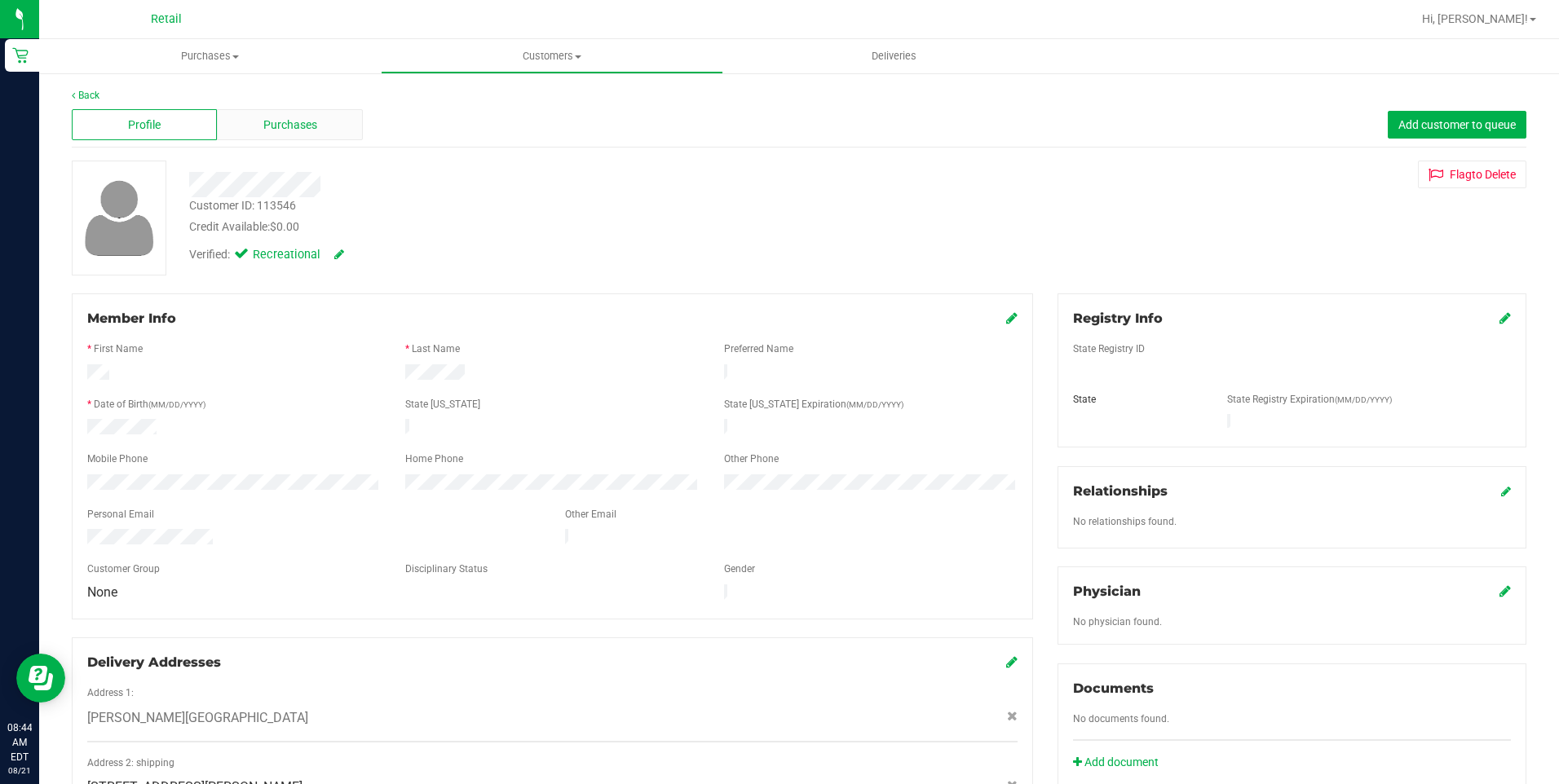
click at [292, 124] on span "Purchases" at bounding box center [290, 125] width 54 height 17
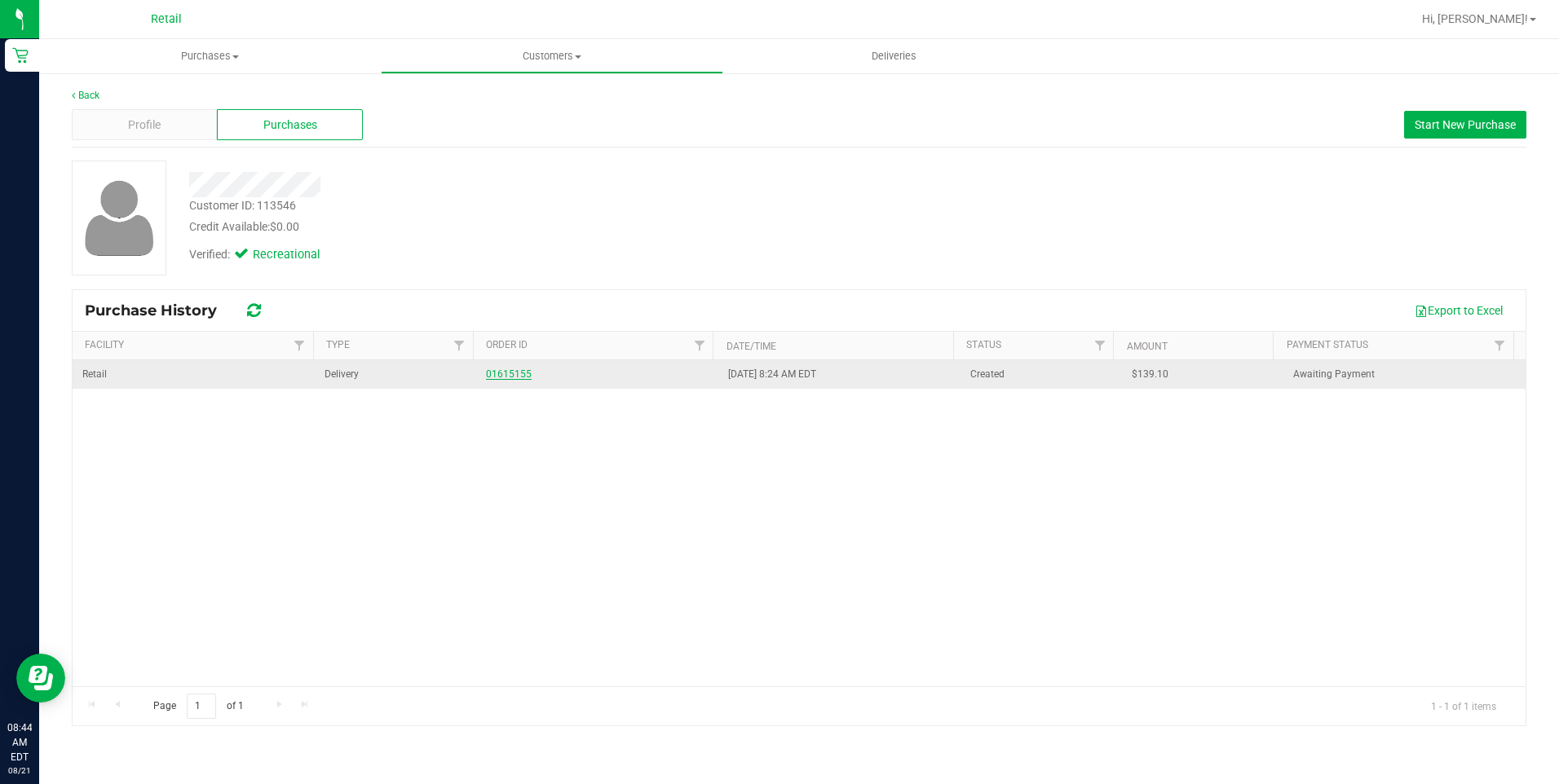
click at [514, 377] on link "01615155" at bounding box center [508, 374] width 45 height 12
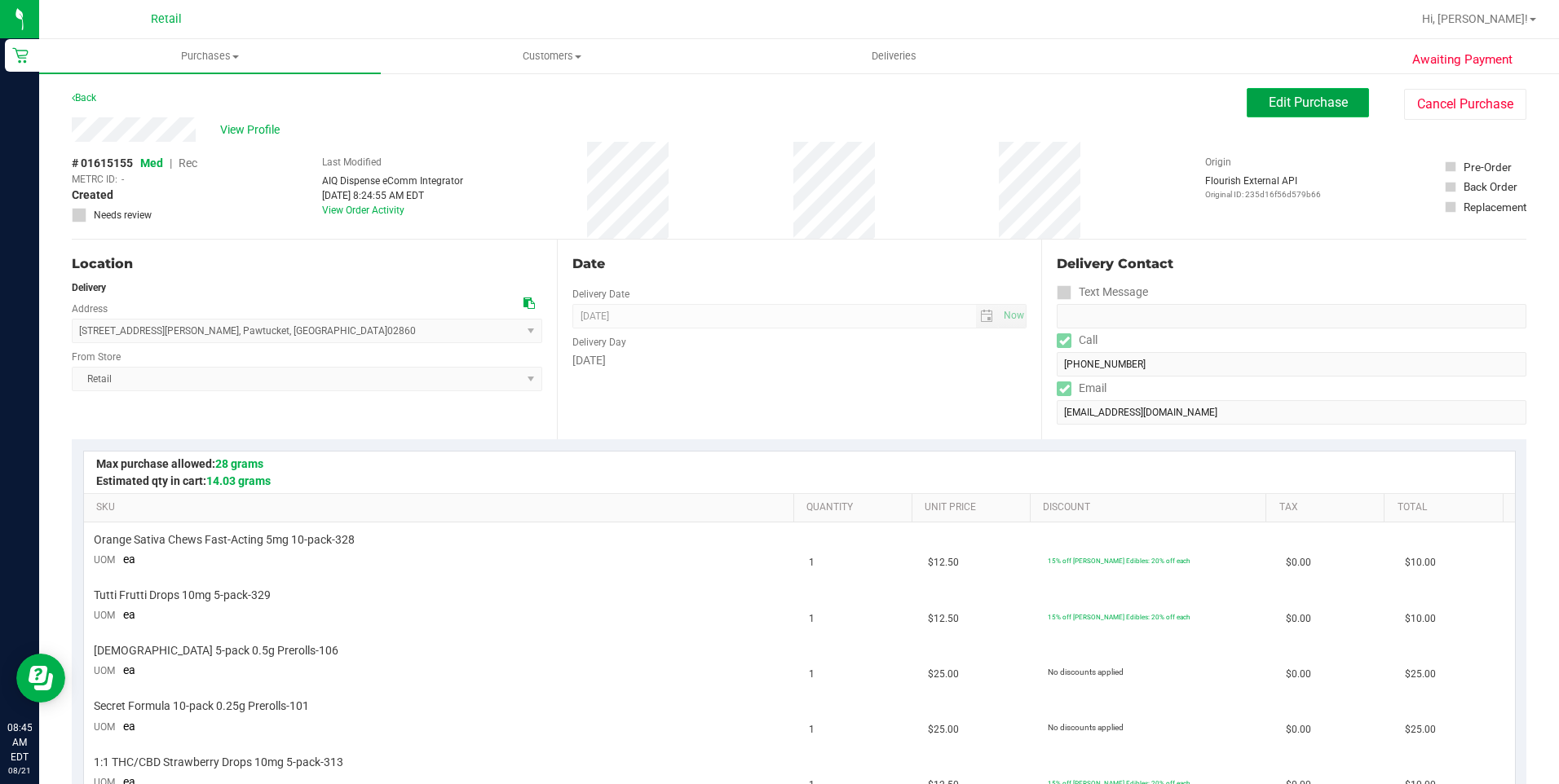
click at [1268, 108] on span "Edit Purchase" at bounding box center [1308, 103] width 79 height 15
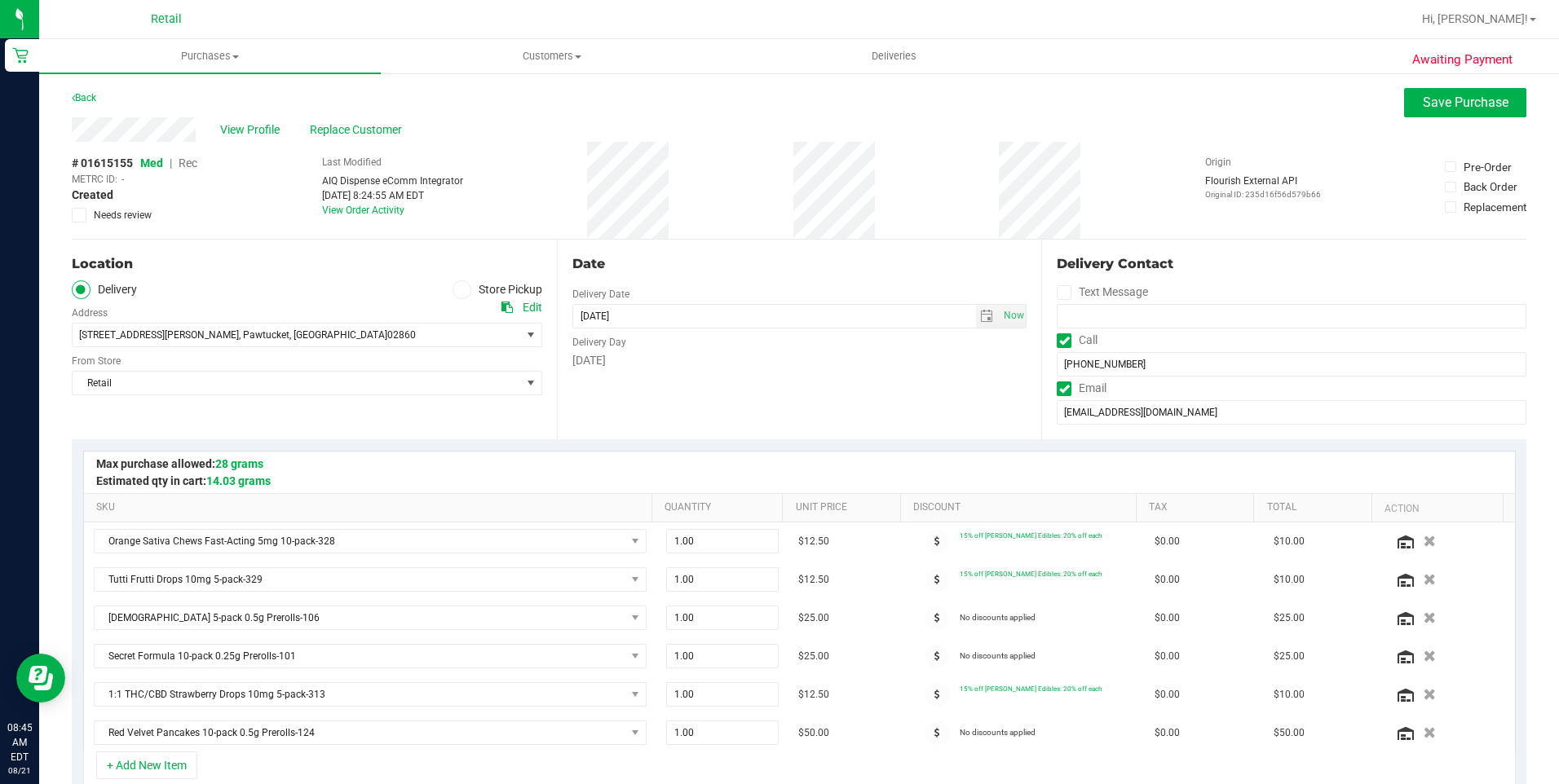
click at [193, 163] on span "Rec" at bounding box center [187, 163] width 18 height 13
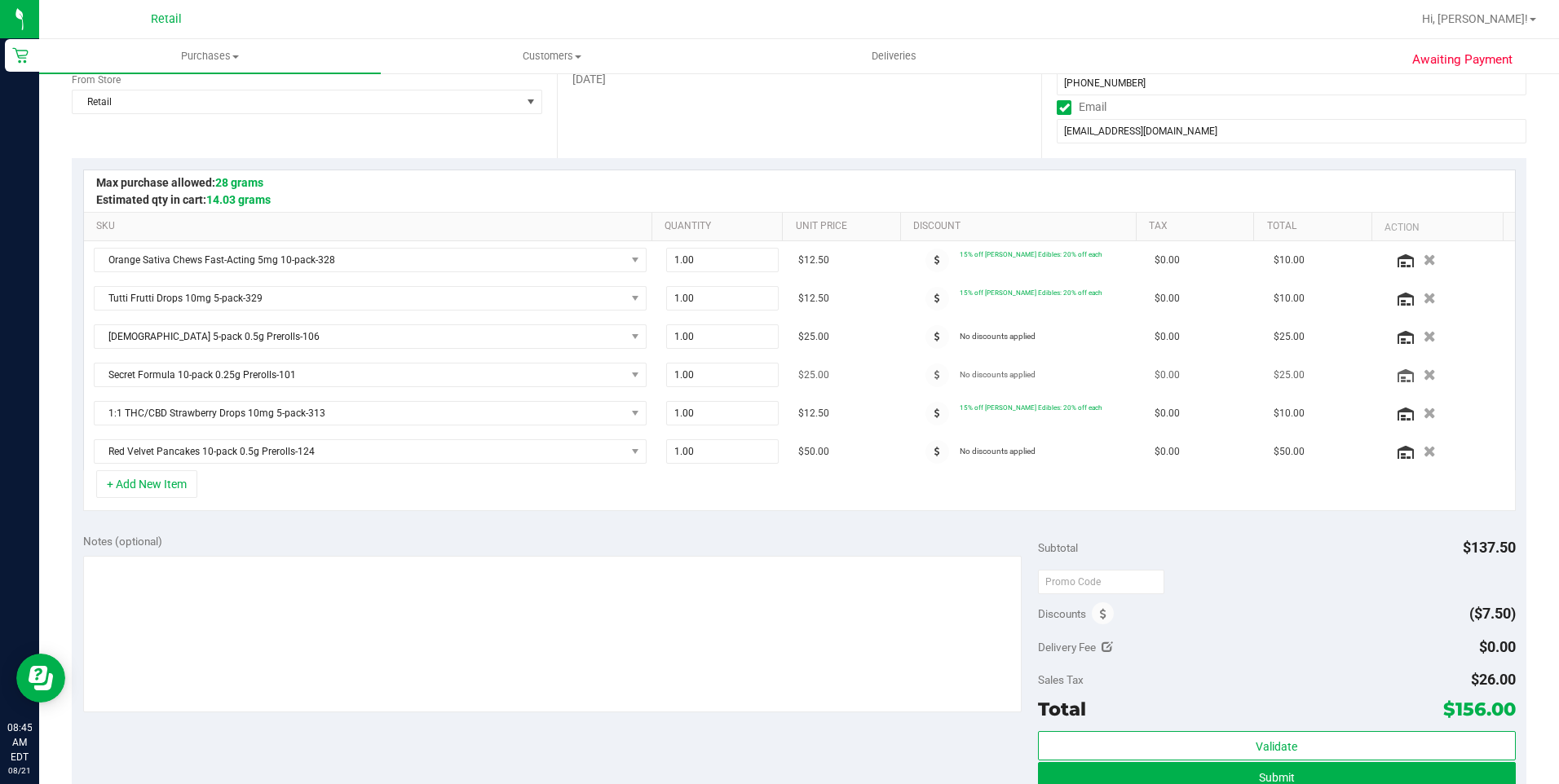
scroll to position [245, 0]
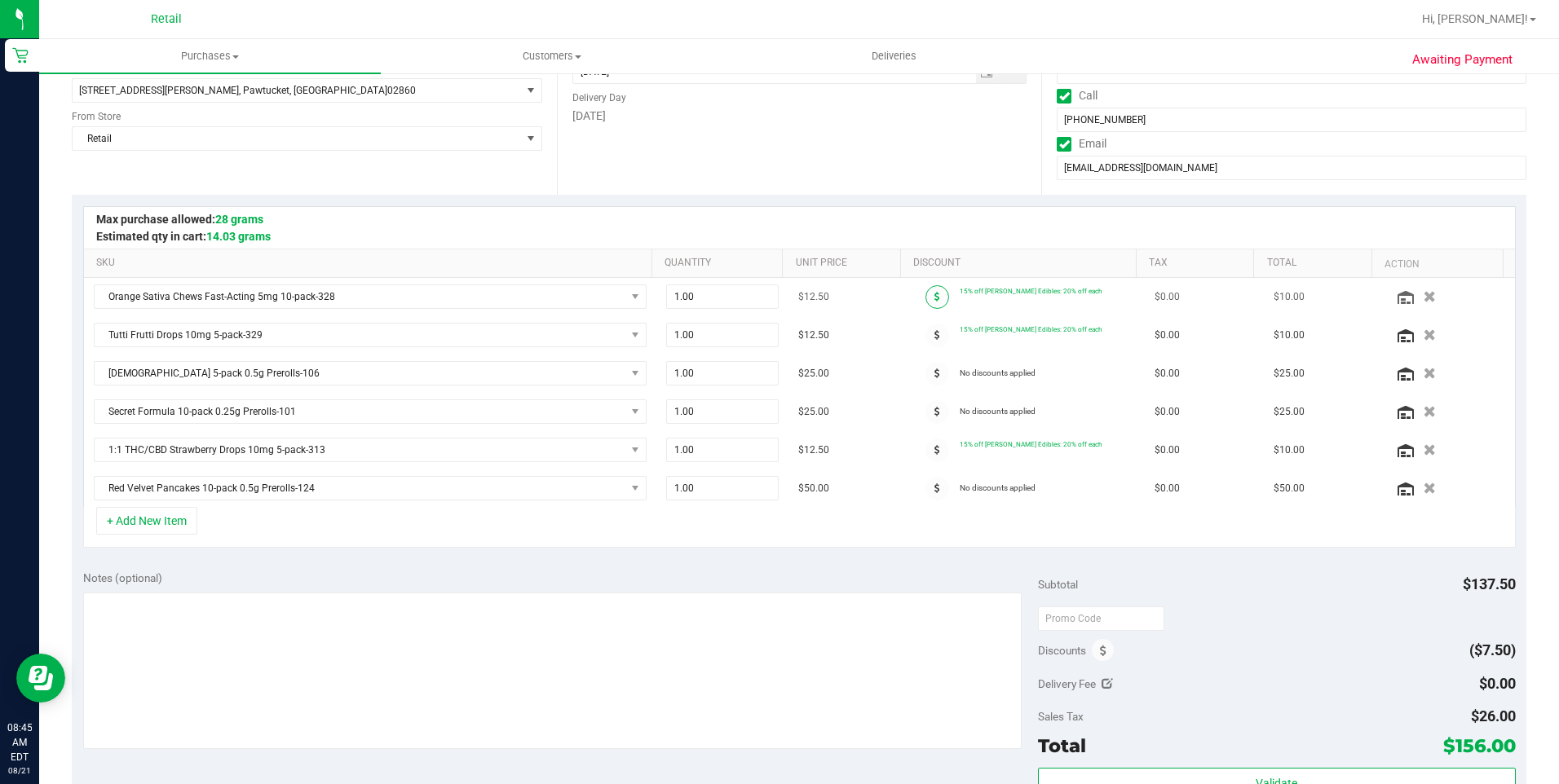
click at [925, 302] on span at bounding box center [937, 297] width 24 height 24
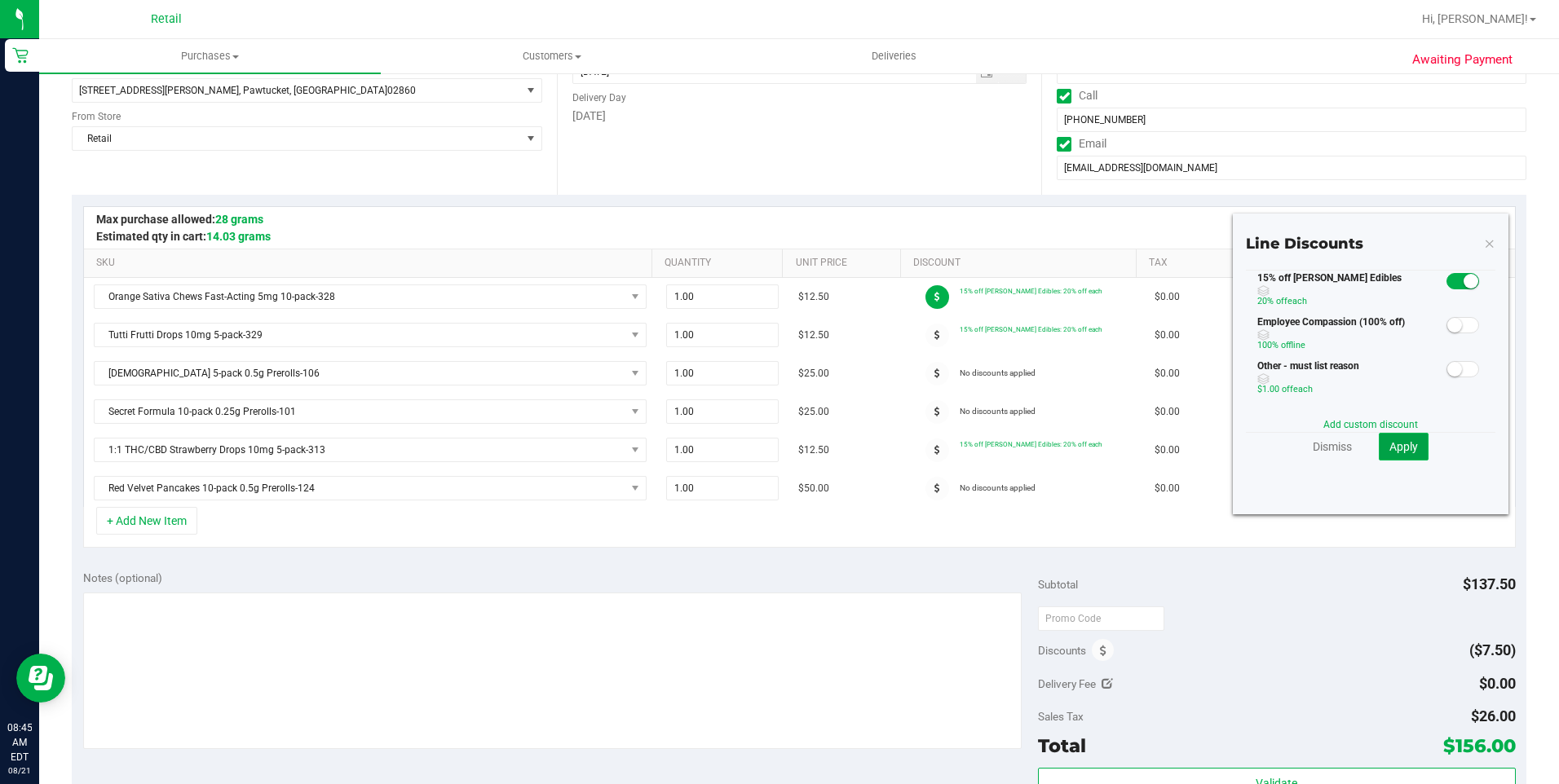
click at [1396, 454] on button "Apply" at bounding box center [1403, 446] width 50 height 28
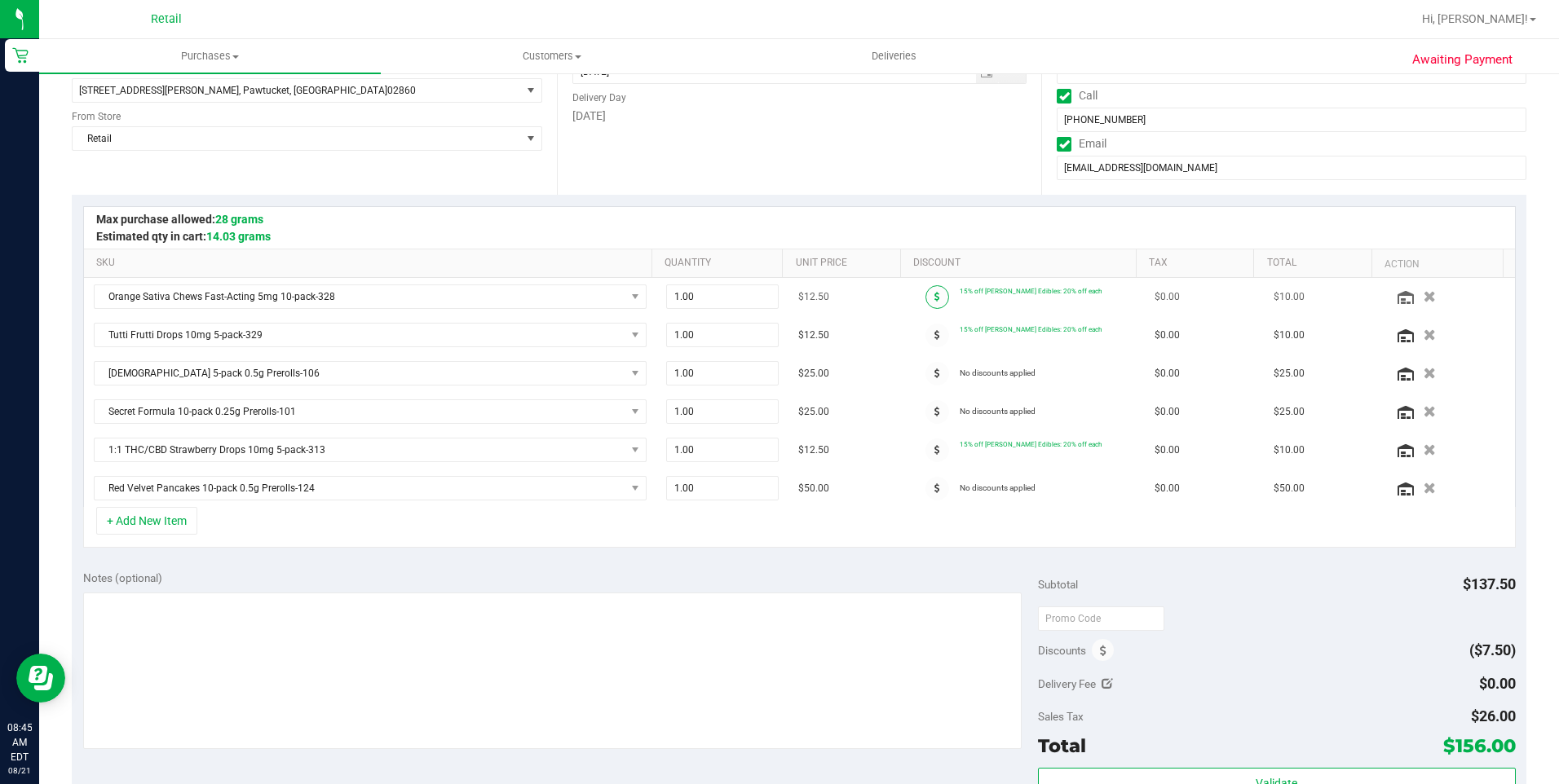
click at [935, 298] on icon at bounding box center [937, 297] width 6 height 10
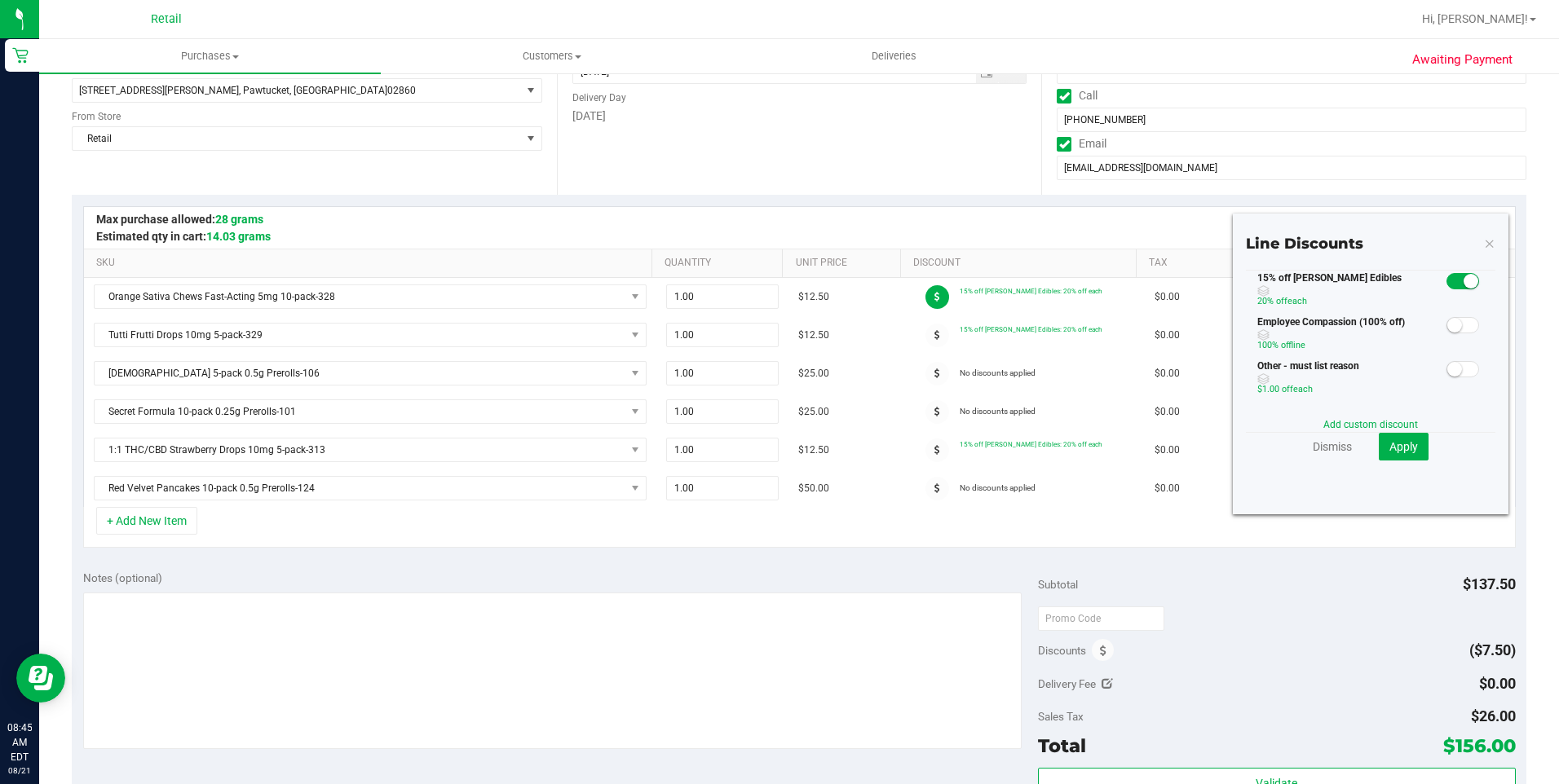
click at [1446, 279] on span at bounding box center [1462, 281] width 33 height 16
click at [1389, 450] on span "Apply" at bounding box center [1404, 447] width 29 height 13
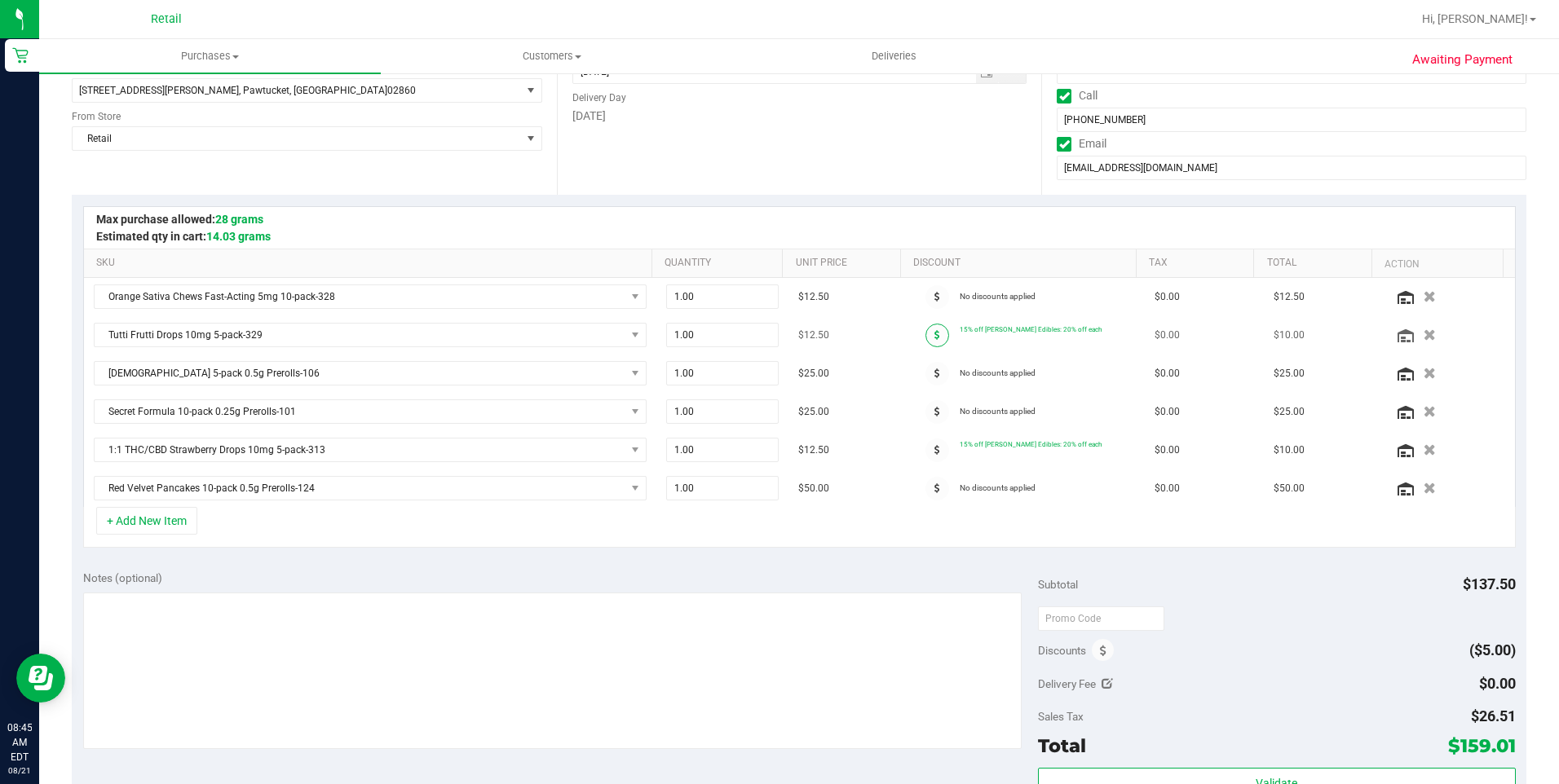
click at [926, 333] on span at bounding box center [937, 335] width 24 height 24
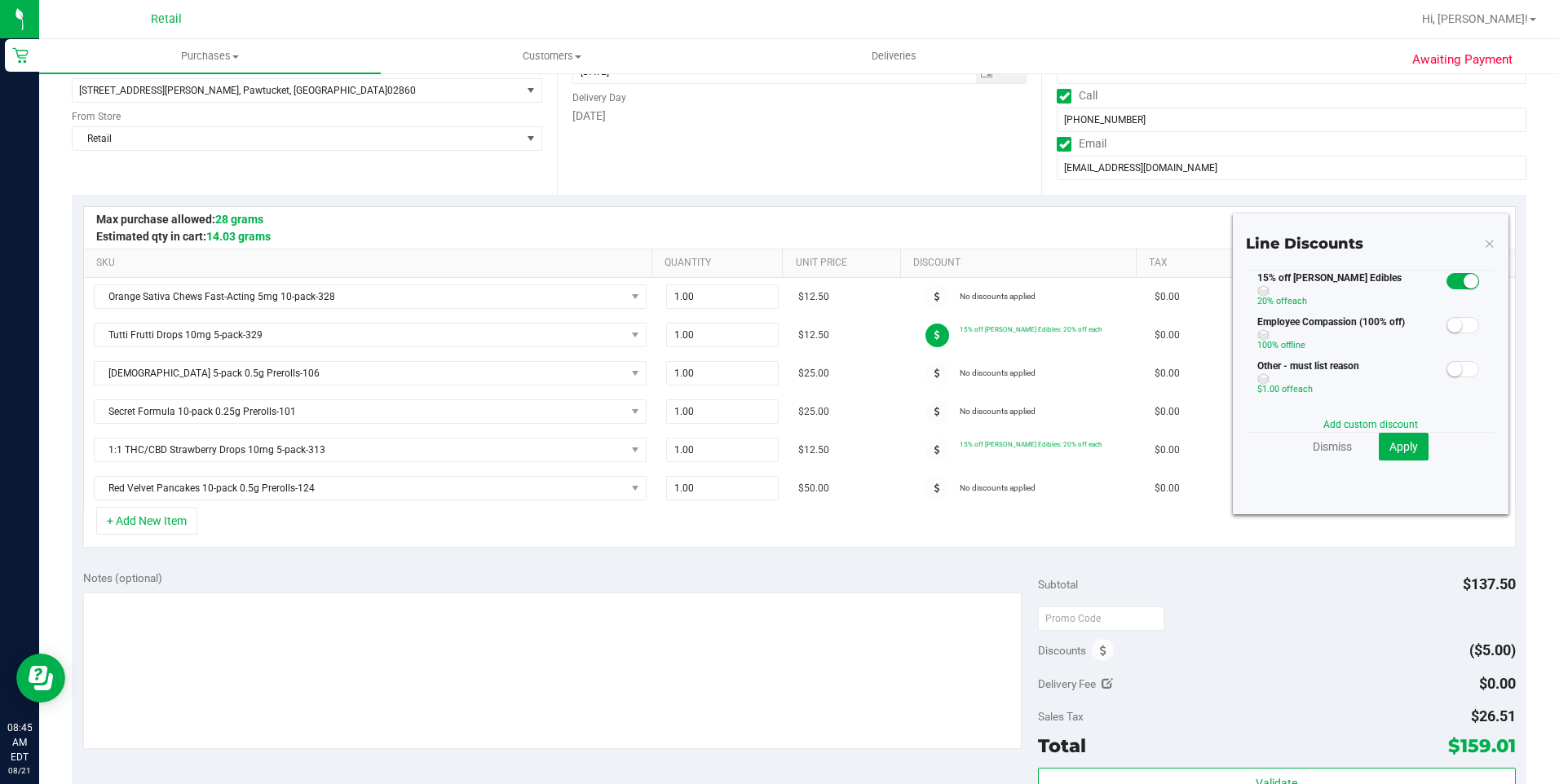
click at [1449, 285] on span at bounding box center [1462, 281] width 33 height 16
click at [1399, 437] on button "Apply" at bounding box center [1403, 446] width 50 height 28
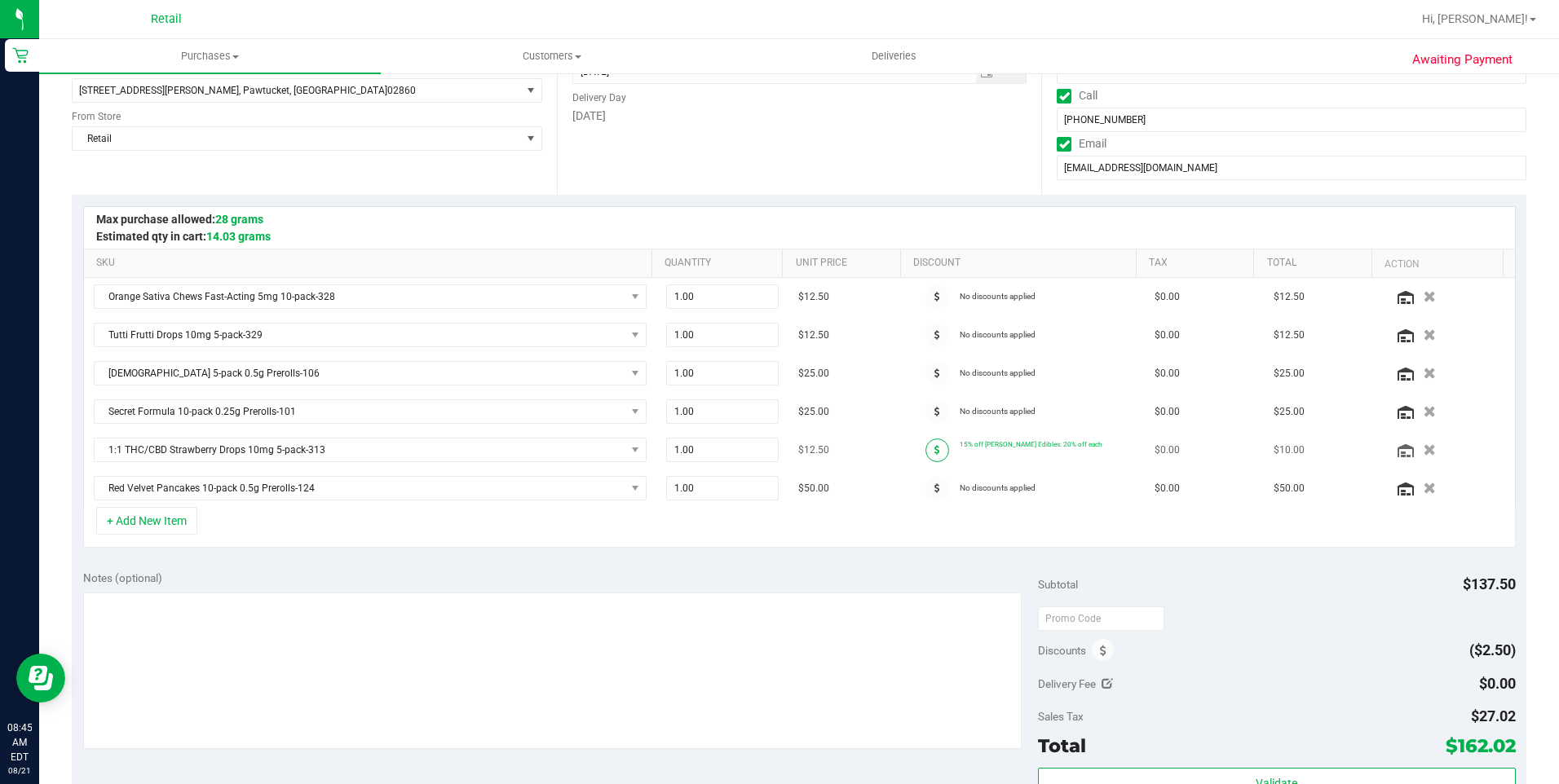
click at [935, 452] on icon at bounding box center [937, 450] width 6 height 10
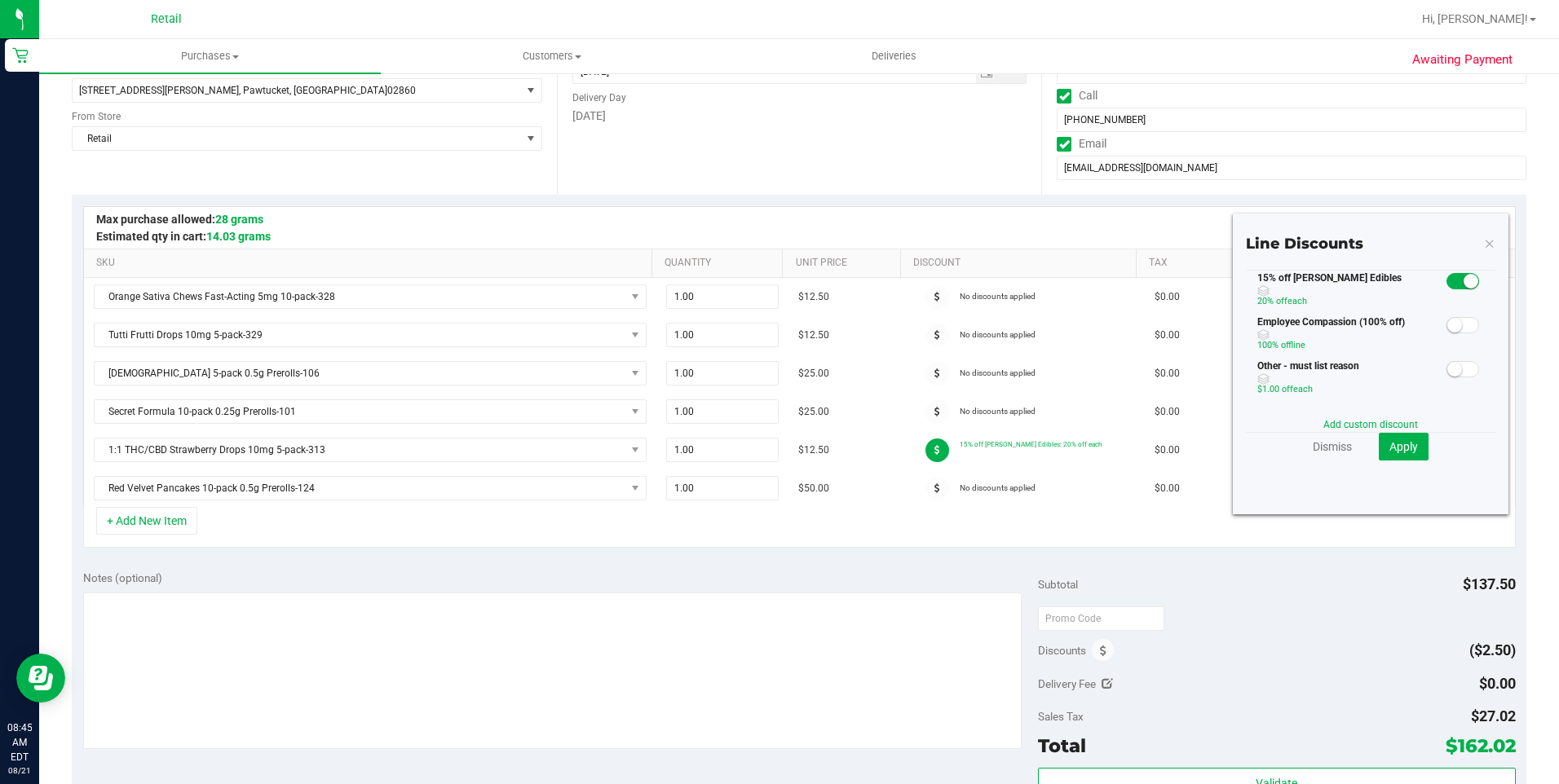
click at [1447, 284] on span at bounding box center [1462, 281] width 33 height 16
click at [1396, 450] on span "Apply" at bounding box center [1404, 447] width 29 height 13
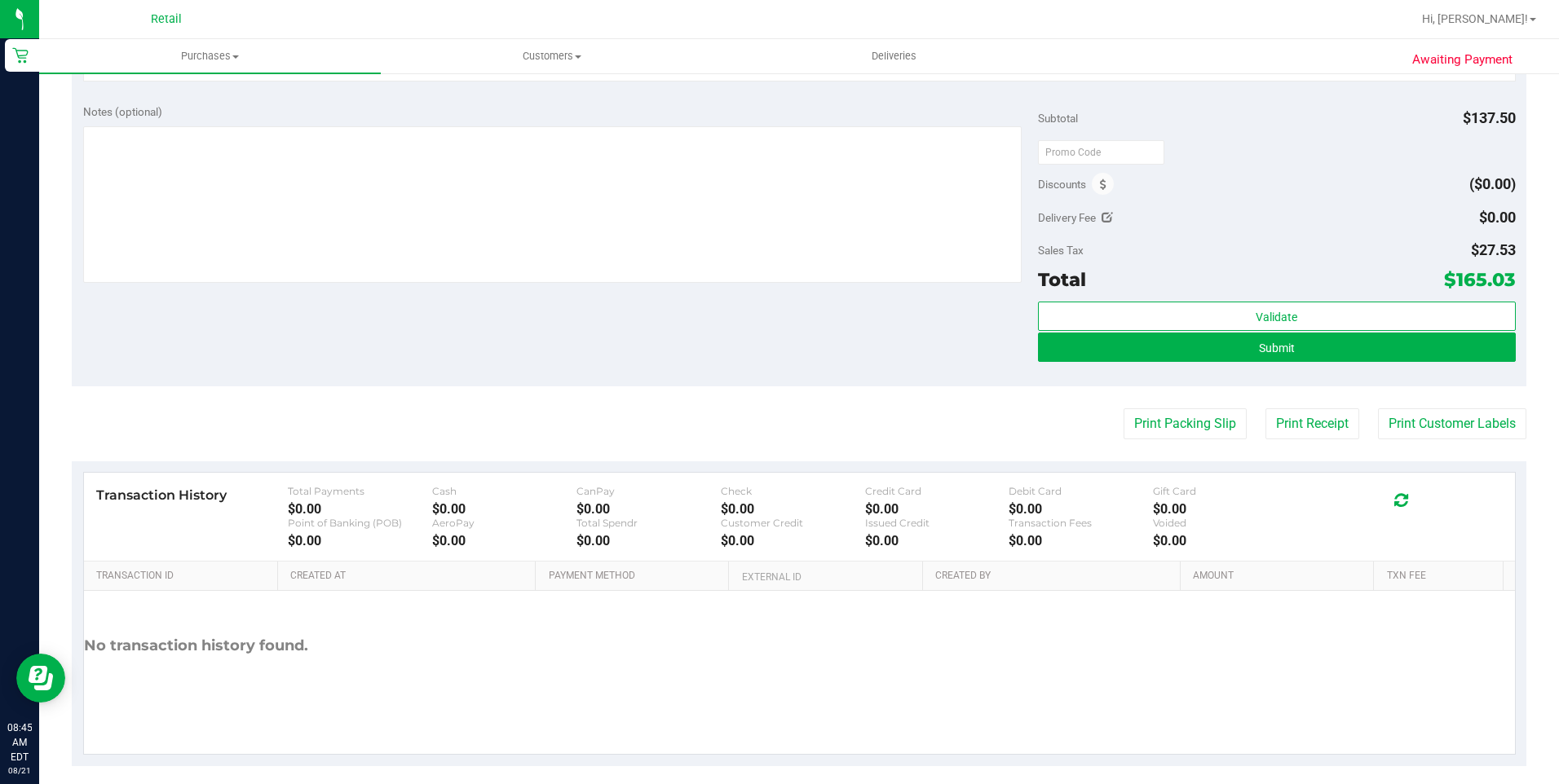
scroll to position [725, 0]
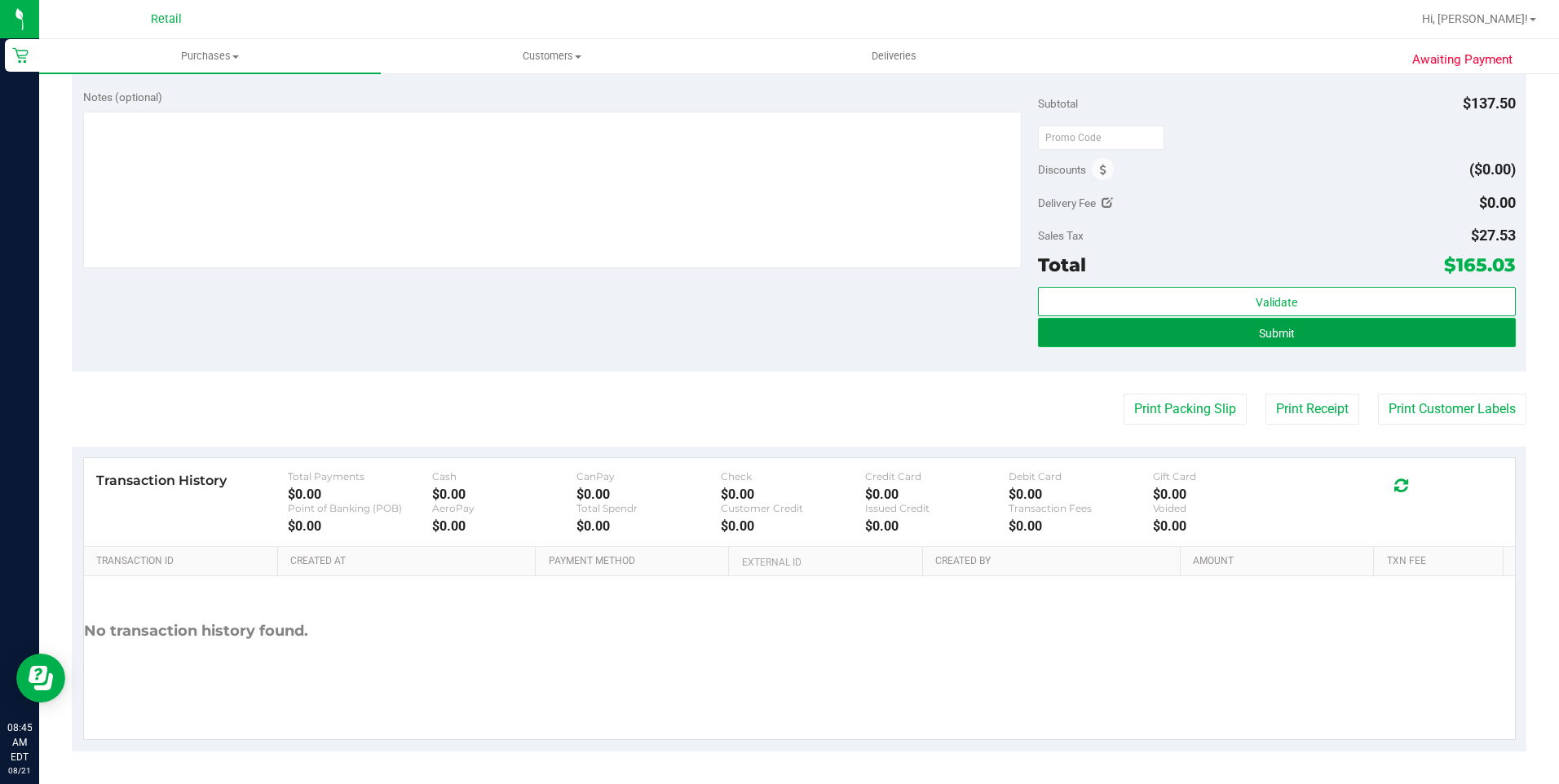
click at [1422, 339] on button "Submit" at bounding box center [1277, 332] width 477 height 29
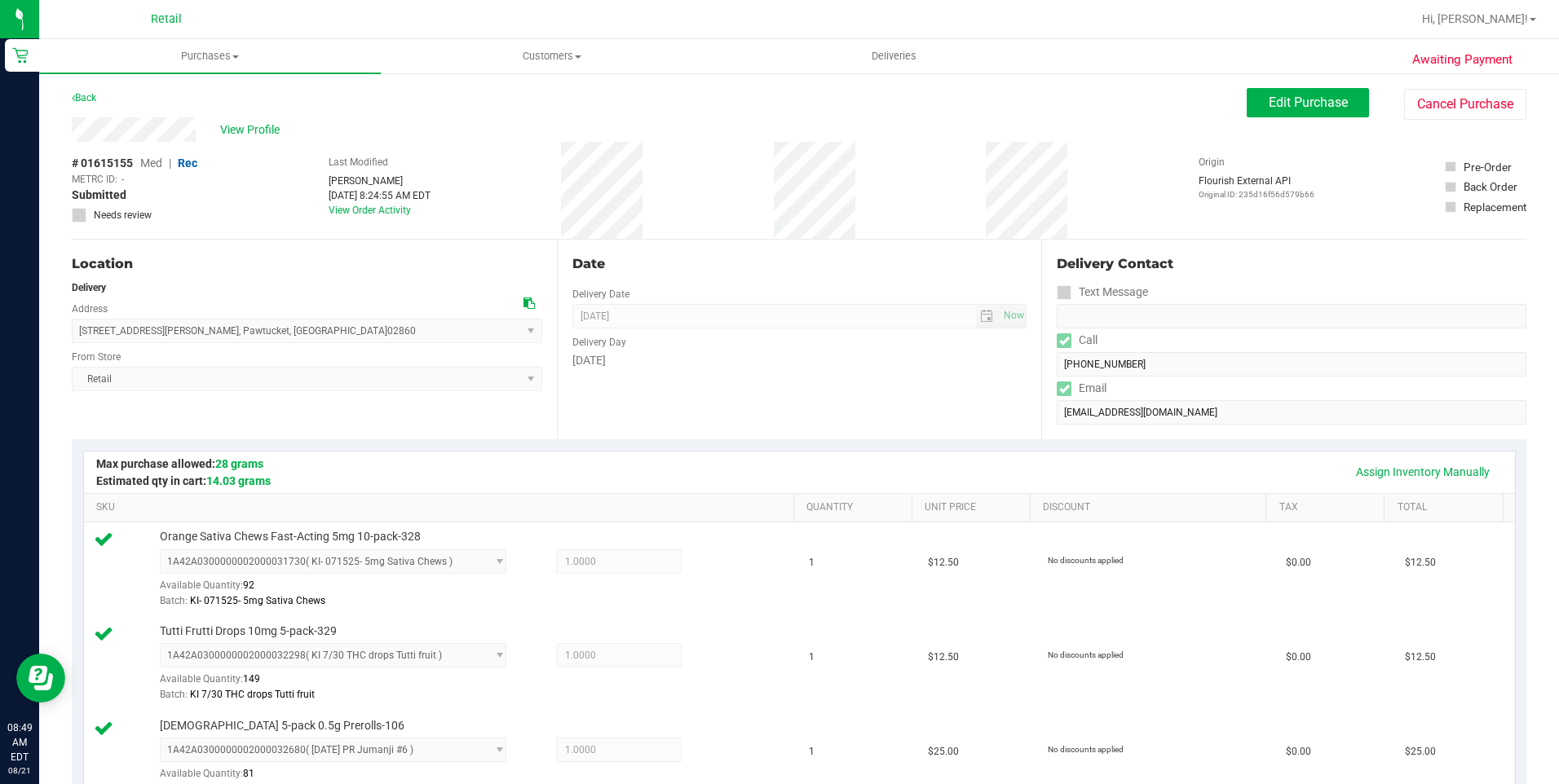
drag, startPoint x: 71, startPoint y: 130, endPoint x: 197, endPoint y: 139, distance: 126.3
drag, startPoint x: 73, startPoint y: 329, endPoint x: 278, endPoint y: 340, distance: 205.3
click at [278, 340] on span "[STREET_ADDRESS][PERSON_NAME] , [GEOGRAPHIC_DATA] , [GEOGRAPHIC_DATA] 02860 Sel…" at bounding box center [307, 330] width 471 height 24
copy span "[STREET_ADDRESS][PERSON_NAME]"
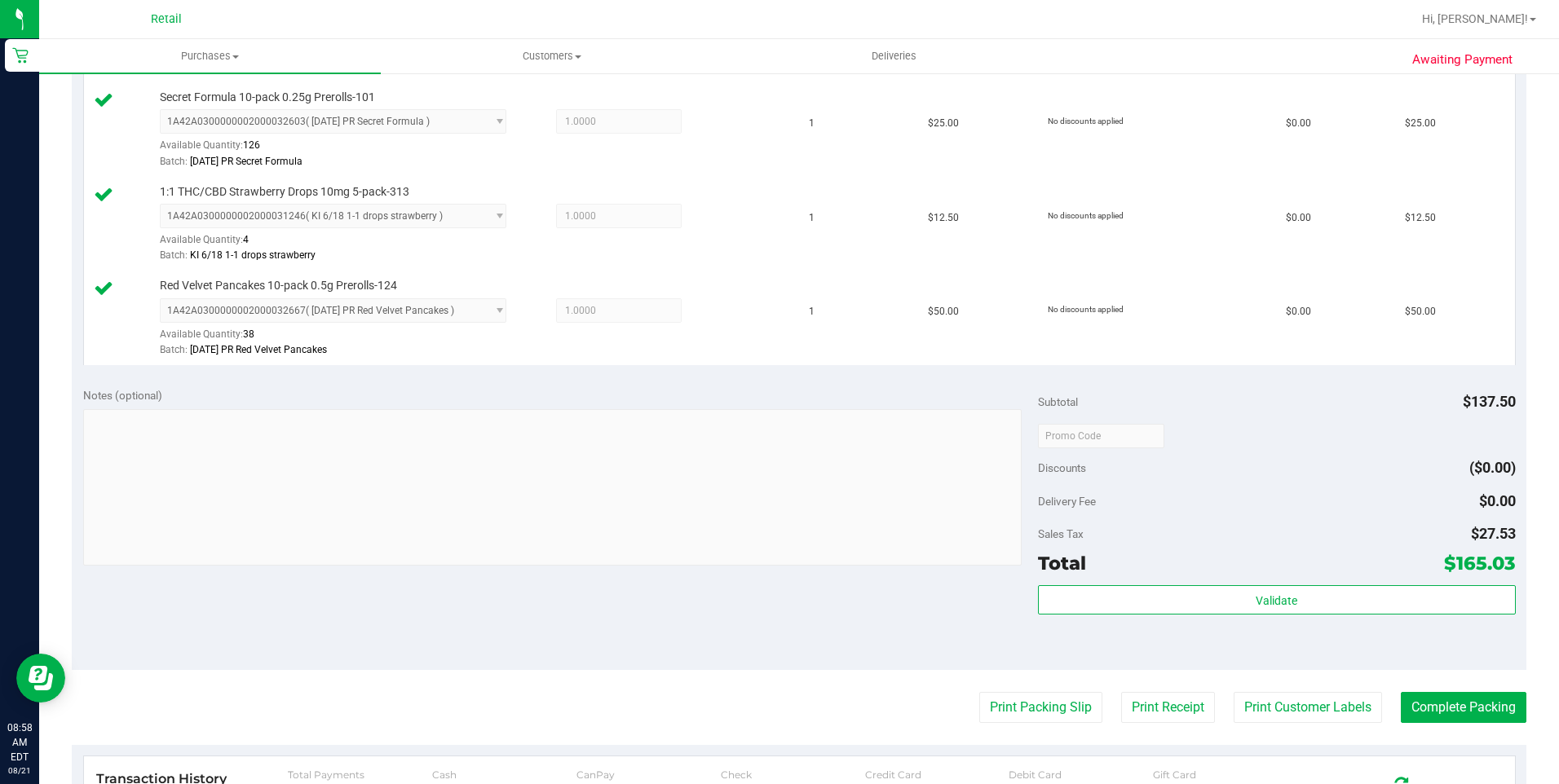
scroll to position [897, 0]
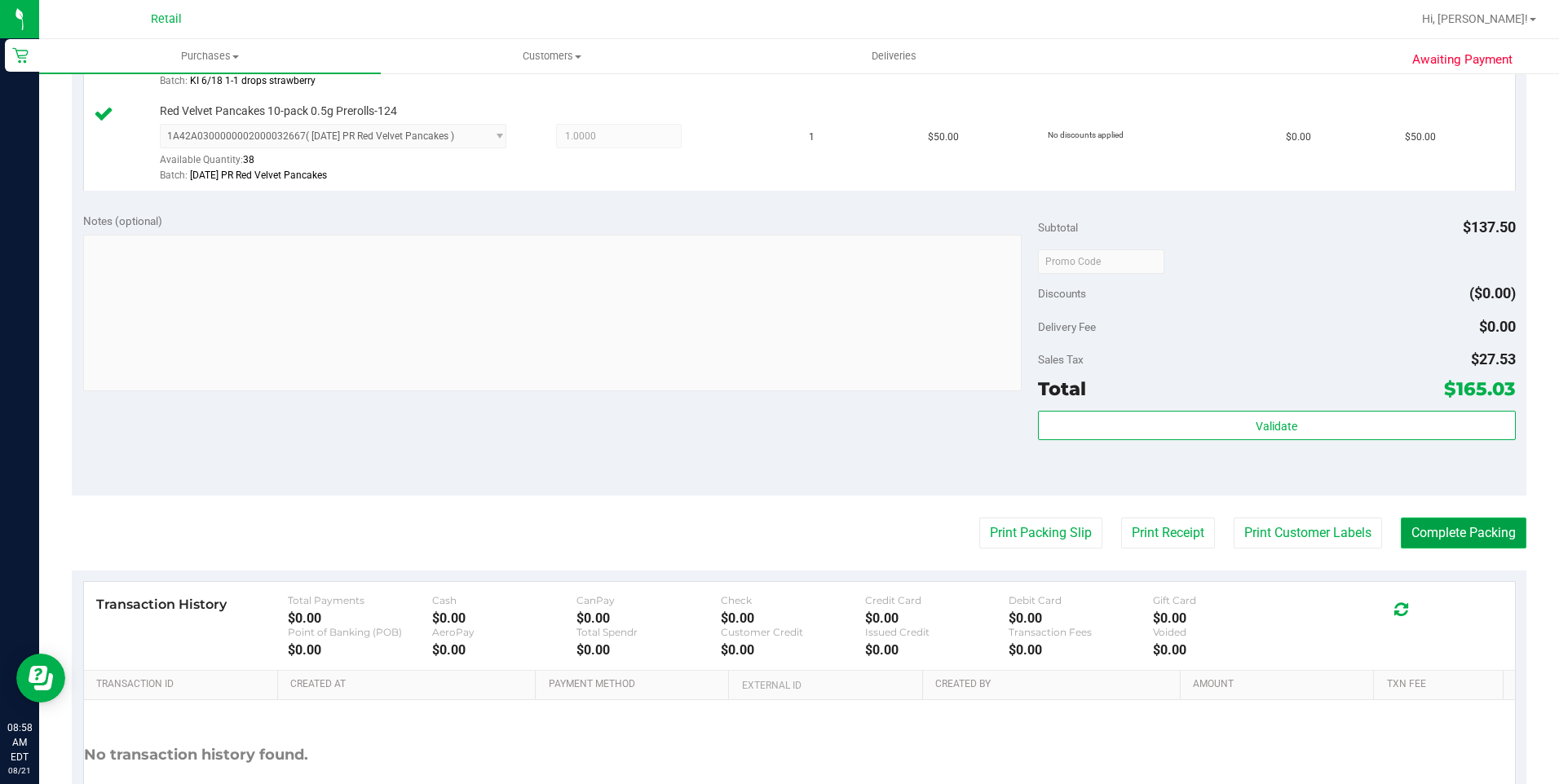
click at [1442, 531] on button "Complete Packing" at bounding box center [1462, 533] width 125 height 31
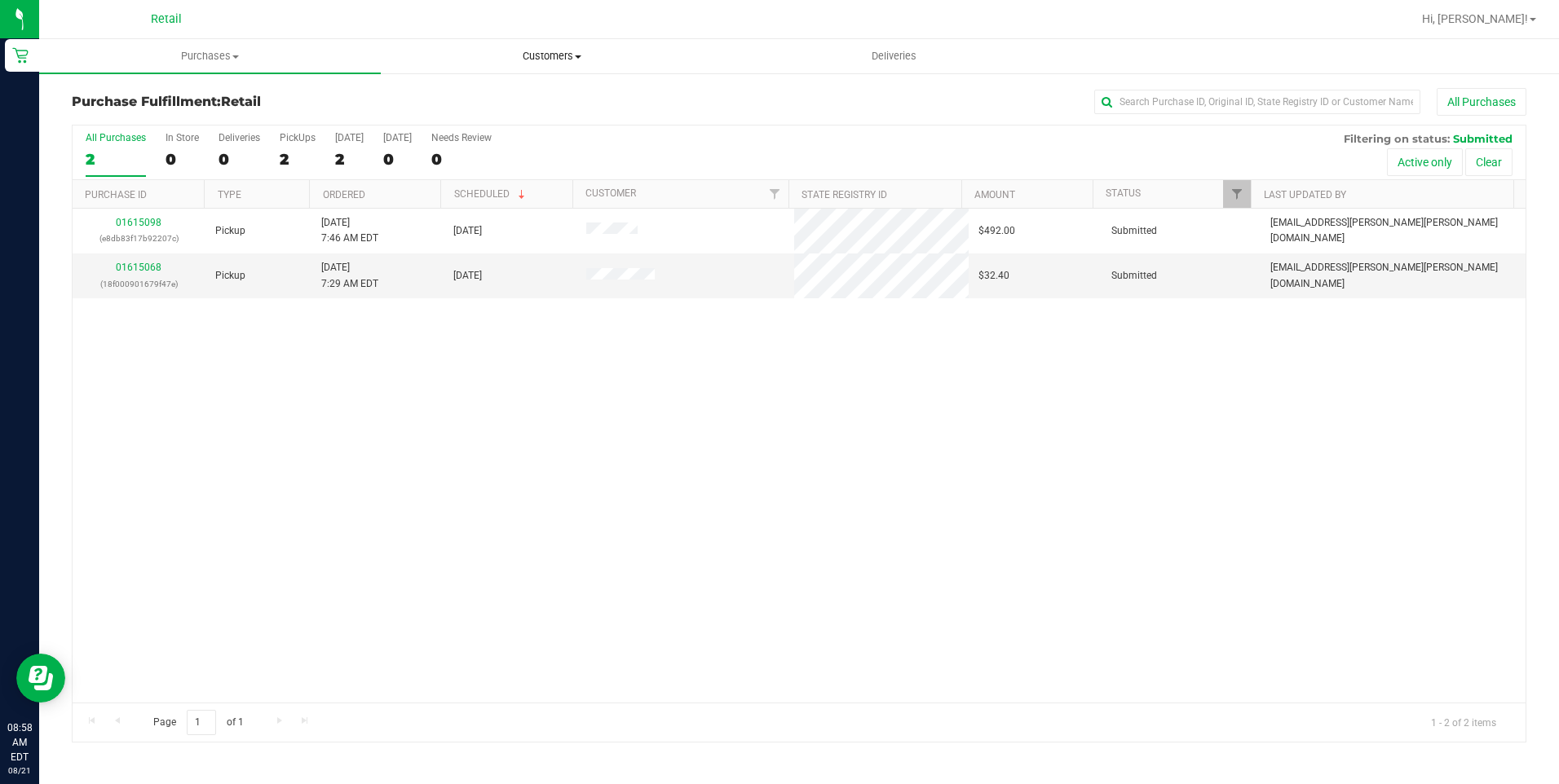
click at [566, 55] on span "Customers" at bounding box center [551, 55] width 340 height 14
click at [553, 90] on li "All customers" at bounding box center [551, 98] width 341 height 19
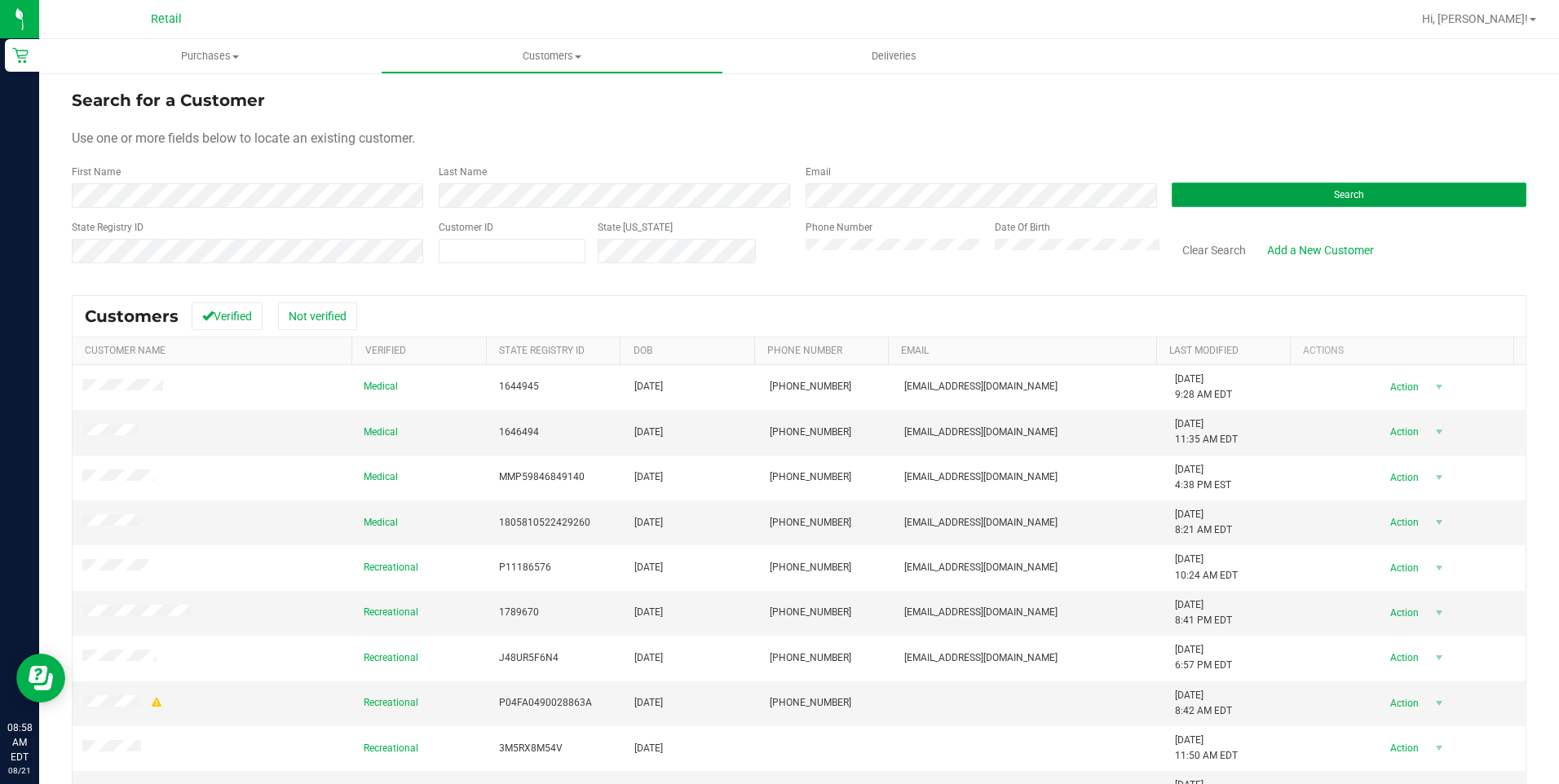
click at [1277, 206] on button "Search" at bounding box center [1349, 194] width 355 height 24
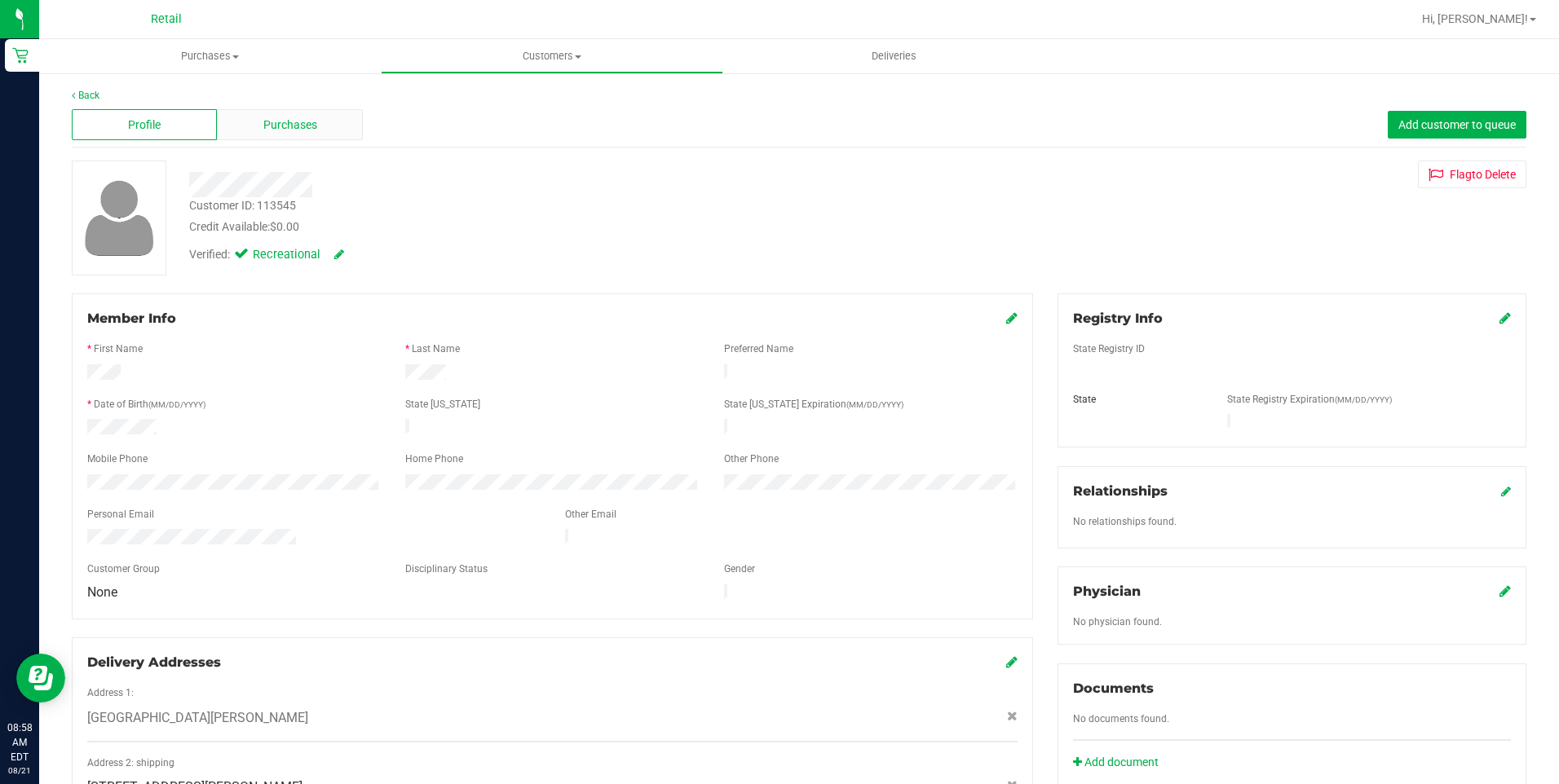
click at [298, 130] on span "Purchases" at bounding box center [290, 125] width 54 height 17
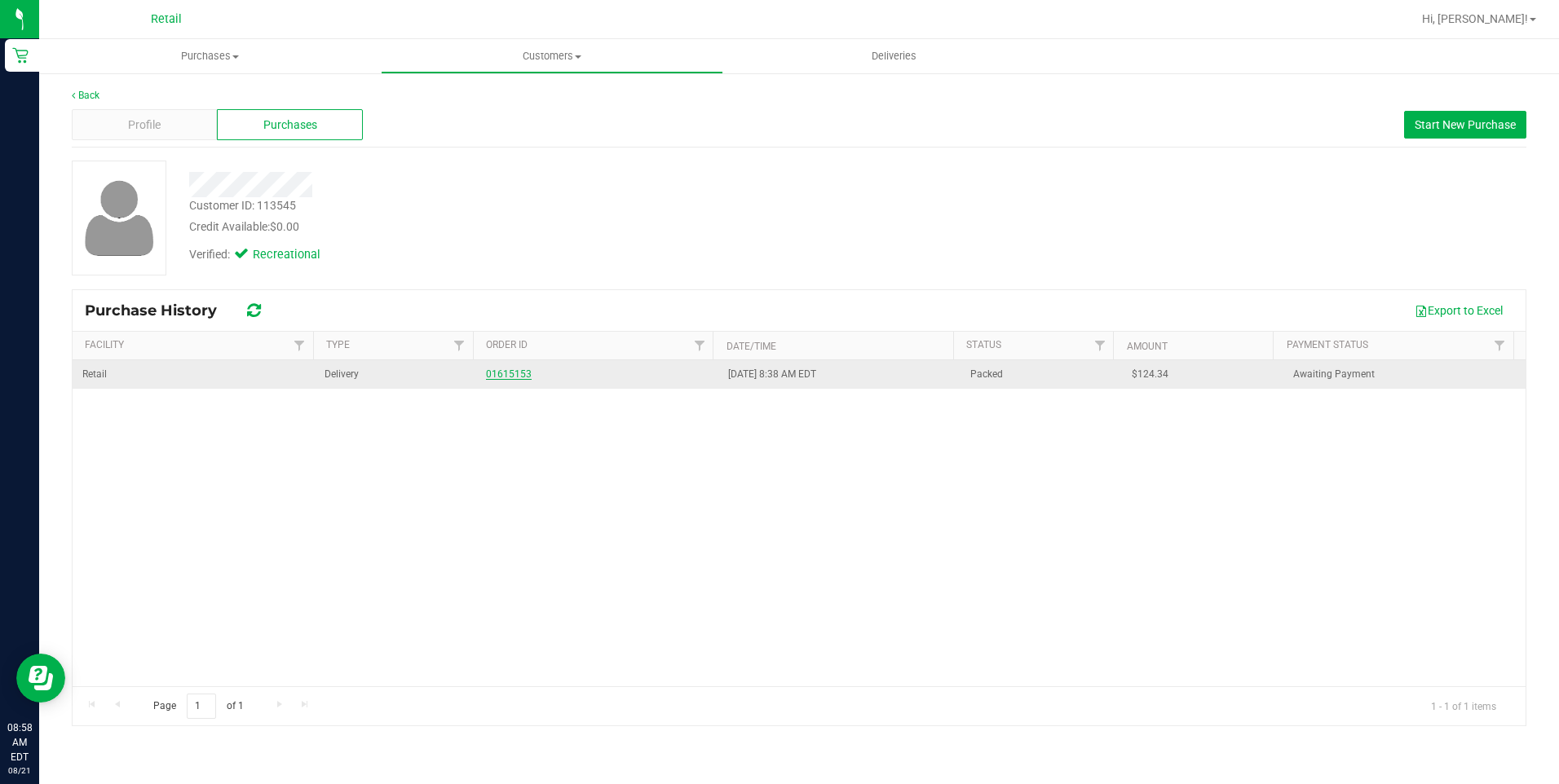
click at [505, 371] on link "01615153" at bounding box center [508, 374] width 45 height 12
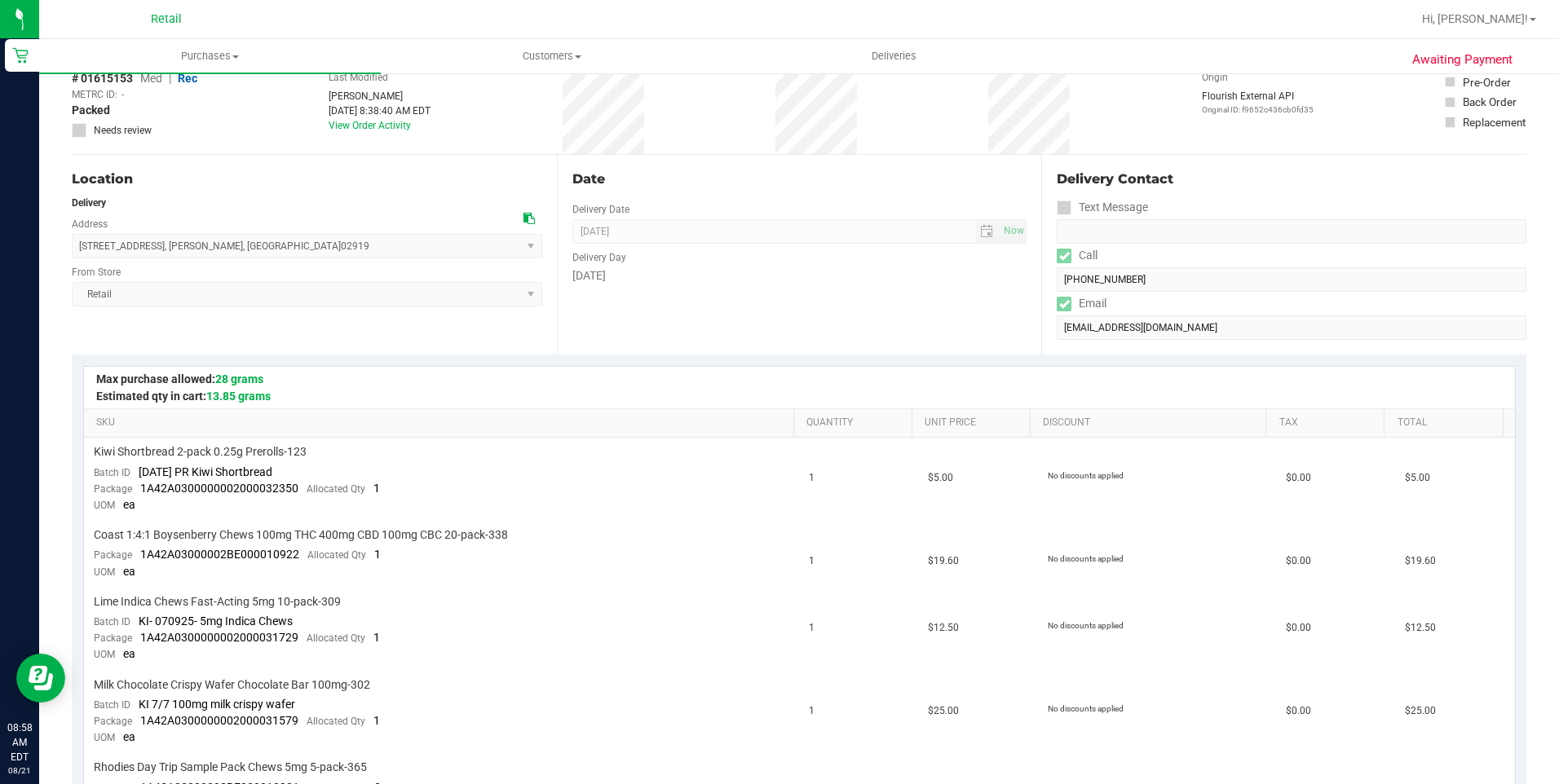
scroll to position [82, 0]
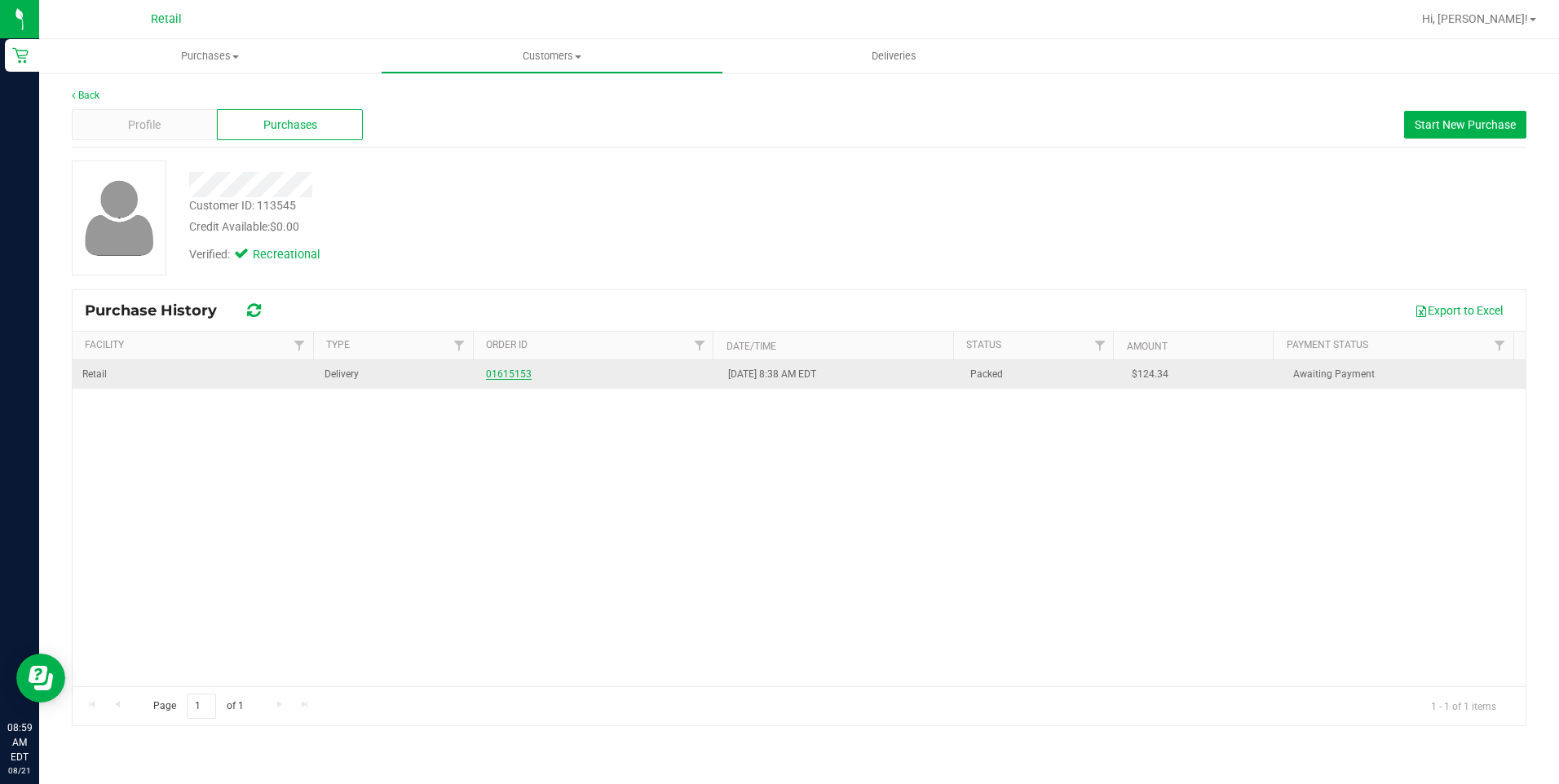
click at [502, 379] on link "01615153" at bounding box center [508, 374] width 45 height 12
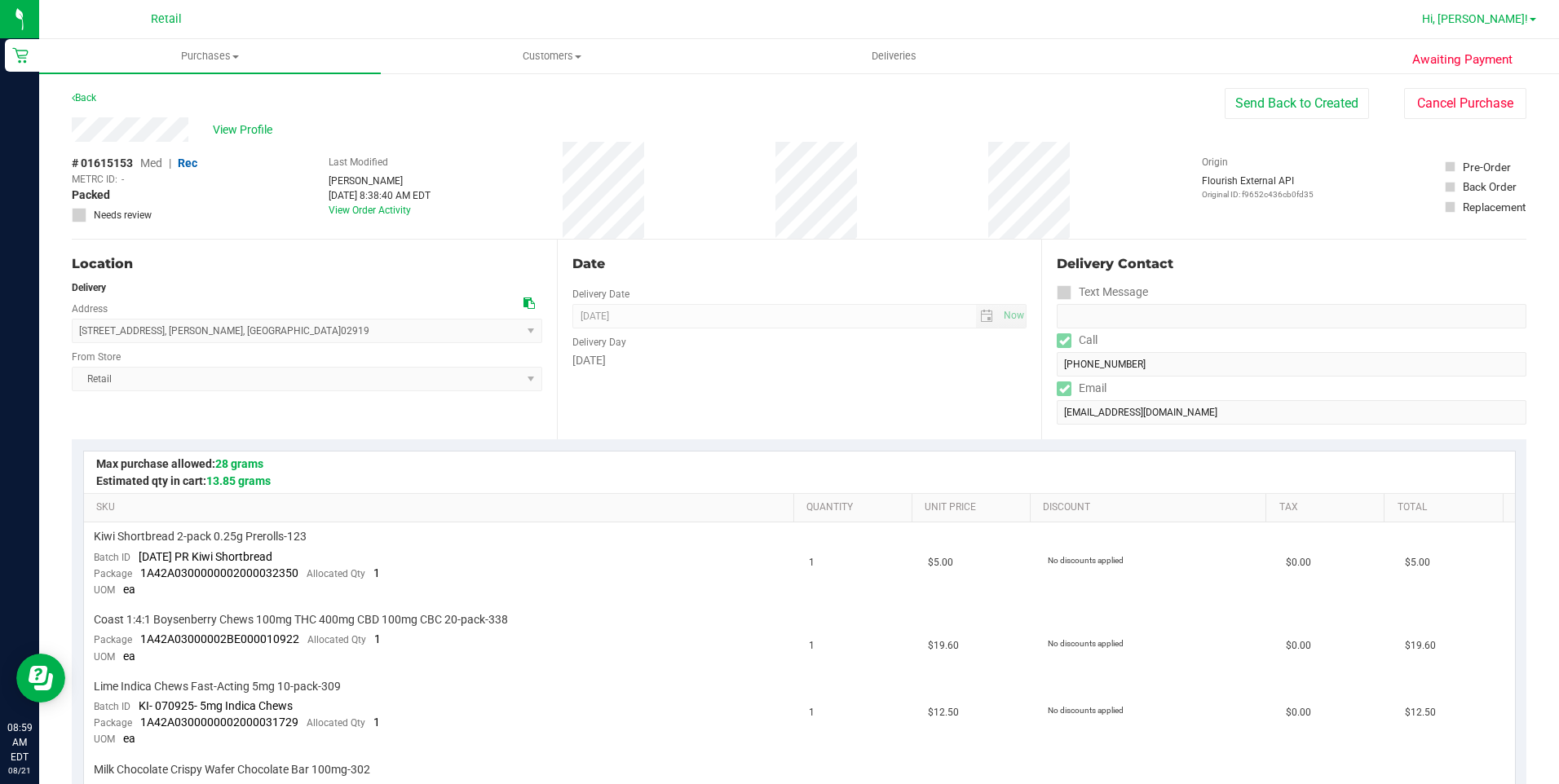
click at [1503, 21] on span "Hi, [PERSON_NAME]!" at bounding box center [1475, 19] width 106 height 13
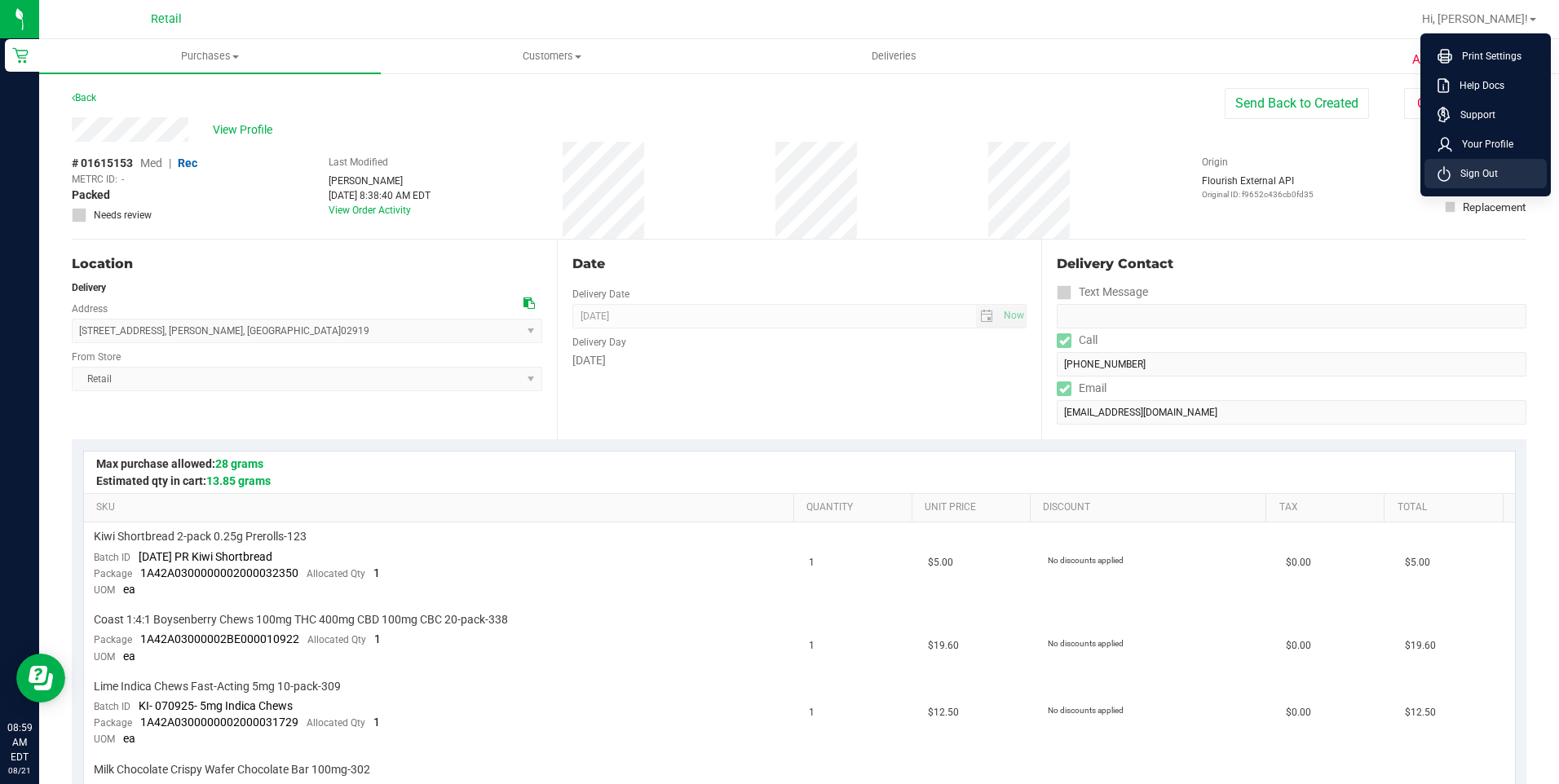
click at [1518, 164] on li "Sign Out" at bounding box center [1484, 173] width 122 height 29
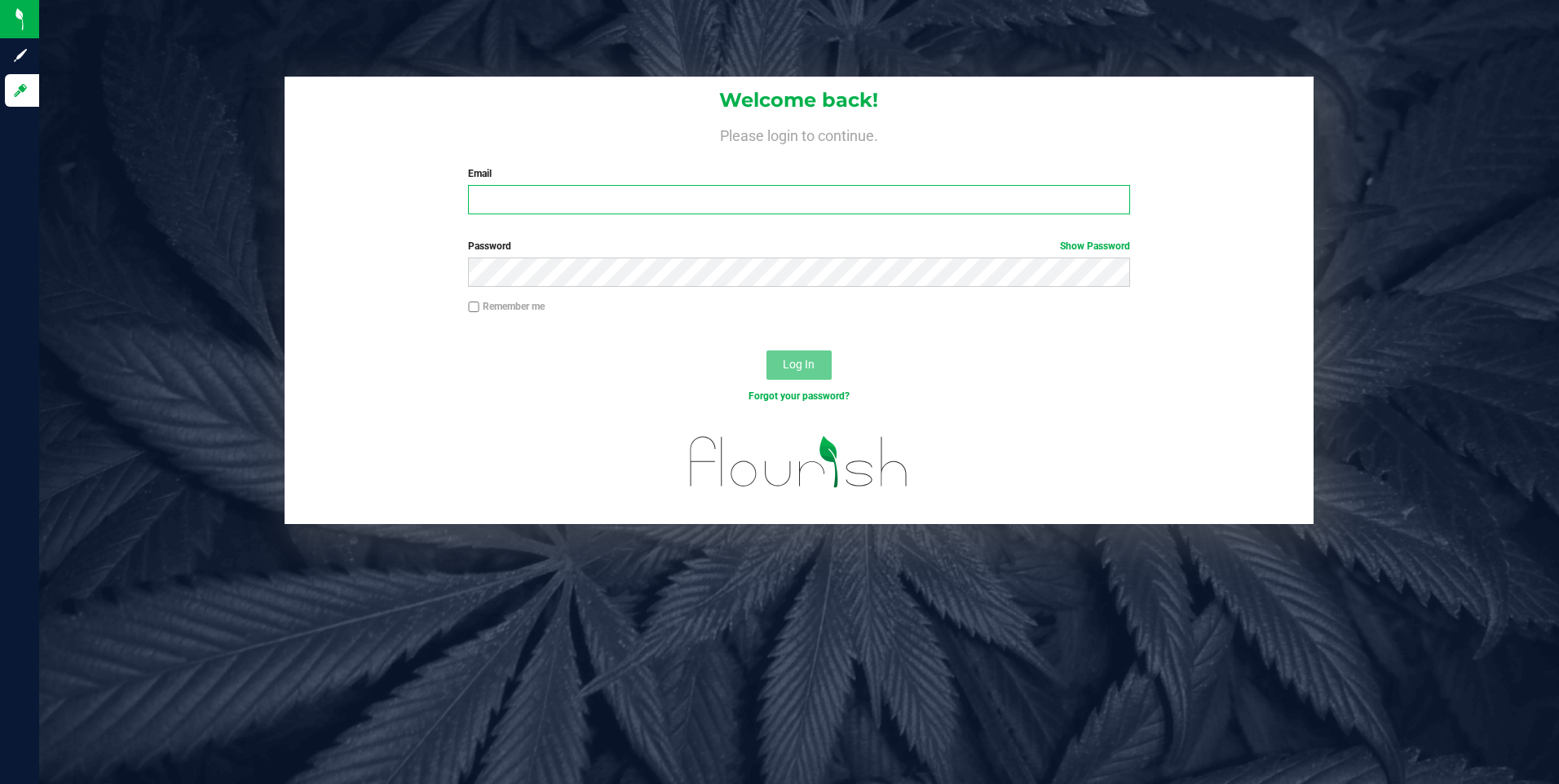
type input "[EMAIL_ADDRESS][DOMAIN_NAME]"
click at [557, 197] on input "[EMAIL_ADDRESS][DOMAIN_NAME]" at bounding box center [799, 199] width 662 height 29
drag, startPoint x: 625, startPoint y: 200, endPoint x: 191, endPoint y: 159, distance: 435.9
click at [191, 159] on div "Welcome back! Please login to continue. Email [EMAIL_ADDRESS][DOMAIN_NAME] Requ…" at bounding box center [798, 300] width 1544 height 447
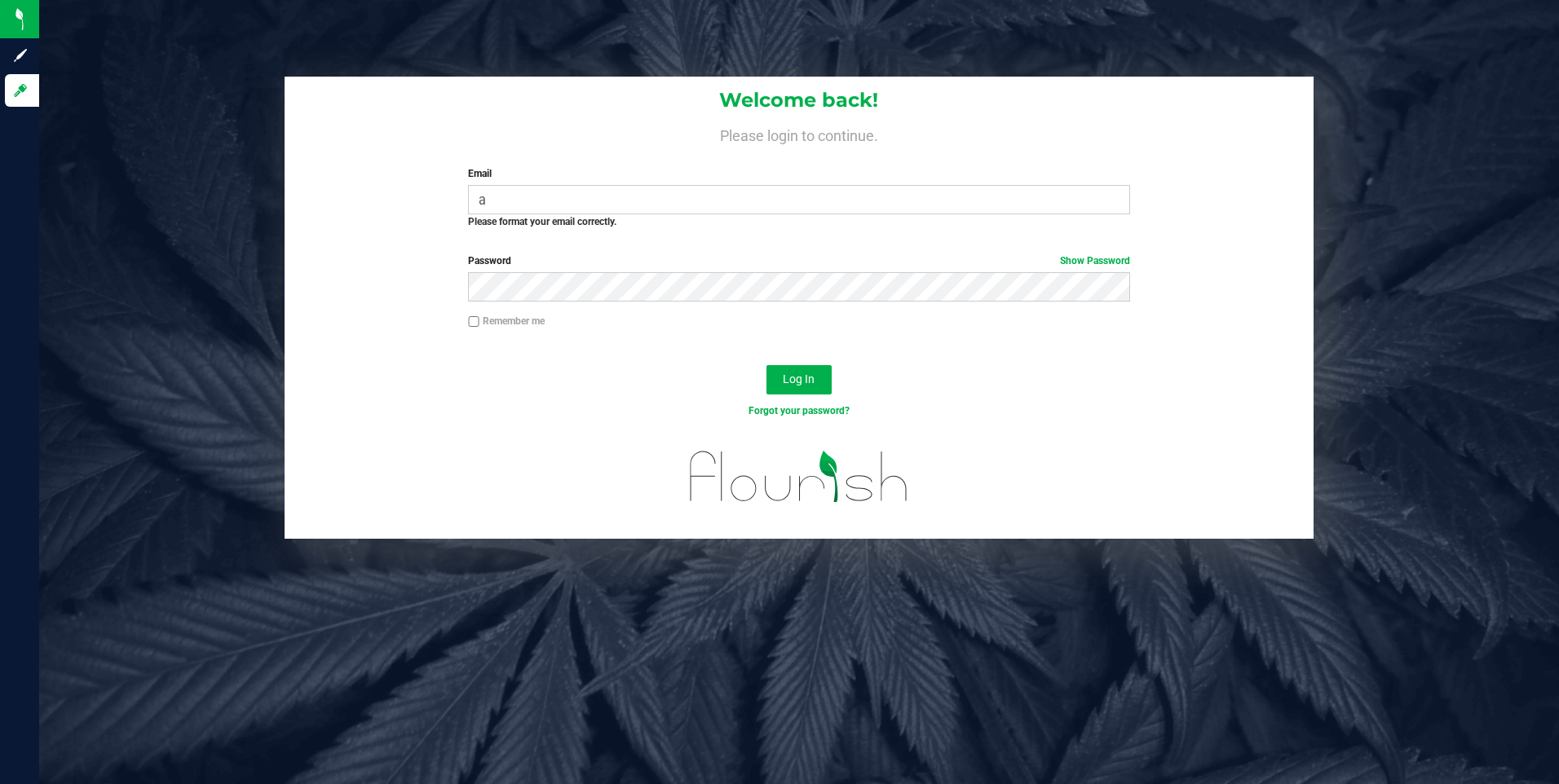
type input "[EMAIL_ADDRESS][DOMAIN_NAME]"
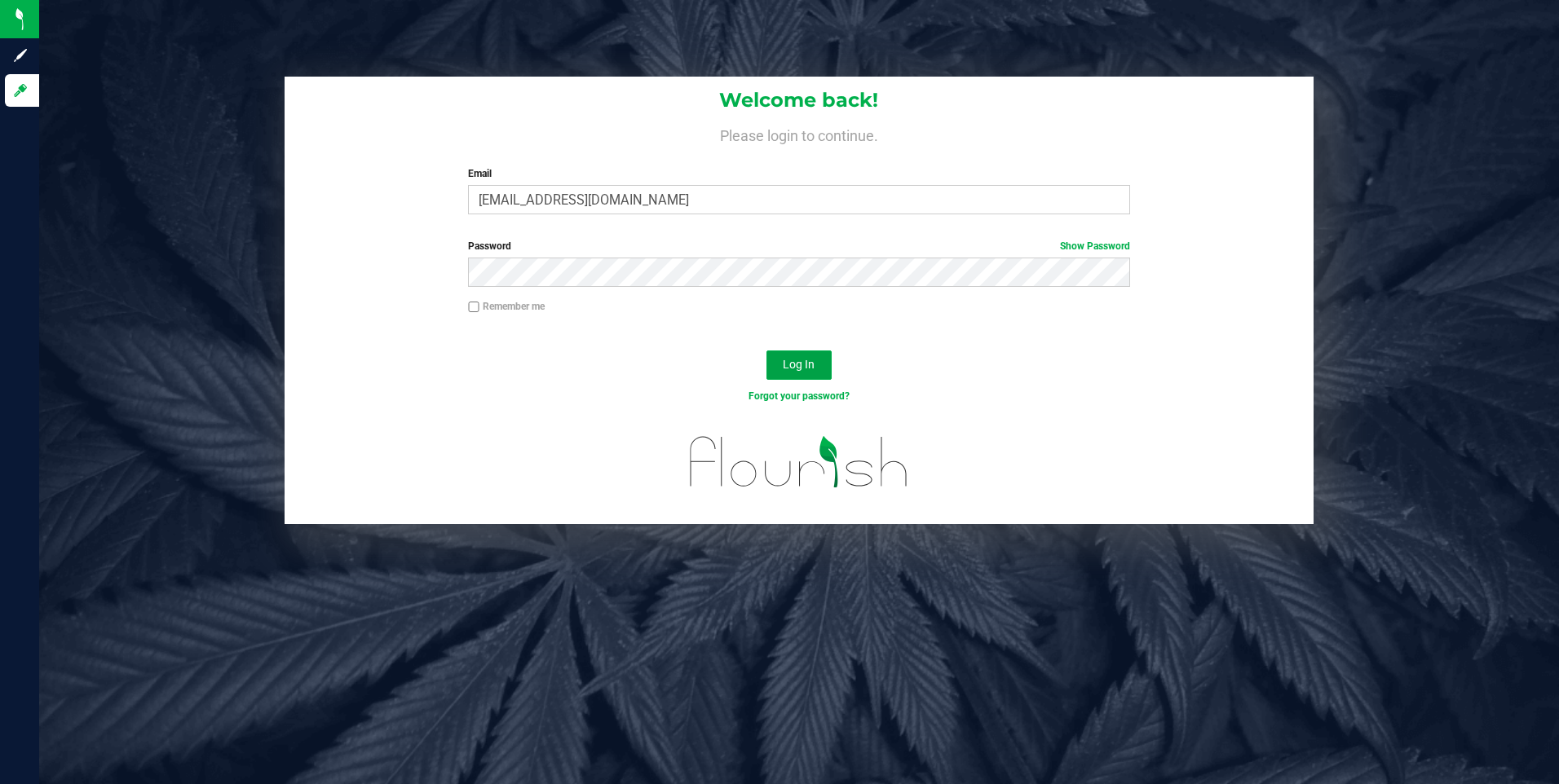
drag, startPoint x: 789, startPoint y: 356, endPoint x: 799, endPoint y: 339, distance: 19.7
click at [798, 348] on div "Log In" at bounding box center [799, 370] width 1030 height 55
click at [799, 350] on button "Log In" at bounding box center [799, 365] width 66 height 29
